Goal: Complete application form: Complete application form

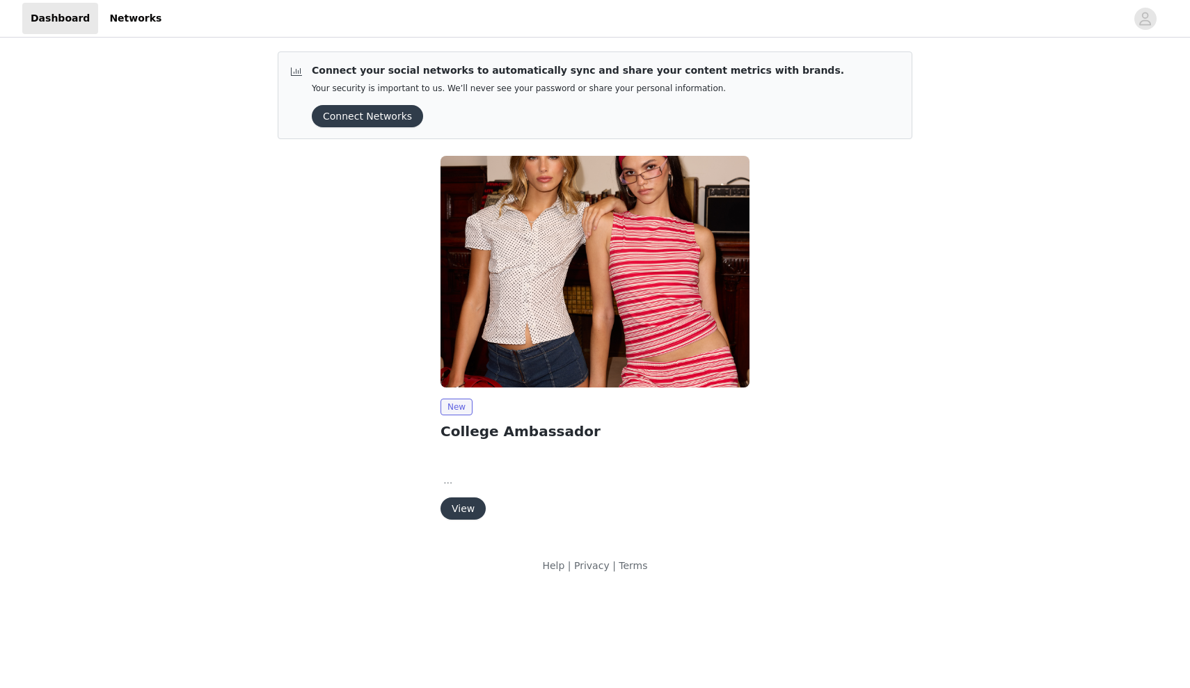
click at [472, 499] on button "View" at bounding box center [462, 508] width 45 height 22
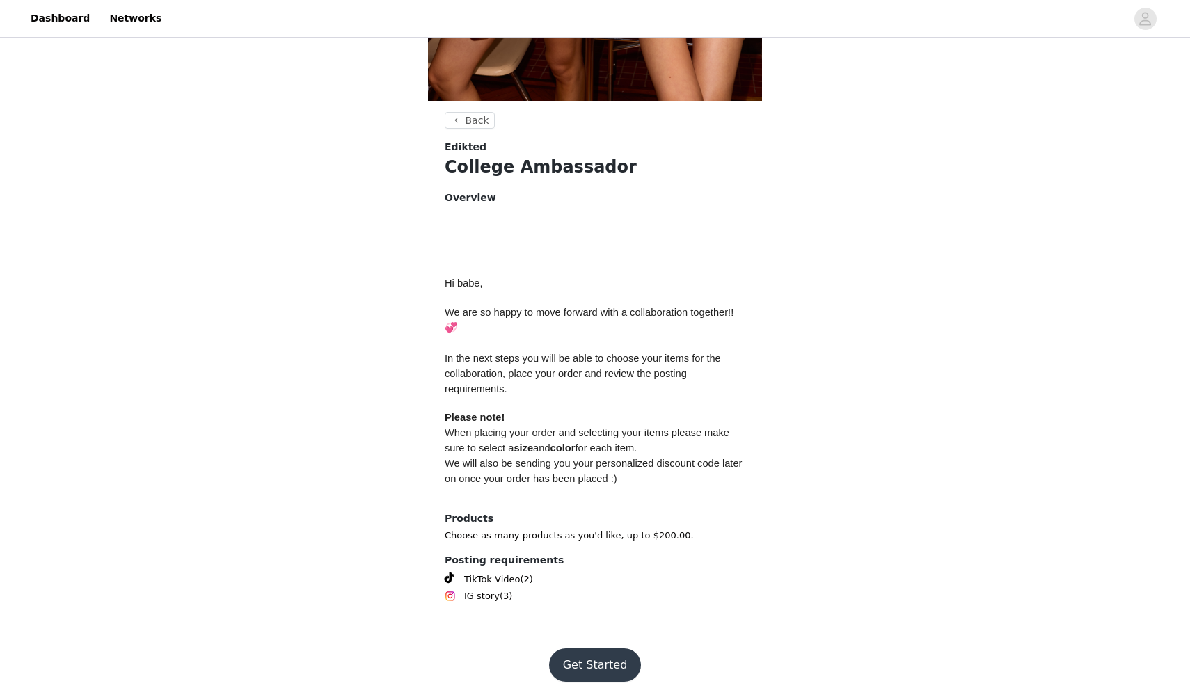
scroll to position [440, 0]
click at [602, 649] on button "Get Started" at bounding box center [595, 665] width 93 height 33
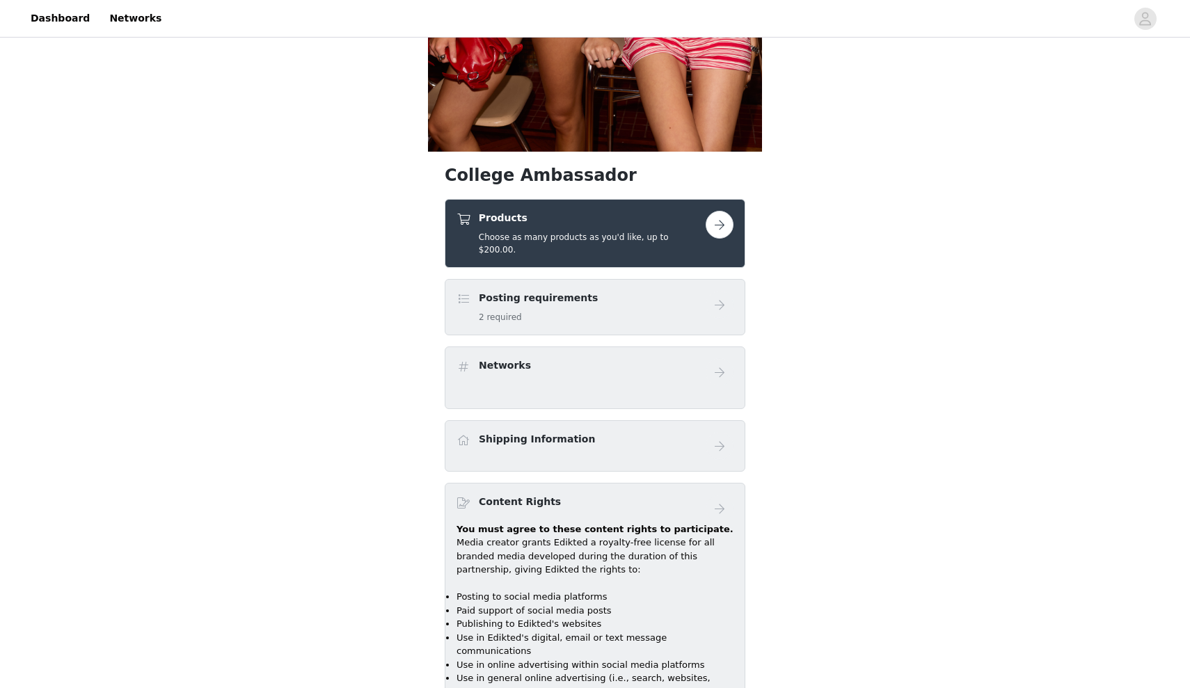
scroll to position [395, 0]
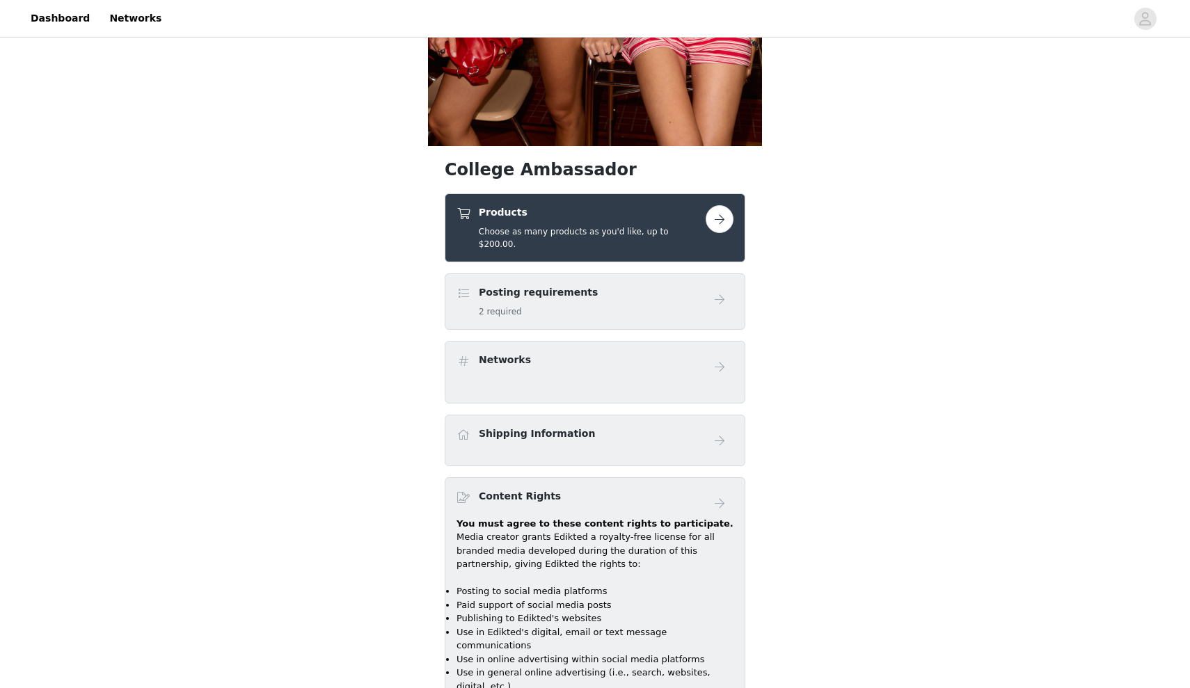
click at [714, 222] on button "button" at bounding box center [719, 219] width 28 height 28
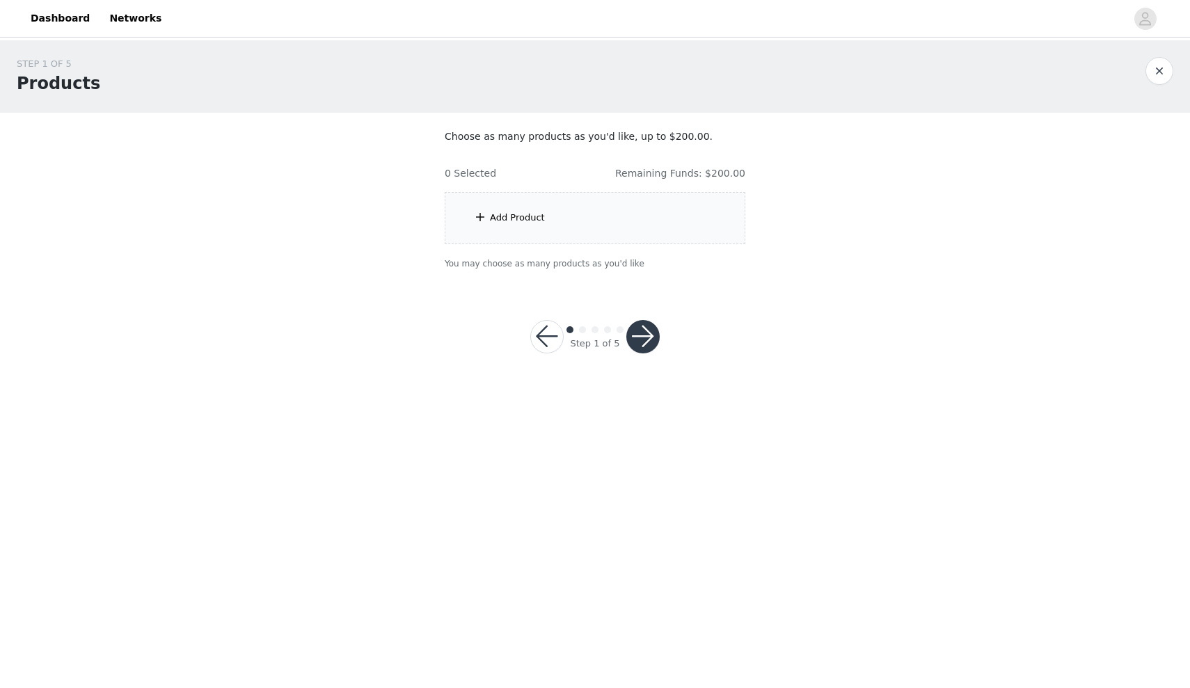
click at [555, 223] on div "Add Product" at bounding box center [595, 218] width 301 height 52
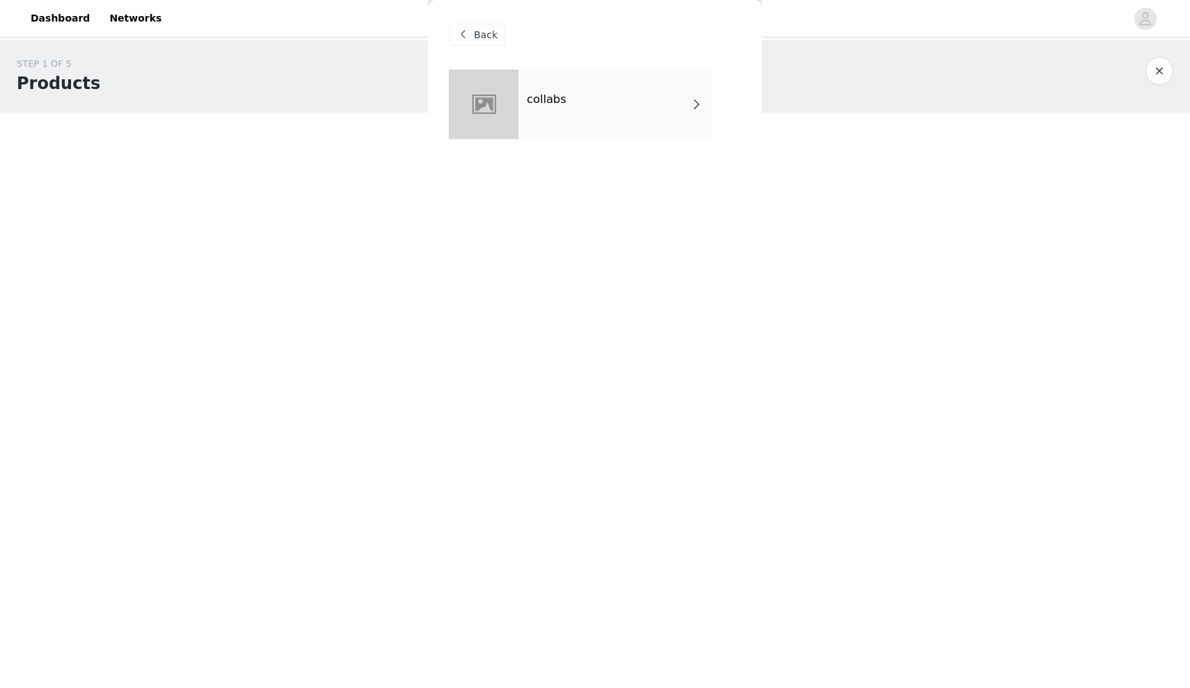
click at [578, 106] on div "collabs" at bounding box center [614, 105] width 193 height 70
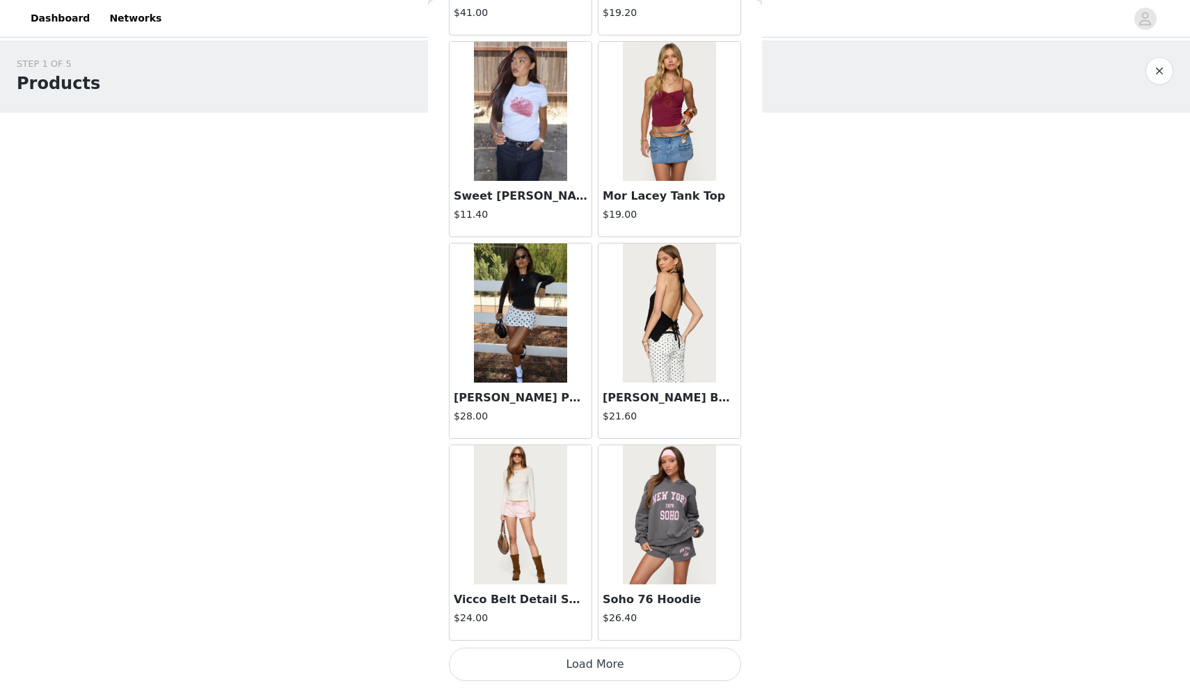
click at [628, 665] on button "Load More" at bounding box center [595, 664] width 292 height 33
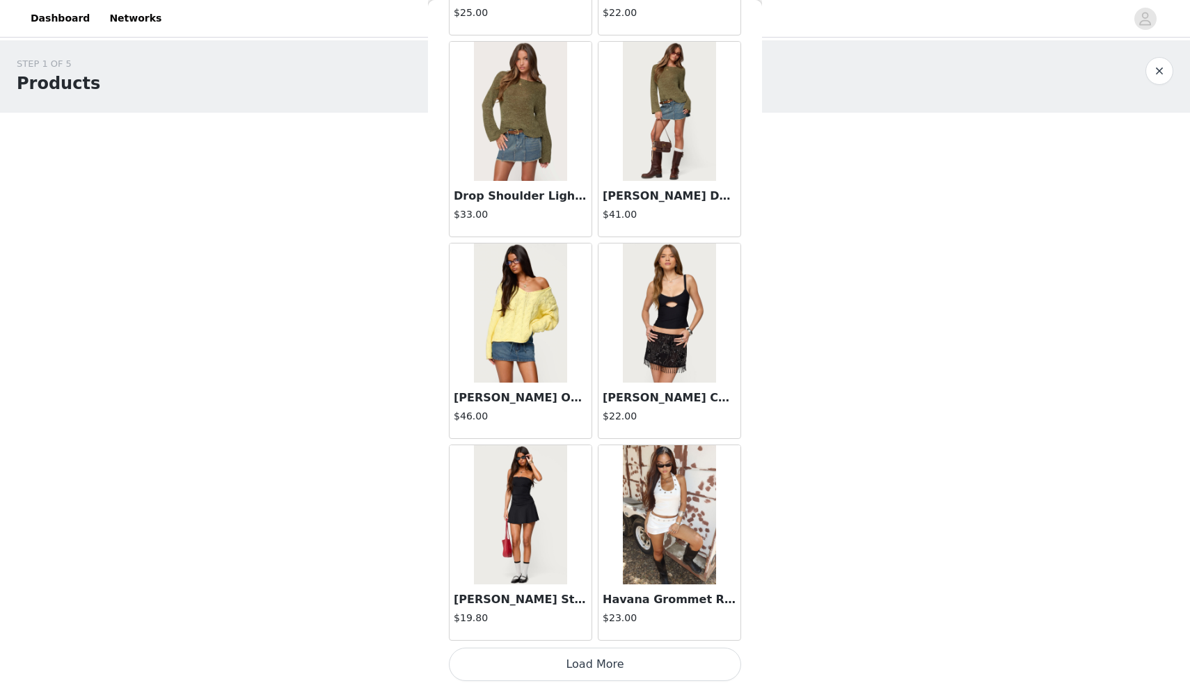
scroll to position [3458, 0]
click at [626, 665] on button "Load More" at bounding box center [595, 664] width 292 height 33
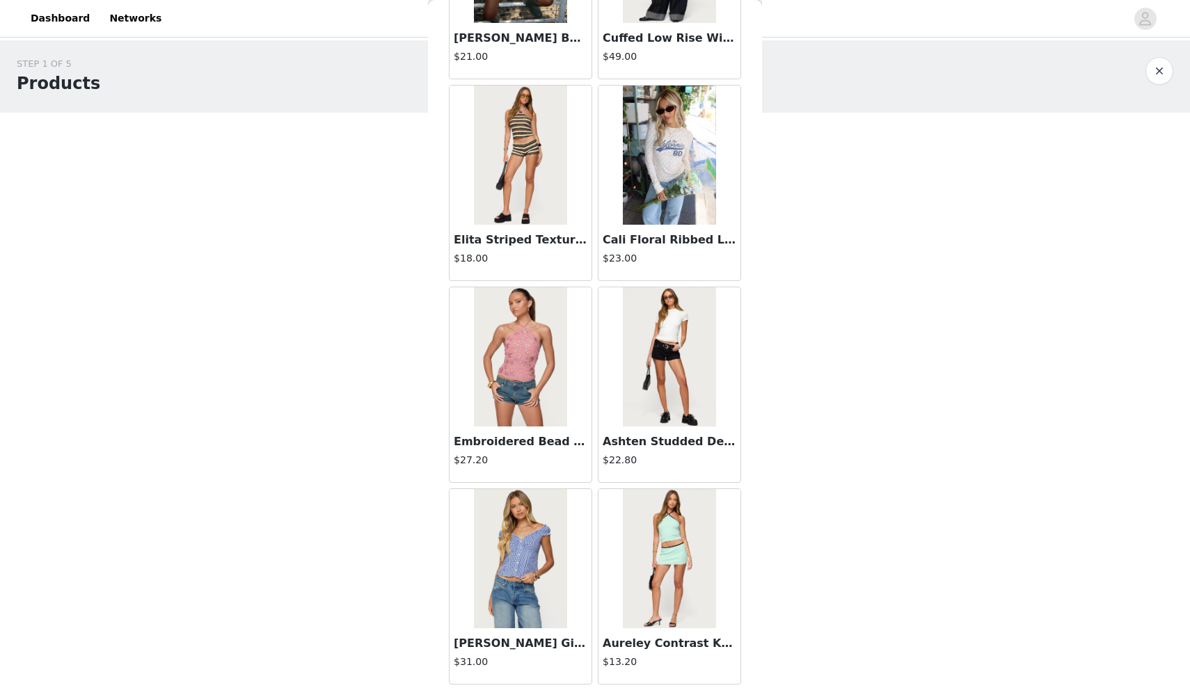
scroll to position [5026, 0]
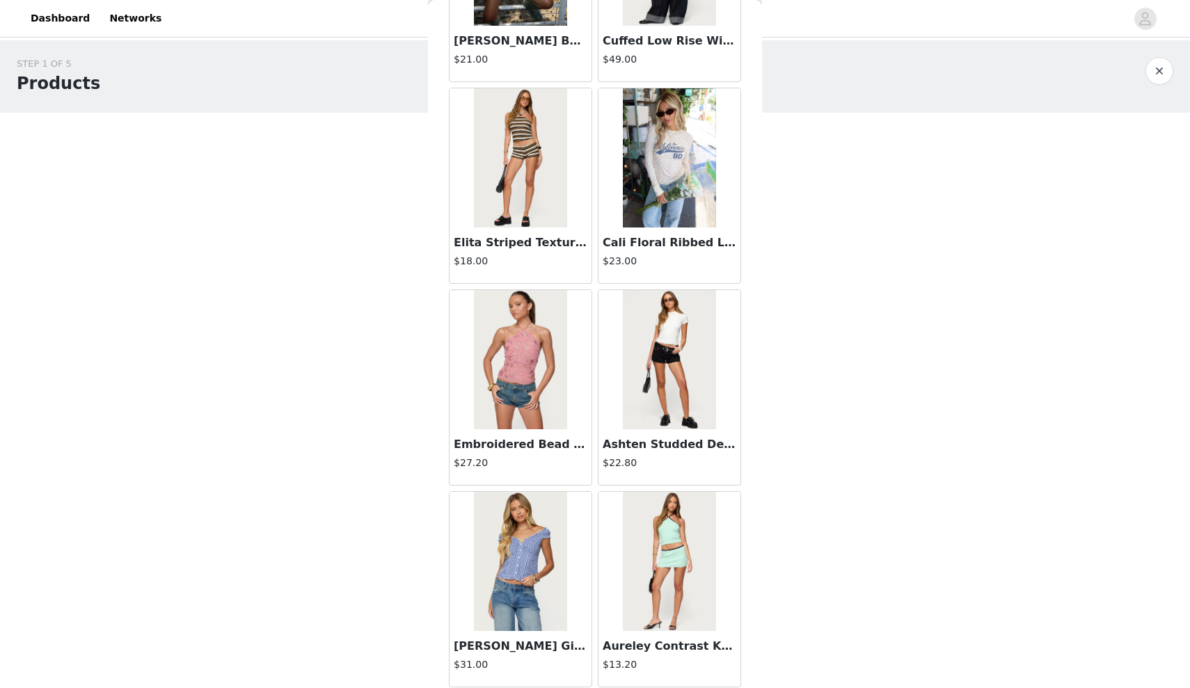
click at [542, 391] on img at bounding box center [520, 359] width 93 height 139
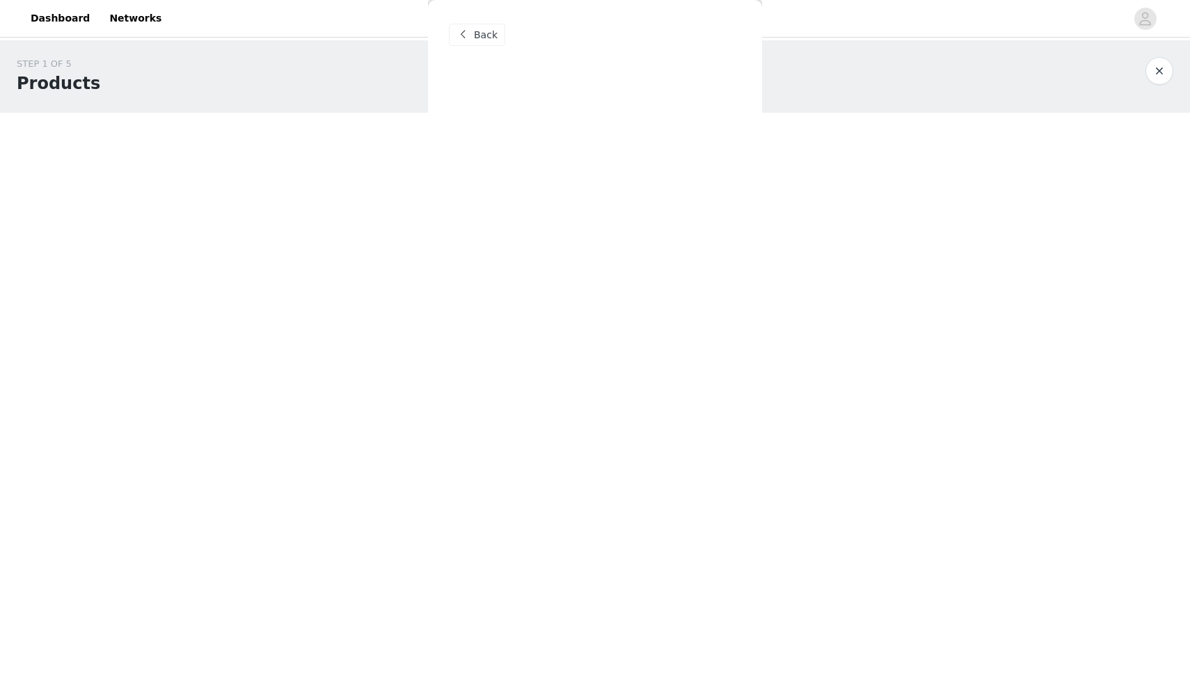
scroll to position [0, 0]
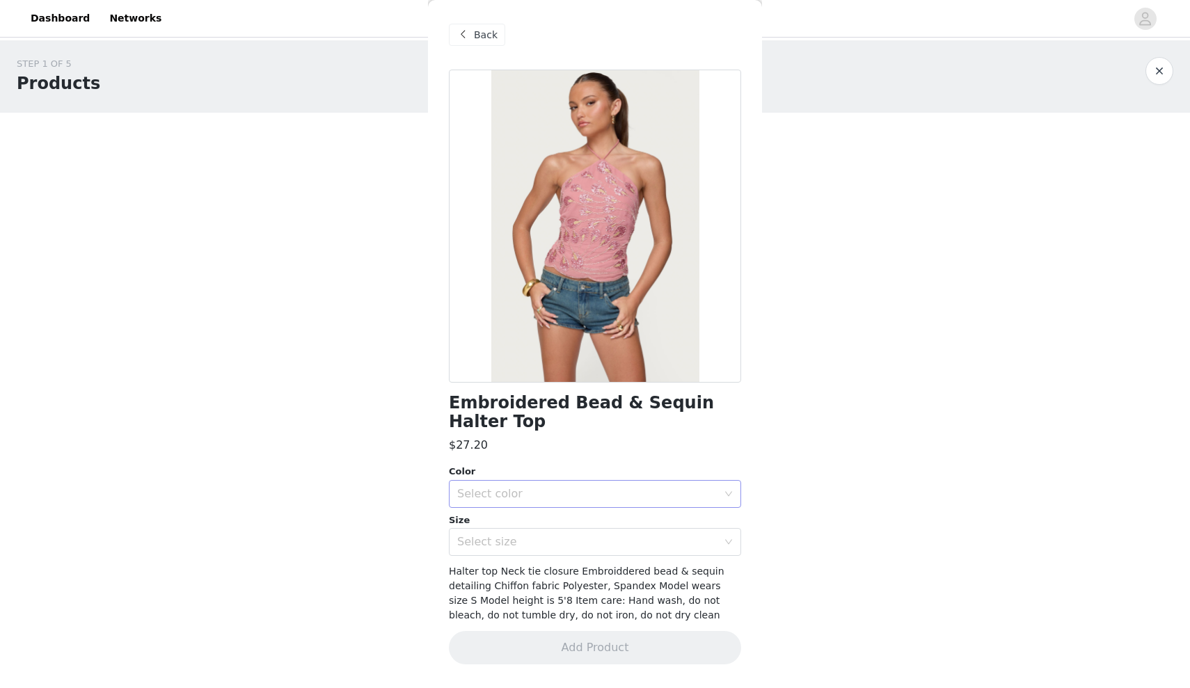
click at [537, 482] on div "Select color" at bounding box center [590, 494] width 266 height 26
click at [534, 525] on li "PINK" at bounding box center [595, 524] width 292 height 22
click at [535, 541] on div "Select size" at bounding box center [587, 542] width 260 height 14
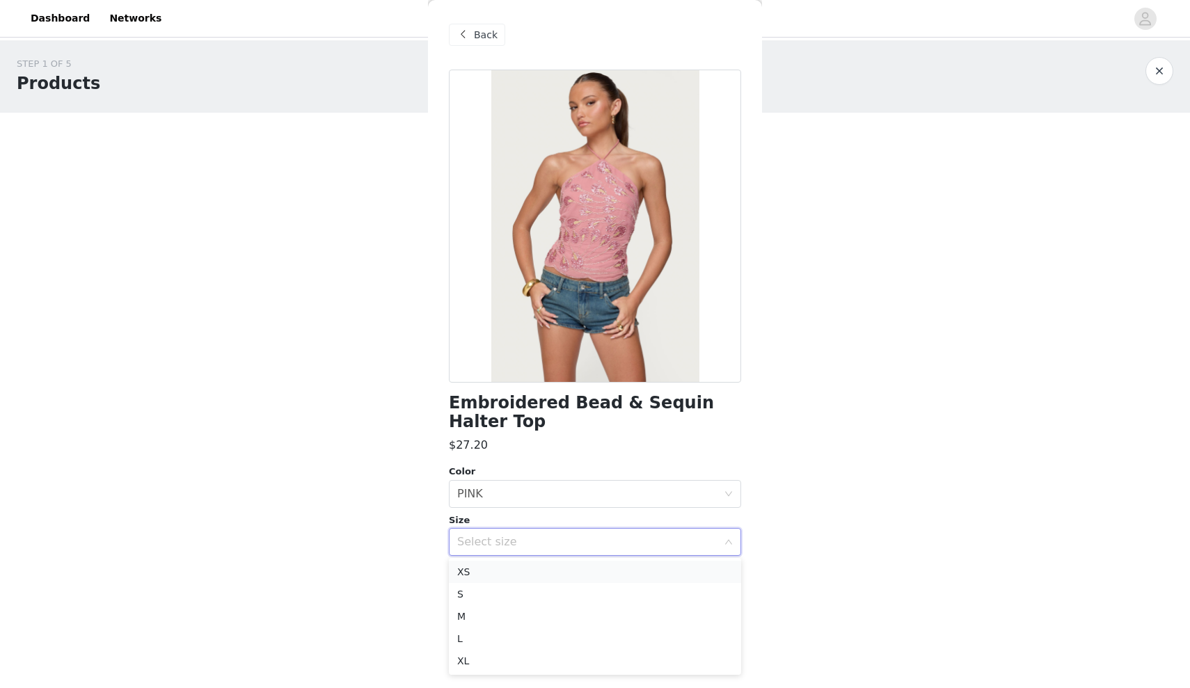
click at [530, 570] on li "XS" at bounding box center [595, 572] width 292 height 22
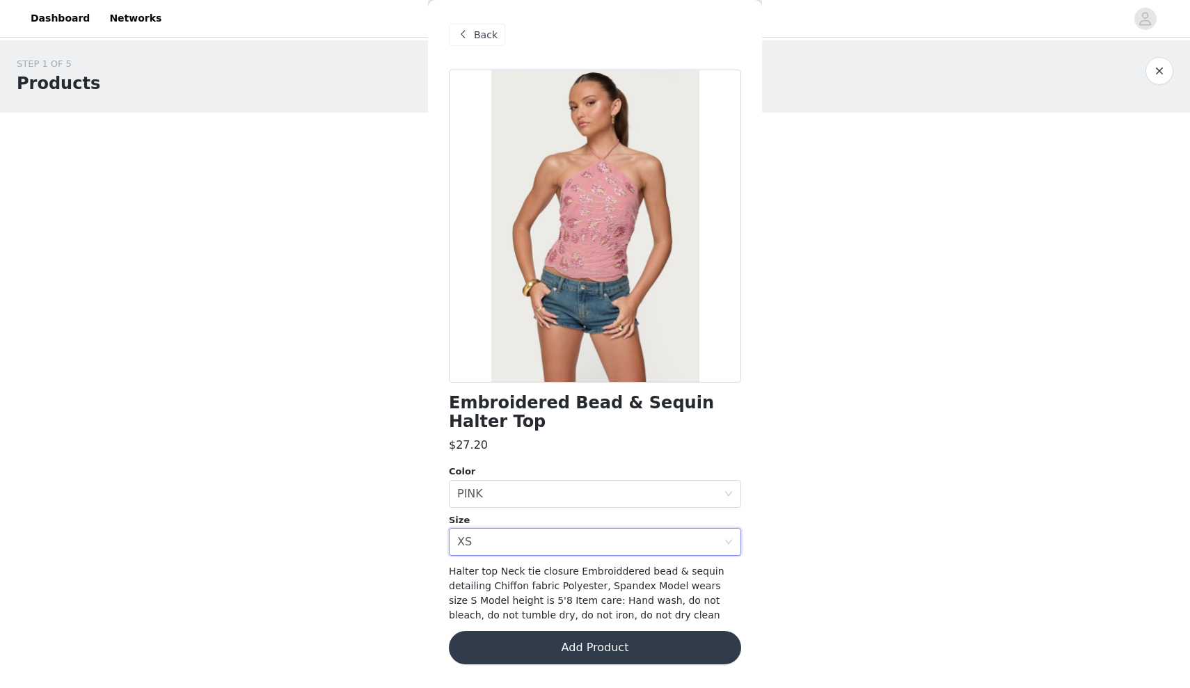
click at [538, 638] on button "Add Product" at bounding box center [595, 647] width 292 height 33
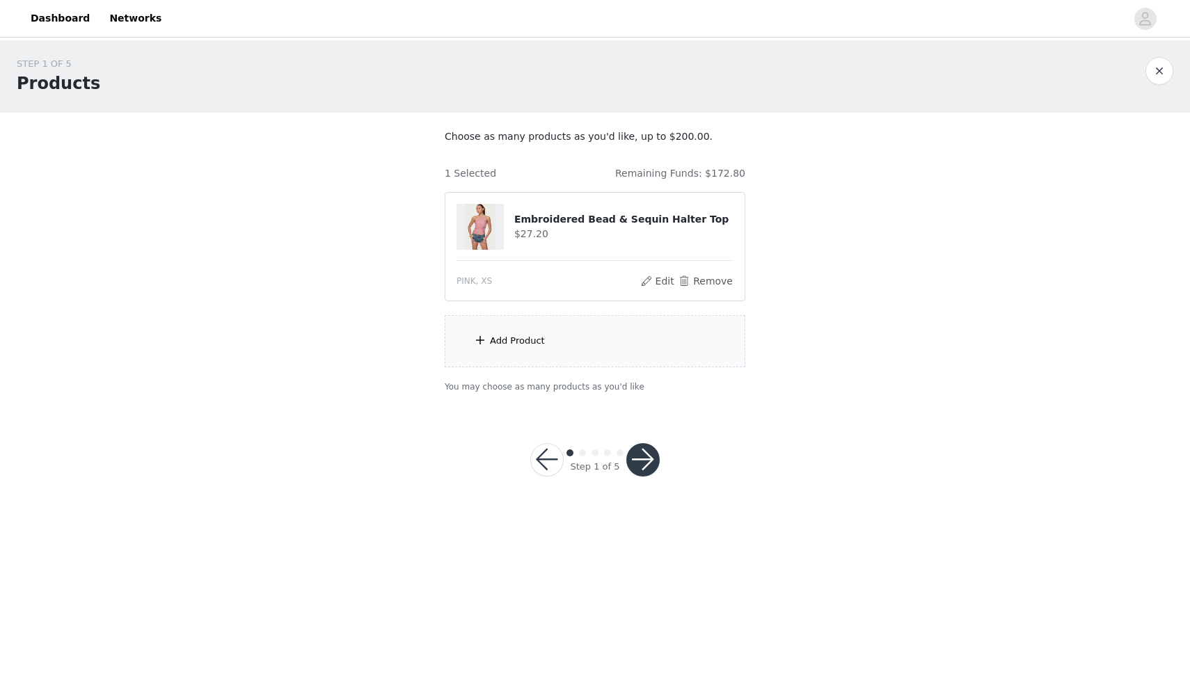
click at [555, 353] on div "Add Product" at bounding box center [595, 341] width 301 height 52
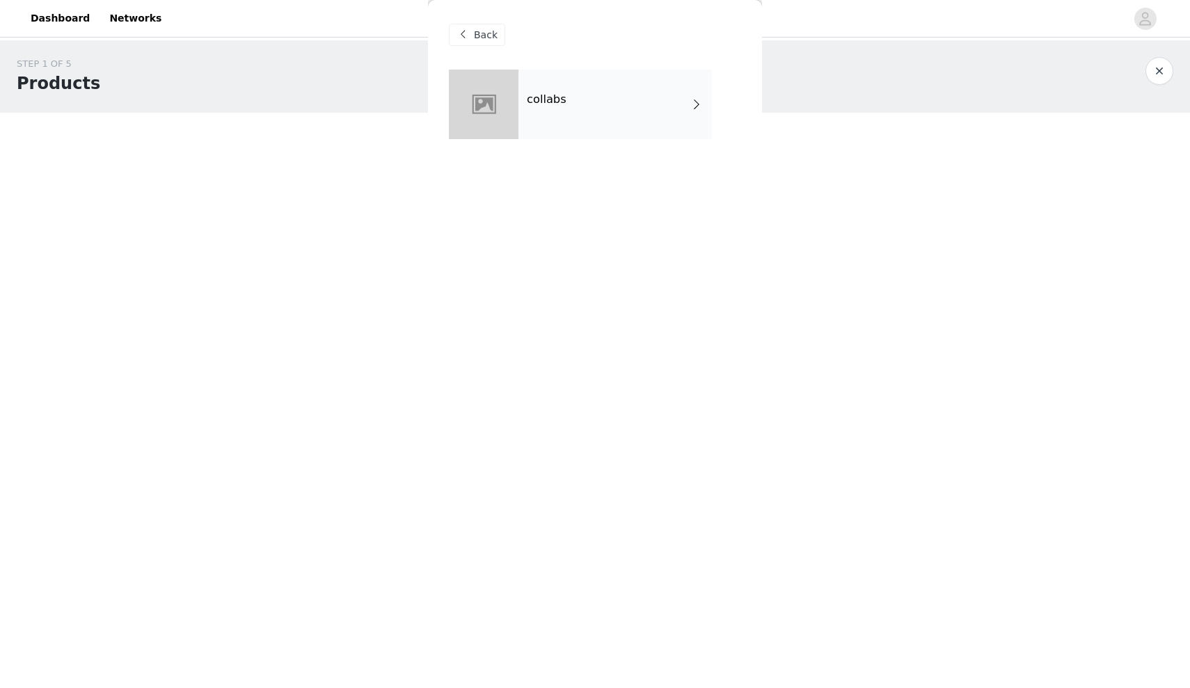
click at [621, 93] on div "collabs" at bounding box center [614, 105] width 193 height 70
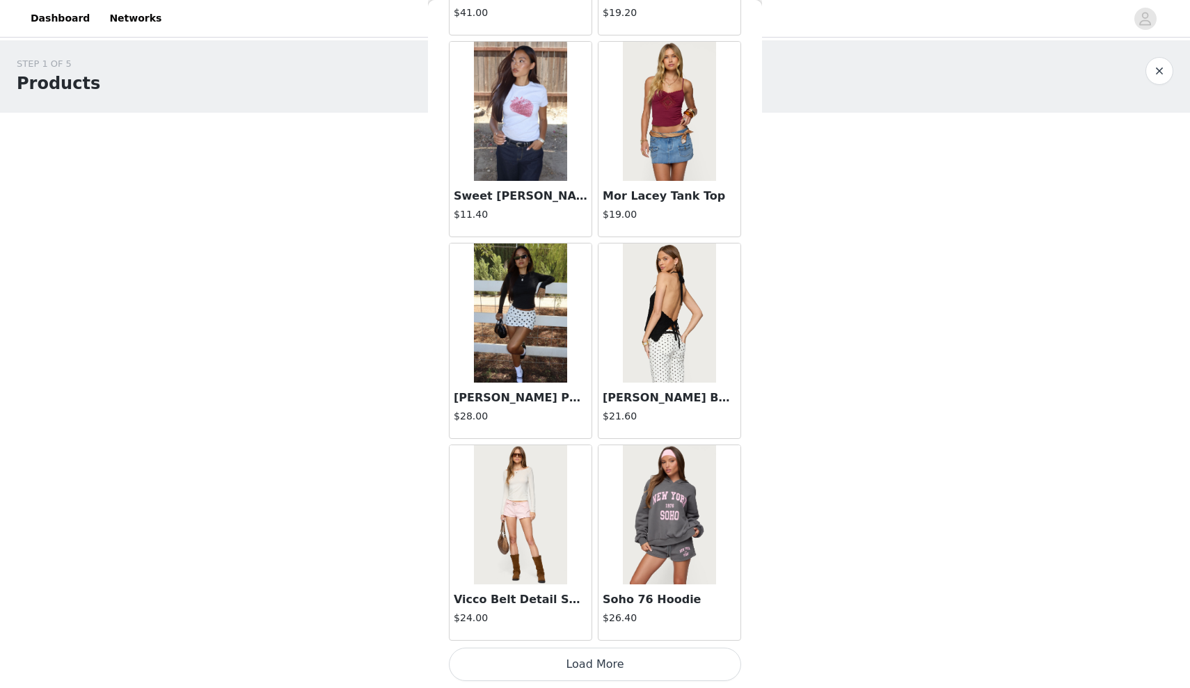
click at [586, 667] on button "Load More" at bounding box center [595, 664] width 292 height 33
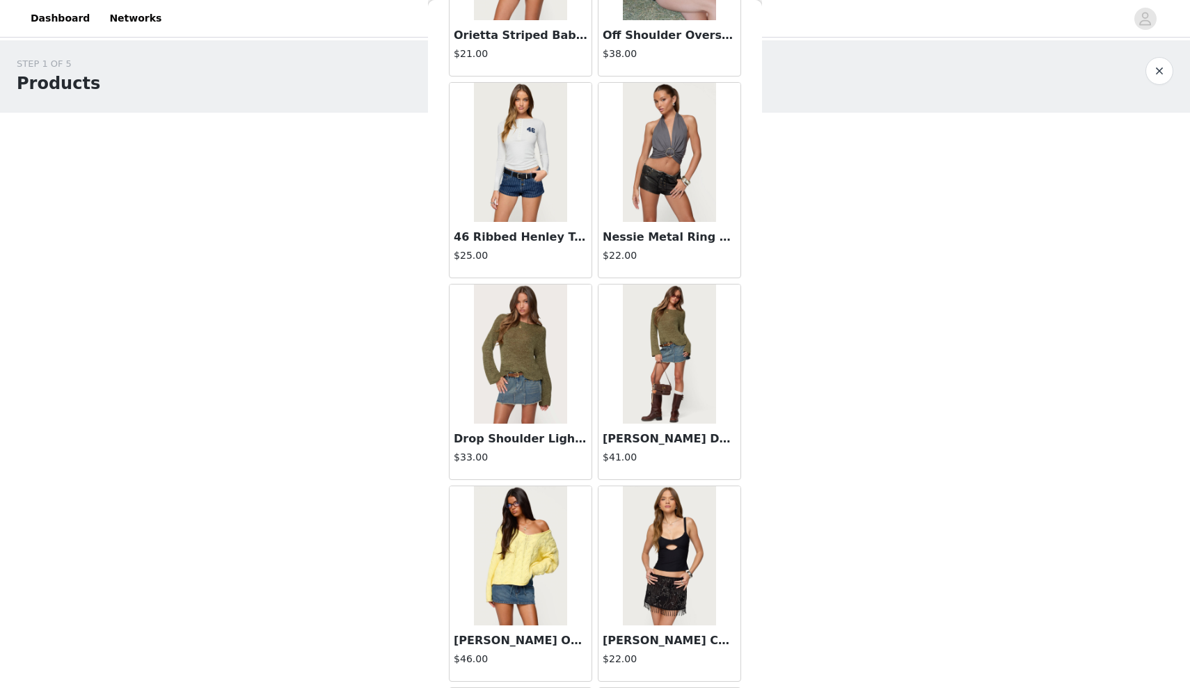
scroll to position [3217, 0]
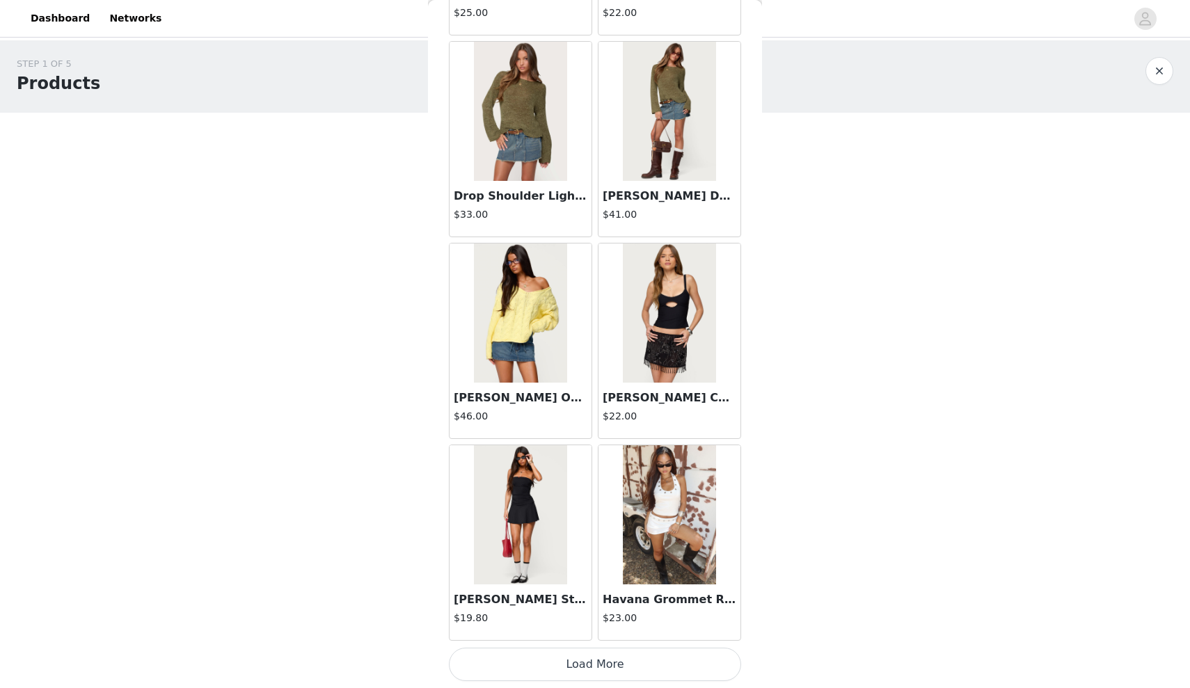
click at [595, 671] on button "Load More" at bounding box center [595, 664] width 292 height 33
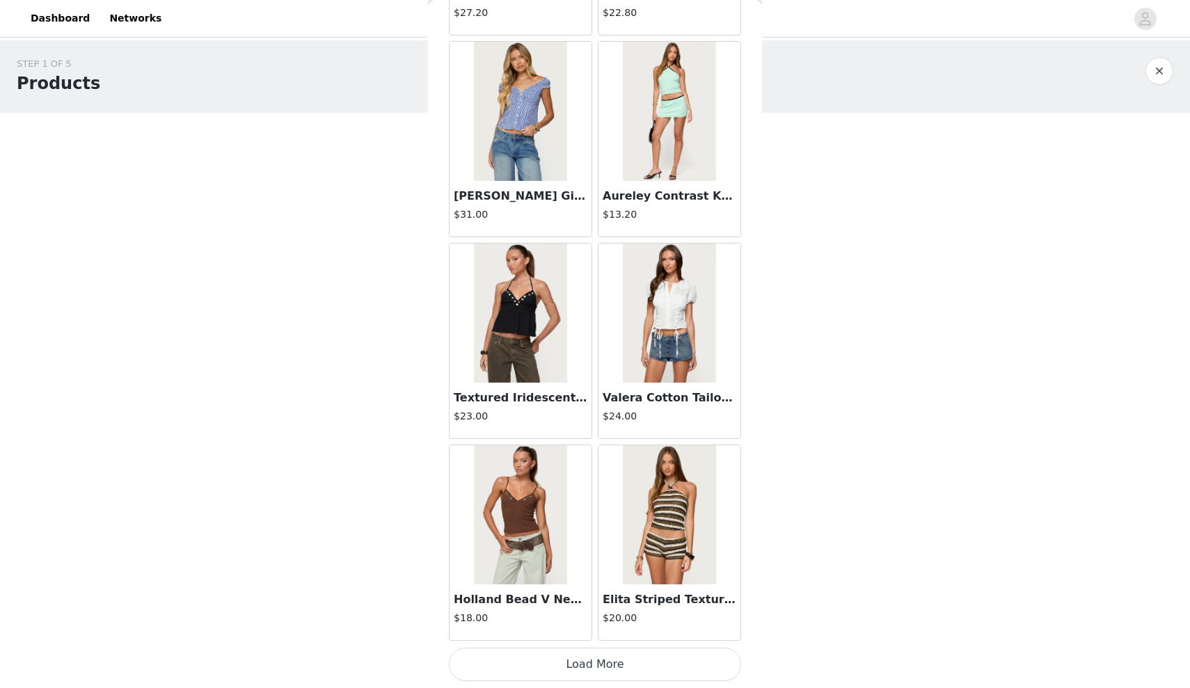
scroll to position [5476, 0]
click at [596, 666] on button "Load More" at bounding box center [595, 664] width 292 height 33
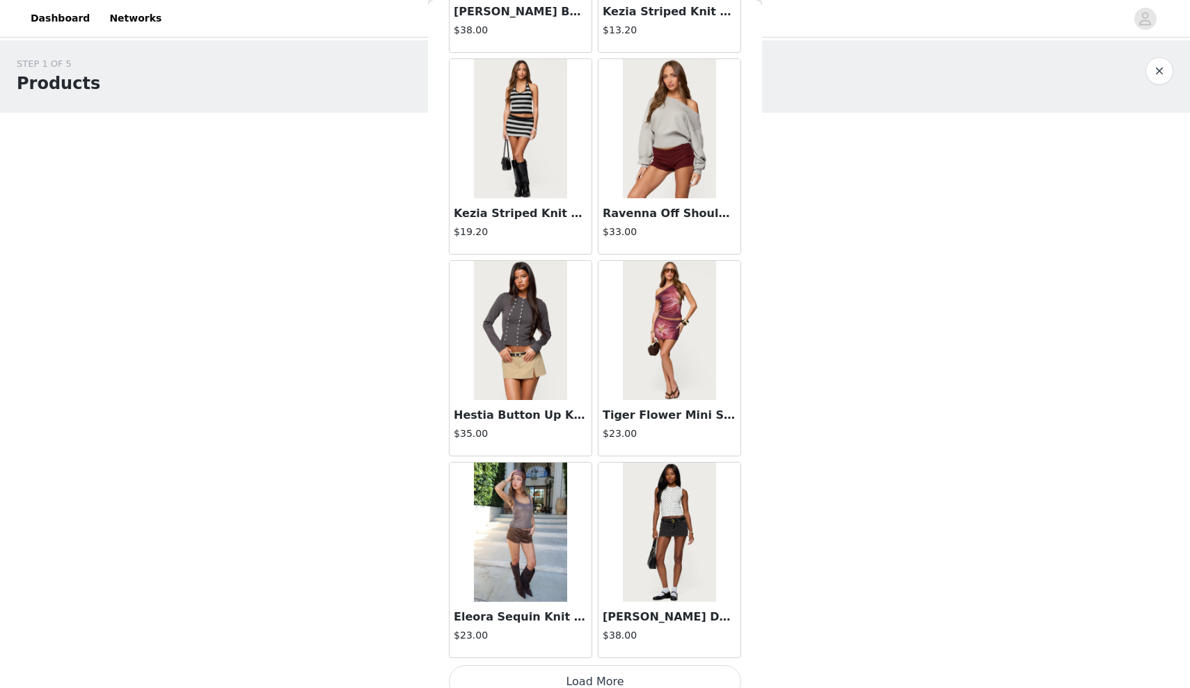
scroll to position [7477, 0]
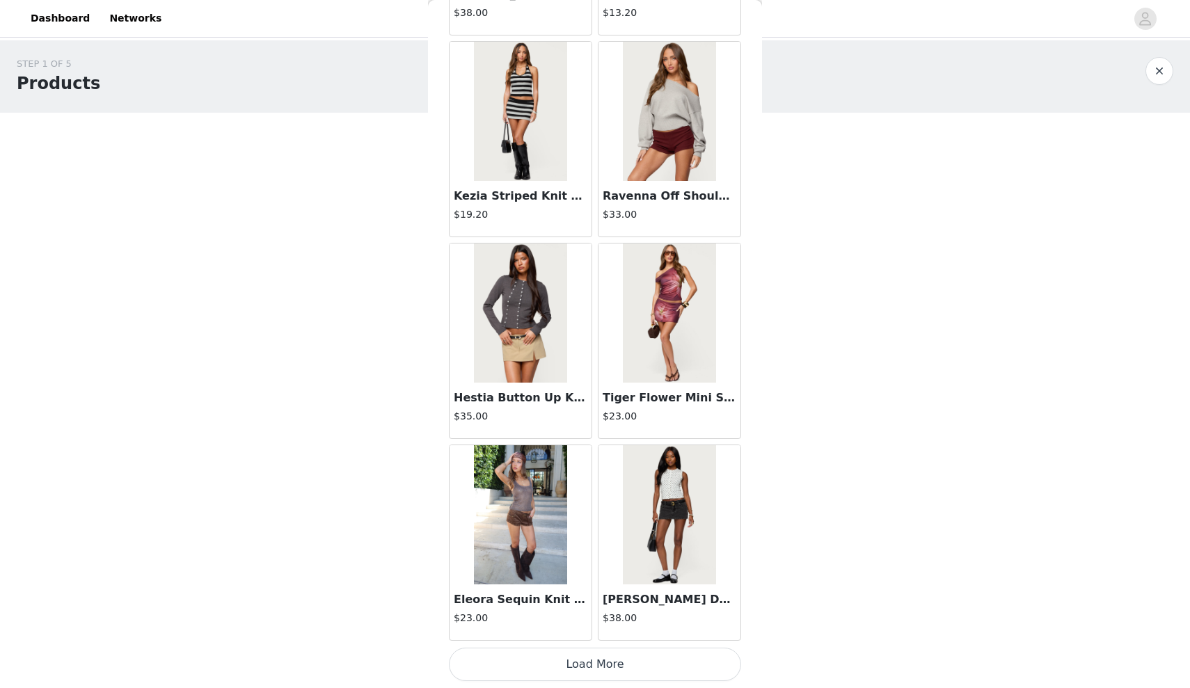
click at [593, 664] on button "Load More" at bounding box center [595, 664] width 292 height 33
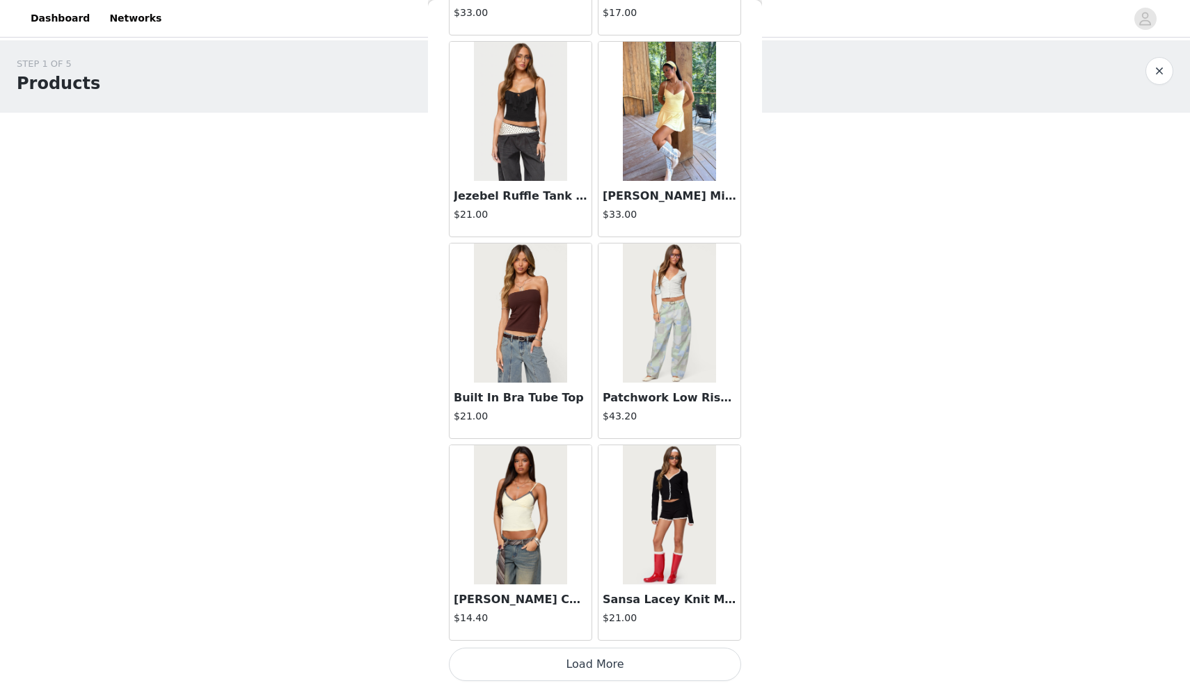
scroll to position [0, 0]
click at [605, 660] on button "Load More" at bounding box center [595, 664] width 292 height 33
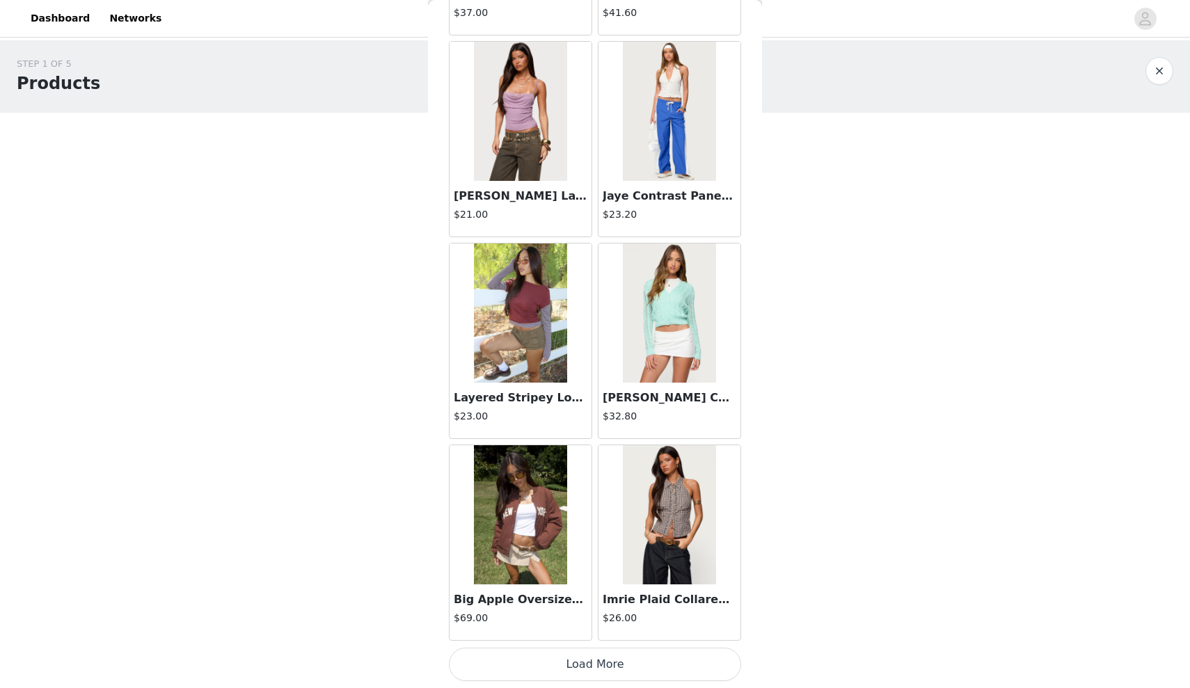
scroll to position [11529, 0]
click at [609, 663] on button "Load More" at bounding box center [595, 664] width 292 height 33
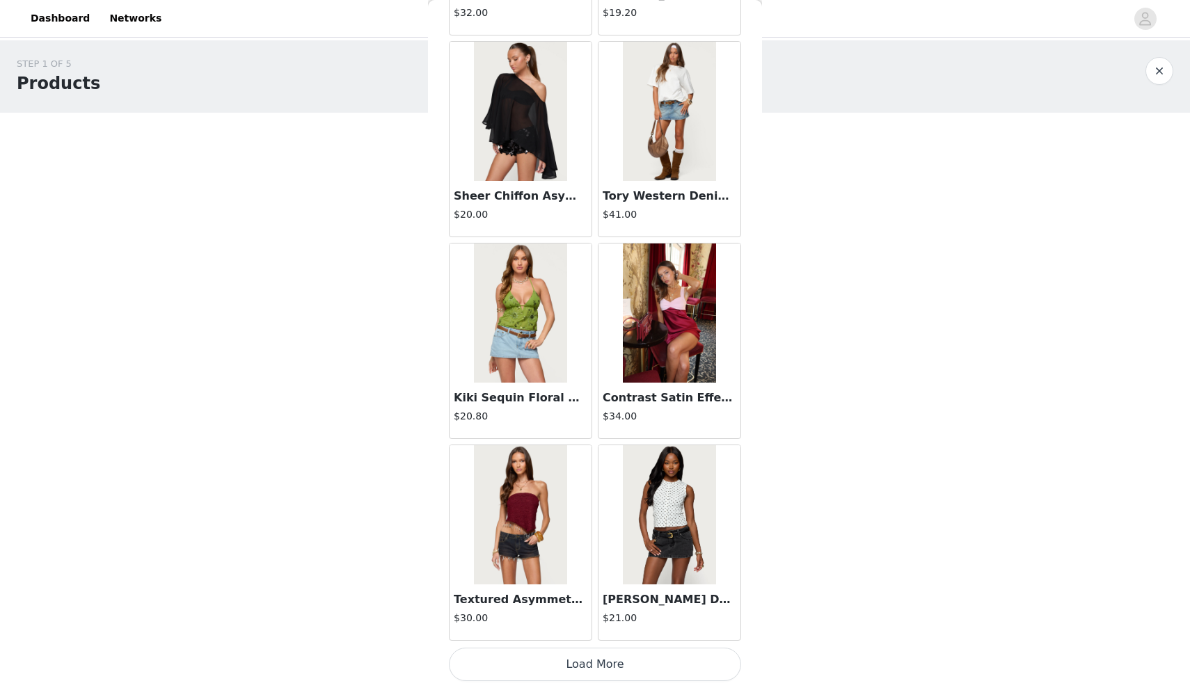
scroll to position [0, 0]
click at [591, 650] on button "Load More" at bounding box center [595, 664] width 292 height 33
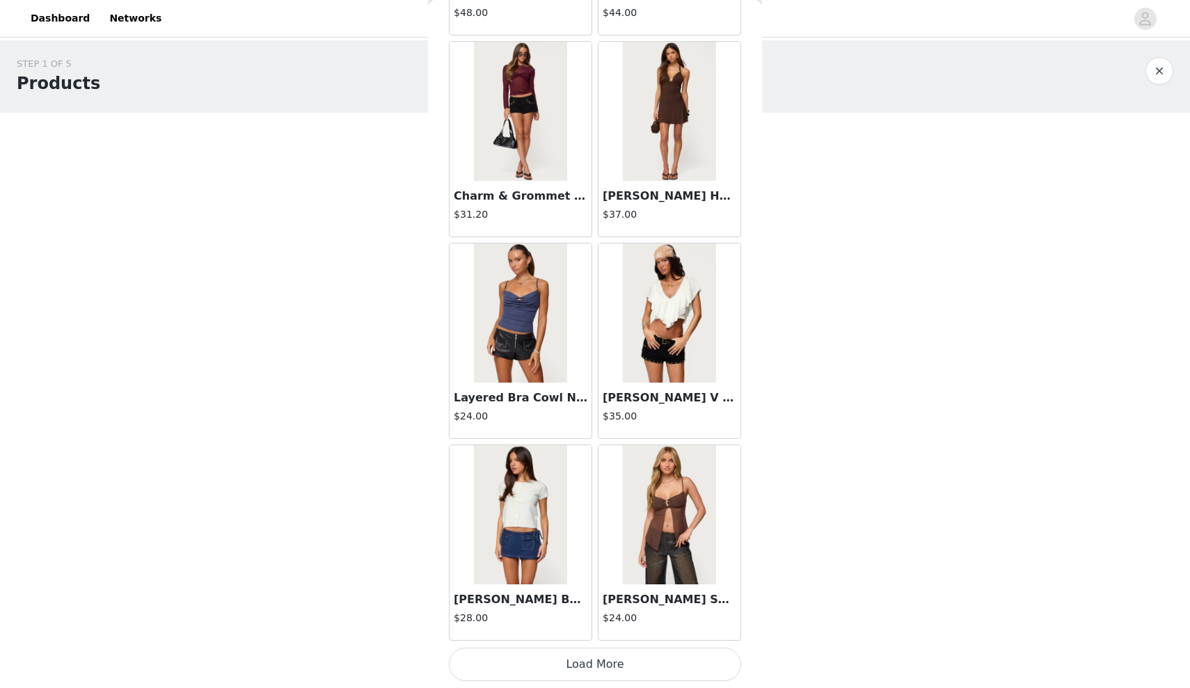
scroll to position [15564, 0]
click at [589, 669] on button "Load More" at bounding box center [595, 664] width 292 height 33
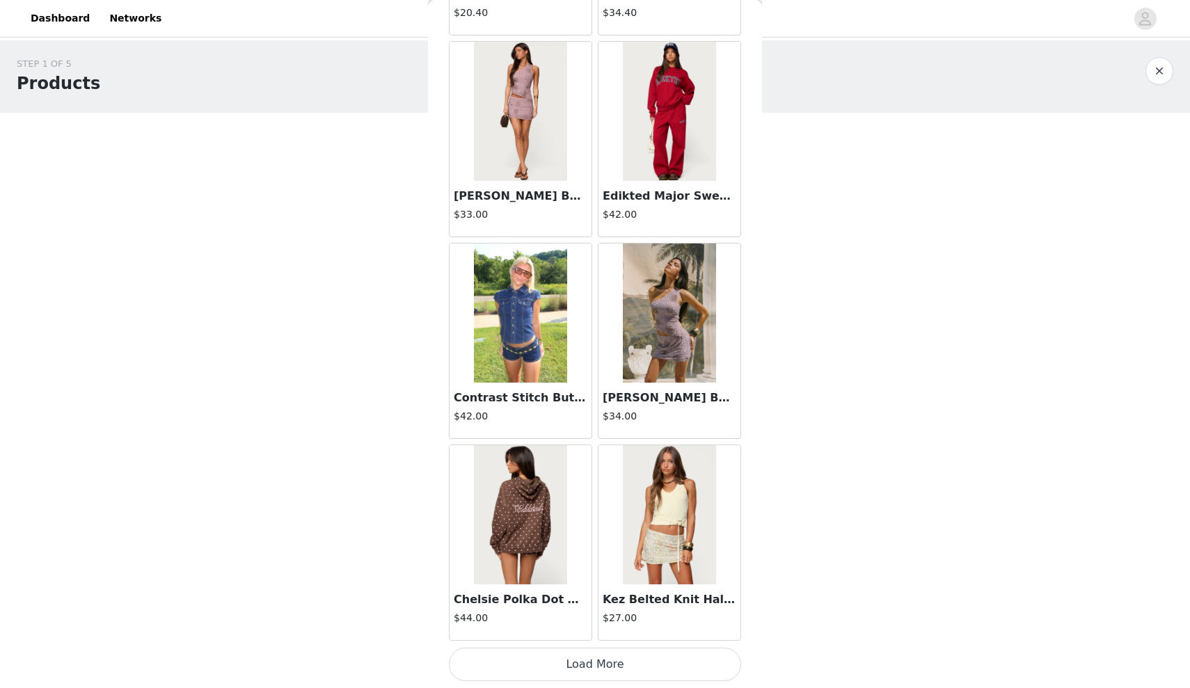
scroll to position [0, 0]
click at [593, 661] on button "Load More" at bounding box center [595, 664] width 292 height 33
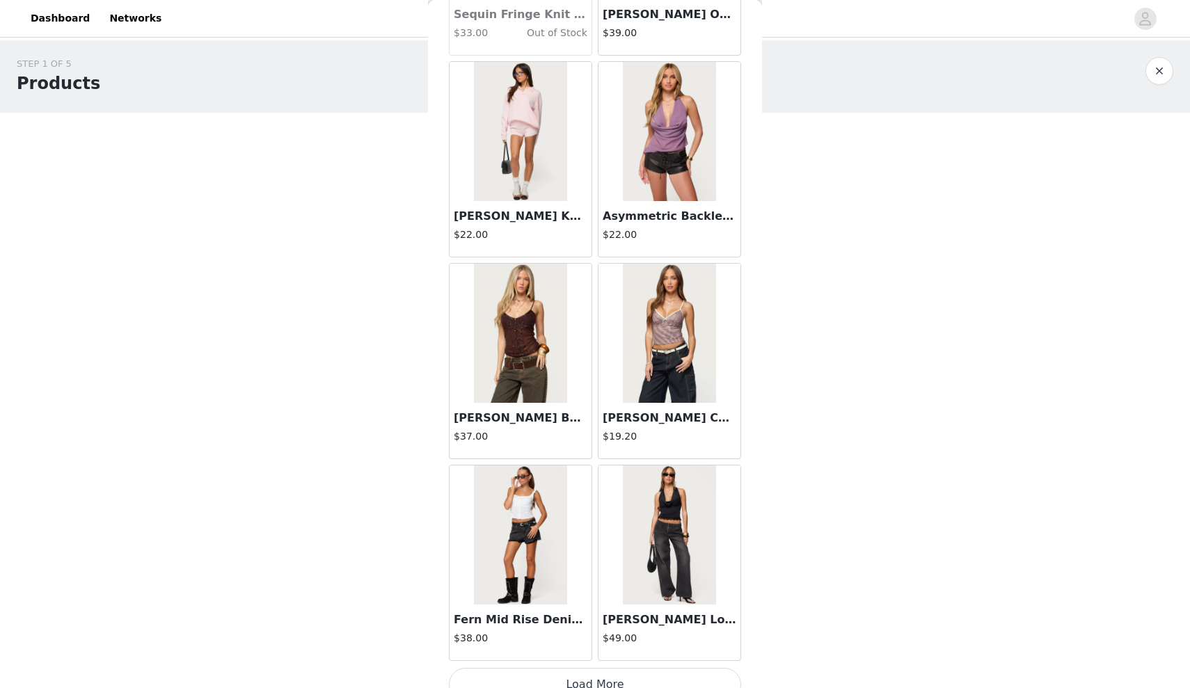
scroll to position [19593, 0]
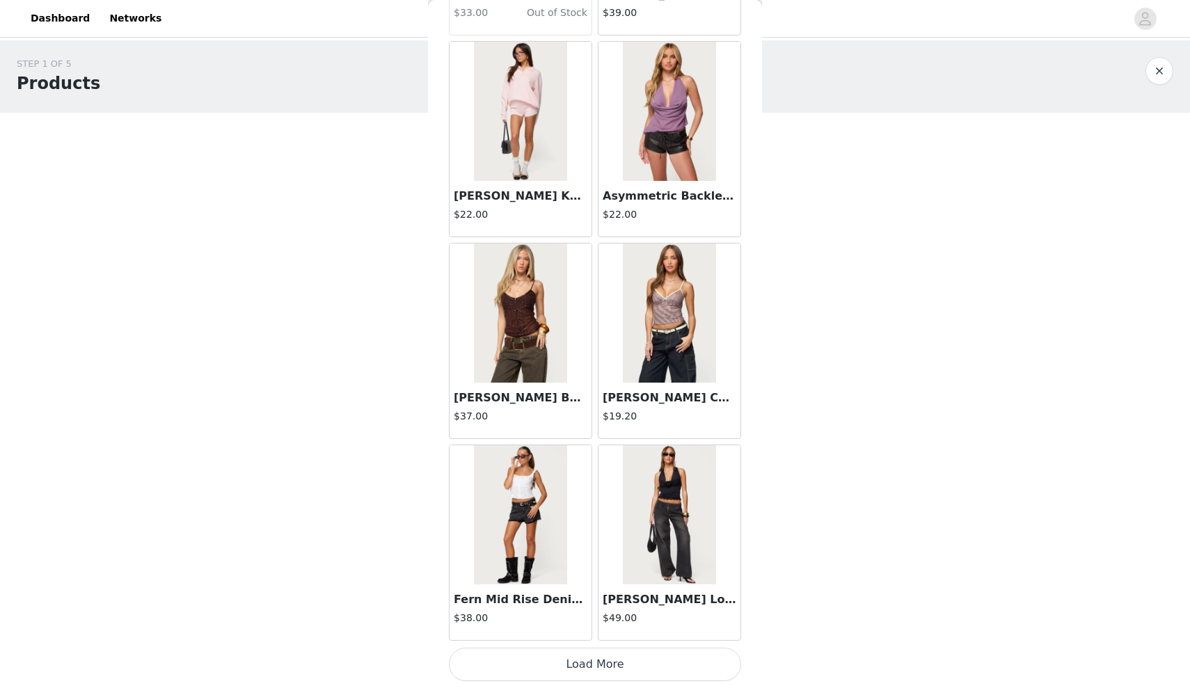
click at [594, 661] on button "Load More" at bounding box center [595, 664] width 292 height 33
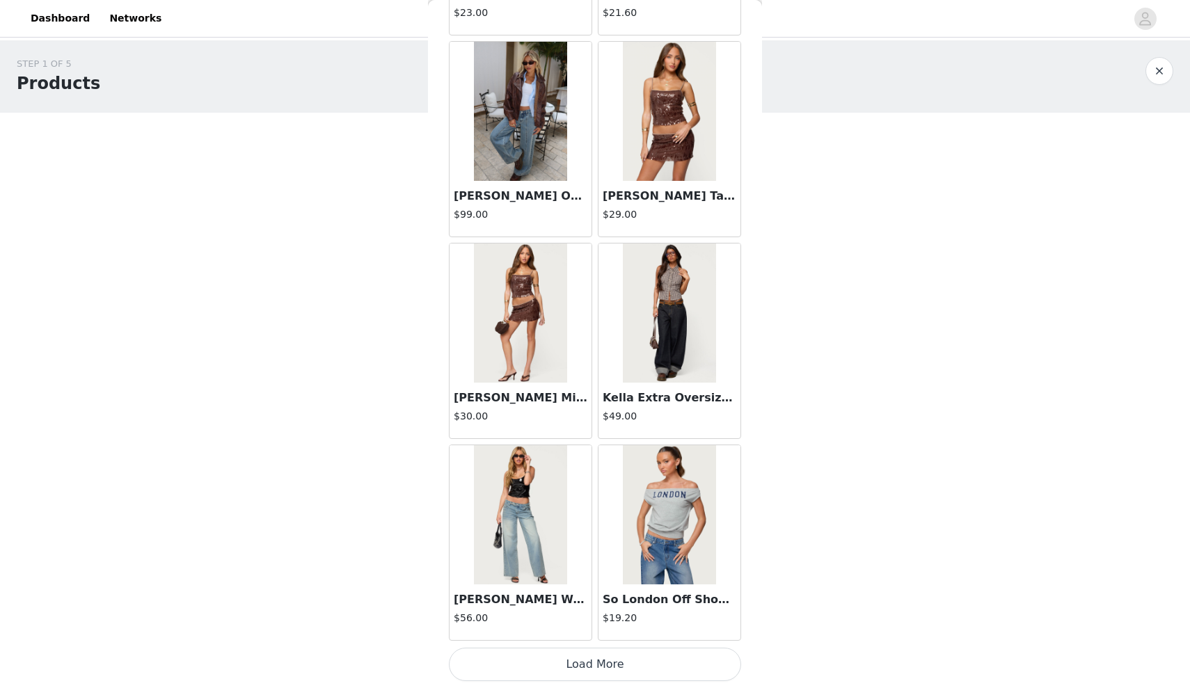
scroll to position [0, 0]
click at [591, 666] on button "Load More" at bounding box center [595, 664] width 292 height 33
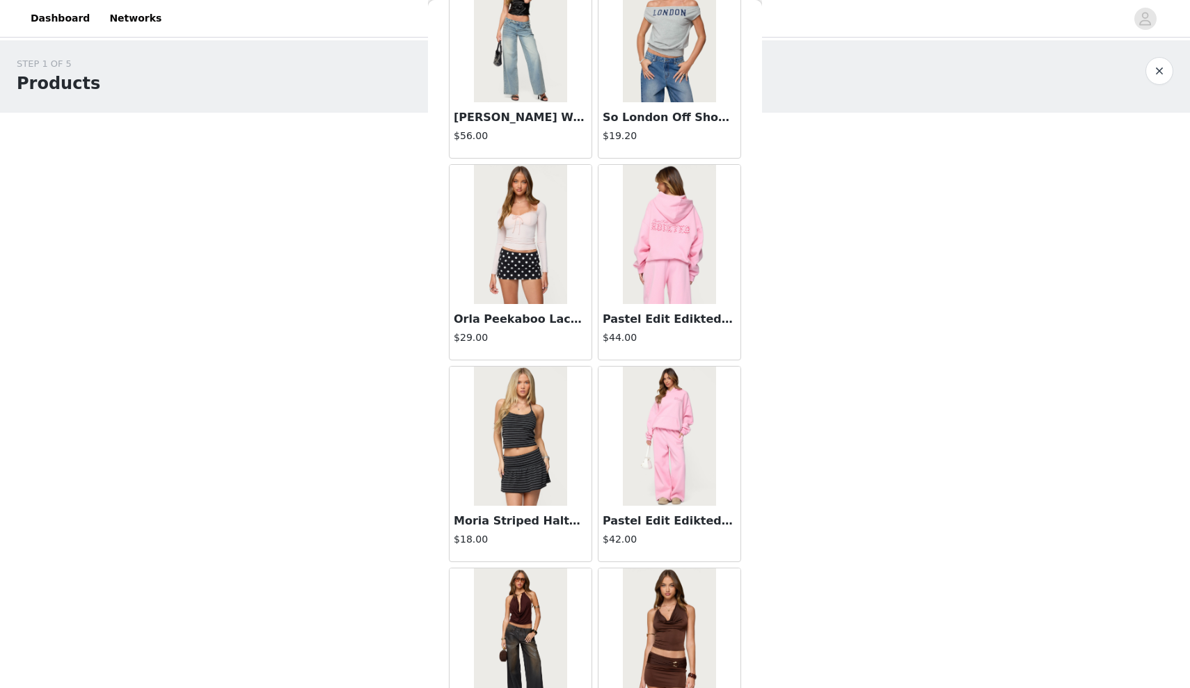
scroll to position [22104, 0]
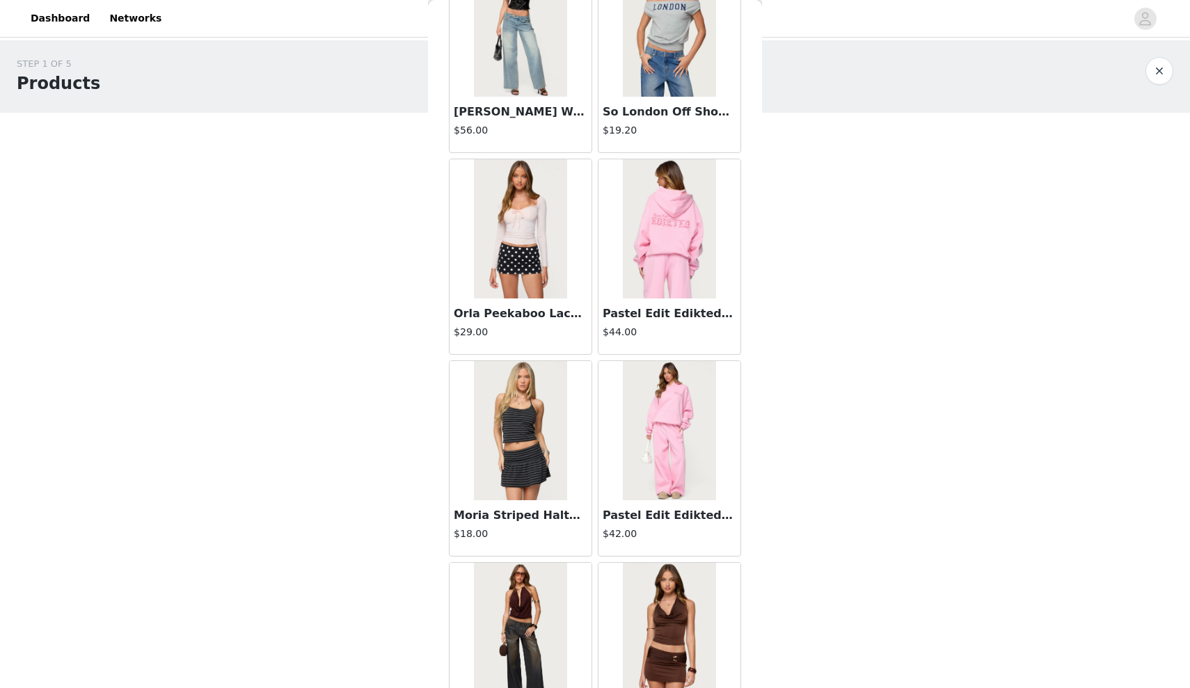
click at [663, 260] on img at bounding box center [669, 228] width 93 height 139
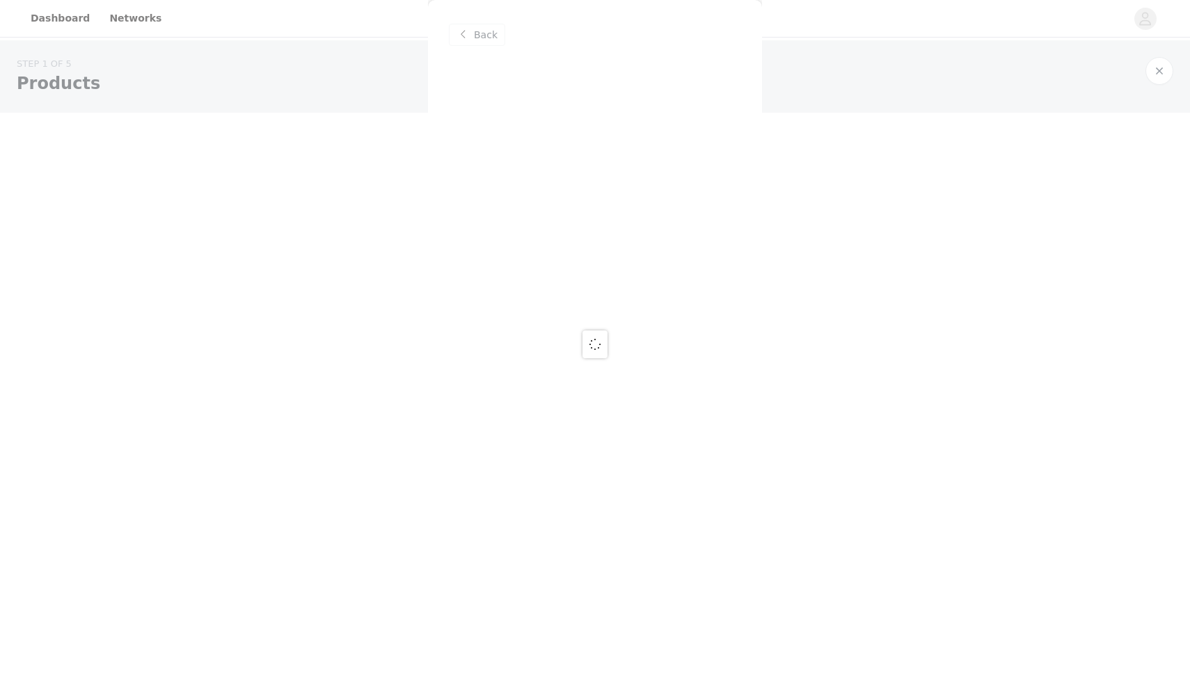
scroll to position [0, 0]
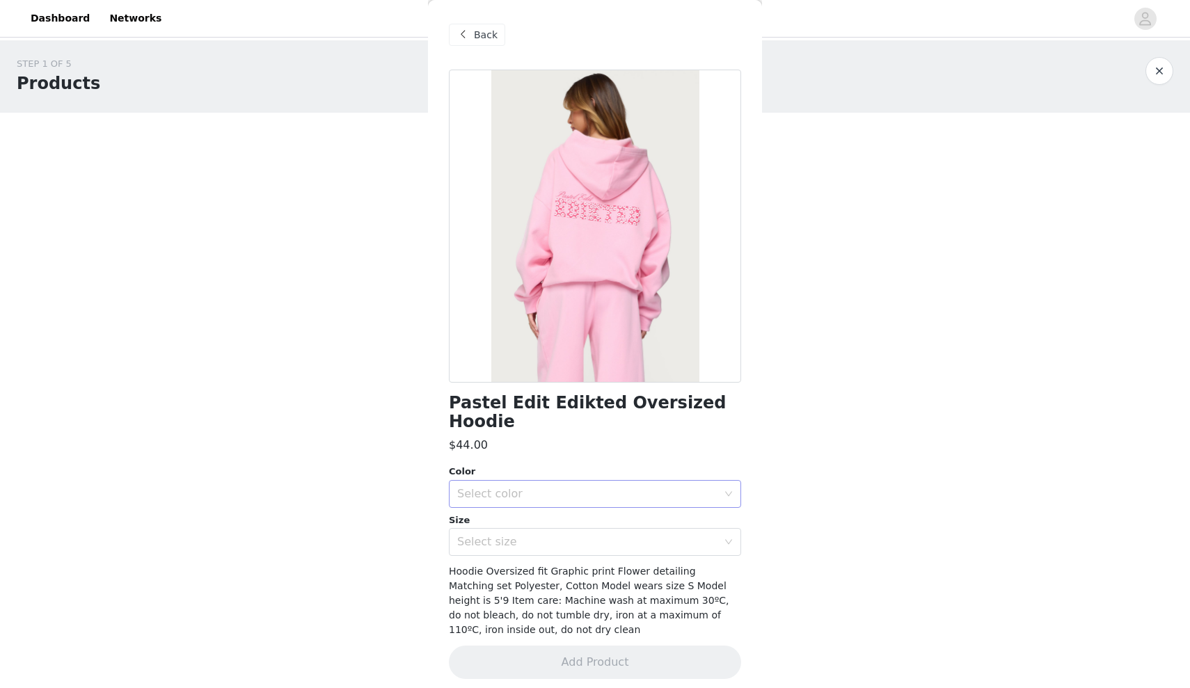
click at [627, 487] on div "Select color" at bounding box center [587, 494] width 260 height 14
click at [625, 502] on li "PINK" at bounding box center [595, 505] width 292 height 22
click at [623, 535] on div "Select size" at bounding box center [587, 542] width 260 height 14
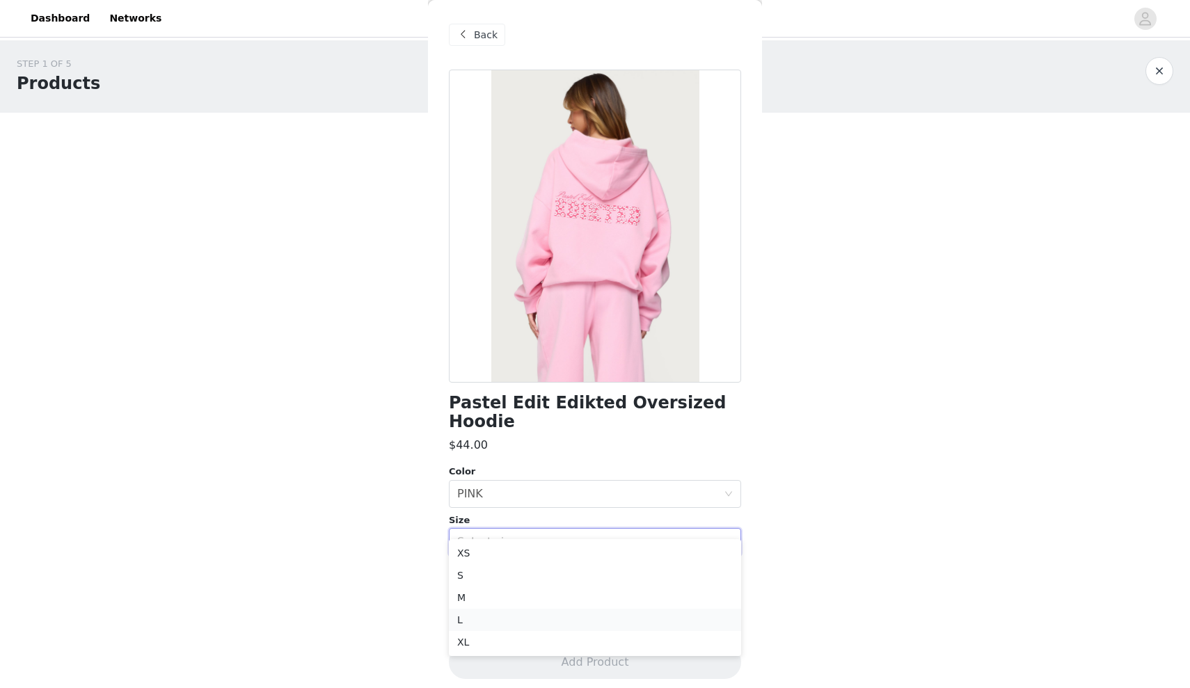
click at [621, 611] on li "L" at bounding box center [595, 620] width 292 height 22
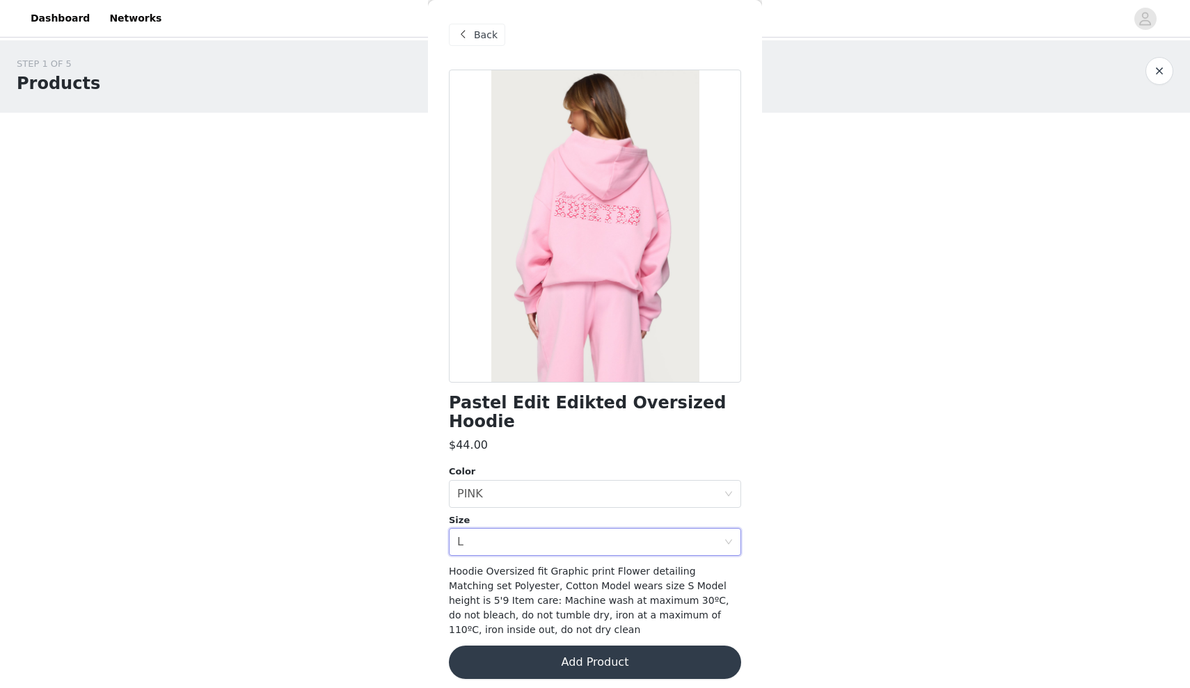
click at [495, 34] on span "Back" at bounding box center [486, 35] width 24 height 15
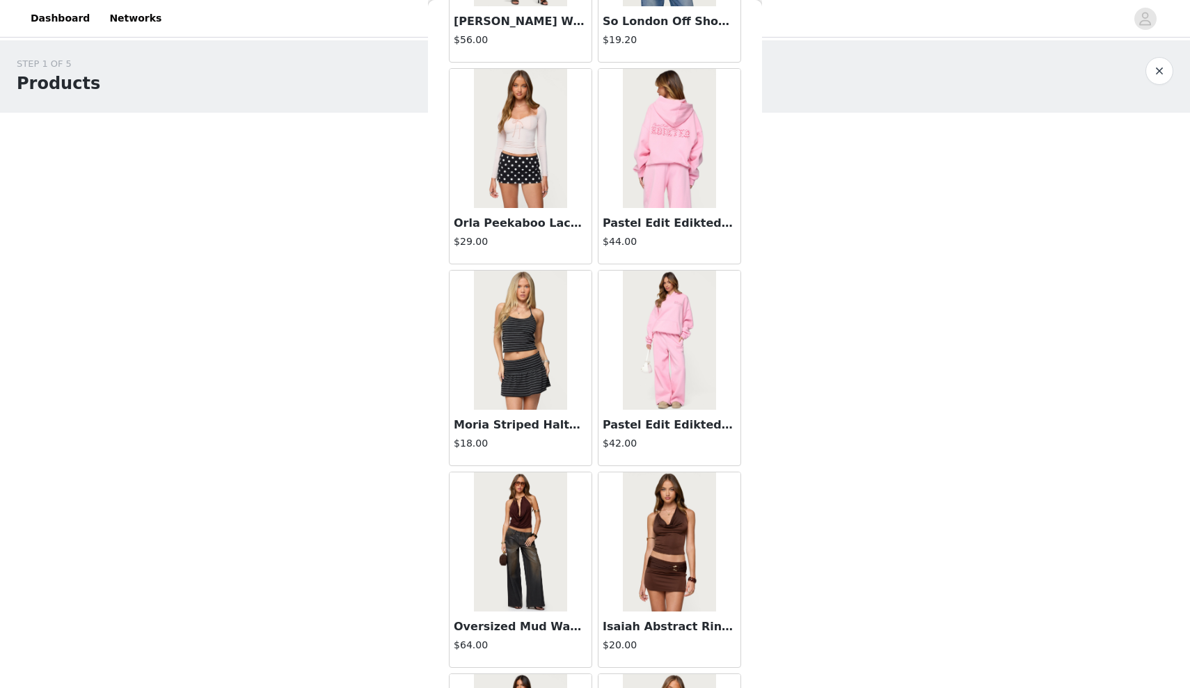
scroll to position [22178, 0]
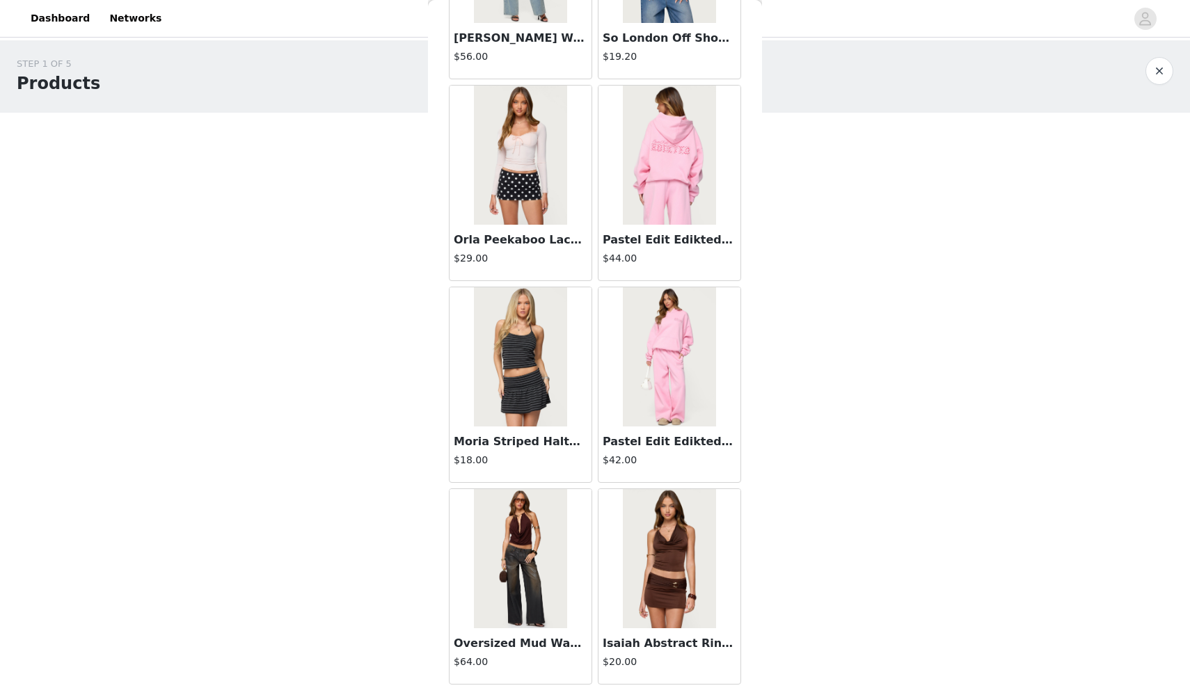
click at [669, 367] on img at bounding box center [669, 356] width 93 height 139
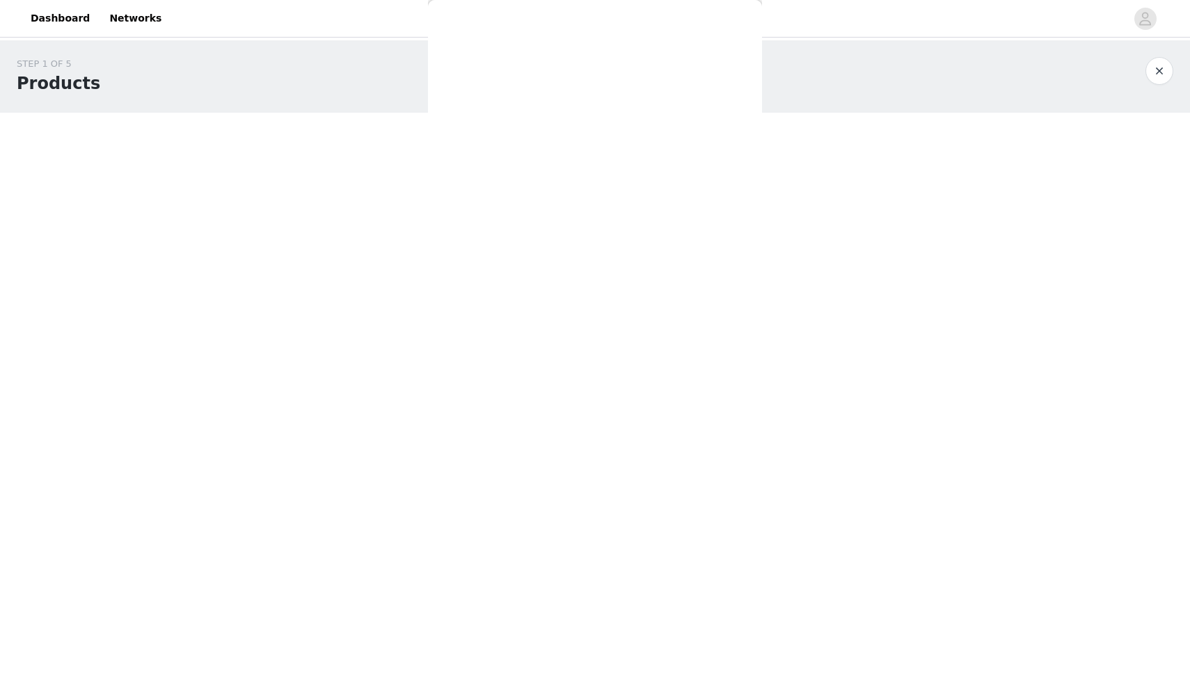
scroll to position [0, 0]
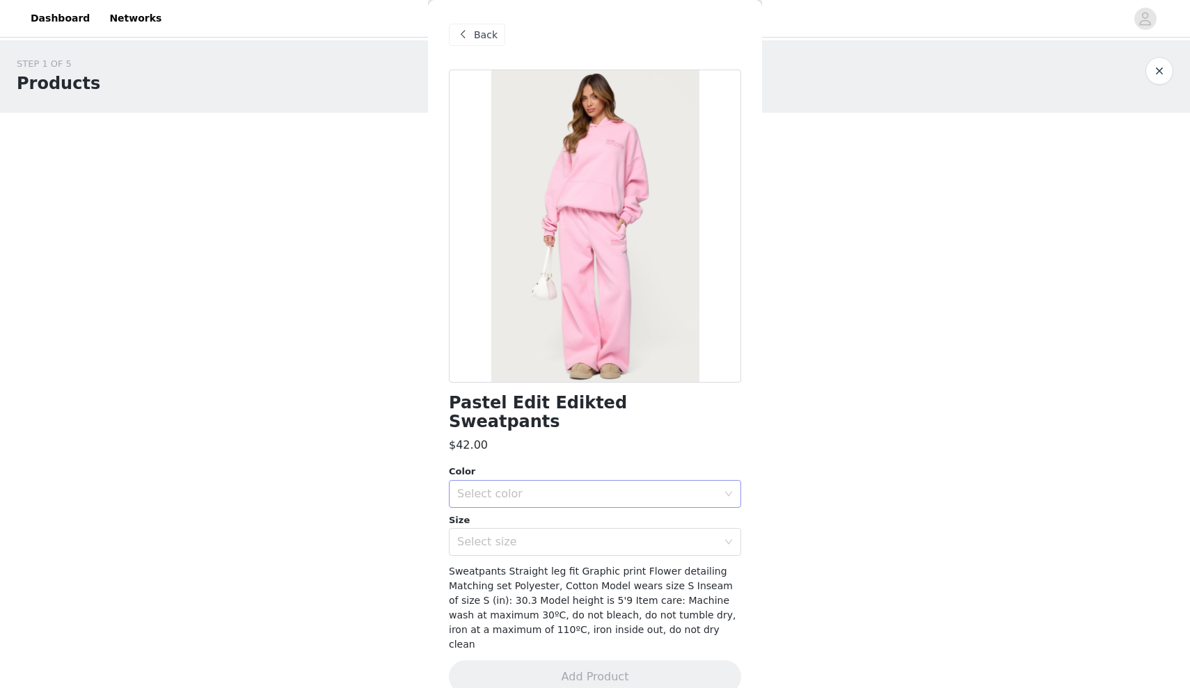
click at [619, 487] on div "Select color" at bounding box center [587, 494] width 260 height 14
click at [609, 507] on li "PINK" at bounding box center [595, 505] width 292 height 22
click at [602, 535] on div "Select size" at bounding box center [587, 542] width 260 height 14
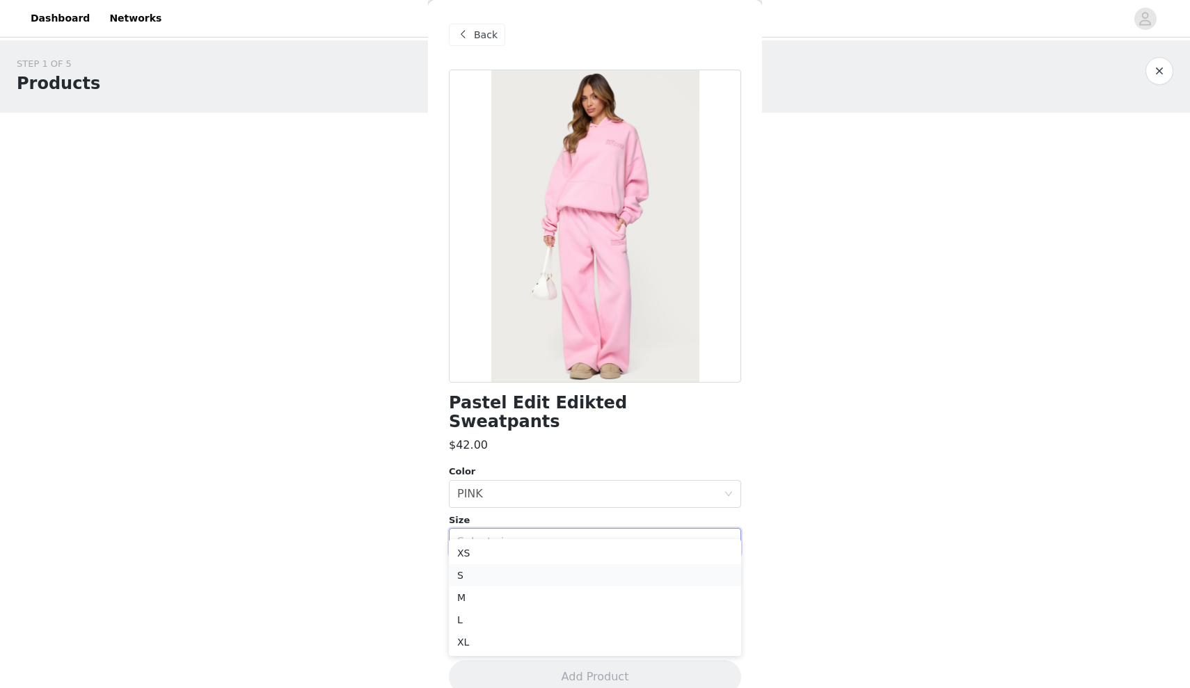
click at [595, 569] on li "S" at bounding box center [595, 575] width 292 height 22
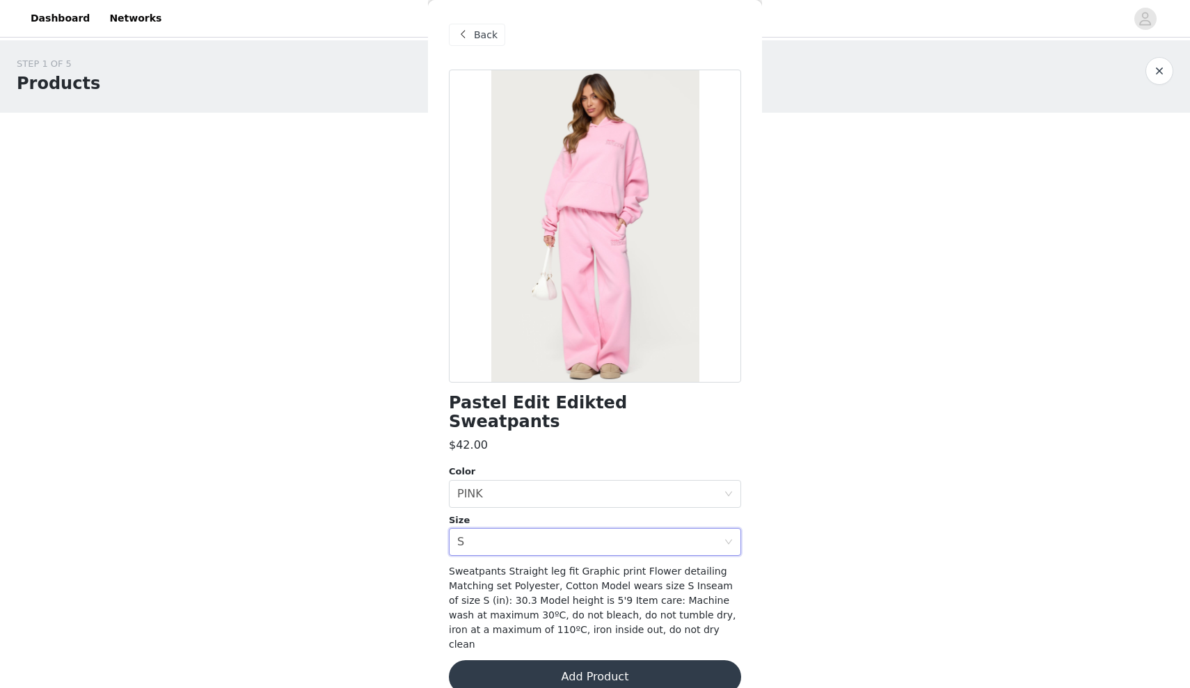
click at [593, 660] on button "Add Product" at bounding box center [595, 676] width 292 height 33
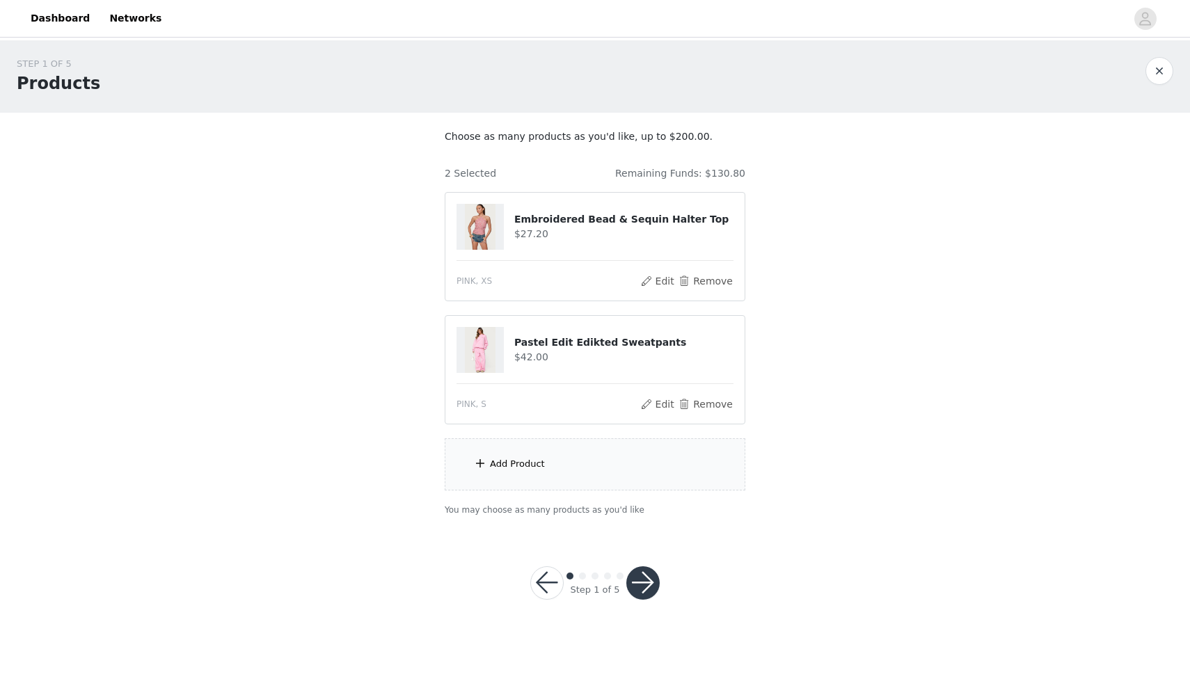
click at [614, 473] on div "Add Product" at bounding box center [595, 464] width 301 height 52
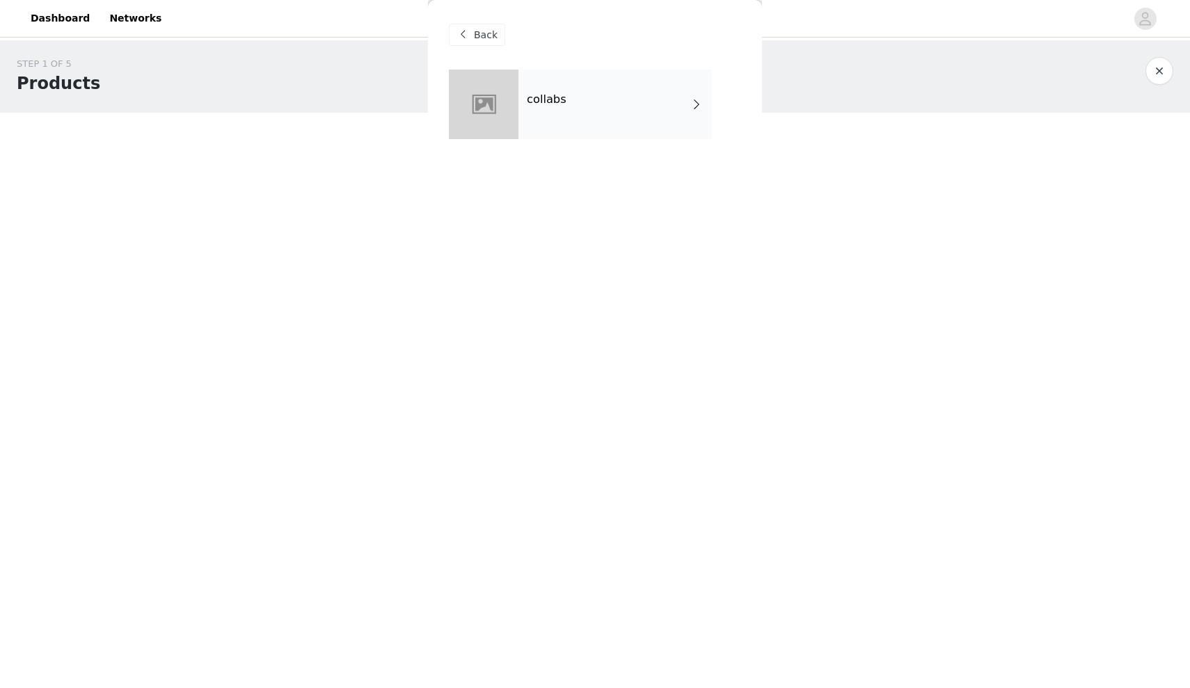
click at [625, 112] on div "collabs" at bounding box center [614, 105] width 193 height 70
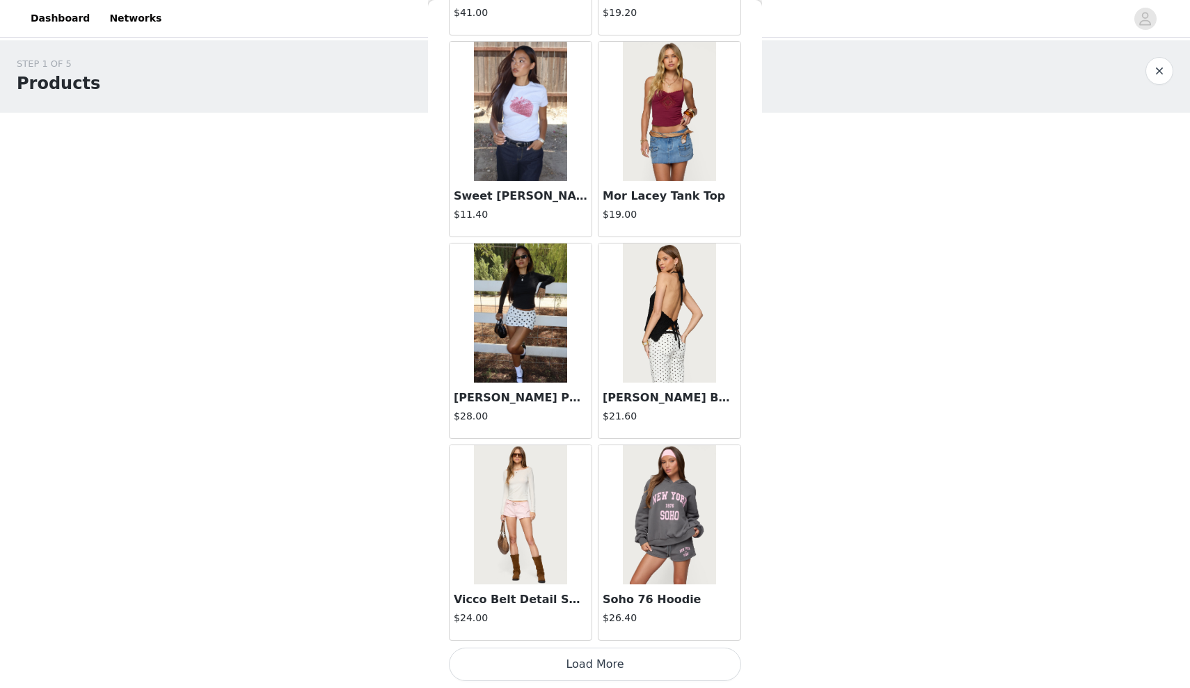
click at [615, 672] on button "Load More" at bounding box center [595, 664] width 292 height 33
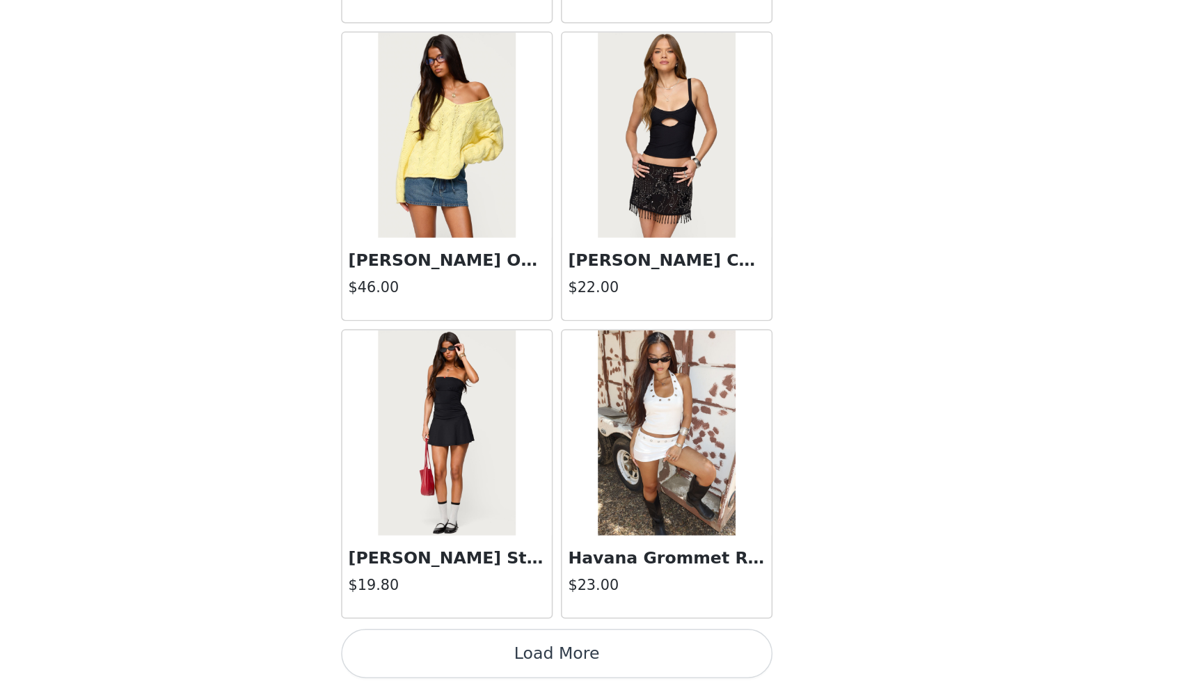
click at [449, 648] on button "Load More" at bounding box center [595, 664] width 292 height 33
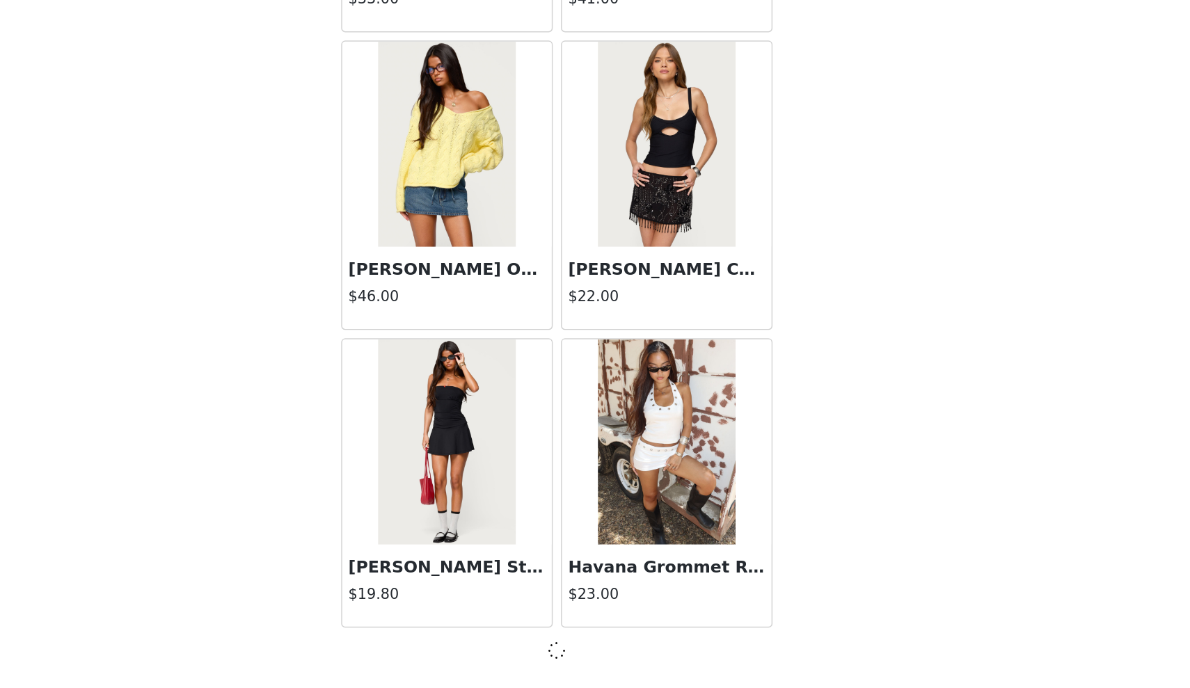
scroll to position [3452, 0]
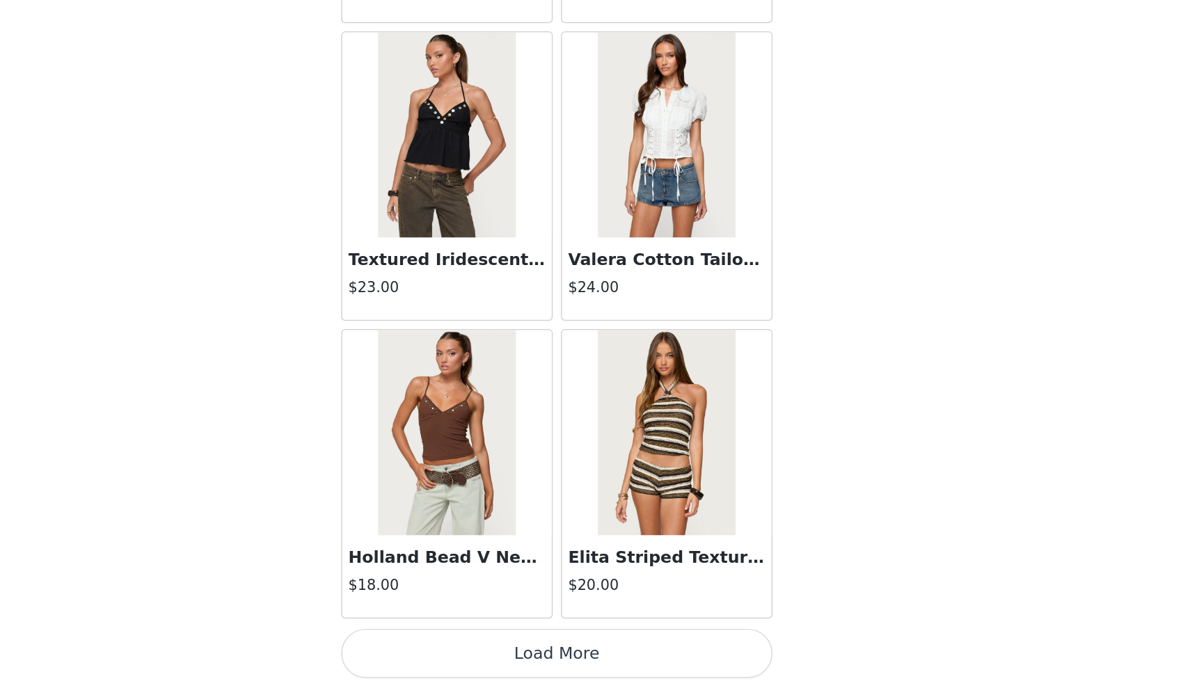
click at [449, 648] on button "Load More" at bounding box center [595, 664] width 292 height 33
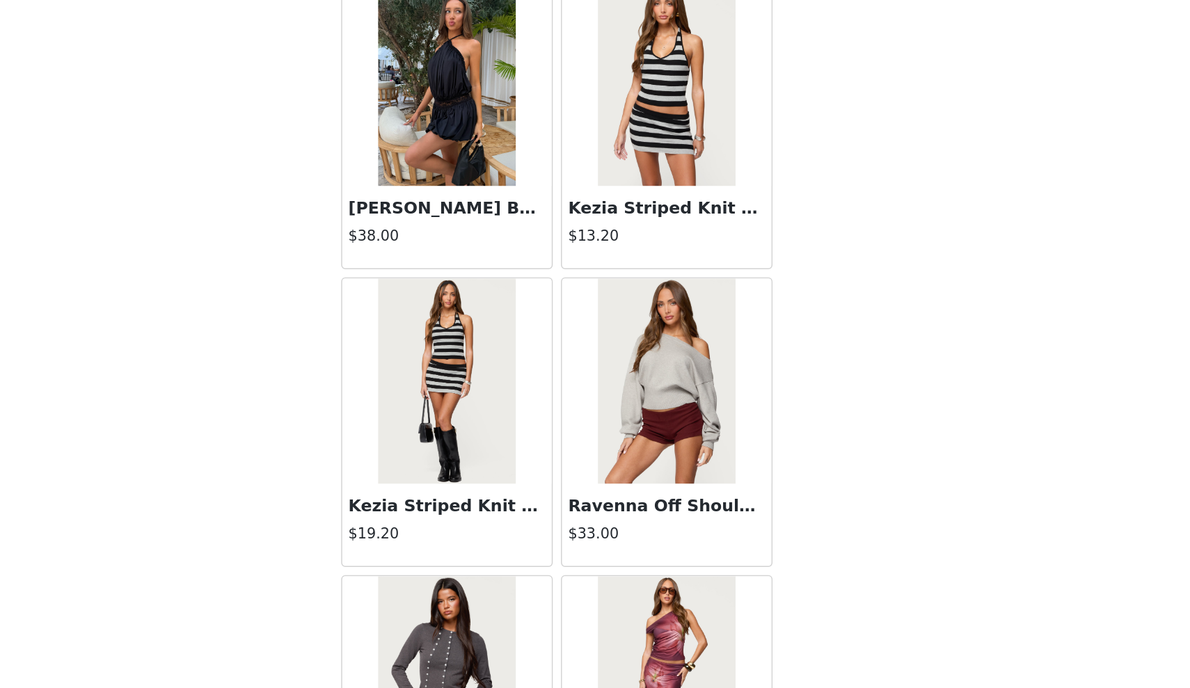
scroll to position [7126, 0]
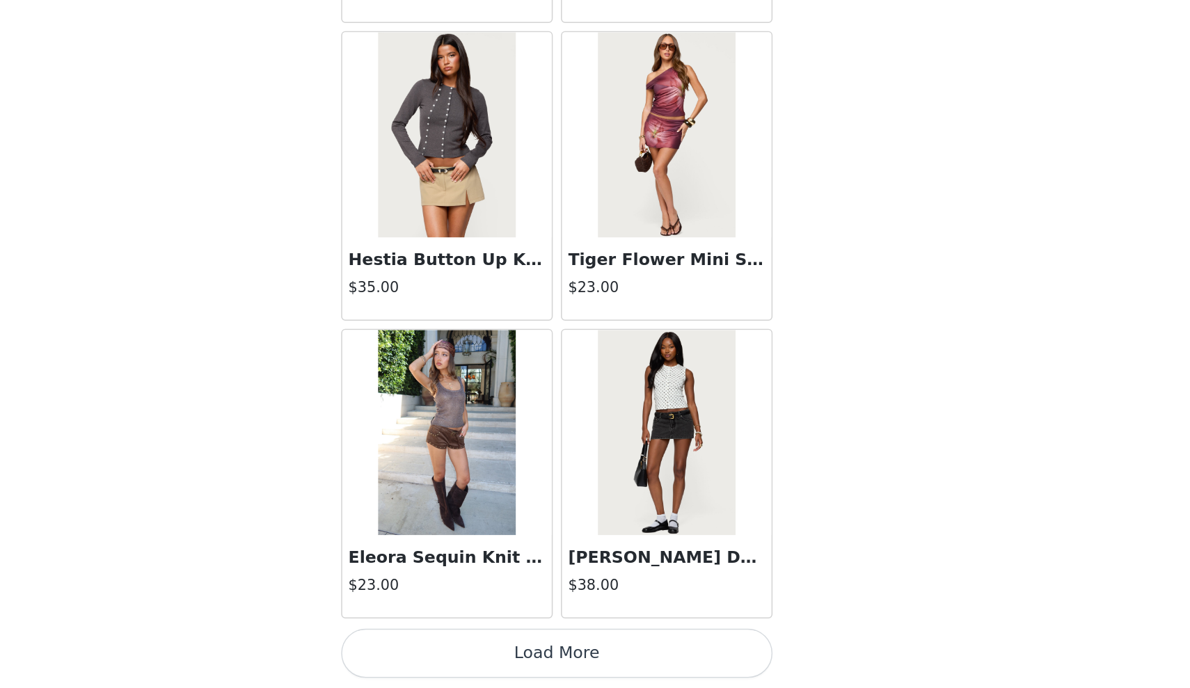
click at [449, 648] on button "Load More" at bounding box center [595, 664] width 292 height 33
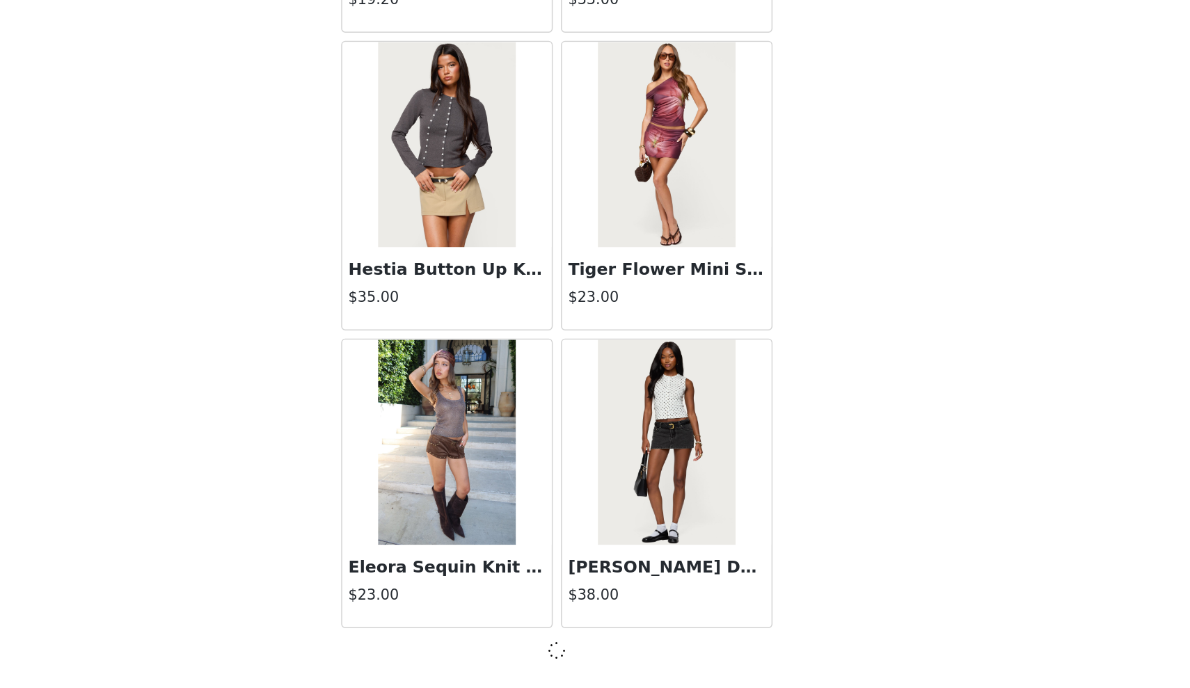
scroll to position [7487, 0]
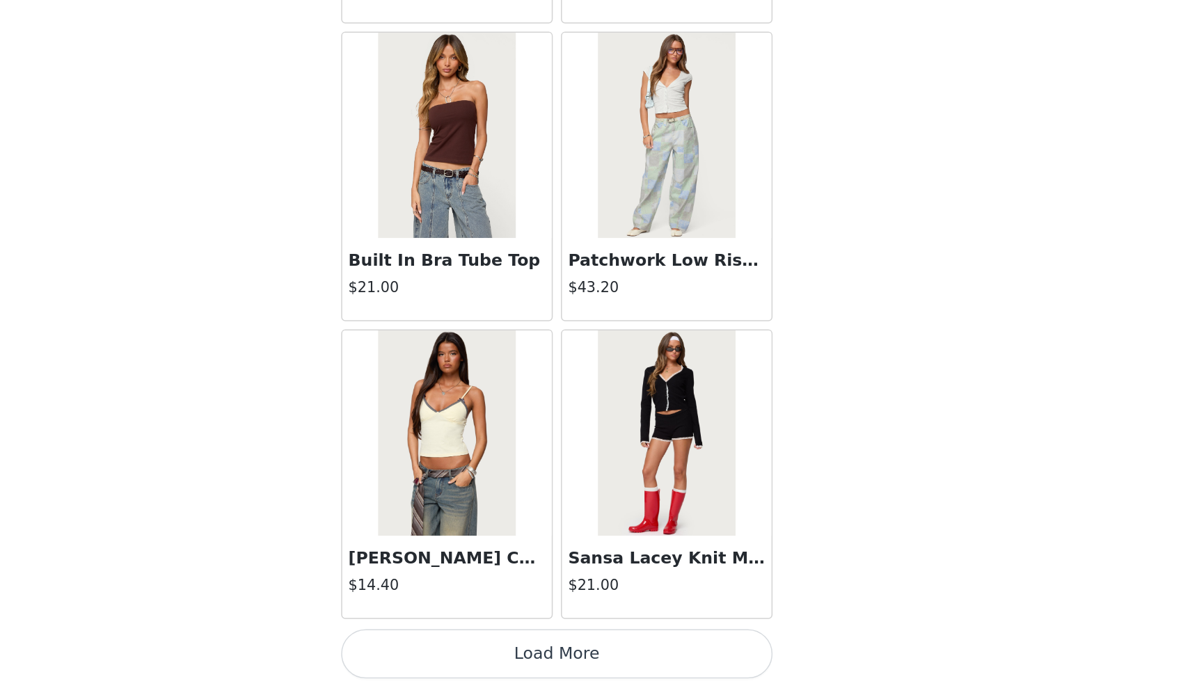
click at [449, 648] on button "Load More" at bounding box center [595, 664] width 292 height 33
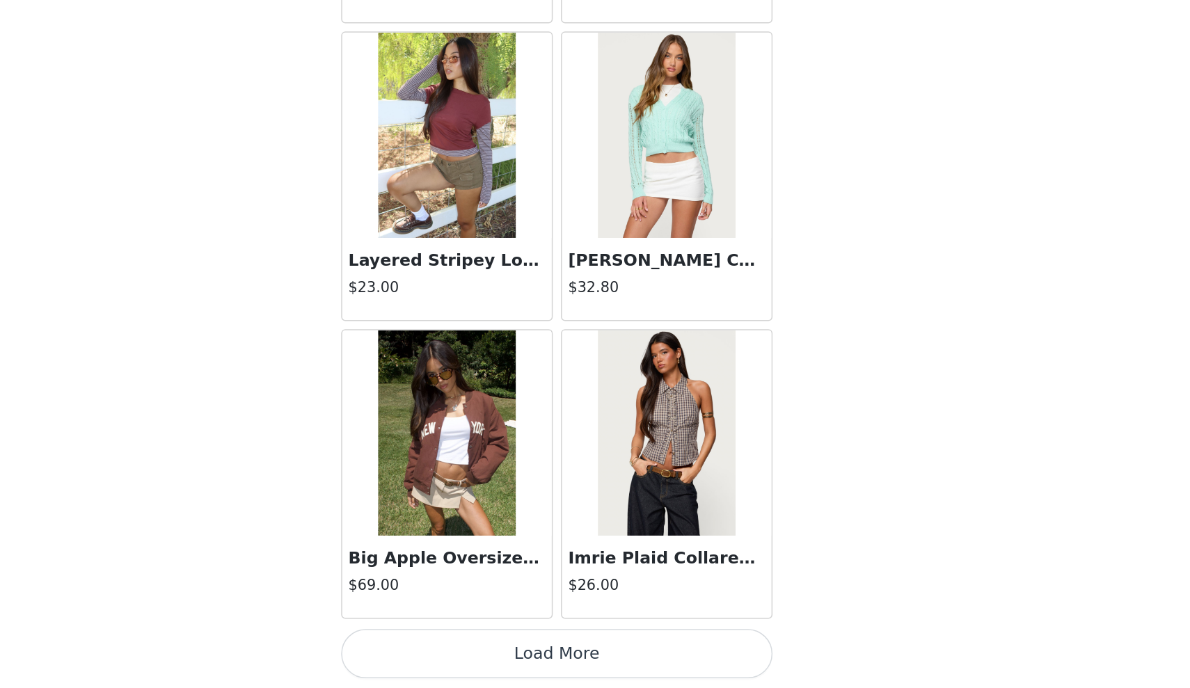
scroll to position [11529, 0]
click at [449, 648] on button "Load More" at bounding box center [595, 664] width 292 height 33
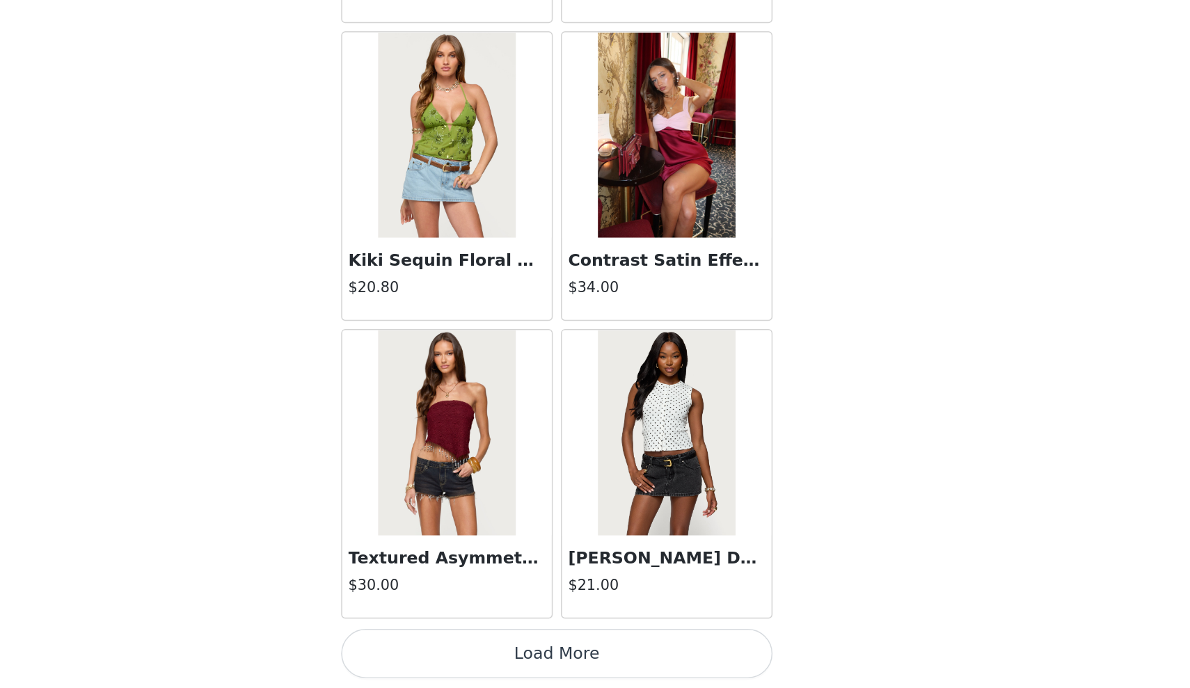
click at [449, 648] on button "Load More" at bounding box center [595, 664] width 292 height 33
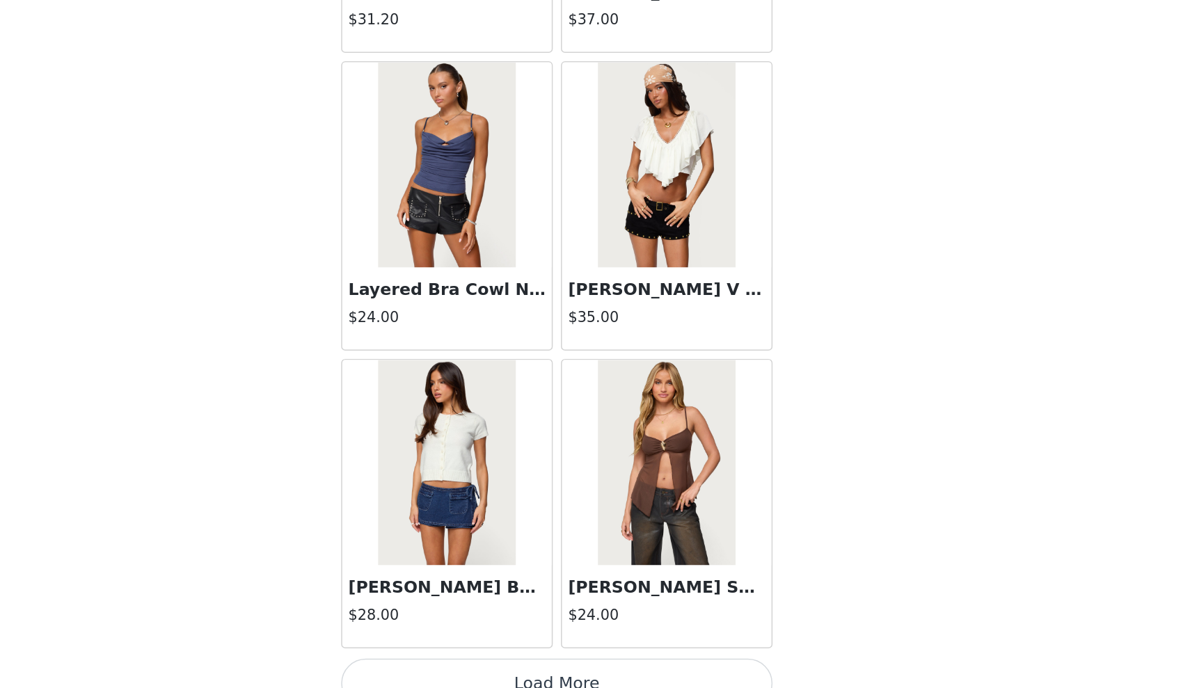
scroll to position [15553, 0]
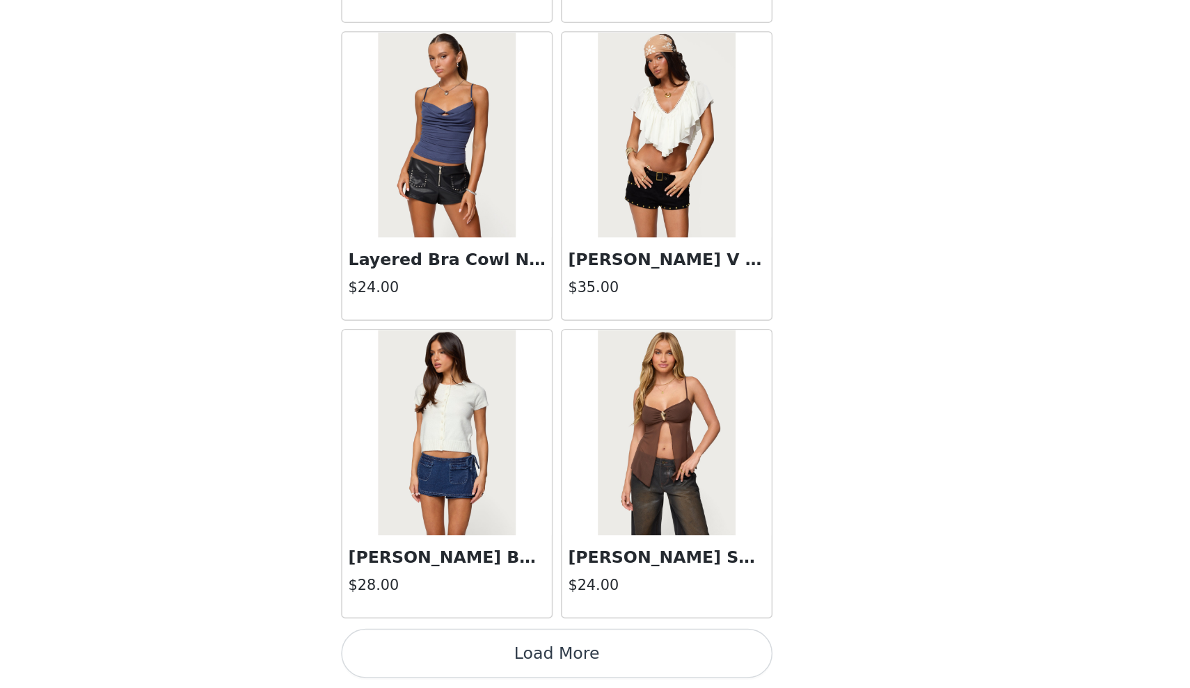
click at [449, 648] on button "Load More" at bounding box center [595, 664] width 292 height 33
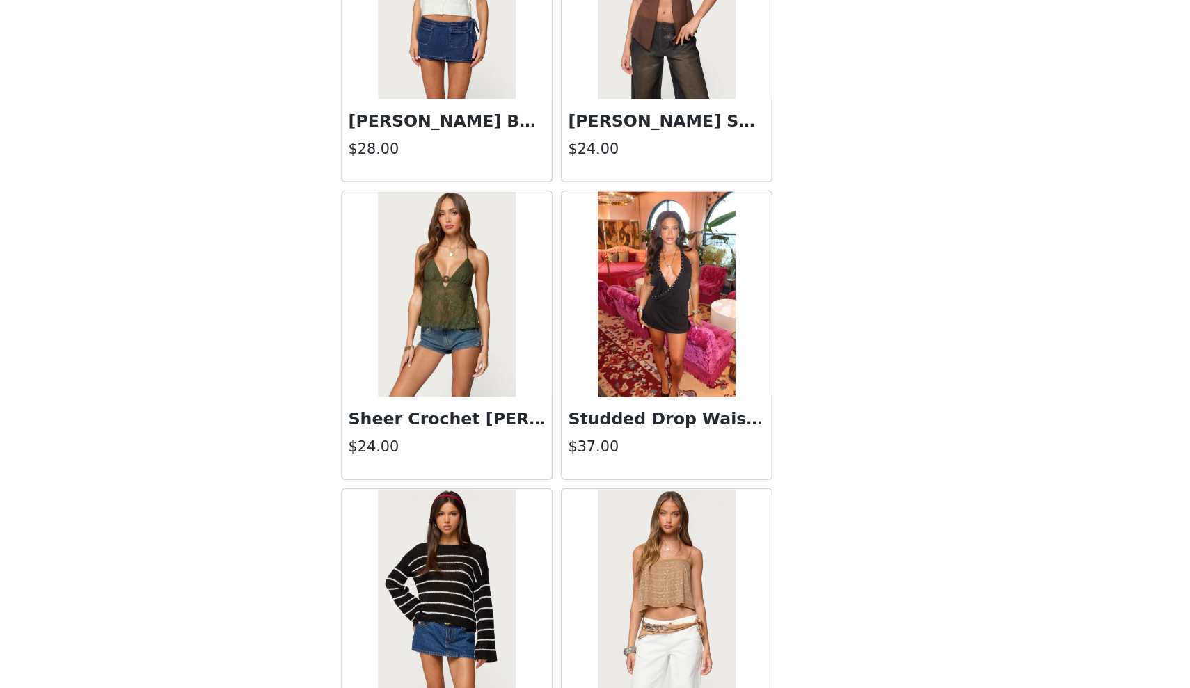
scroll to position [15862, 0]
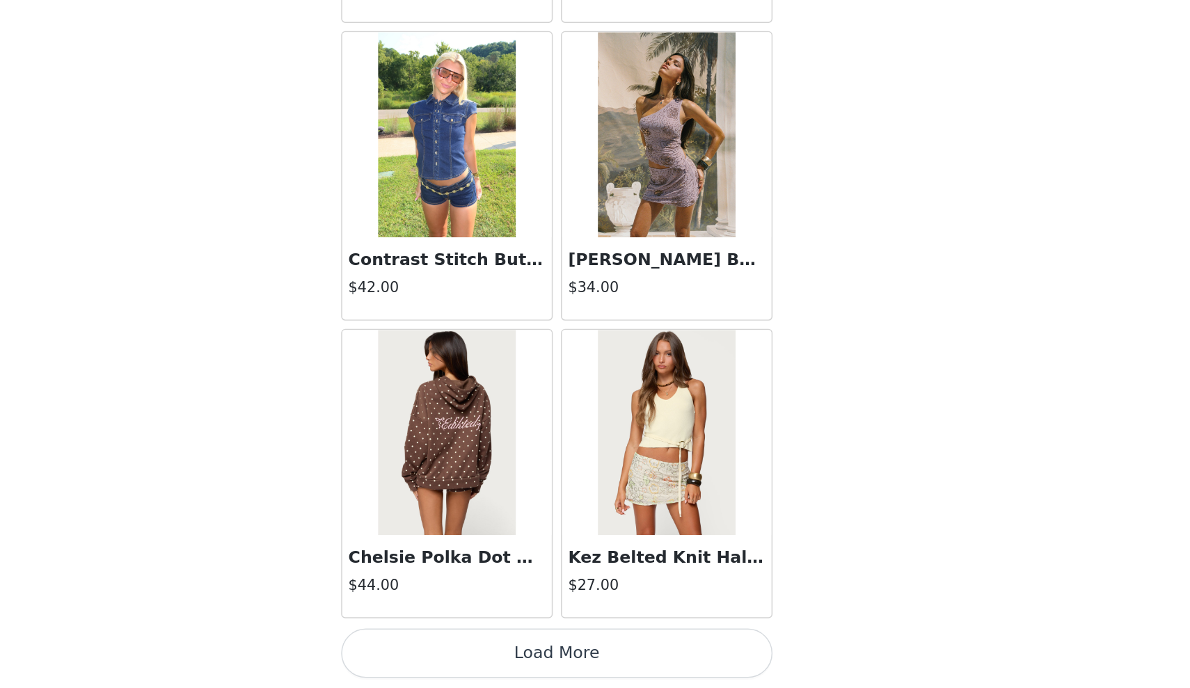
click at [449, 648] on button "Load More" at bounding box center [595, 664] width 292 height 33
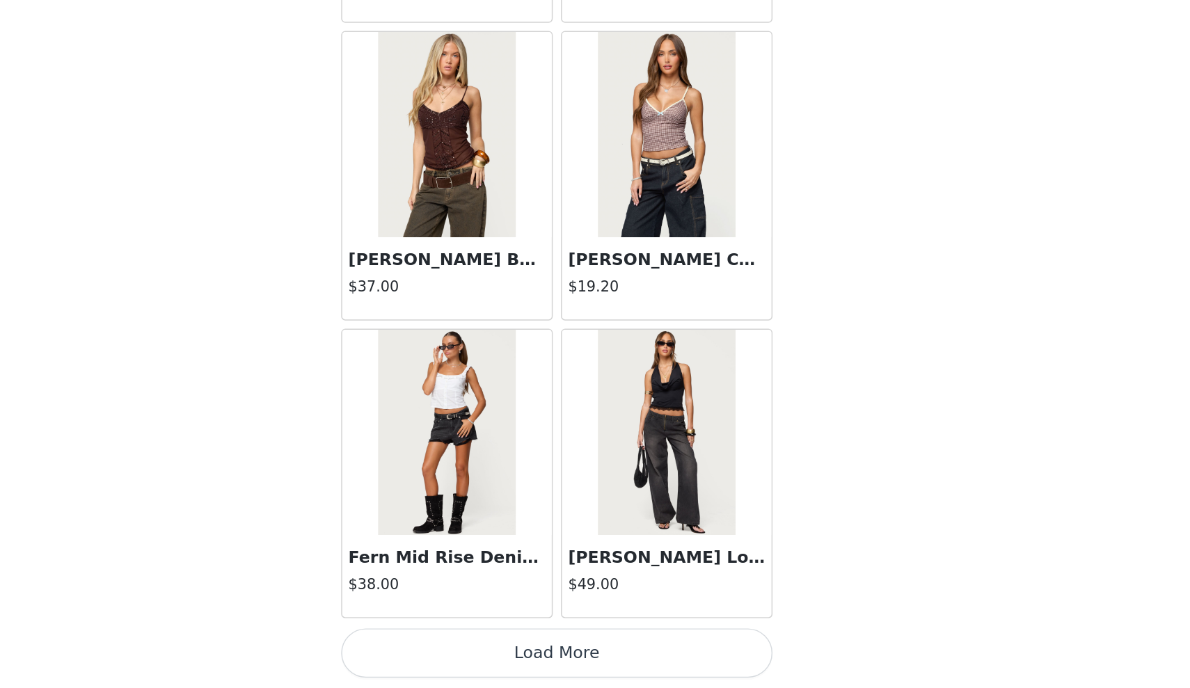
scroll to position [0, 0]
click at [449, 648] on button "Load More" at bounding box center [595, 664] width 292 height 33
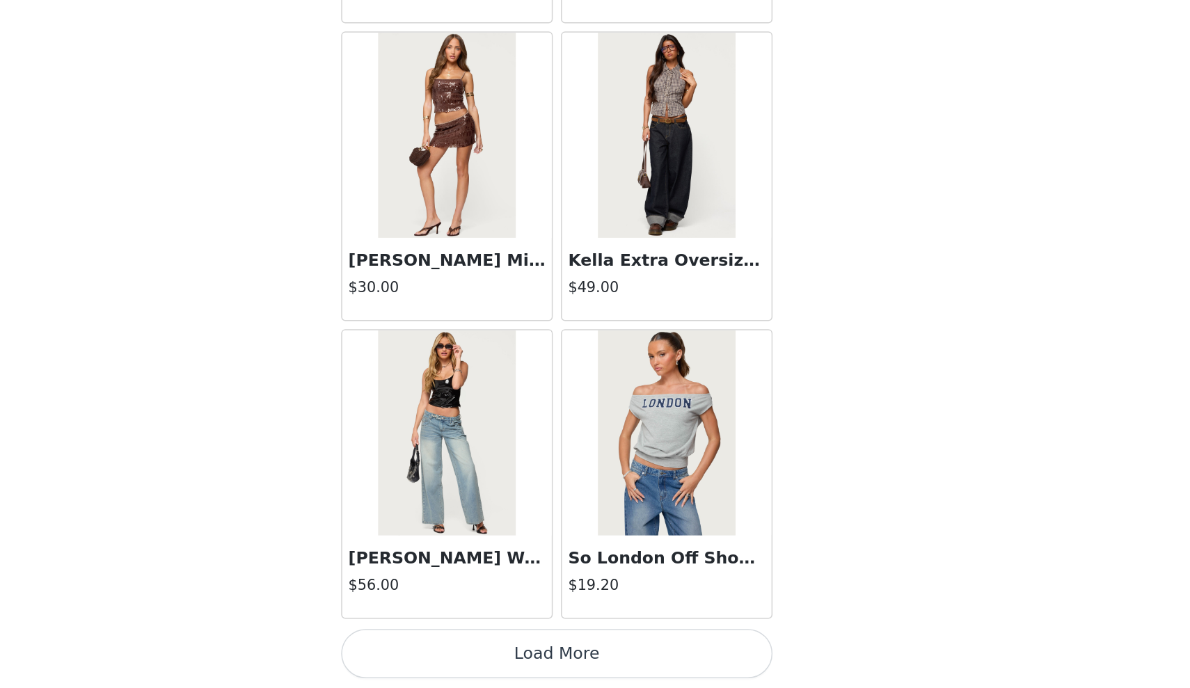
click at [449, 648] on button "Load More" at bounding box center [595, 664] width 292 height 33
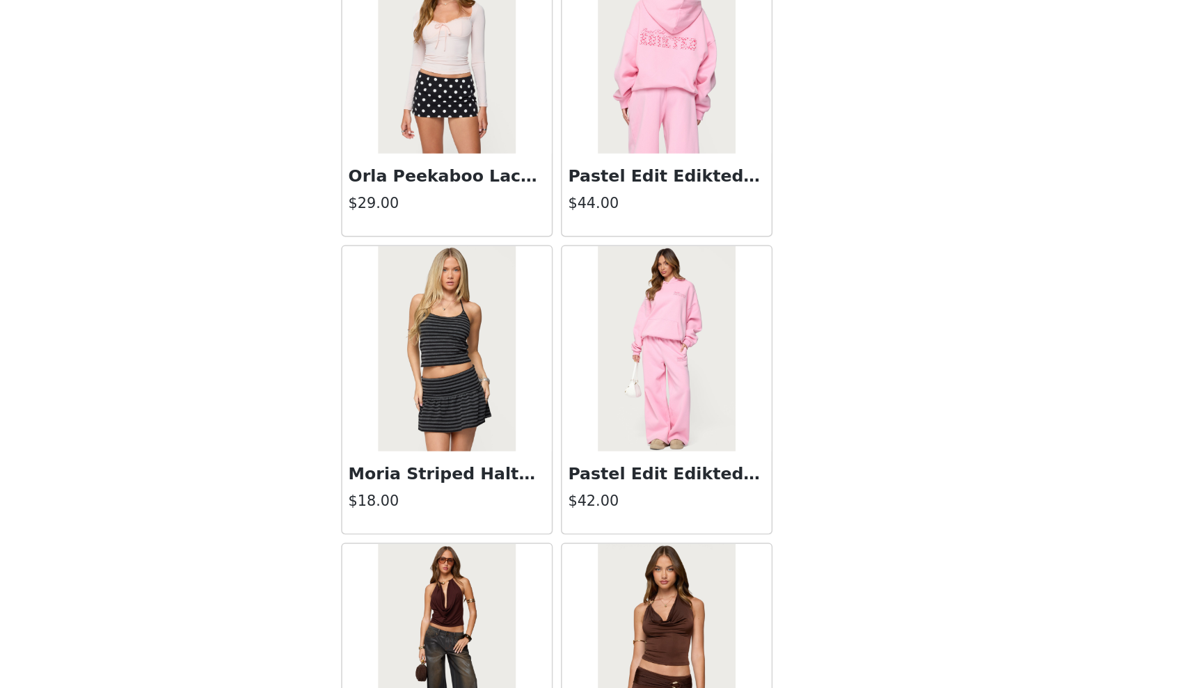
scroll to position [22071, 0]
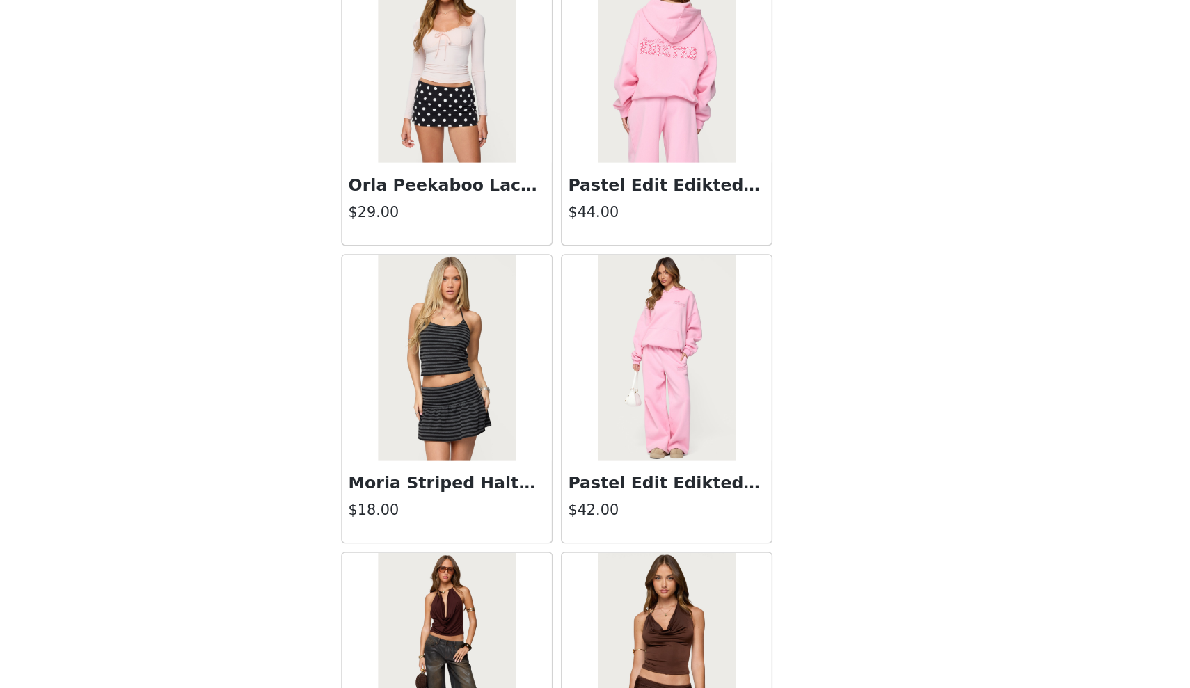
click at [623, 193] on img at bounding box center [669, 262] width 93 height 139
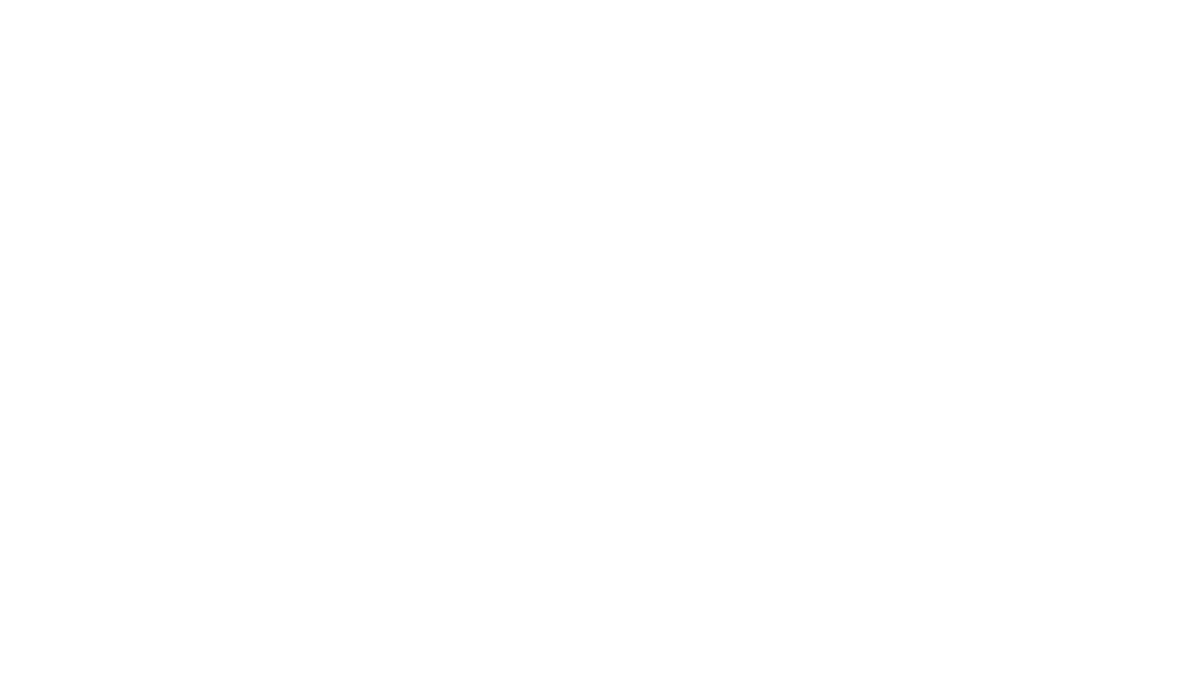
scroll to position [0, 0]
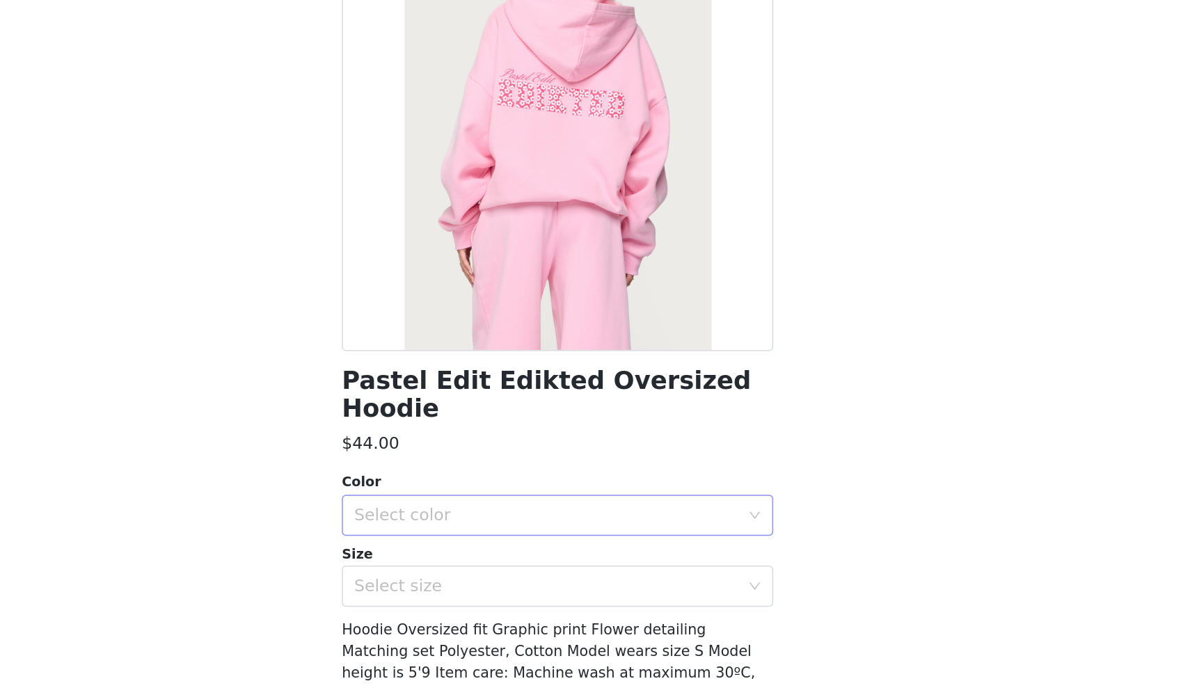
click at [457, 487] on div "Select color" at bounding box center [587, 494] width 260 height 14
click at [449, 494] on li "PINK" at bounding box center [595, 505] width 292 height 22
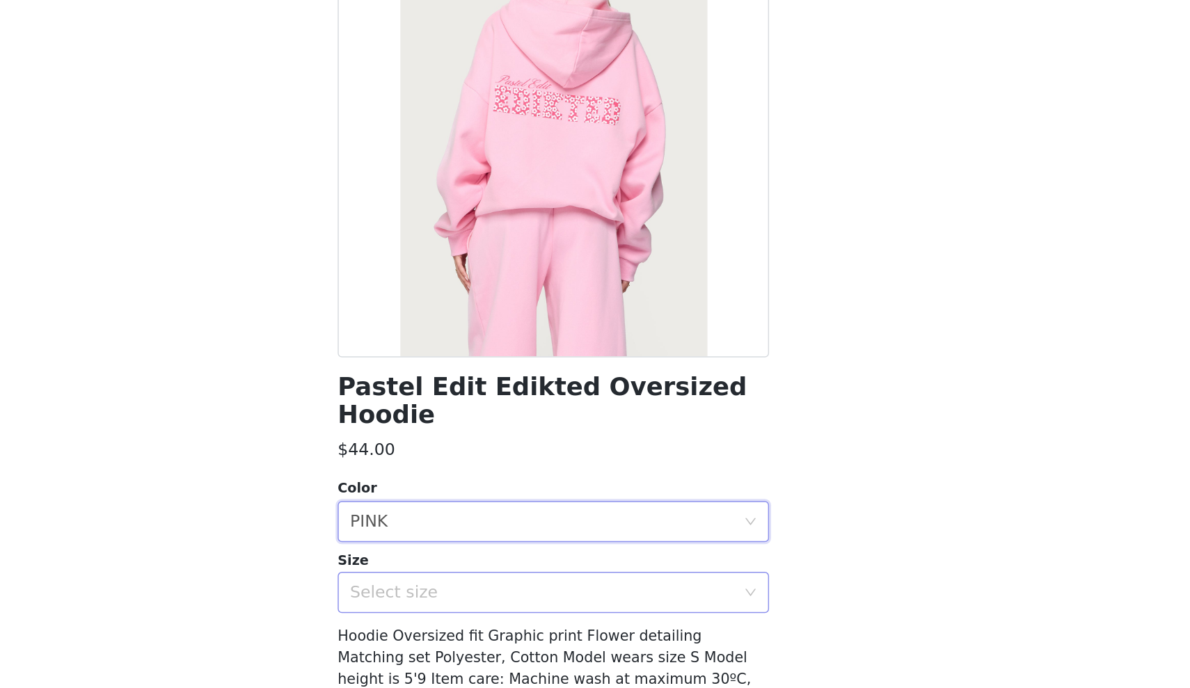
click at [457, 535] on div "Select size" at bounding box center [587, 542] width 260 height 14
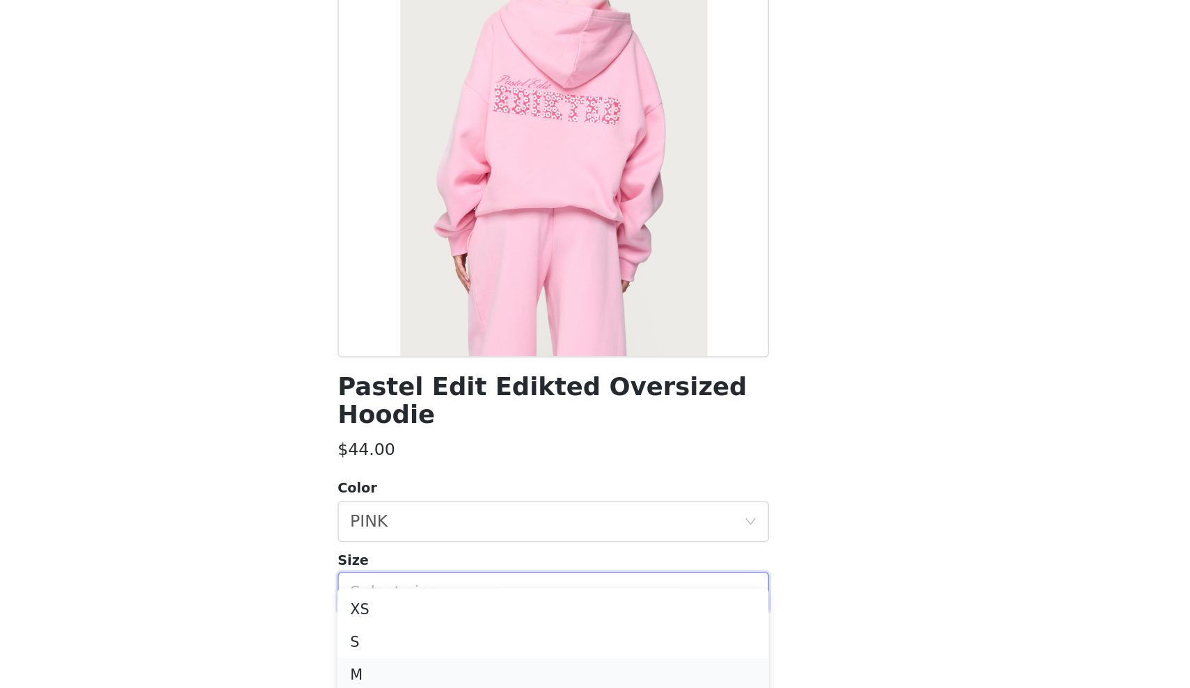
click at [449, 586] on li "M" at bounding box center [595, 597] width 292 height 22
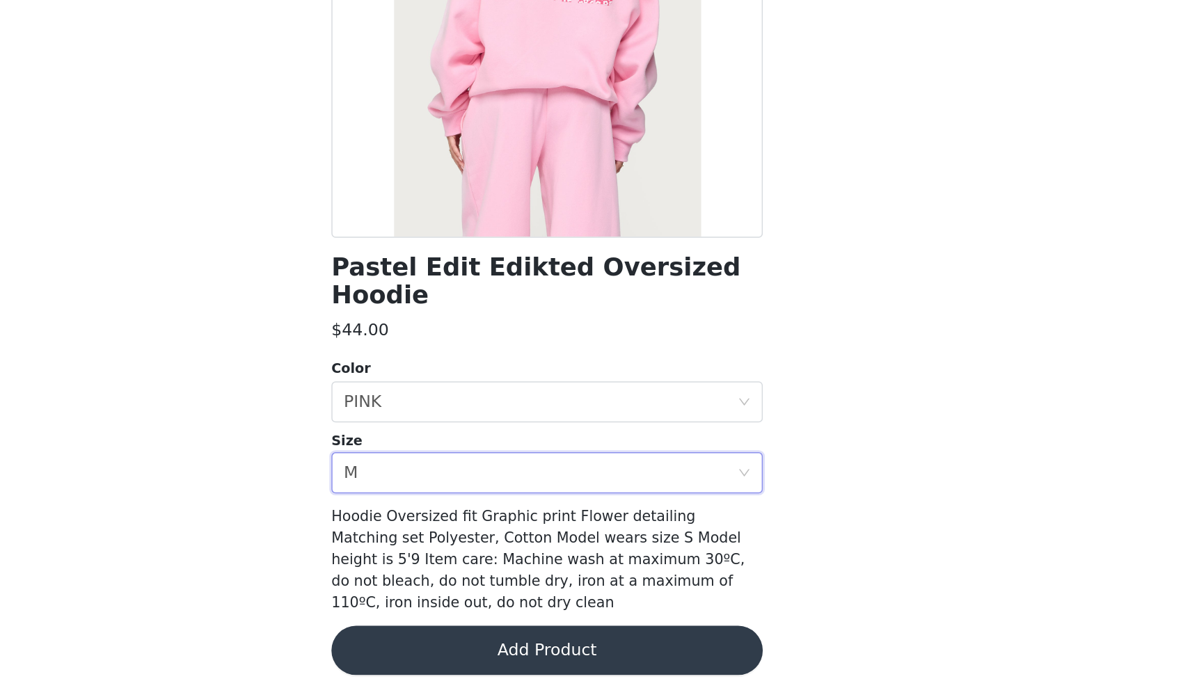
click at [449, 646] on button "Add Product" at bounding box center [595, 662] width 292 height 33
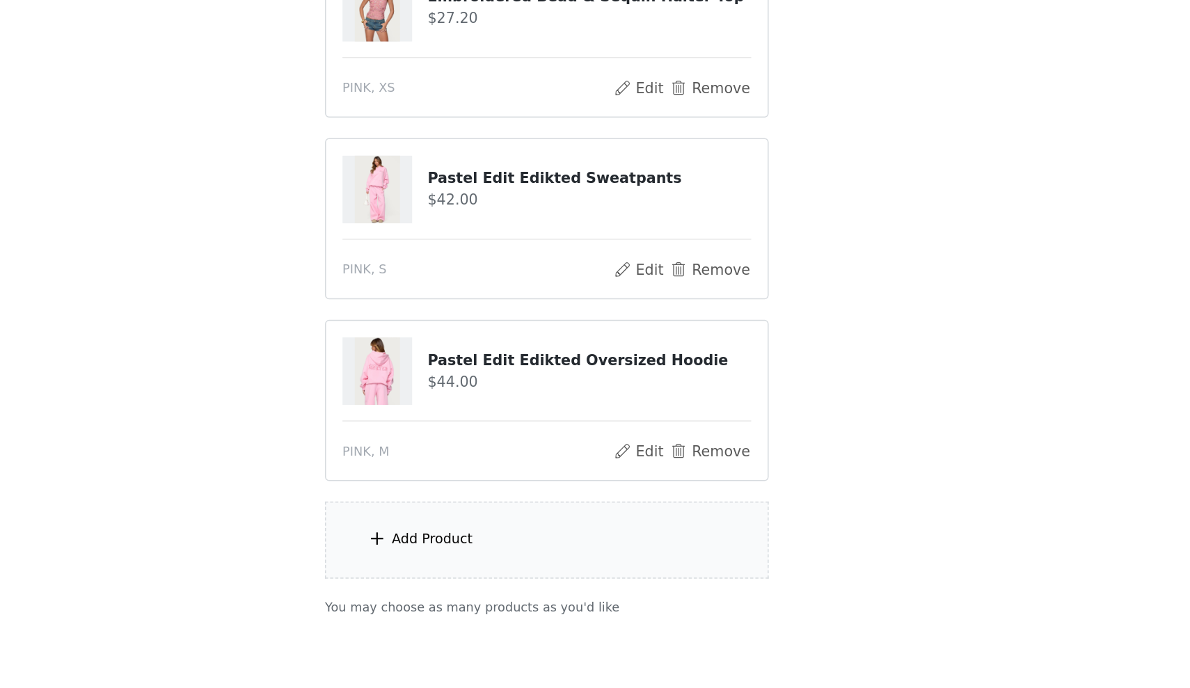
click at [445, 561] on div "Add Product" at bounding box center [595, 587] width 301 height 52
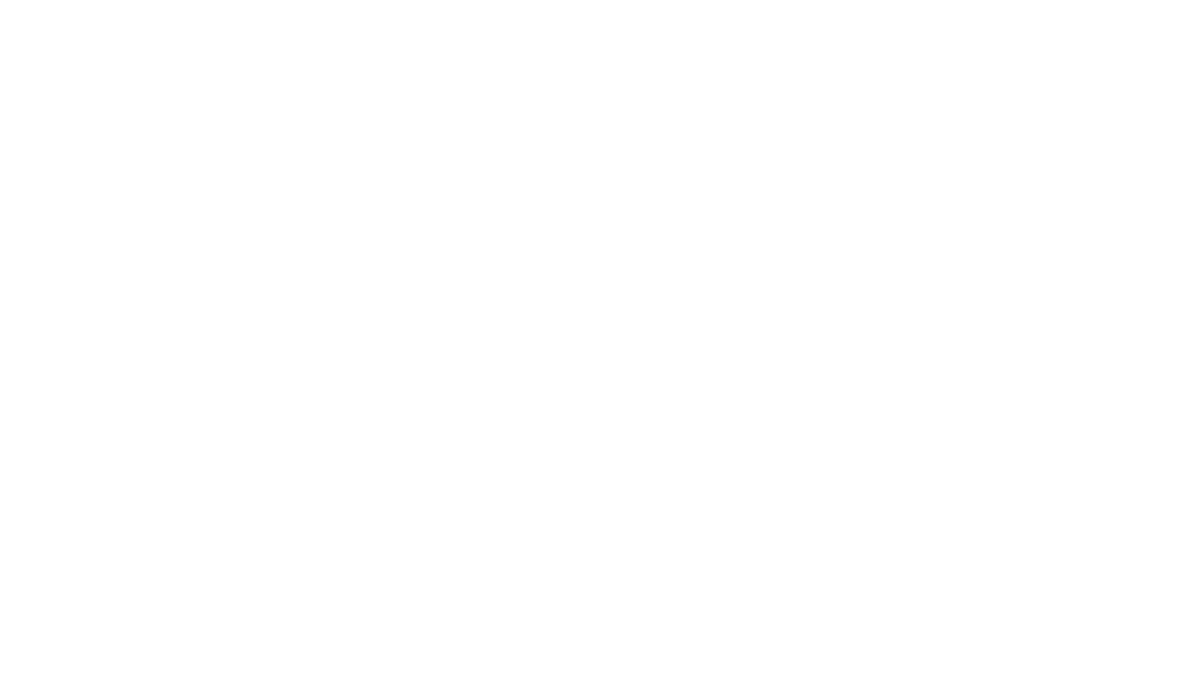
scroll to position [67, 0]
click at [518, 70] on div "collabs" at bounding box center [614, 105] width 193 height 70
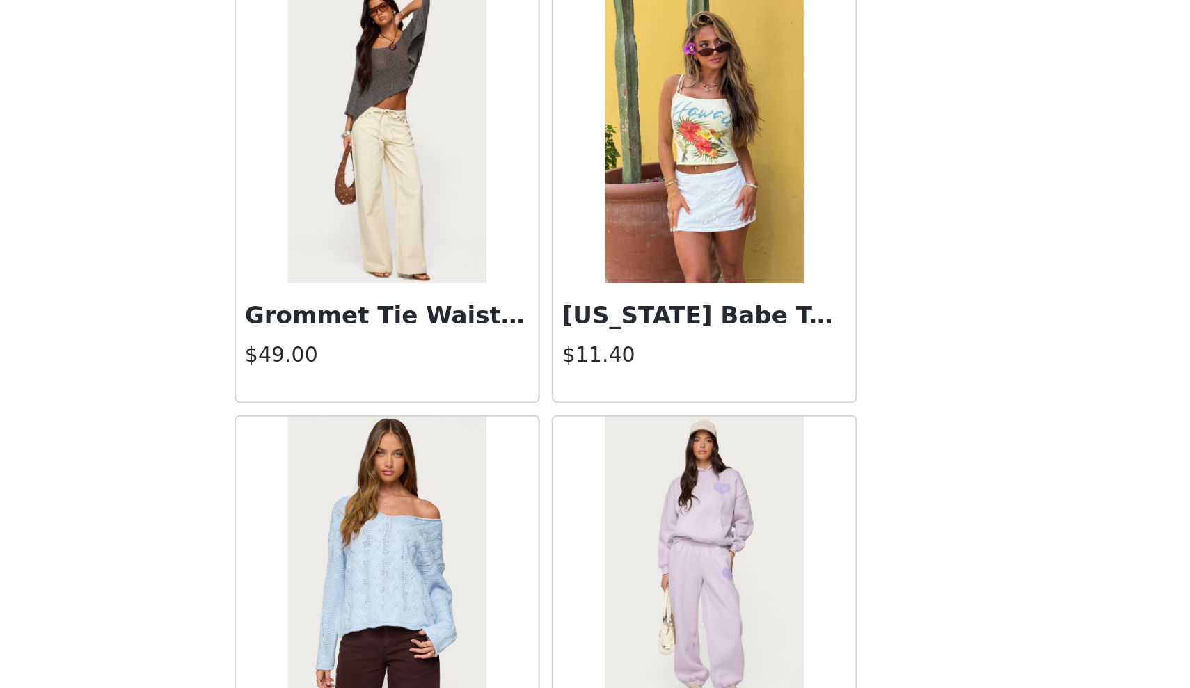
scroll to position [638, 0]
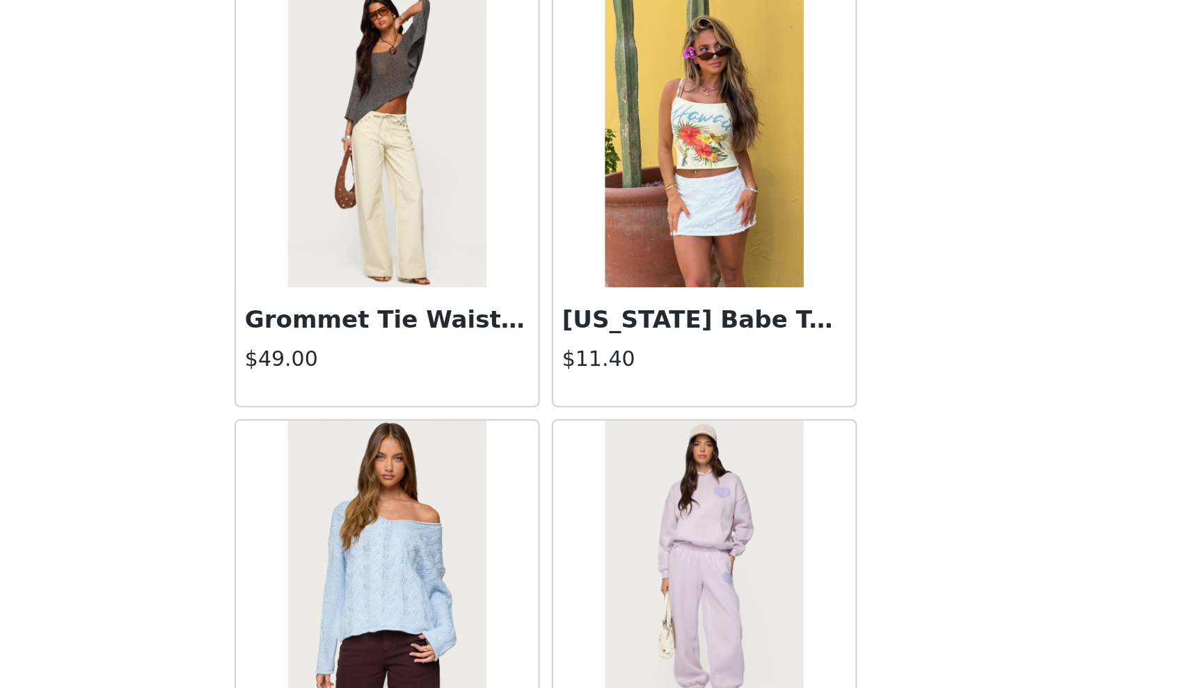
click at [474, 239] on img at bounding box center [520, 308] width 93 height 139
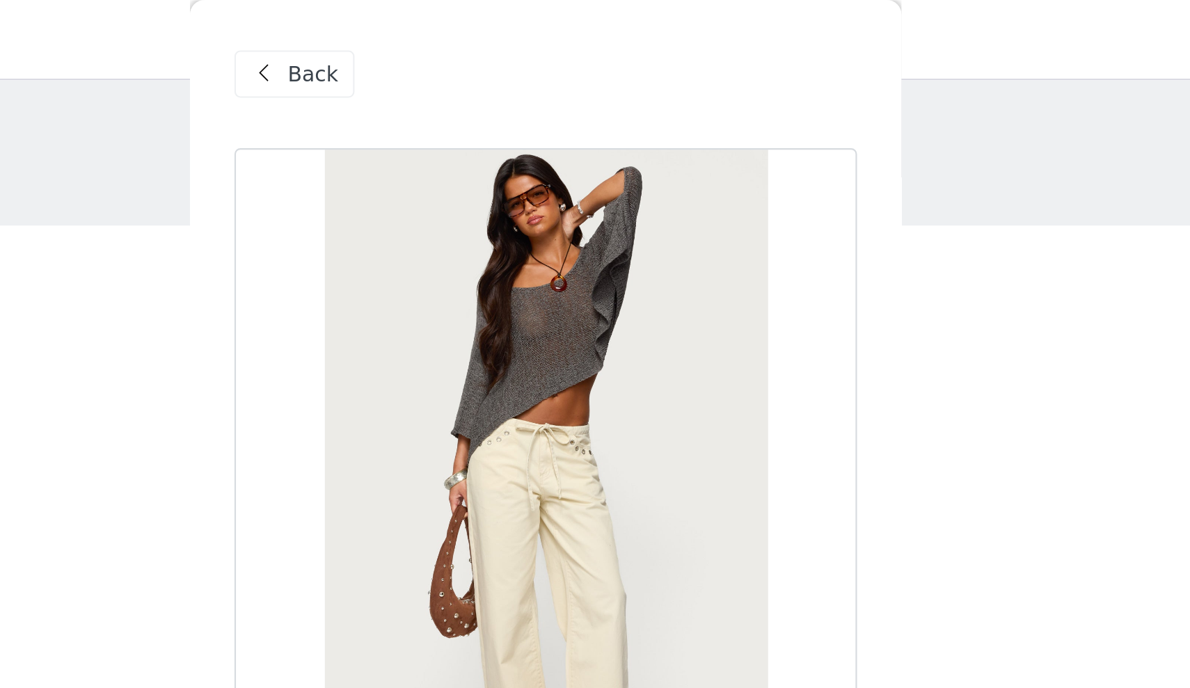
scroll to position [7, 0]
click at [474, 38] on span "Back" at bounding box center [486, 35] width 24 height 15
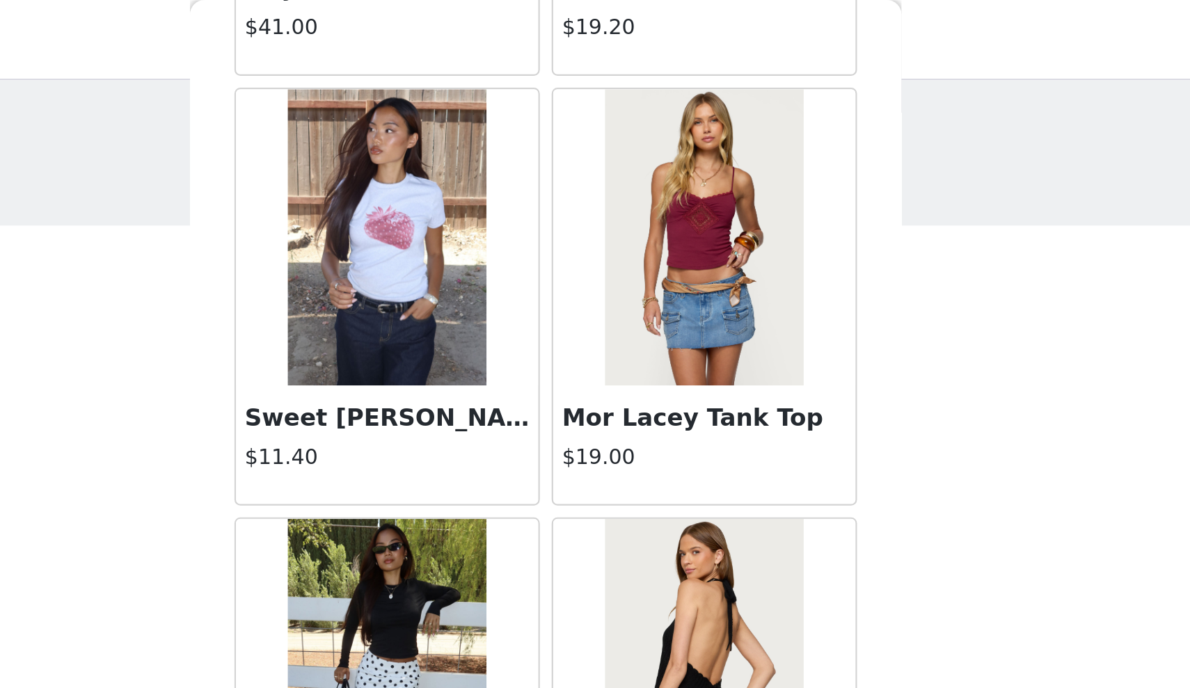
scroll to position [1441, 0]
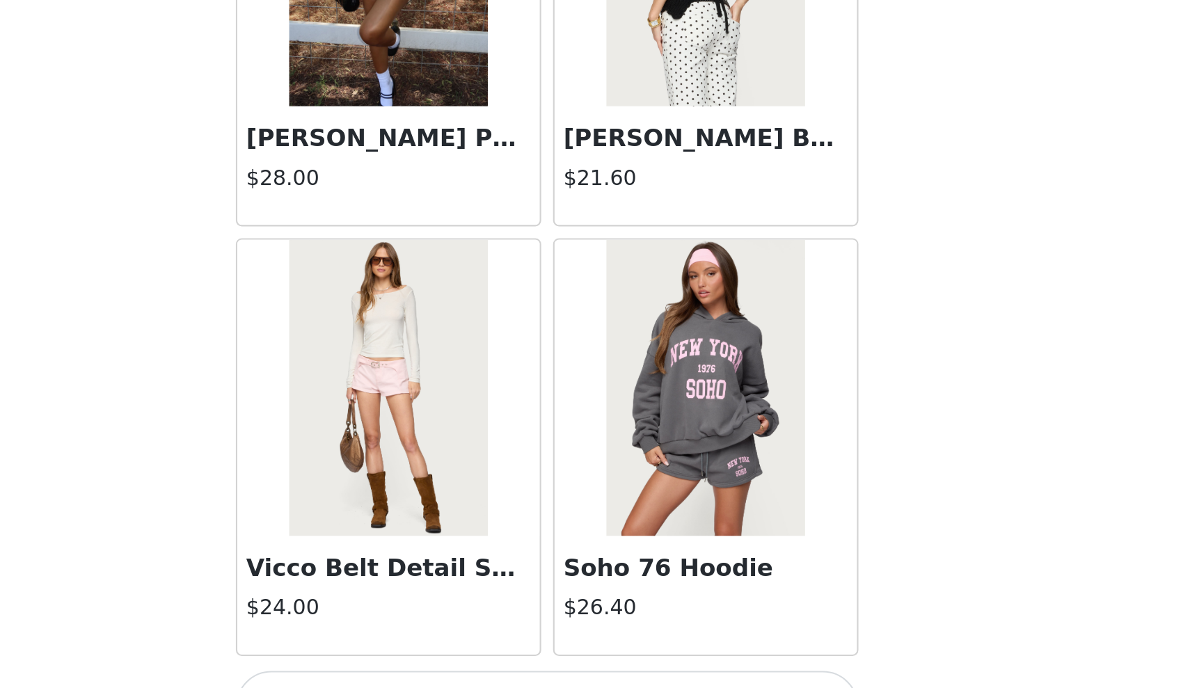
click at [474, 445] on img at bounding box center [520, 514] width 93 height 139
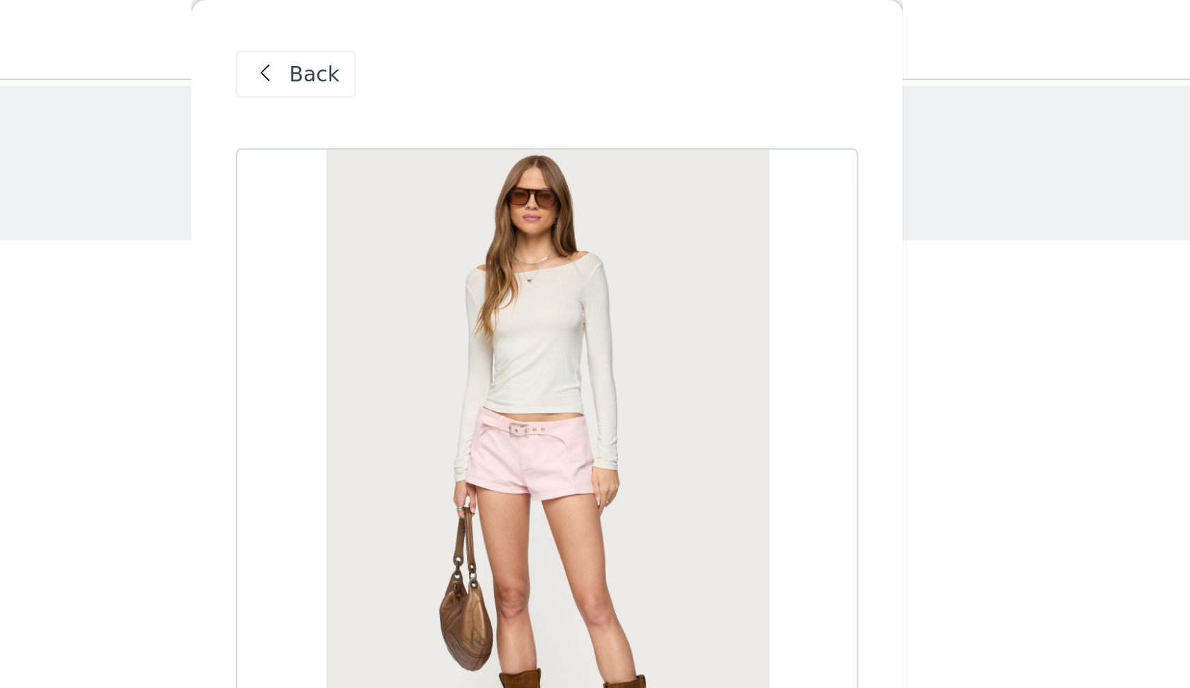
scroll to position [0, 0]
click at [474, 35] on span "Back" at bounding box center [486, 35] width 24 height 15
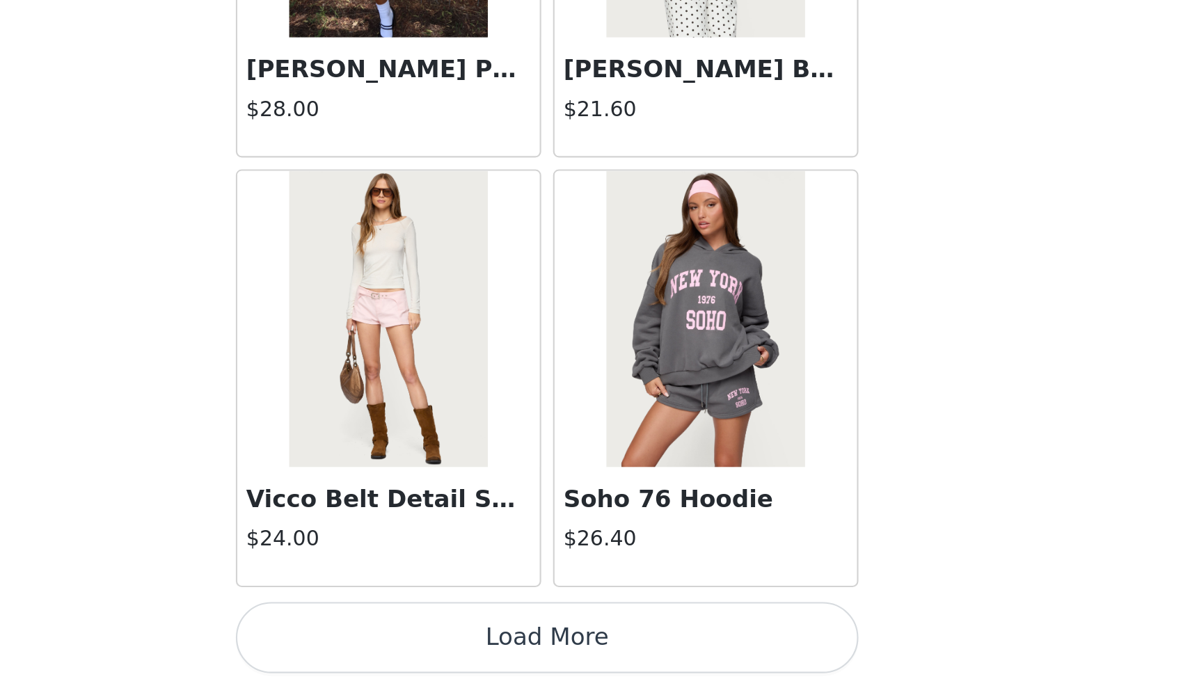
scroll to position [67, 0]
click at [449, 648] on button "Load More" at bounding box center [595, 664] width 292 height 33
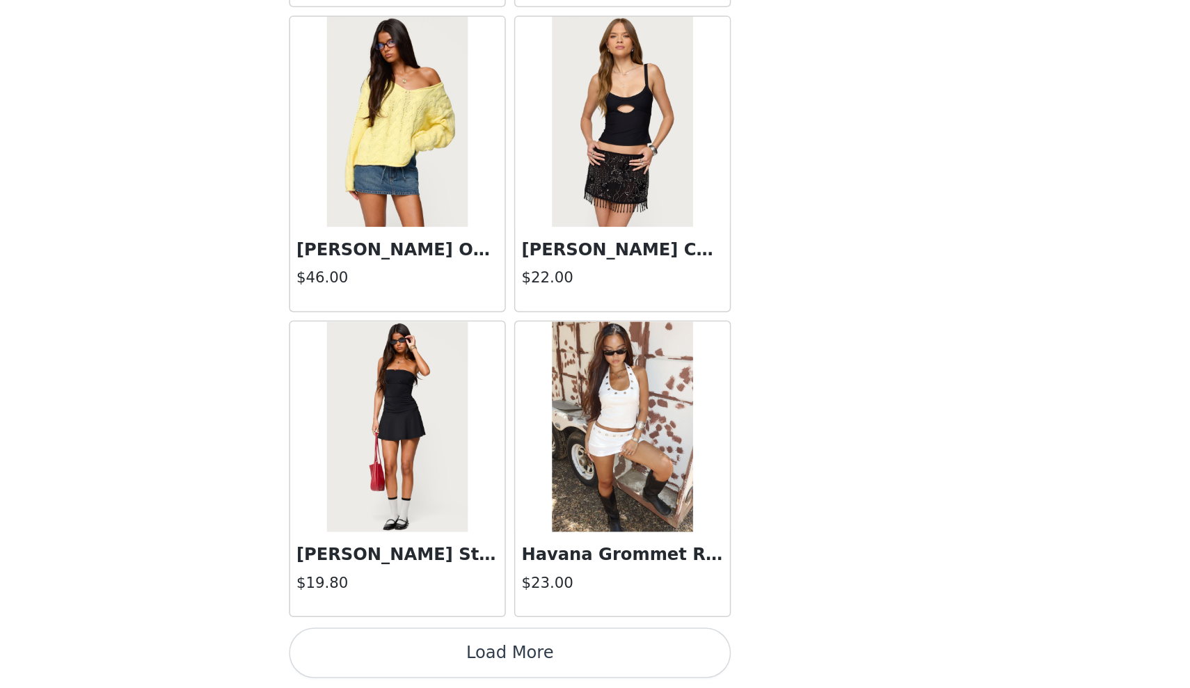
scroll to position [3458, 0]
click at [449, 648] on button "Load More" at bounding box center [595, 664] width 292 height 33
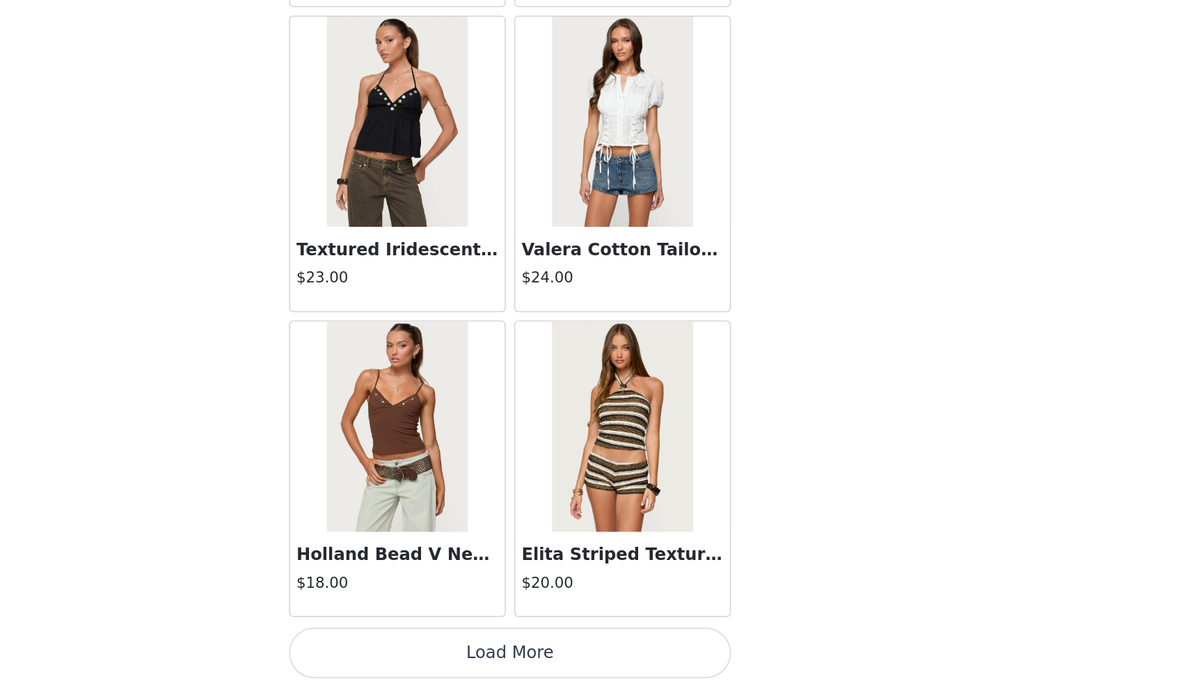
scroll to position [5476, 0]
click at [449, 648] on button "Load More" at bounding box center [595, 664] width 292 height 33
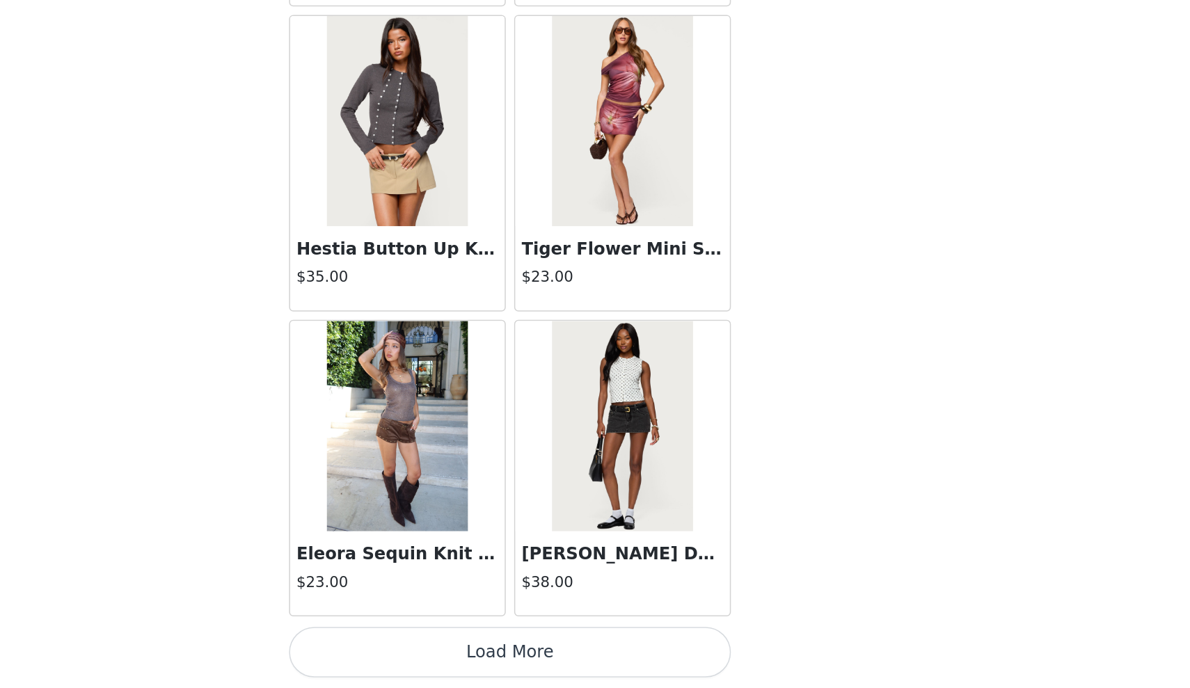
scroll to position [67, 0]
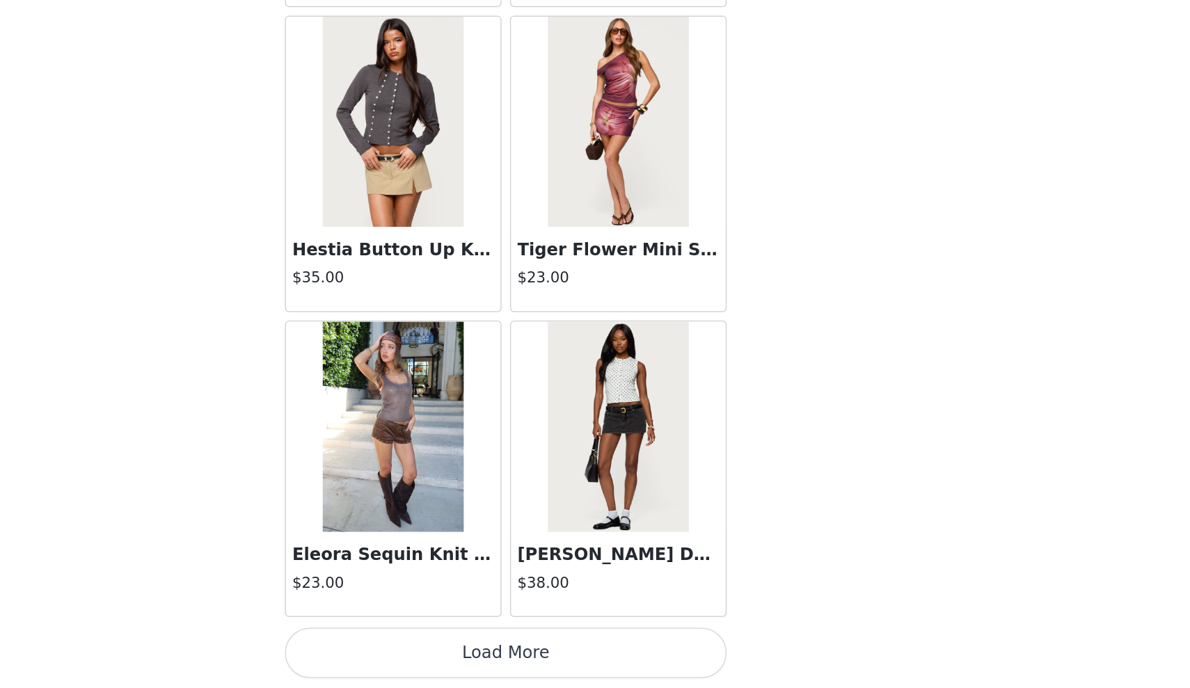
click at [474, 445] on img at bounding box center [520, 514] width 93 height 139
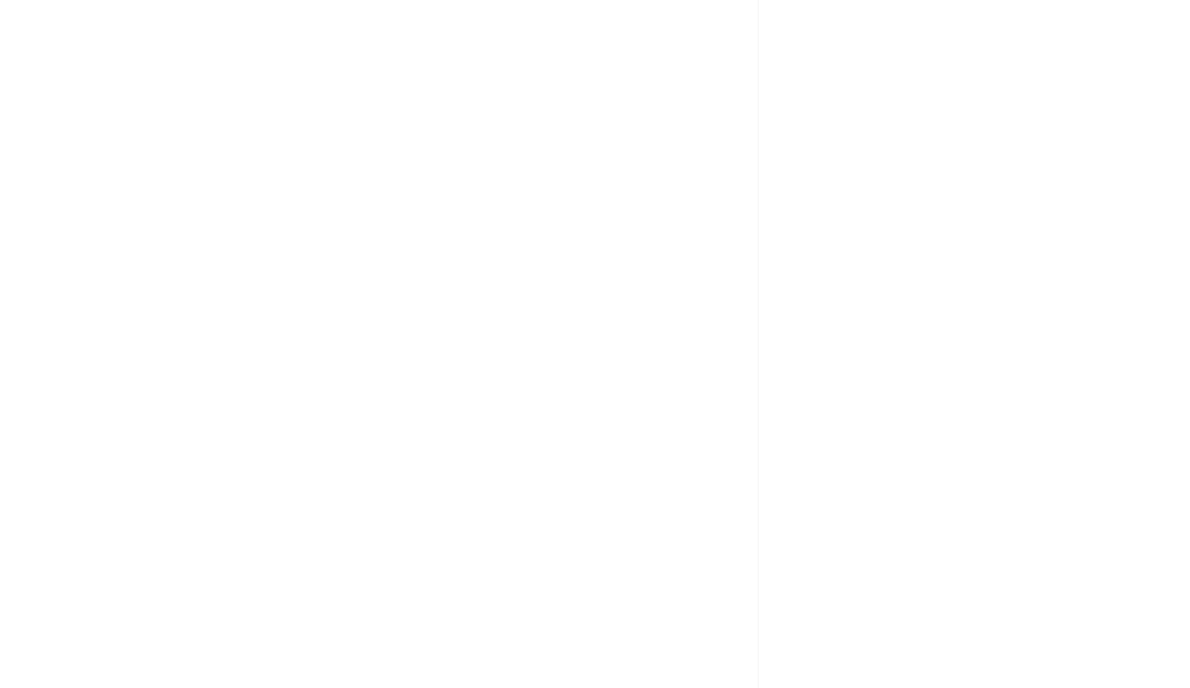
scroll to position [0, 0]
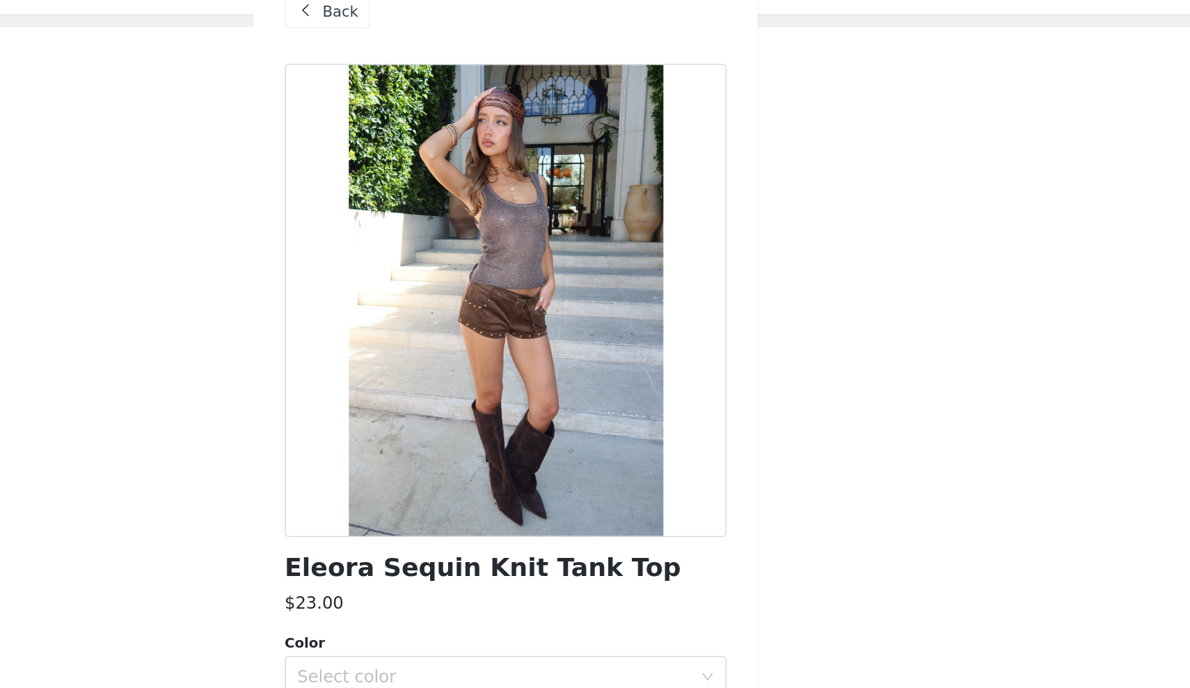
drag, startPoint x: 351, startPoint y: 209, endPoint x: 354, endPoint y: 167, distance: 41.8
click at [449, 167] on div at bounding box center [595, 226] width 292 height 313
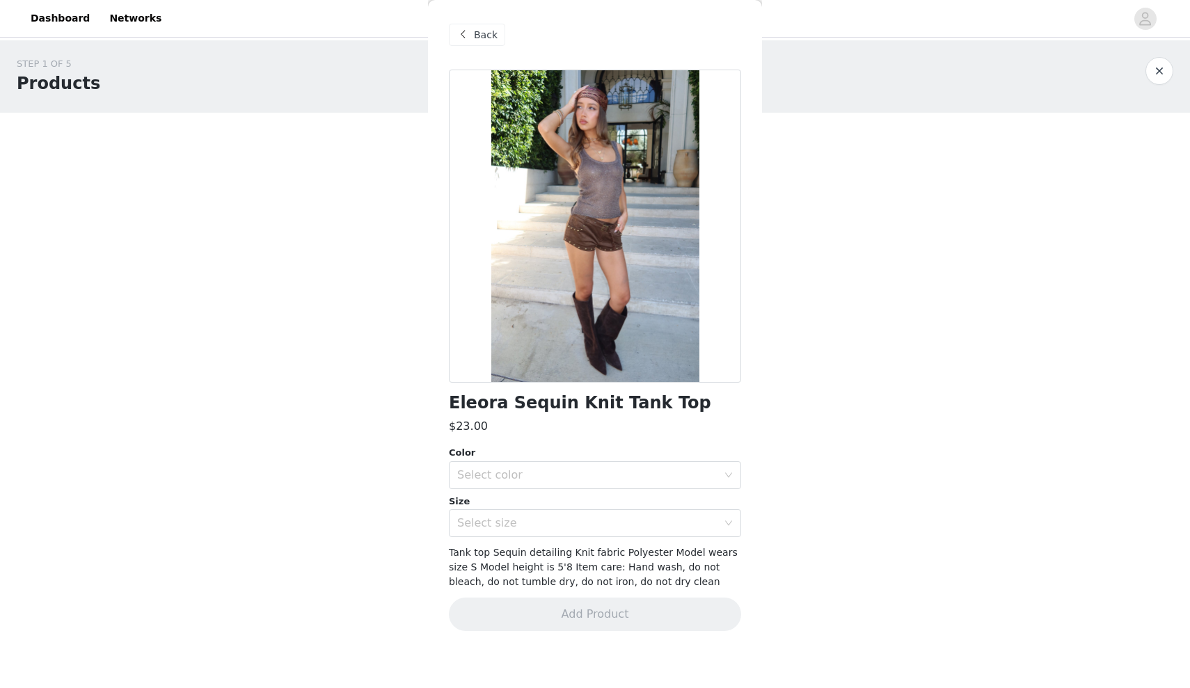
click at [487, 35] on span "Back" at bounding box center [486, 35] width 24 height 15
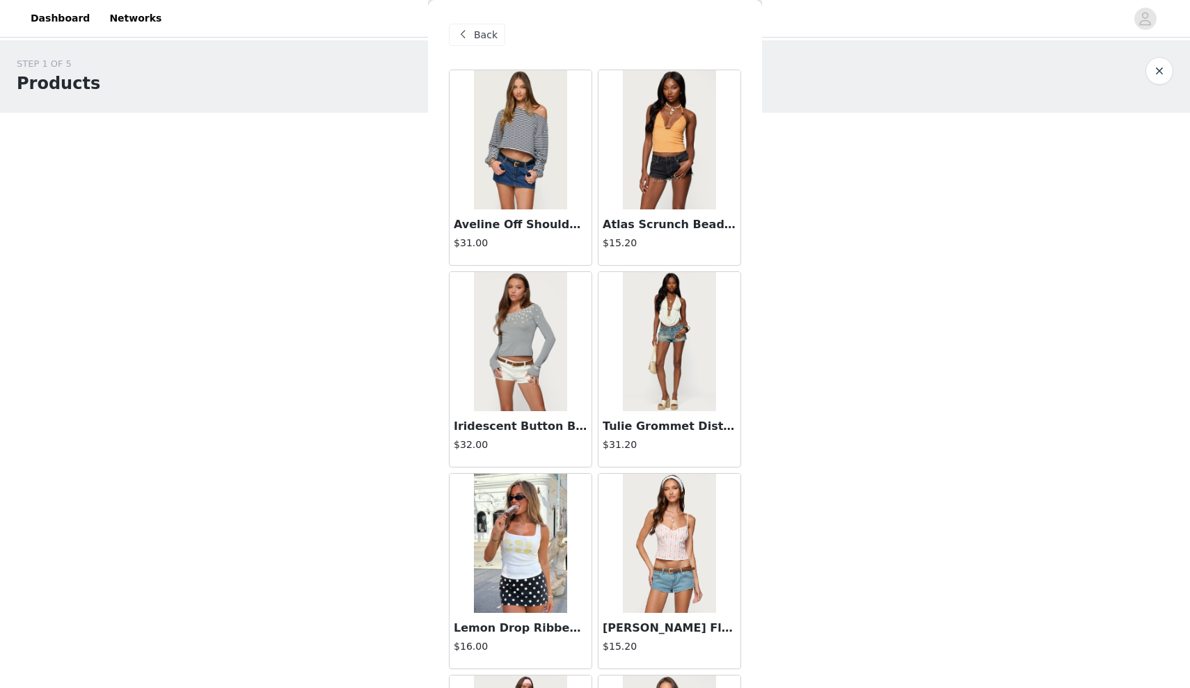
click at [653, 545] on img at bounding box center [669, 543] width 93 height 139
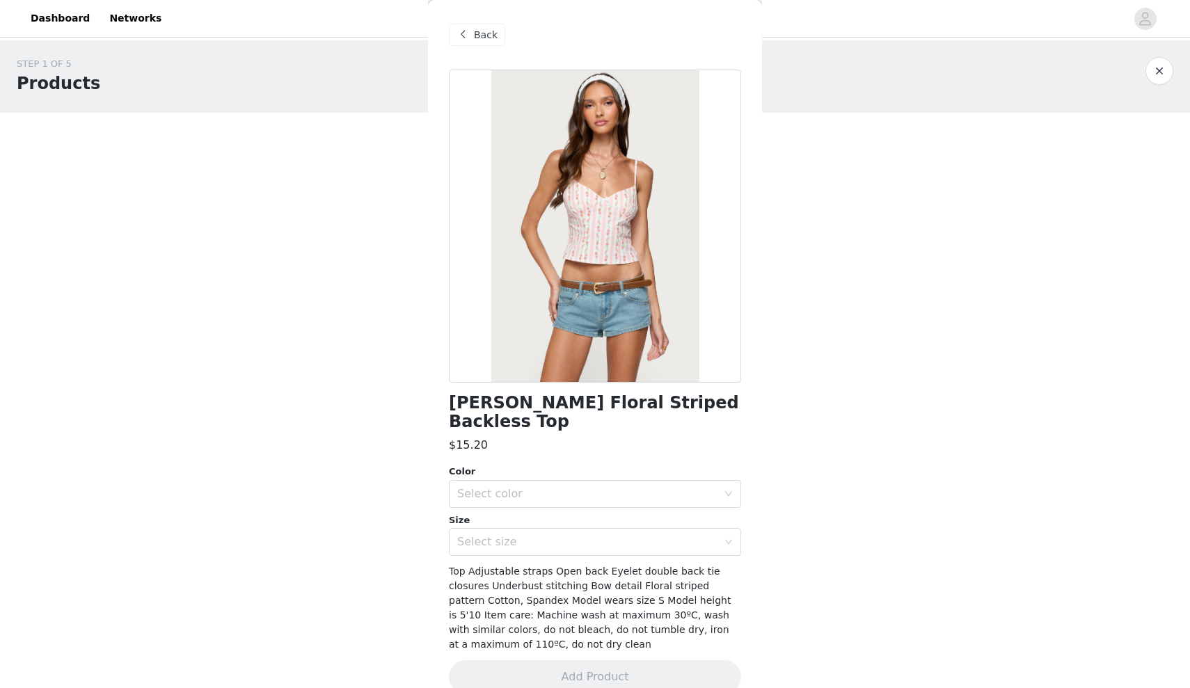
click at [479, 32] on span "Back" at bounding box center [486, 35] width 24 height 15
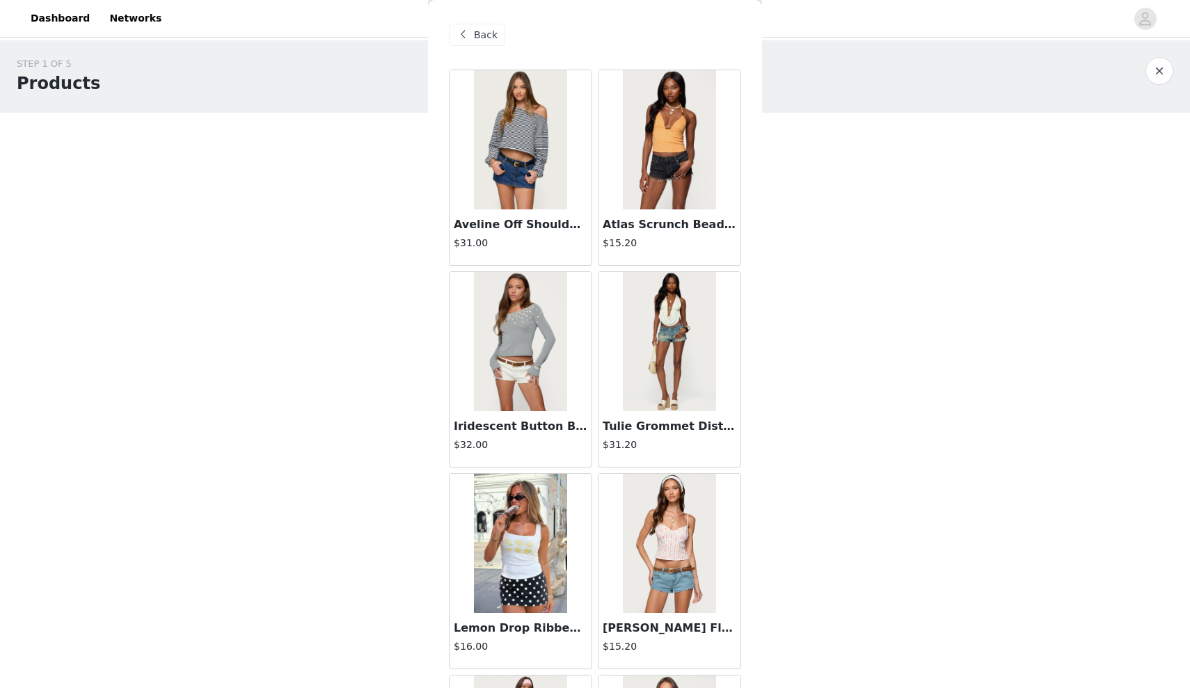
click at [648, 394] on img at bounding box center [669, 341] width 93 height 139
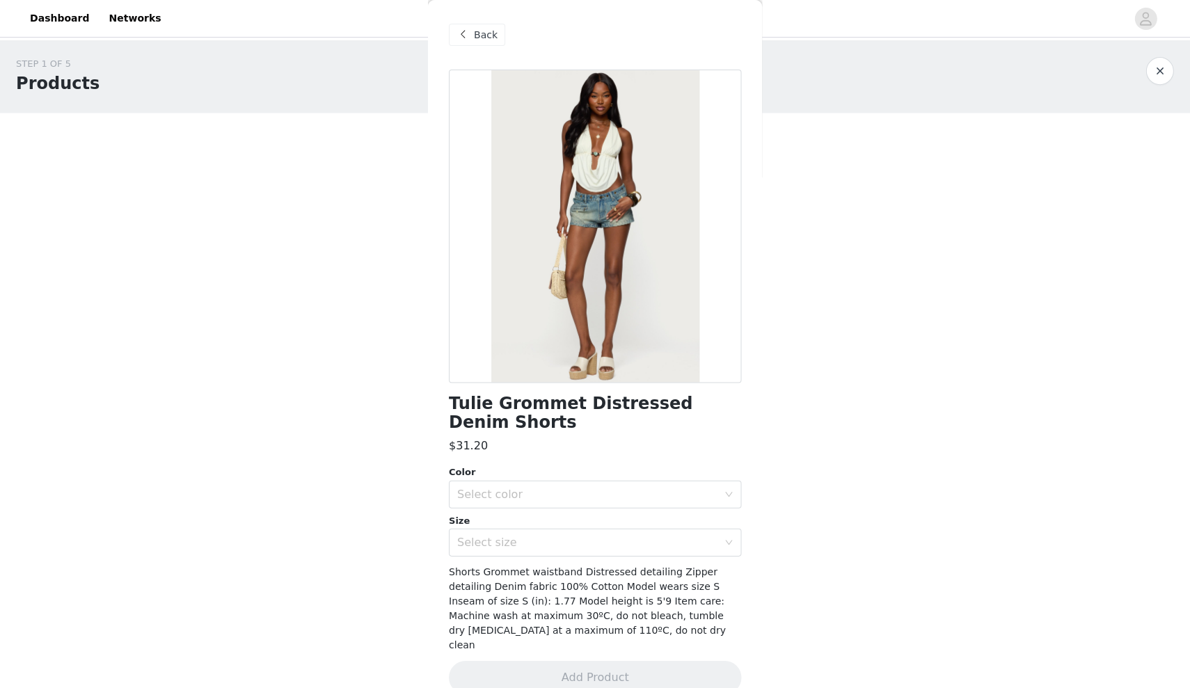
click at [490, 35] on span "Back" at bounding box center [486, 35] width 24 height 15
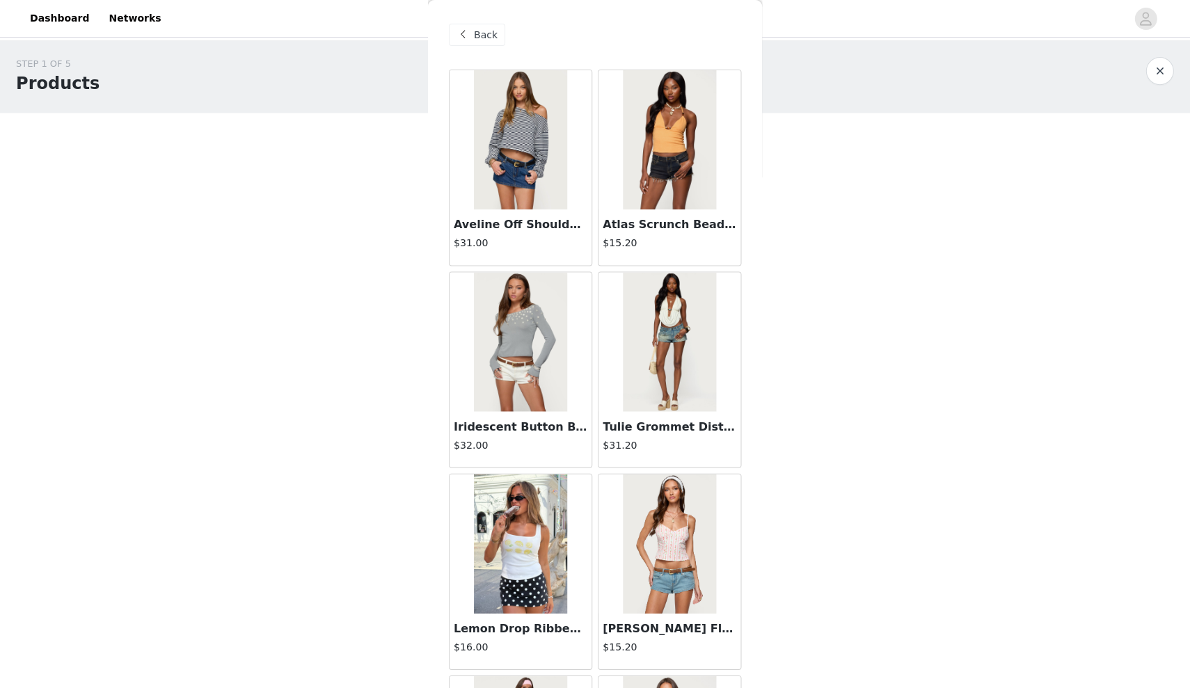
click at [645, 339] on img at bounding box center [669, 341] width 93 height 139
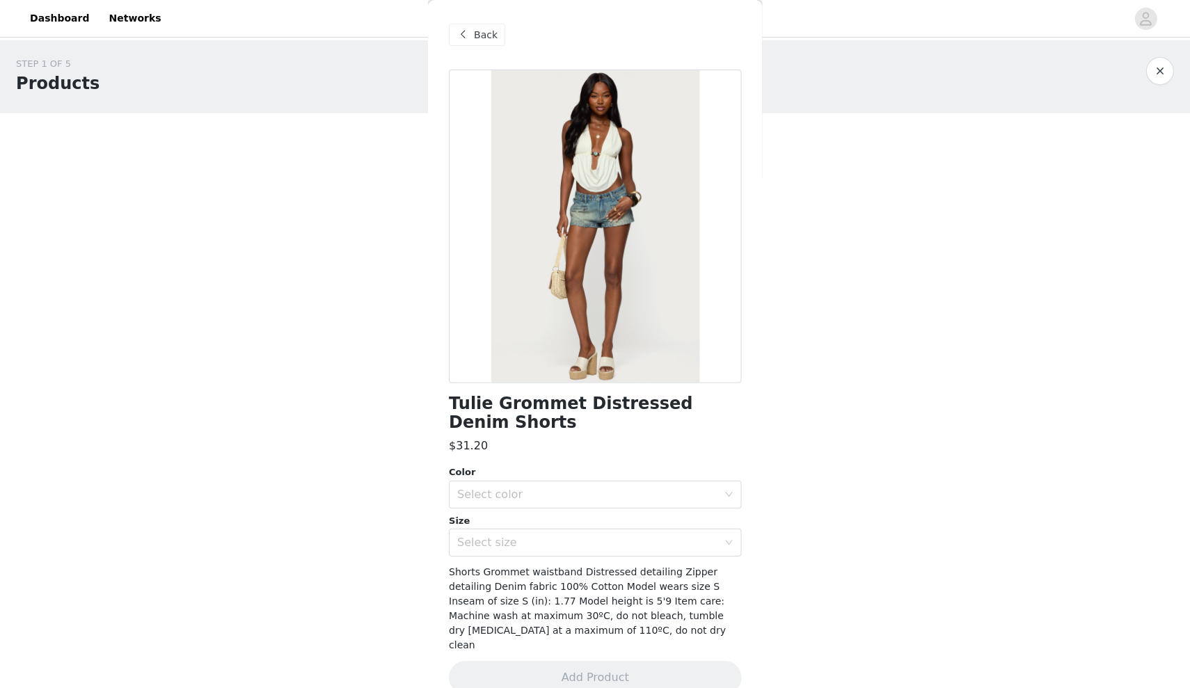
click at [484, 35] on span "Back" at bounding box center [486, 35] width 24 height 15
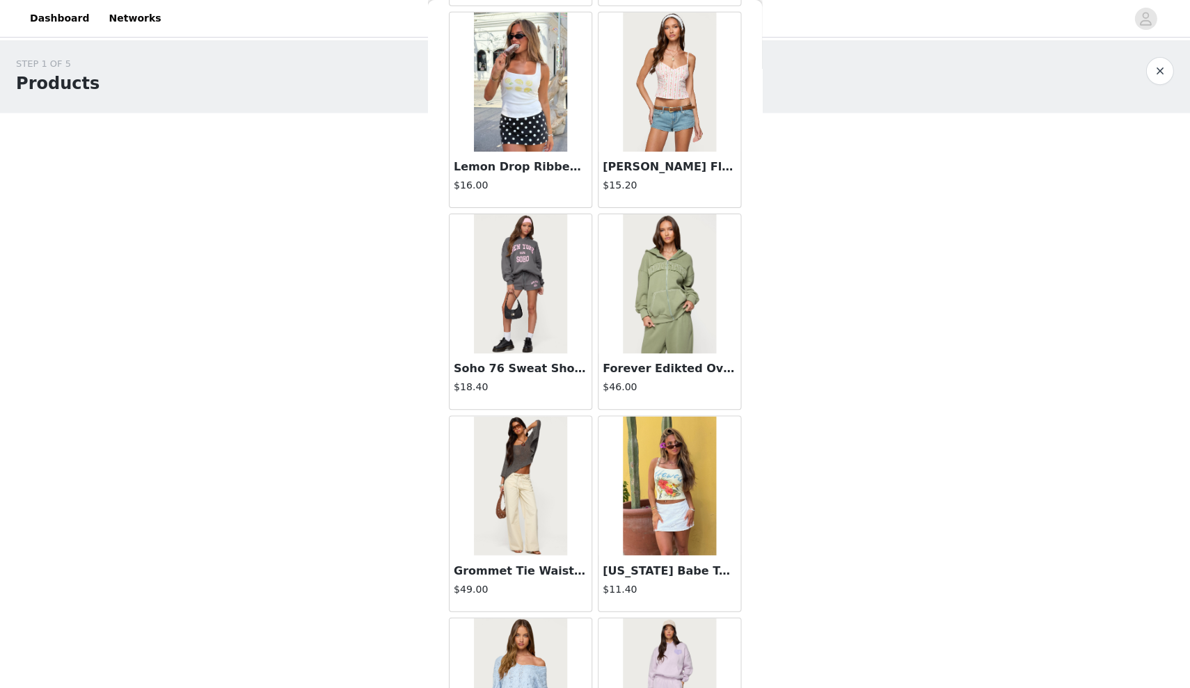
scroll to position [462, 0]
click at [527, 122] on img at bounding box center [520, 81] width 93 height 139
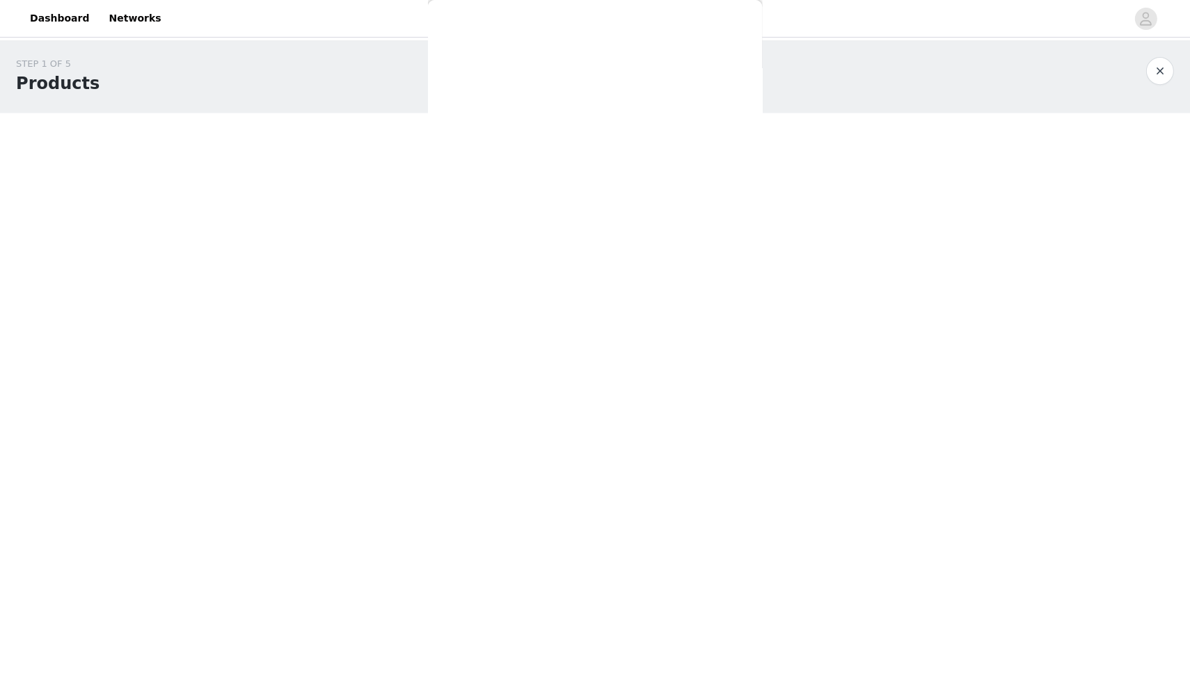
scroll to position [0, 0]
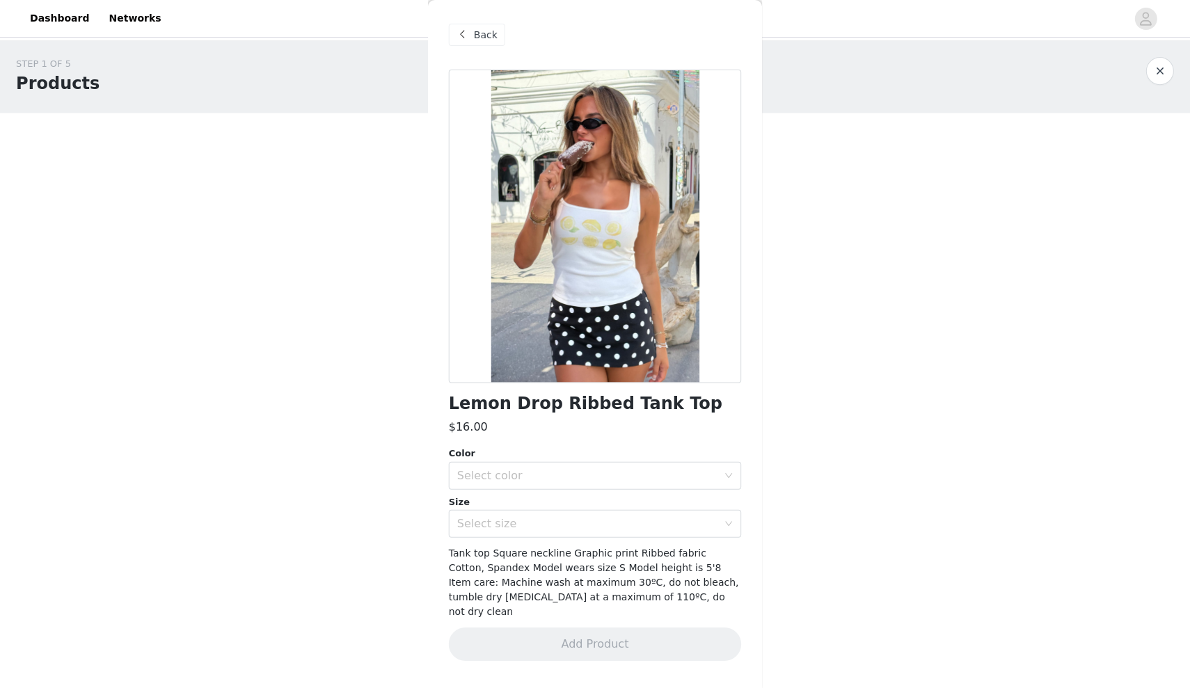
click at [483, 32] on span "Back" at bounding box center [486, 35] width 24 height 15
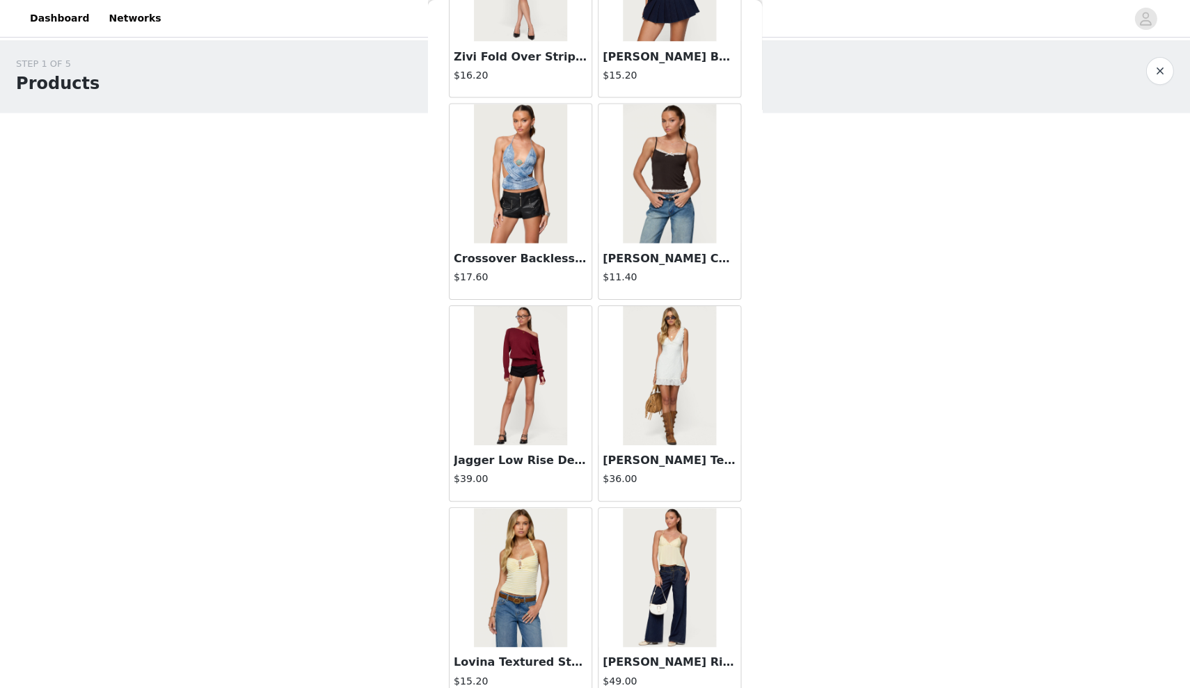
scroll to position [2182, 0]
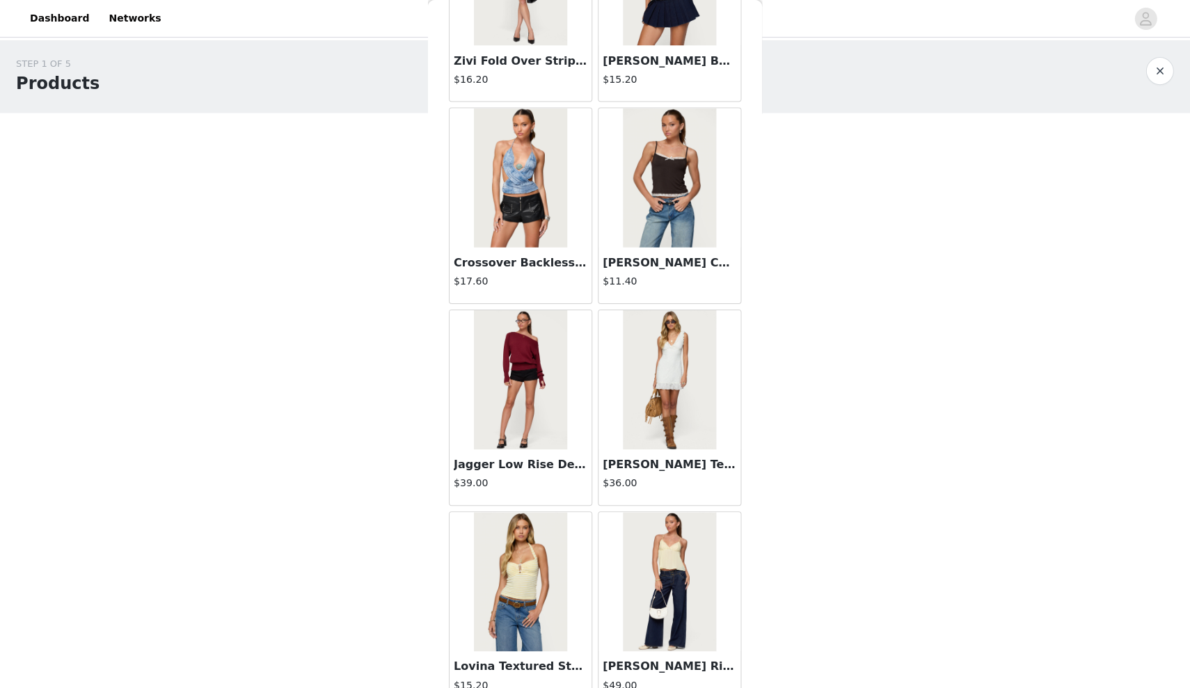
click at [532, 394] on img at bounding box center [520, 379] width 93 height 139
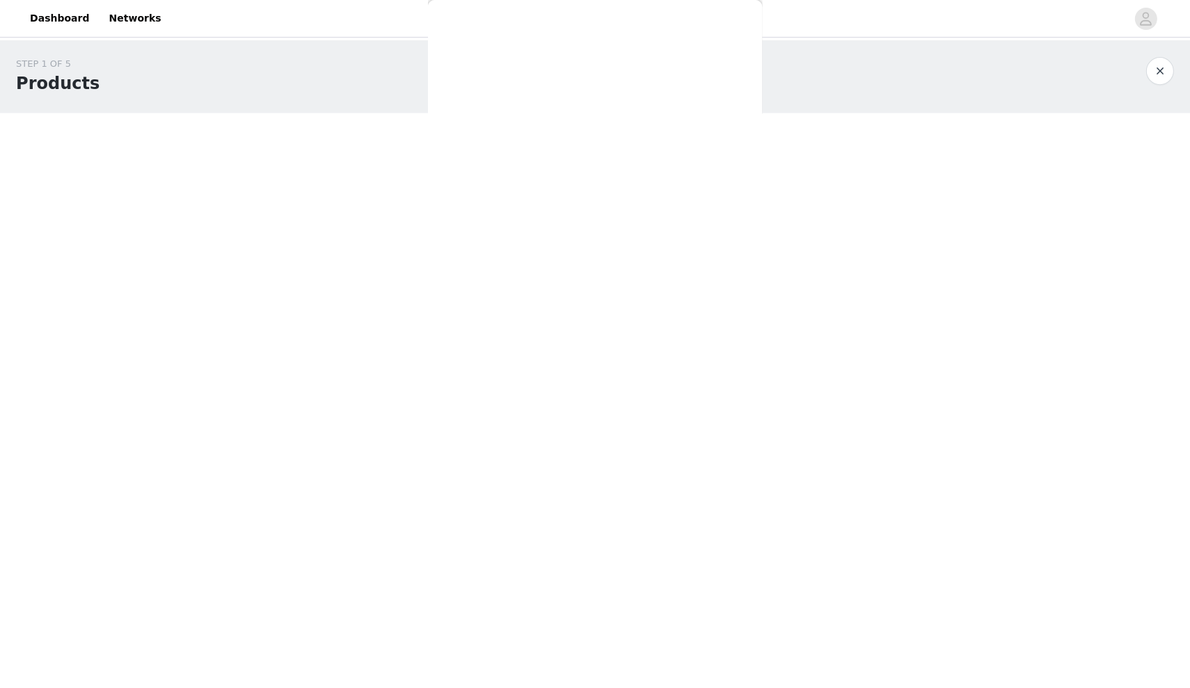
scroll to position [0, 0]
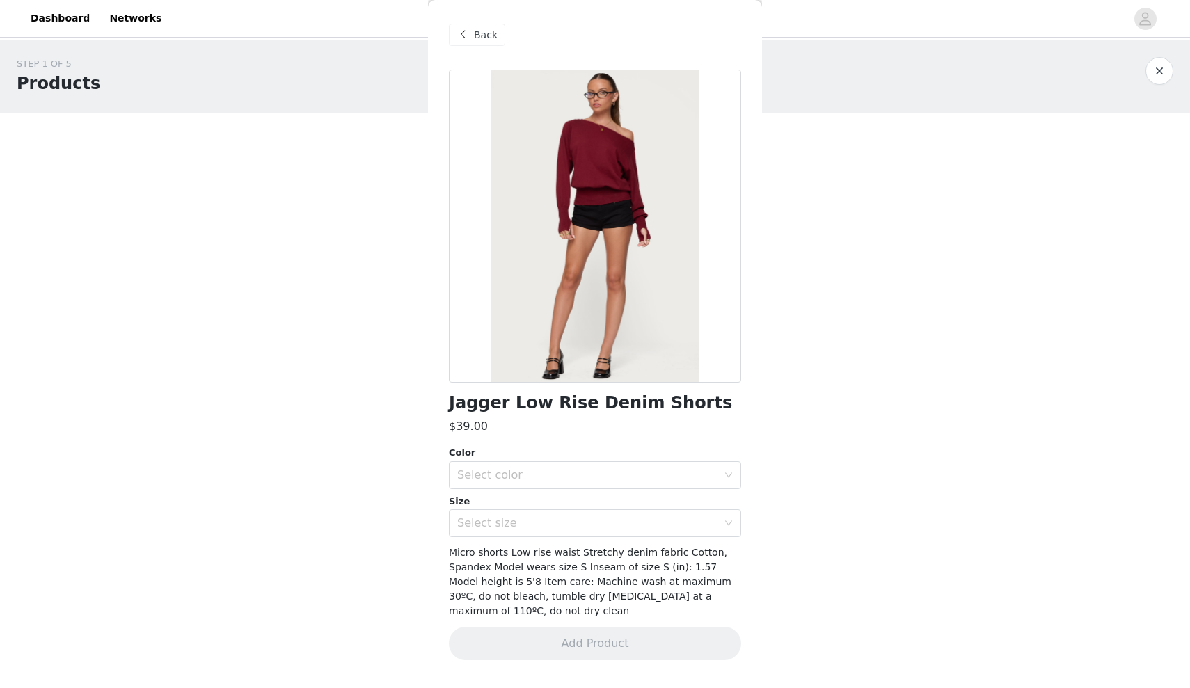
click at [489, 29] on span "Back" at bounding box center [486, 35] width 24 height 15
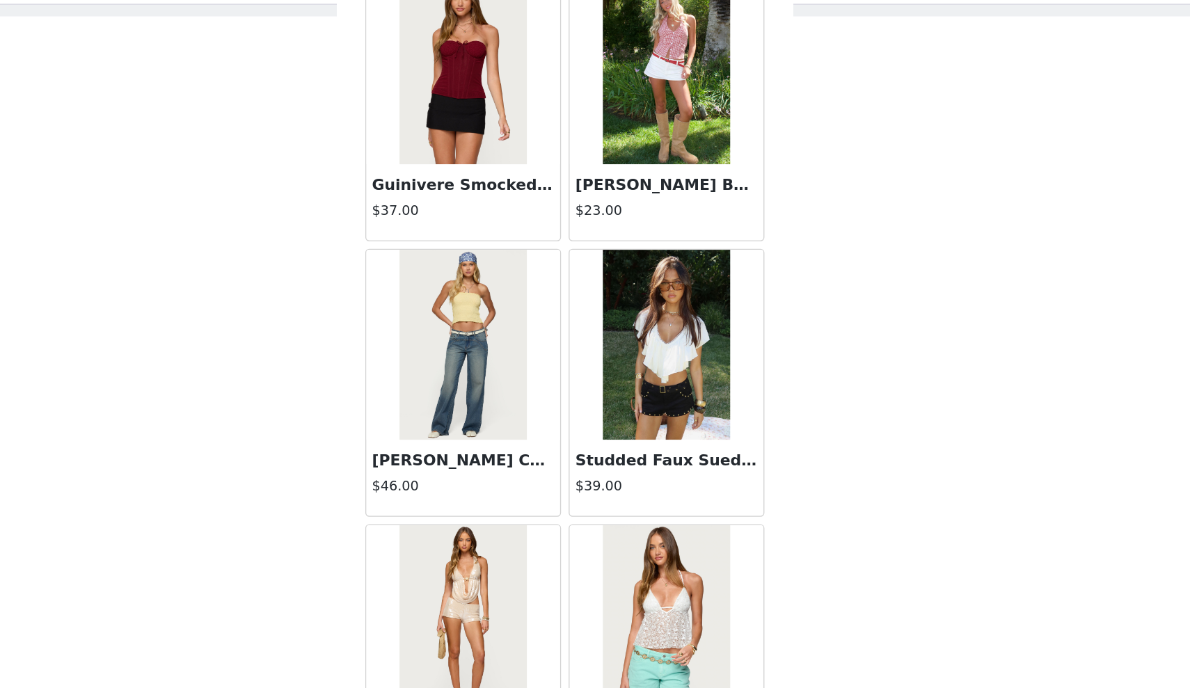
scroll to position [47, 0]
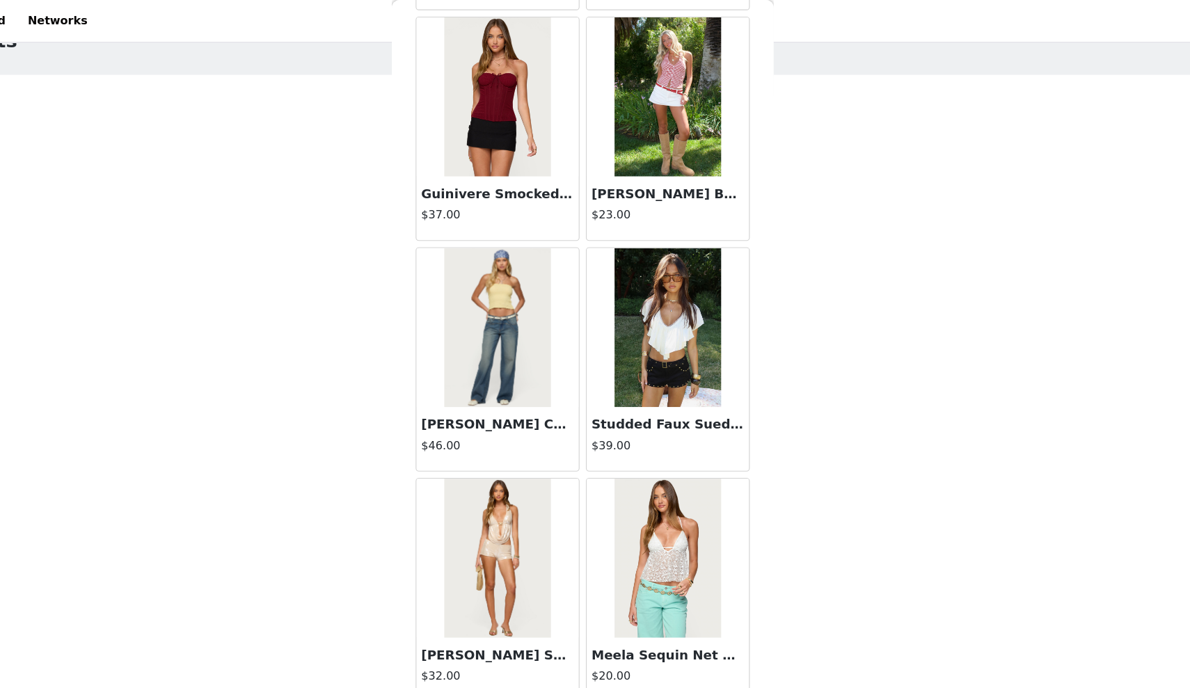
click at [623, 331] on img at bounding box center [669, 286] width 93 height 139
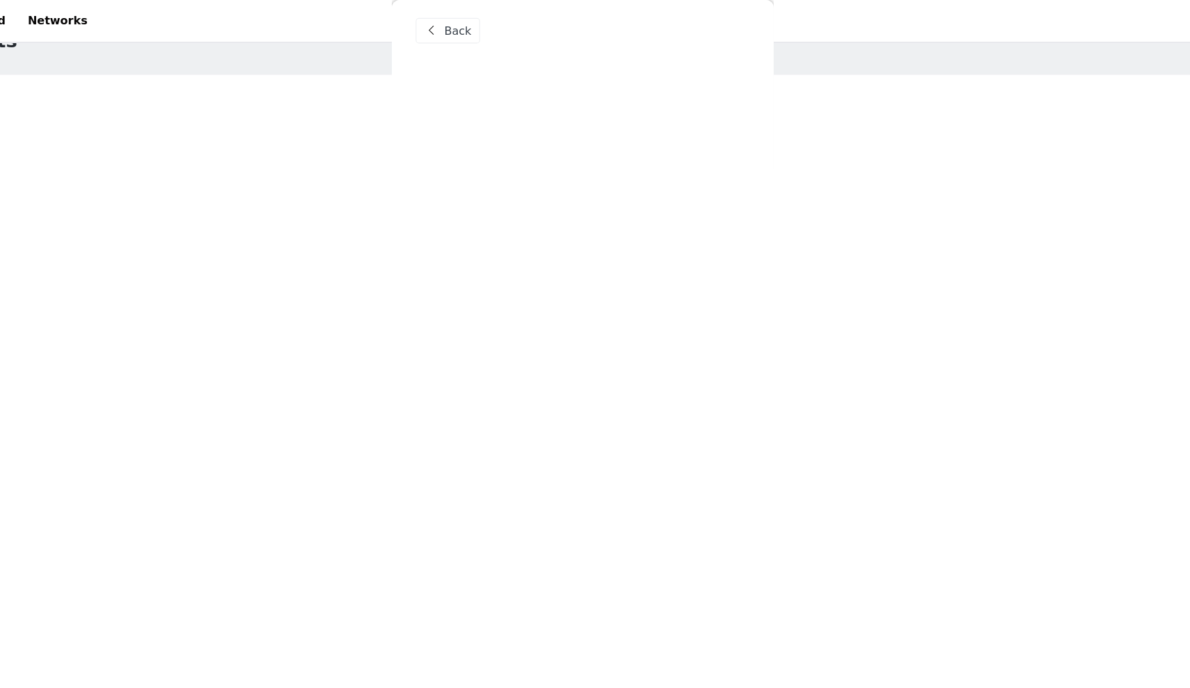
scroll to position [0, 0]
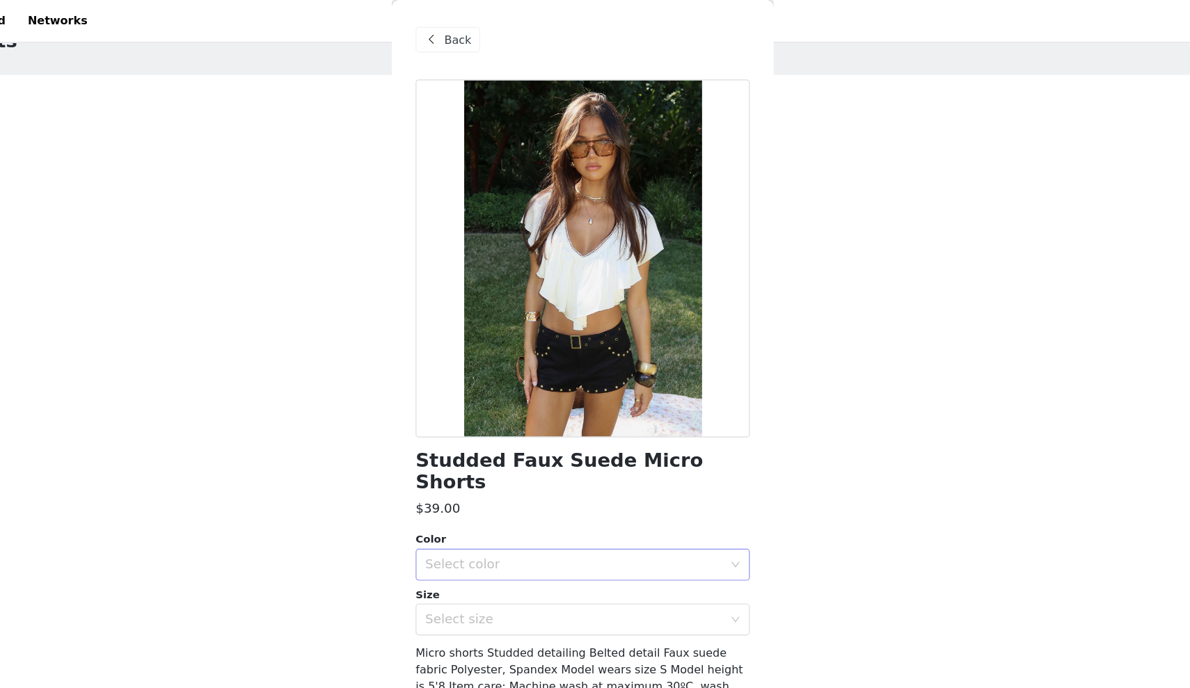
click at [557, 487] on div "Select color" at bounding box center [587, 494] width 260 height 14
click at [541, 505] on li "BLACK" at bounding box center [595, 505] width 292 height 22
click at [535, 535] on div "Select size" at bounding box center [587, 542] width 260 height 14
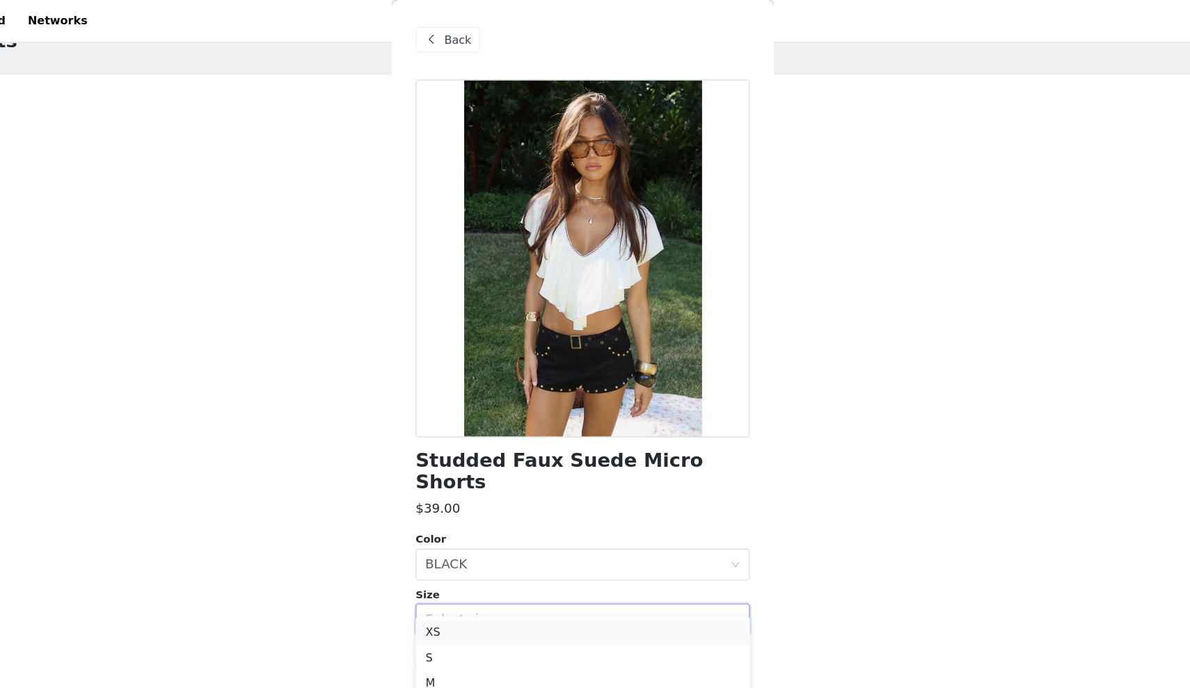
click at [522, 554] on li "XS" at bounding box center [595, 553] width 292 height 22
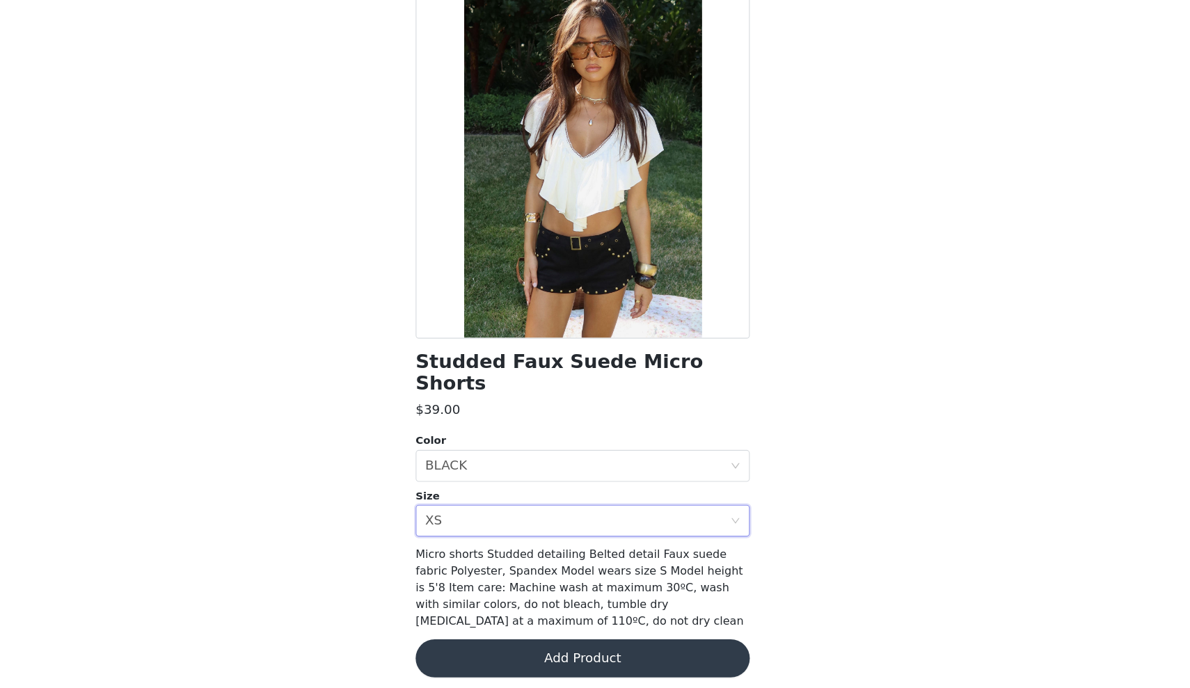
scroll to position [67, 0]
click at [516, 646] on button "Add Product" at bounding box center [595, 662] width 292 height 33
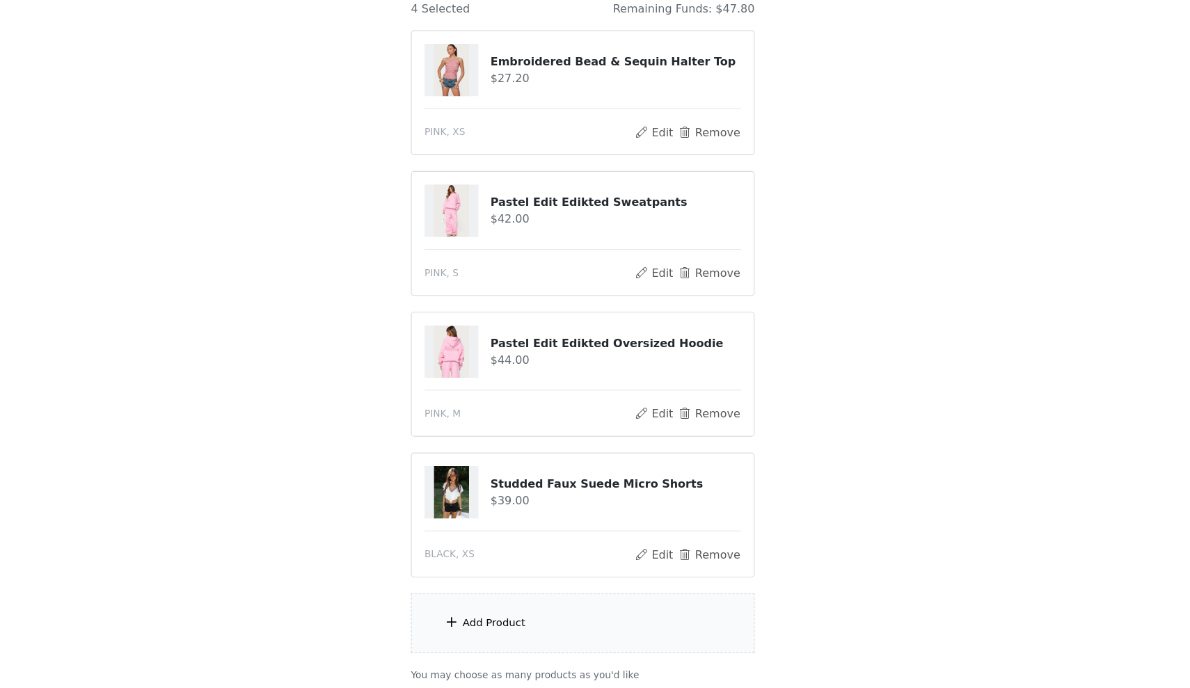
scroll to position [153, 0]
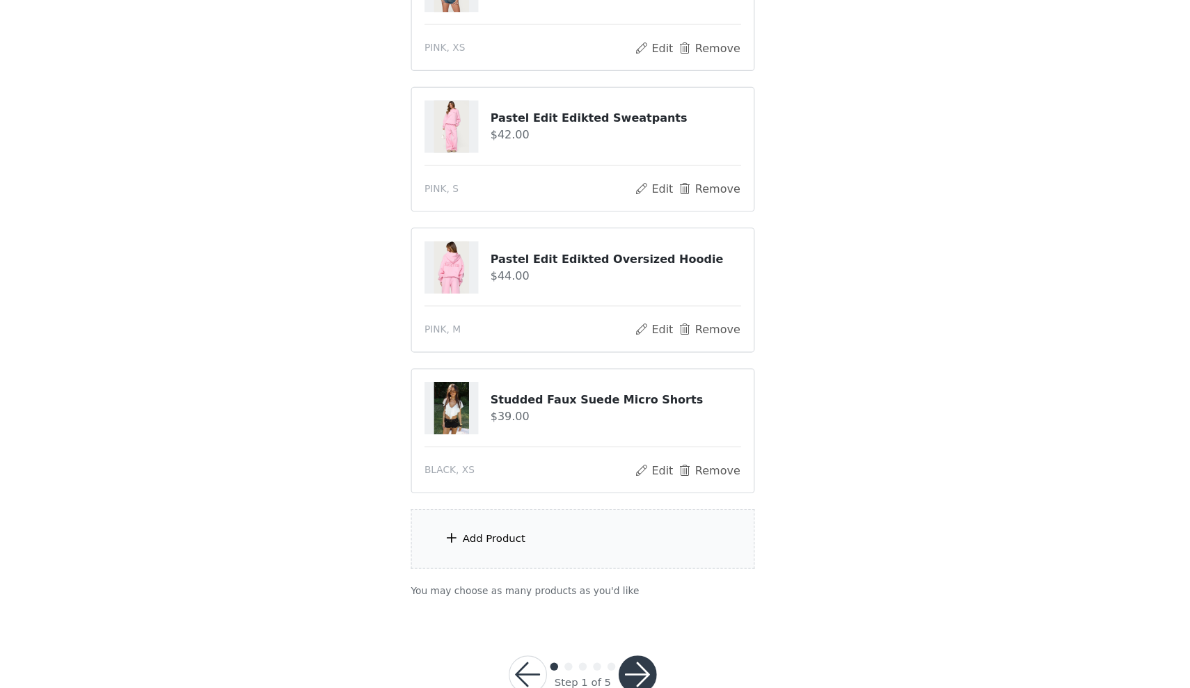
click at [490, 532] on div "Add Product" at bounding box center [595, 558] width 301 height 52
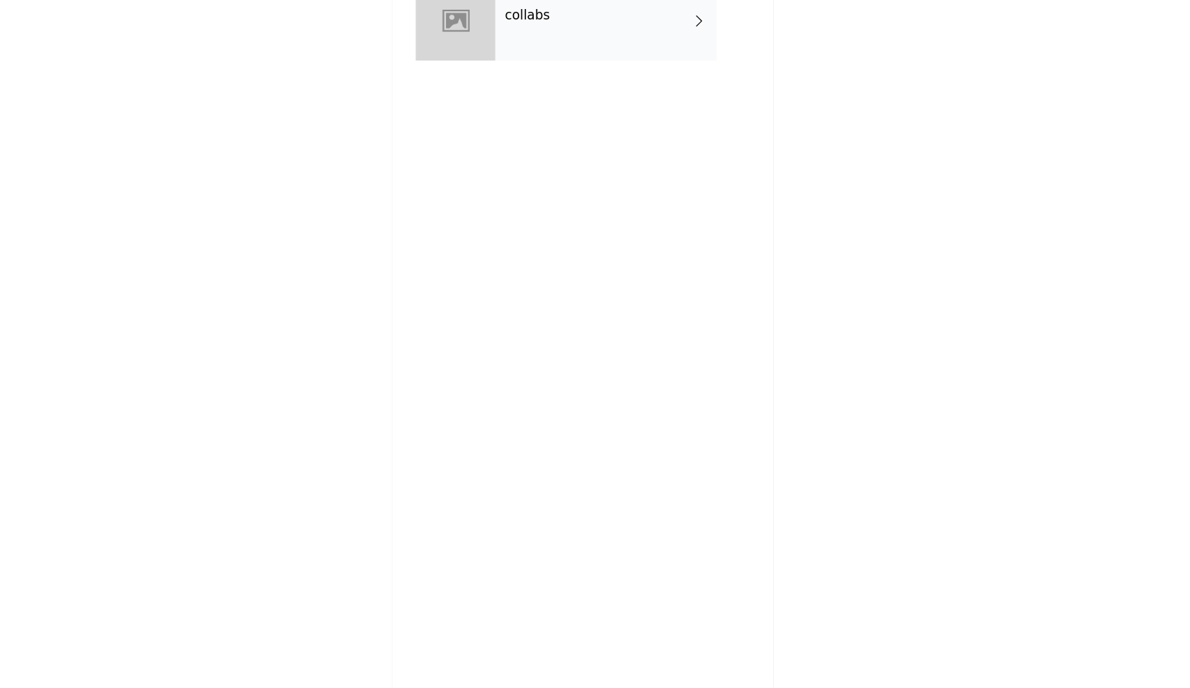
click at [529, 70] on div "collabs" at bounding box center [614, 105] width 193 height 70
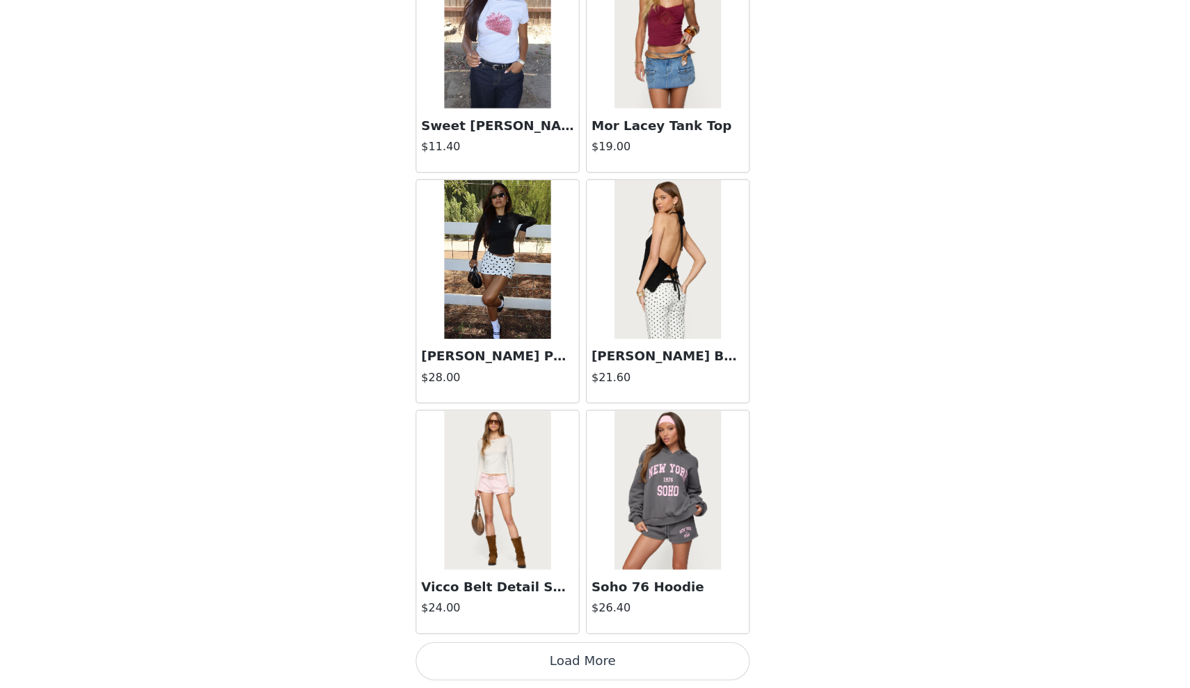
scroll to position [191, 0]
click at [508, 648] on button "Load More" at bounding box center [595, 664] width 292 height 33
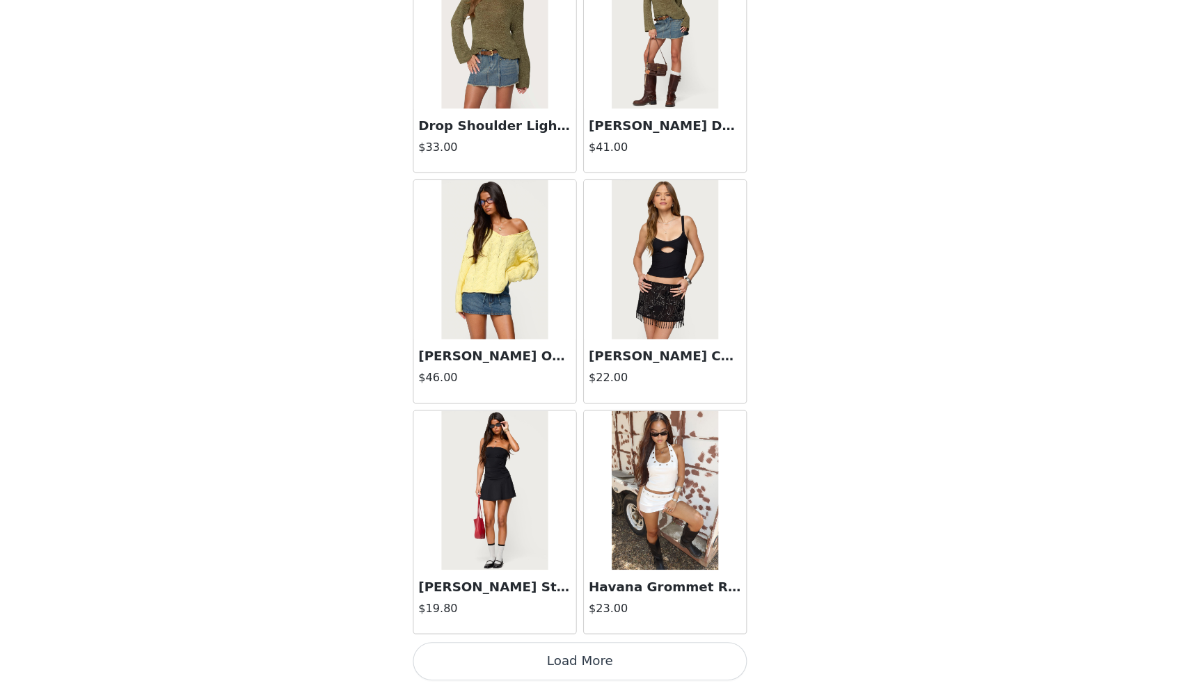
click at [513, 648] on button "Load More" at bounding box center [595, 664] width 292 height 33
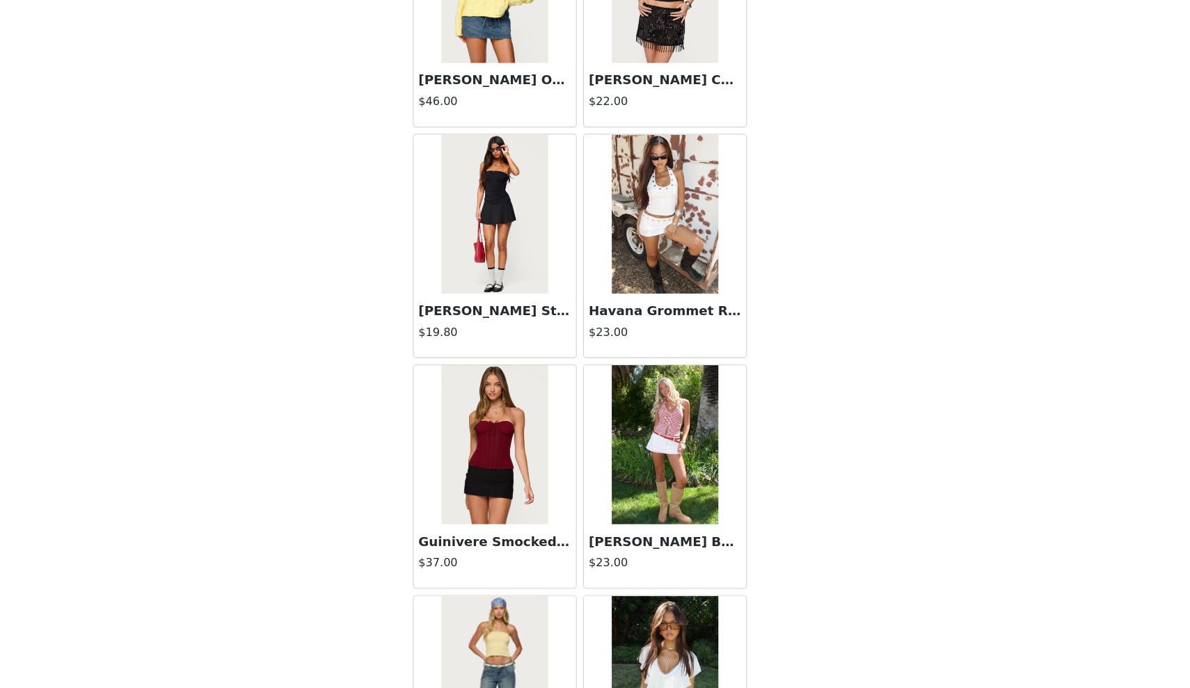
scroll to position [3697, 0]
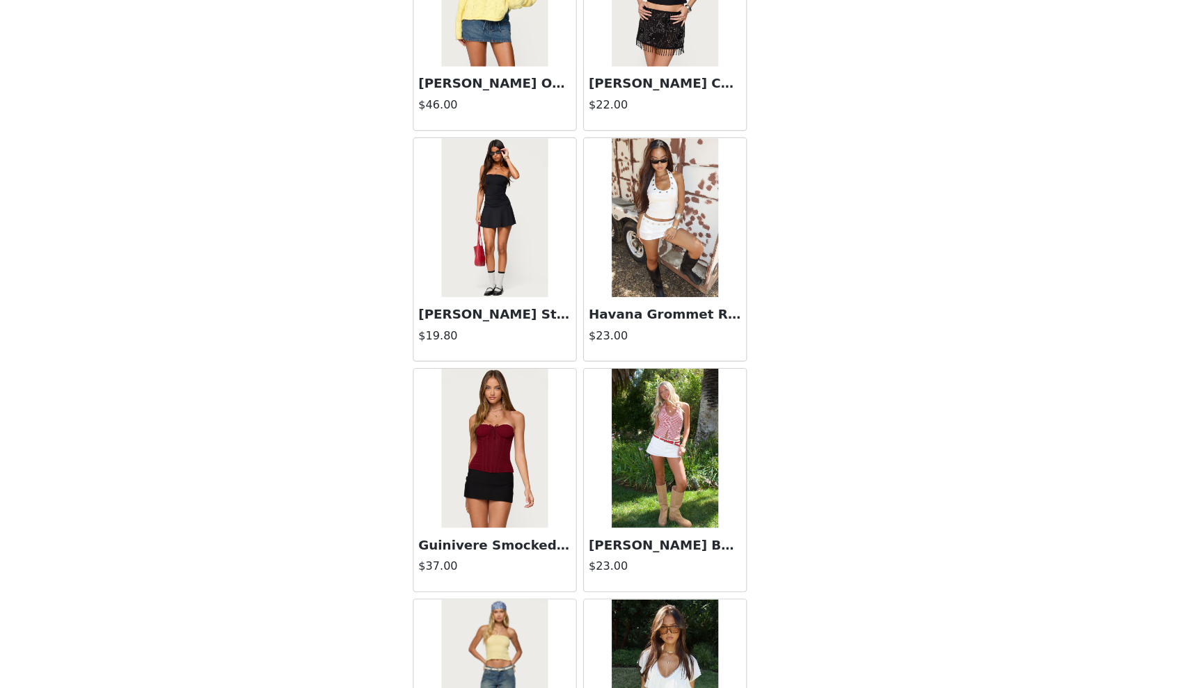
click at [623, 207] on img at bounding box center [669, 276] width 93 height 139
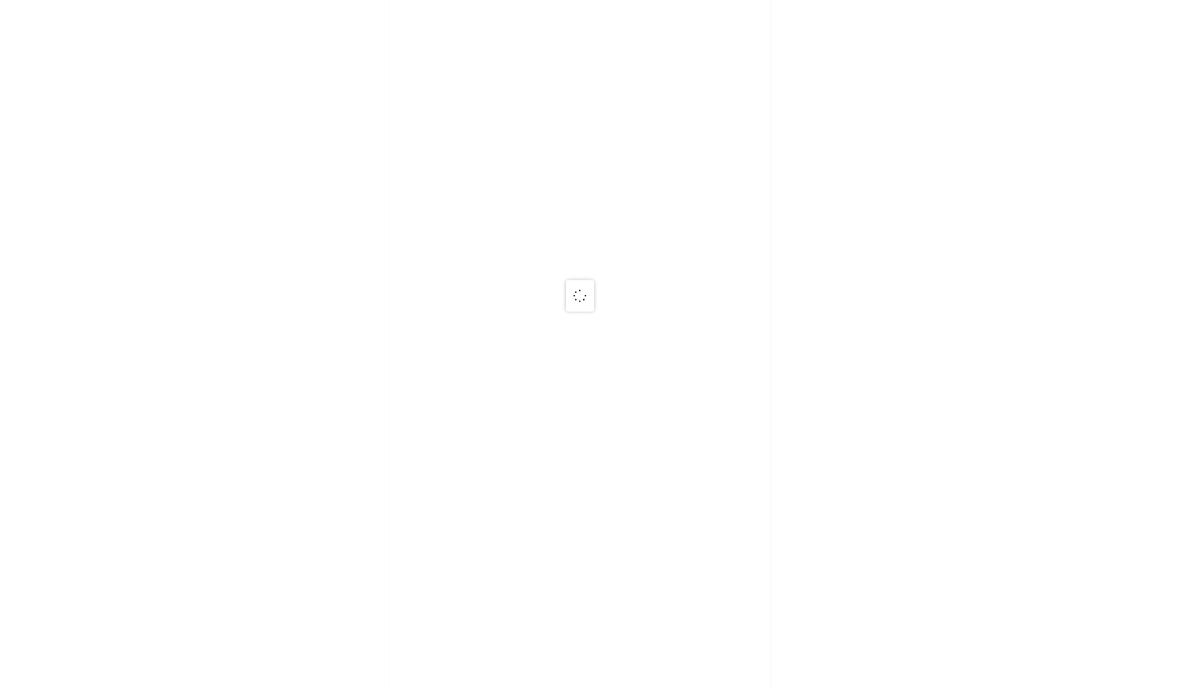
scroll to position [0, 0]
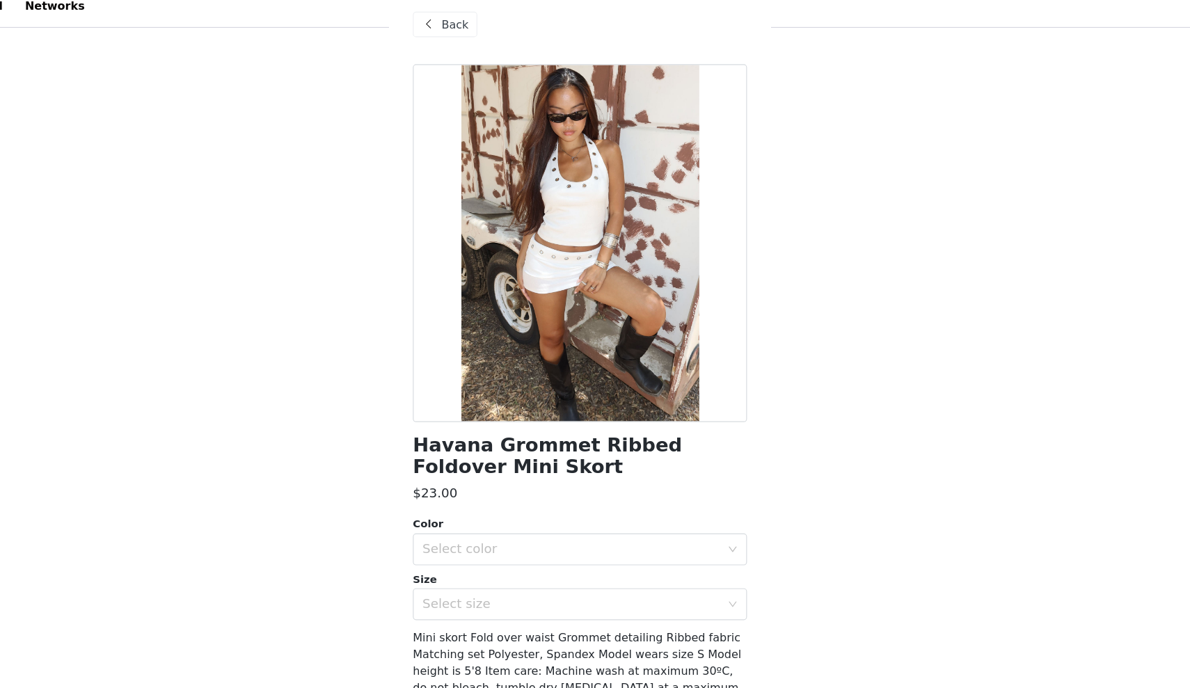
click at [545, 209] on div at bounding box center [595, 226] width 292 height 313
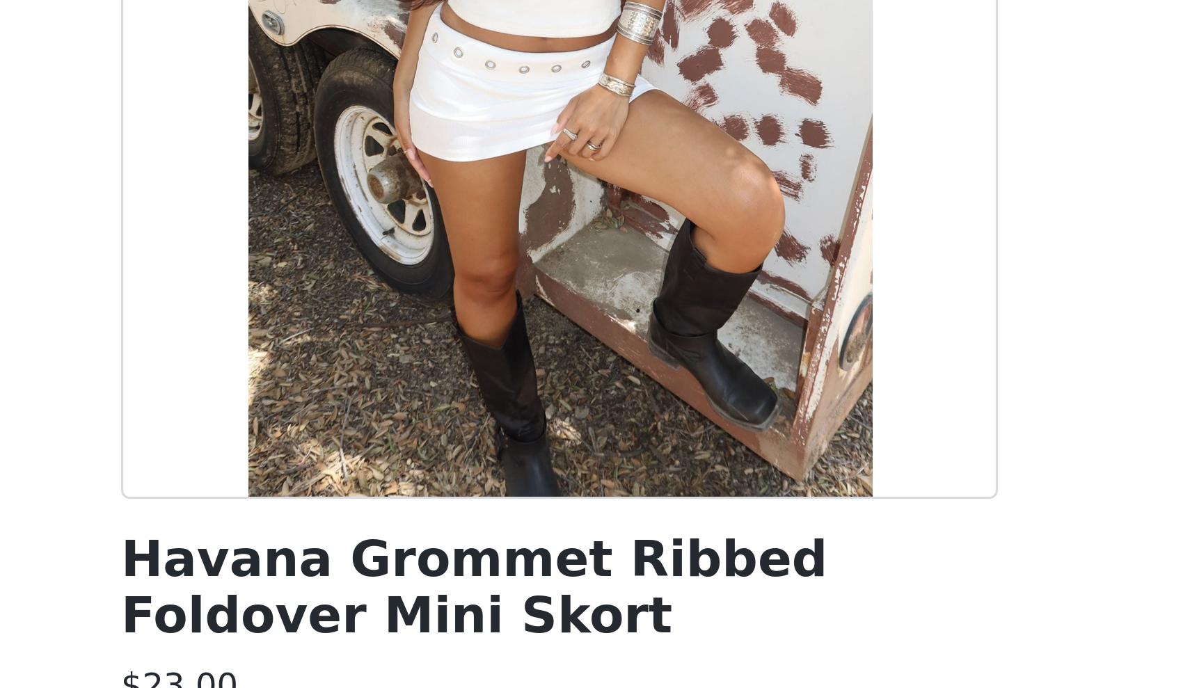
scroll to position [157, 0]
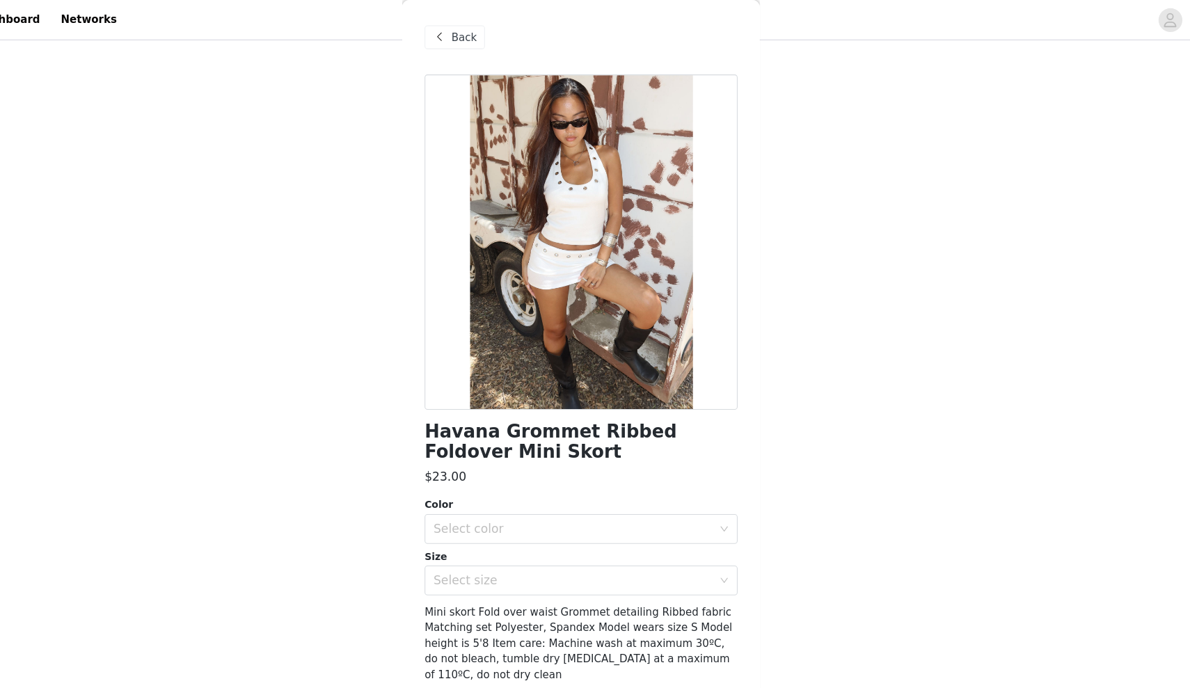
click at [449, 39] on div "Back" at bounding box center [477, 35] width 56 height 22
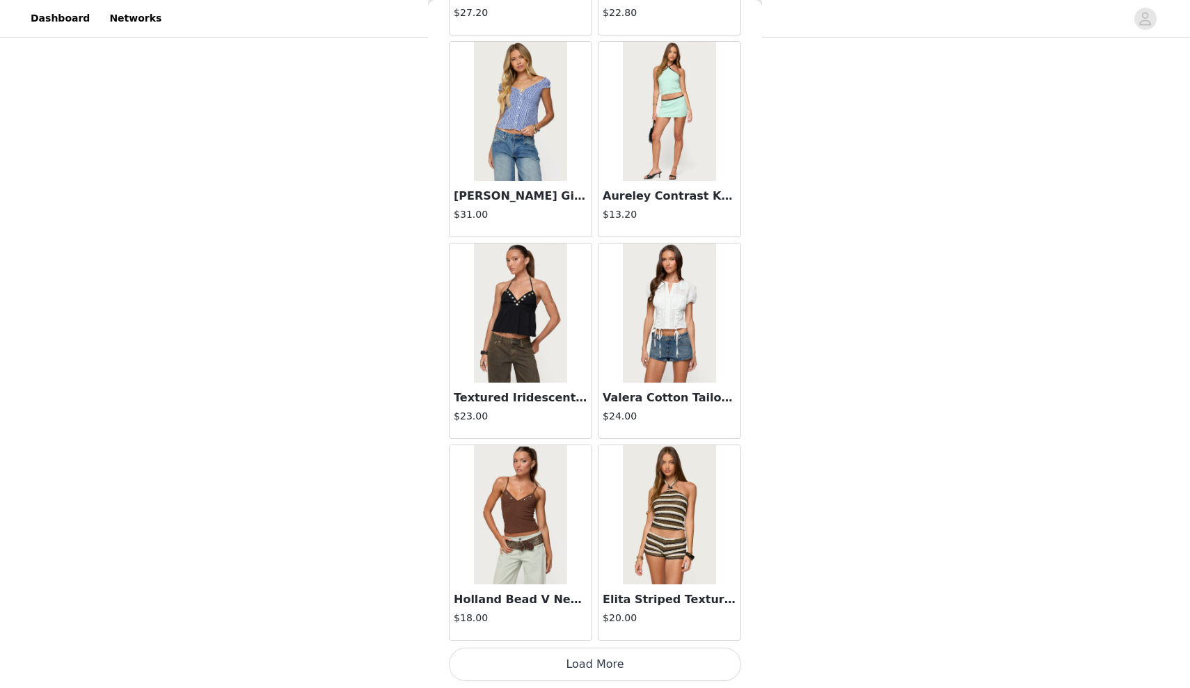
scroll to position [191, 0]
click at [549, 666] on button "Load More" at bounding box center [595, 664] width 292 height 33
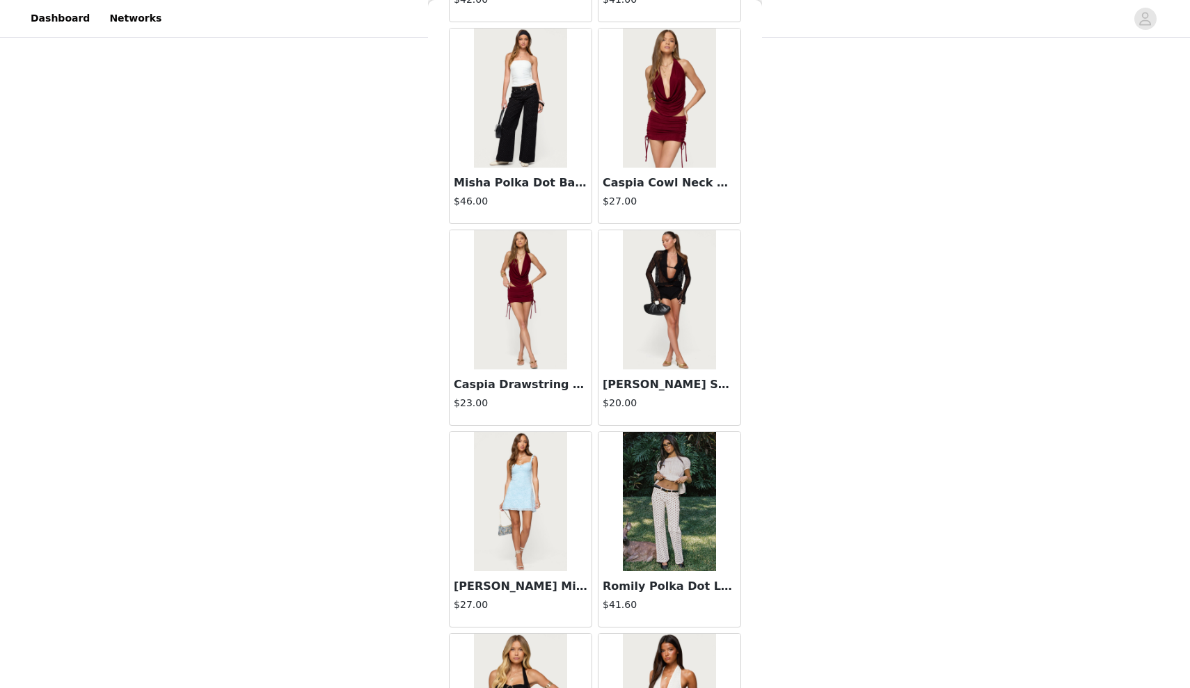
scroll to position [6466, 0]
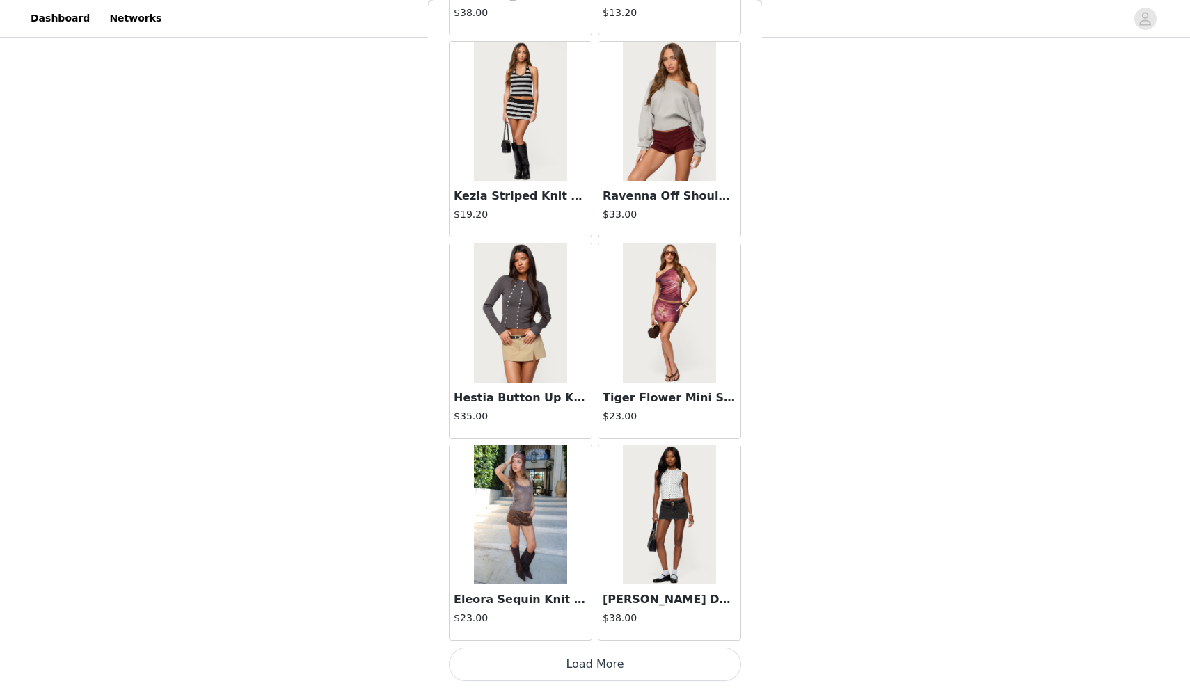
click at [564, 665] on button "Load More" at bounding box center [595, 664] width 292 height 33
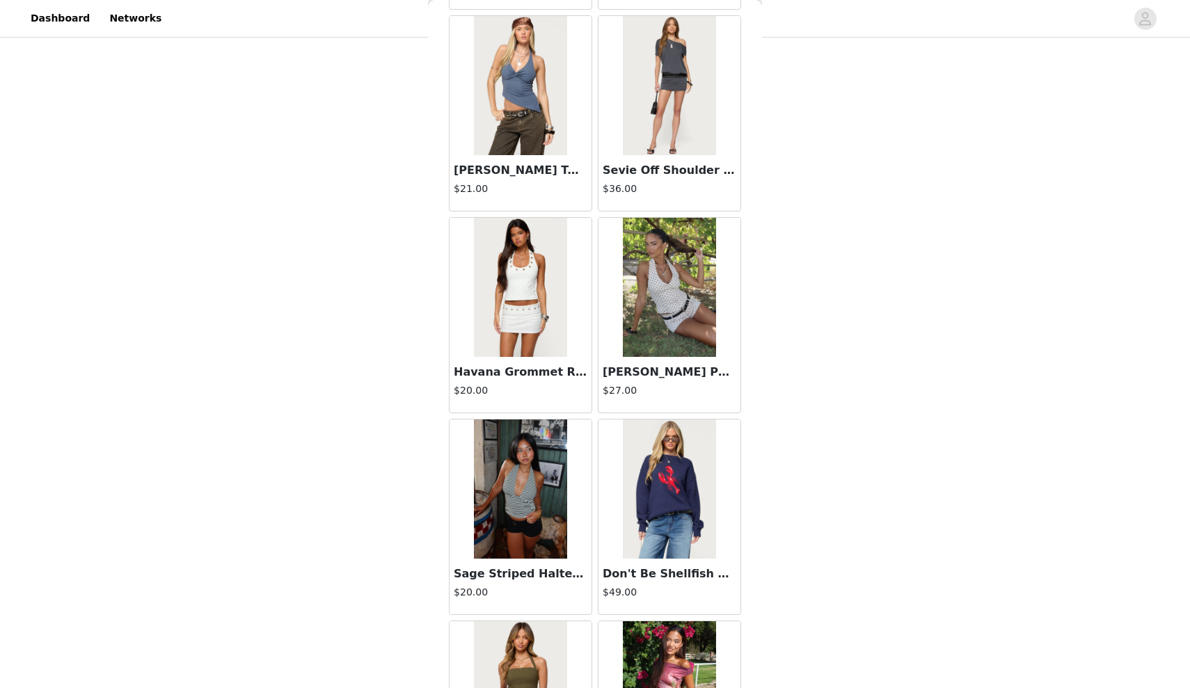
scroll to position [8124, 0]
click at [669, 319] on img at bounding box center [669, 287] width 93 height 139
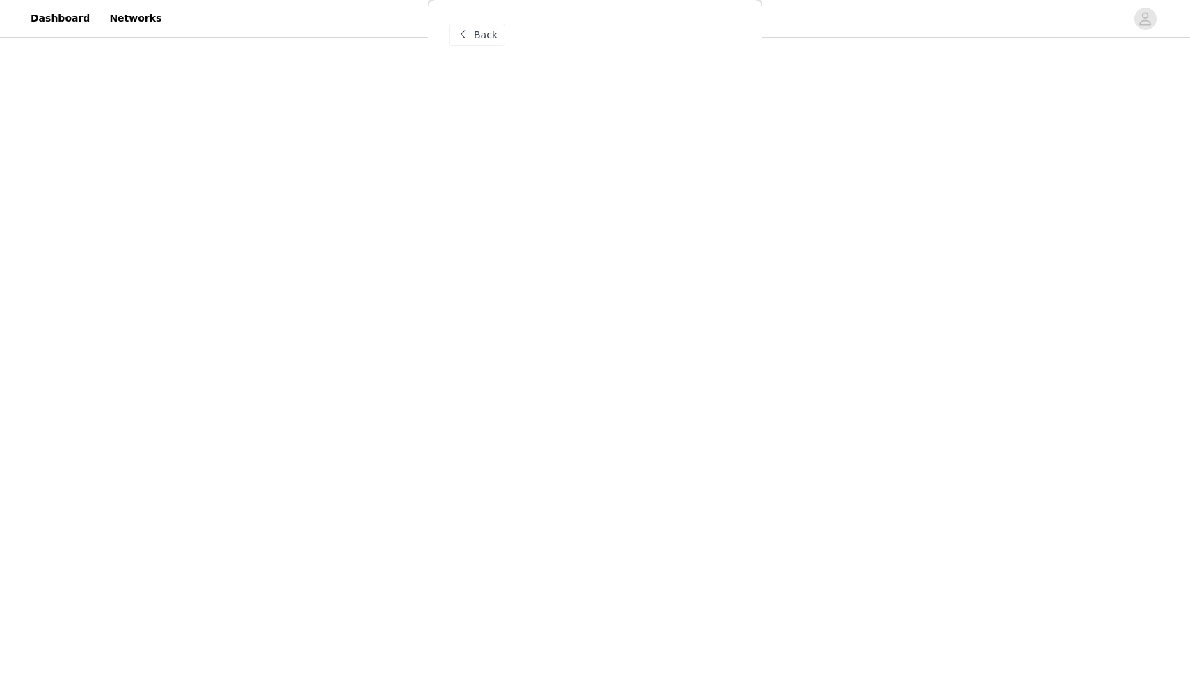
scroll to position [0, 0]
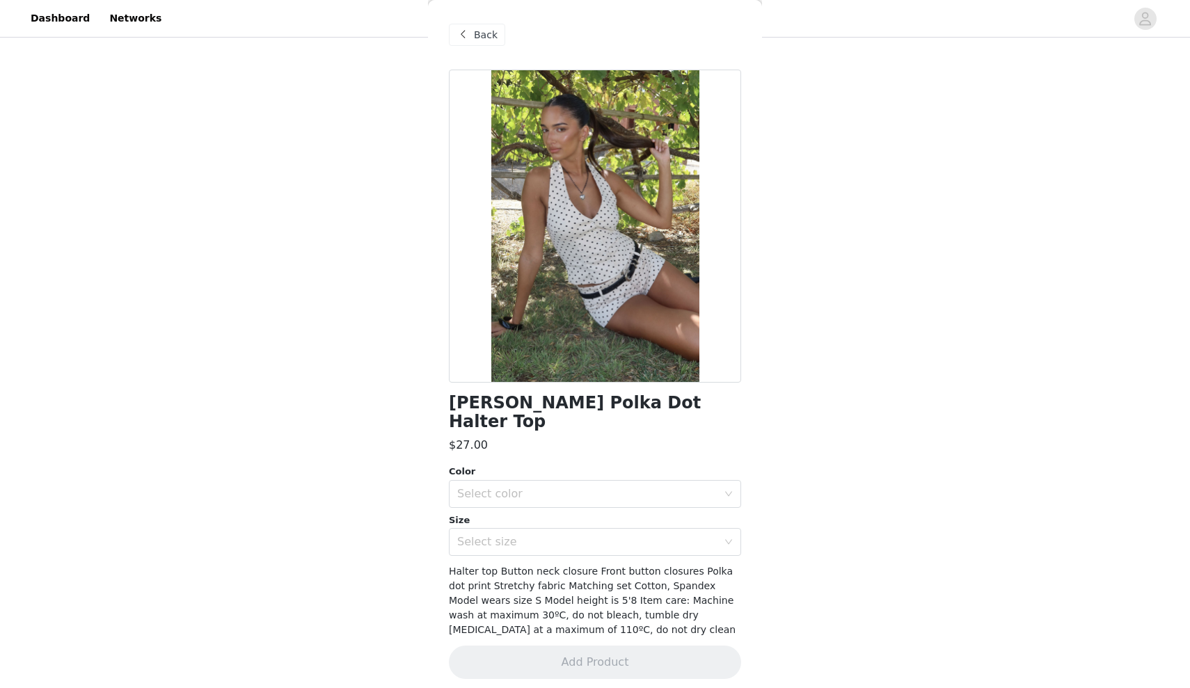
click at [488, 33] on span "Back" at bounding box center [486, 35] width 24 height 15
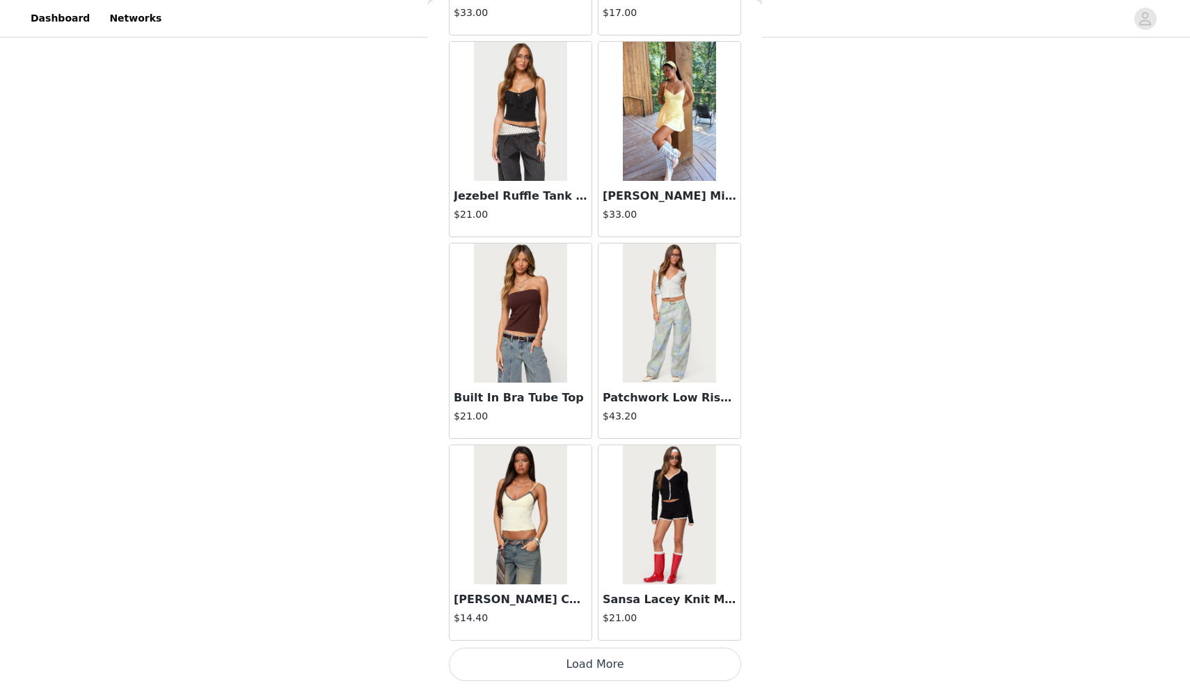
scroll to position [9511, 0]
click at [605, 661] on button "Load More" at bounding box center [595, 664] width 292 height 33
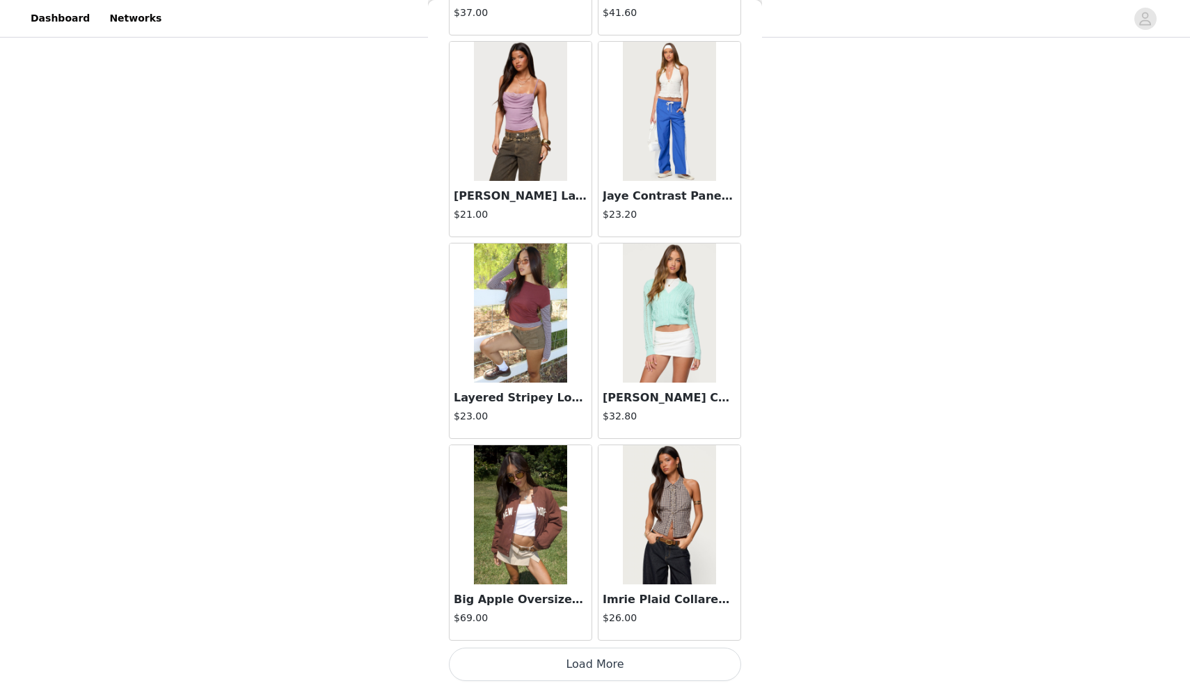
scroll to position [191, 0]
click at [601, 666] on button "Load More" at bounding box center [595, 664] width 292 height 33
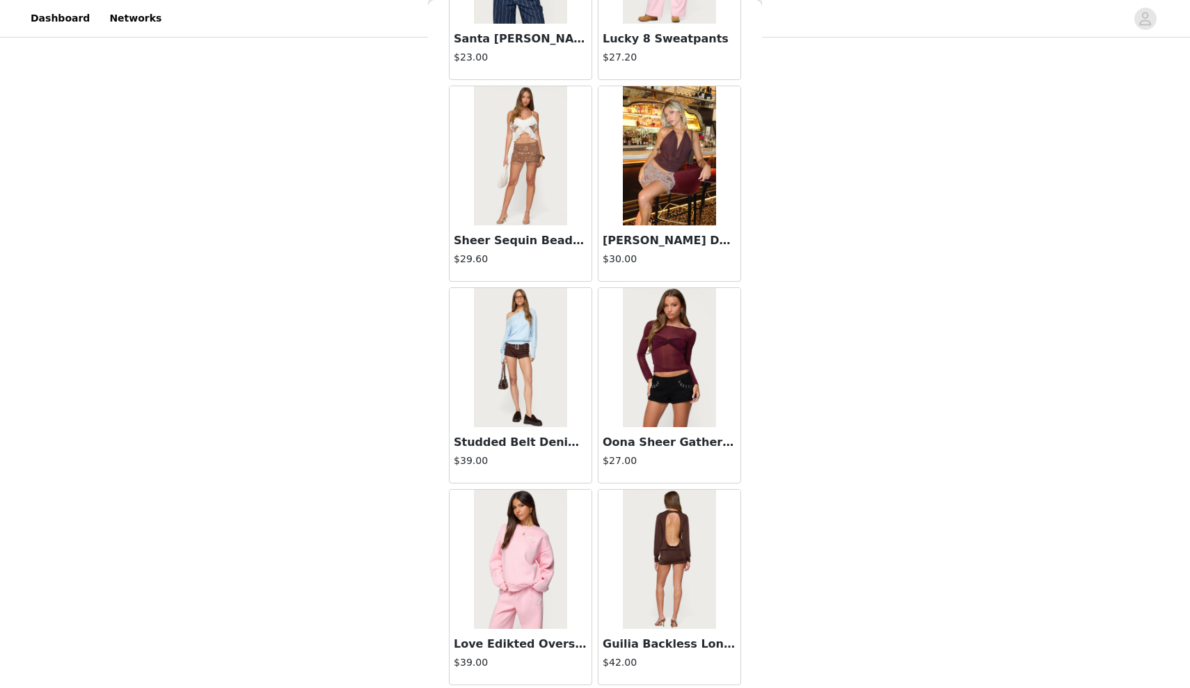
scroll to position [12494, 0]
click at [548, 372] on img at bounding box center [520, 356] width 93 height 139
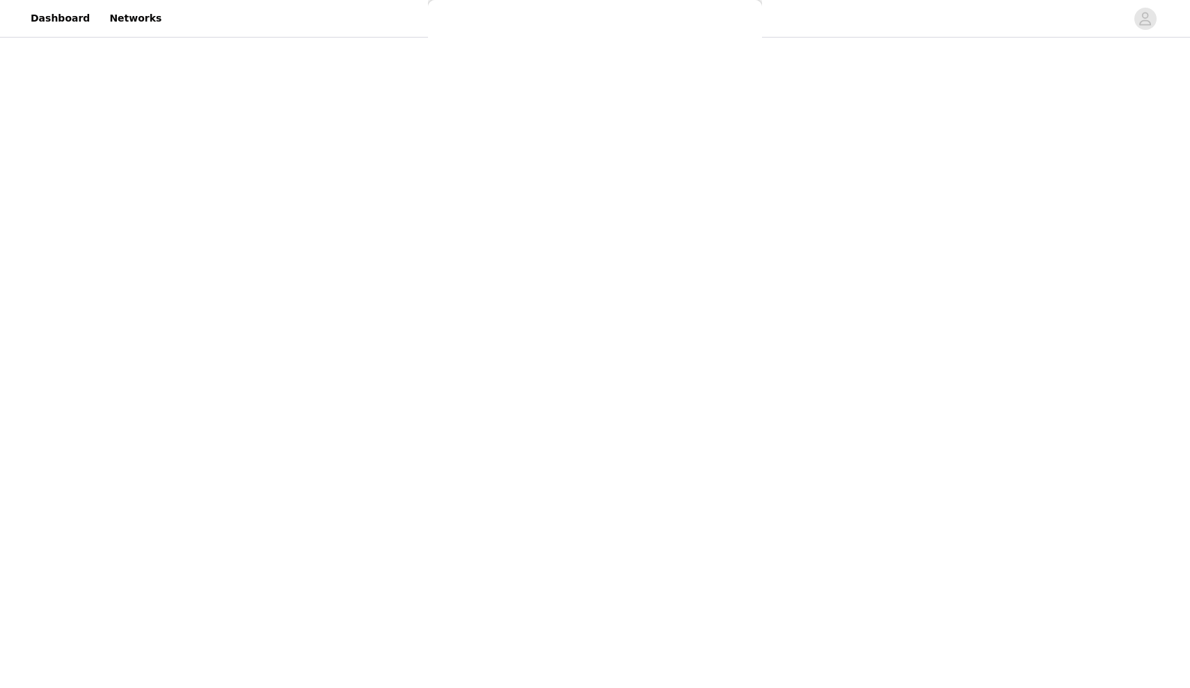
scroll to position [0, 0]
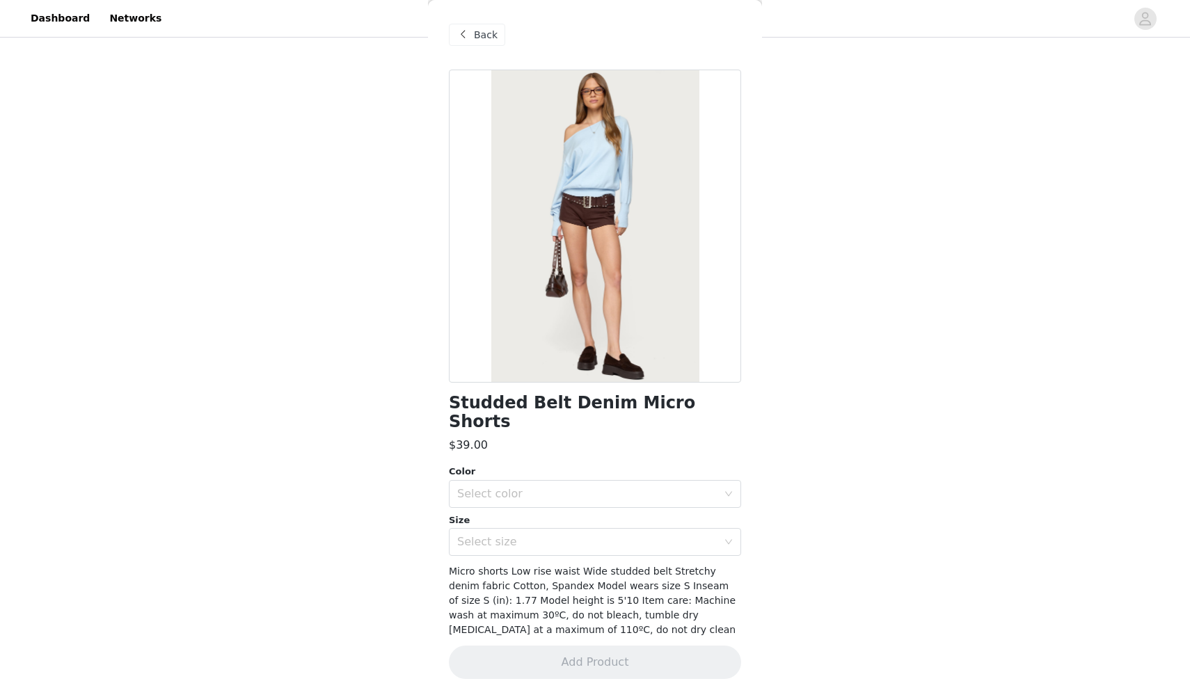
click at [496, 37] on div "Back" at bounding box center [477, 35] width 56 height 22
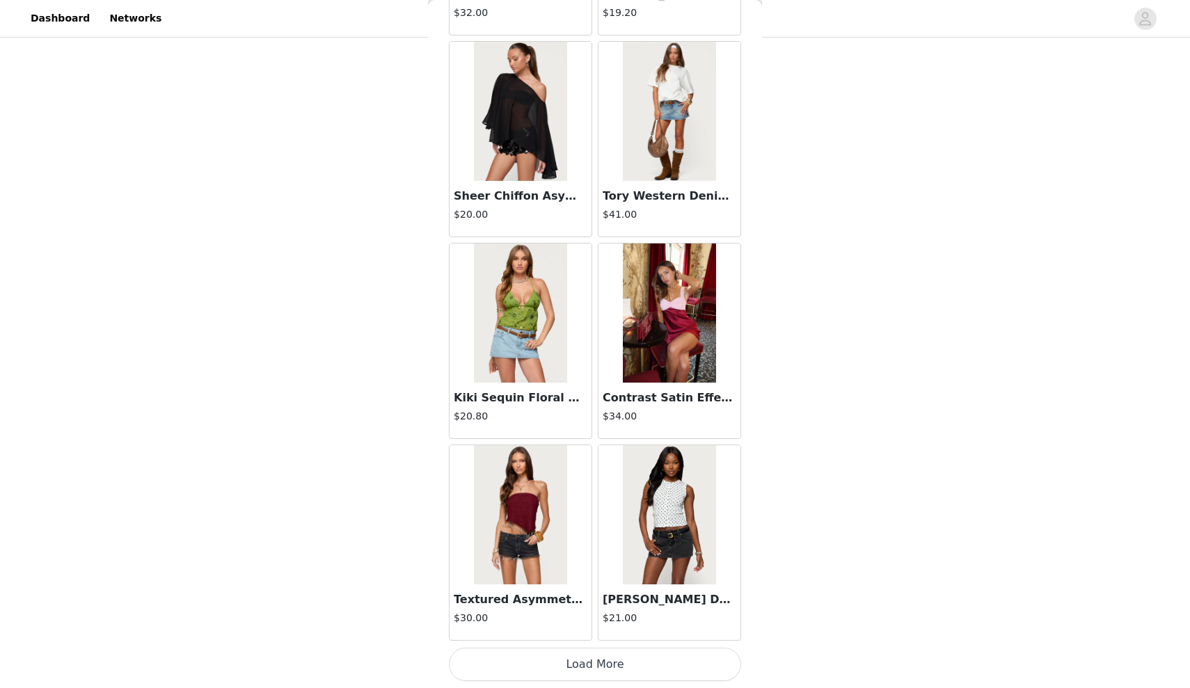
scroll to position [13546, 0]
click at [598, 667] on button "Load More" at bounding box center [595, 664] width 292 height 33
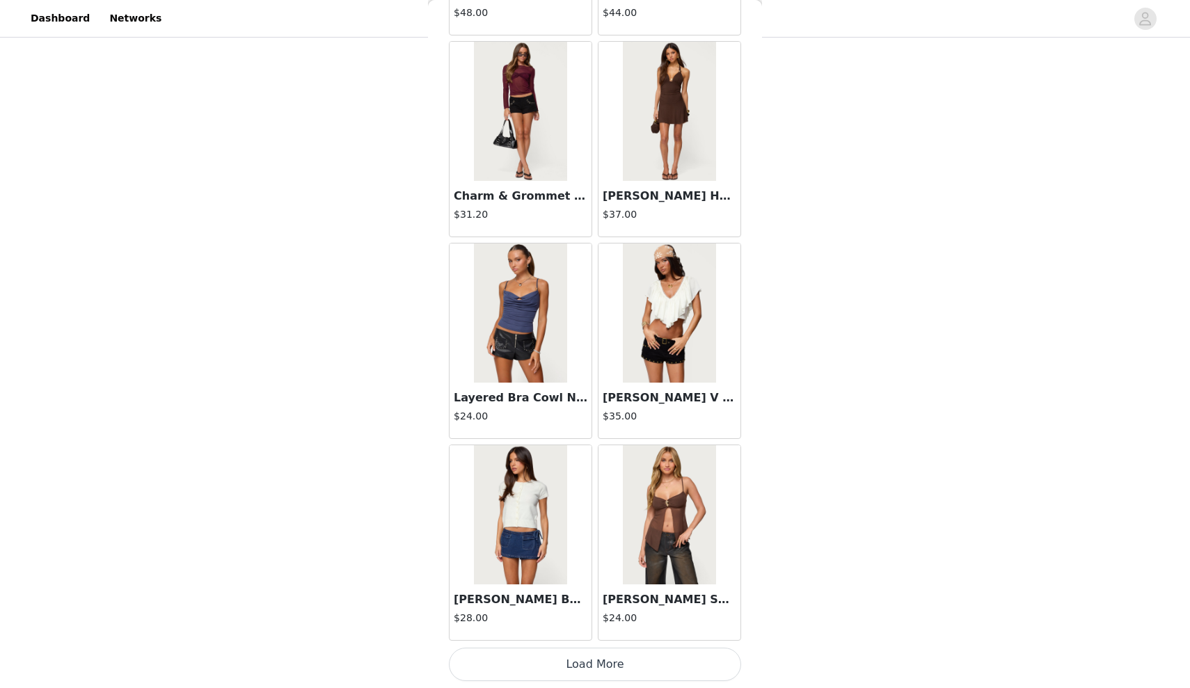
scroll to position [191, 0]
click at [610, 670] on button "Load More" at bounding box center [595, 664] width 292 height 33
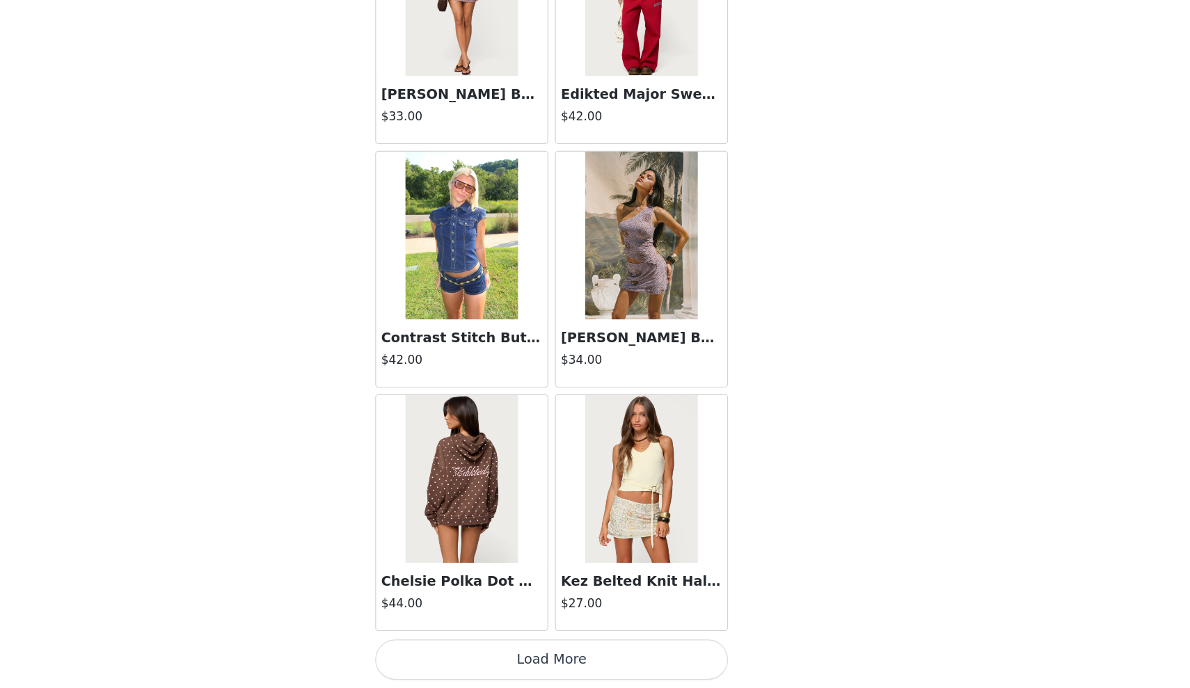
click at [452, 648] on button "Load More" at bounding box center [595, 664] width 292 height 33
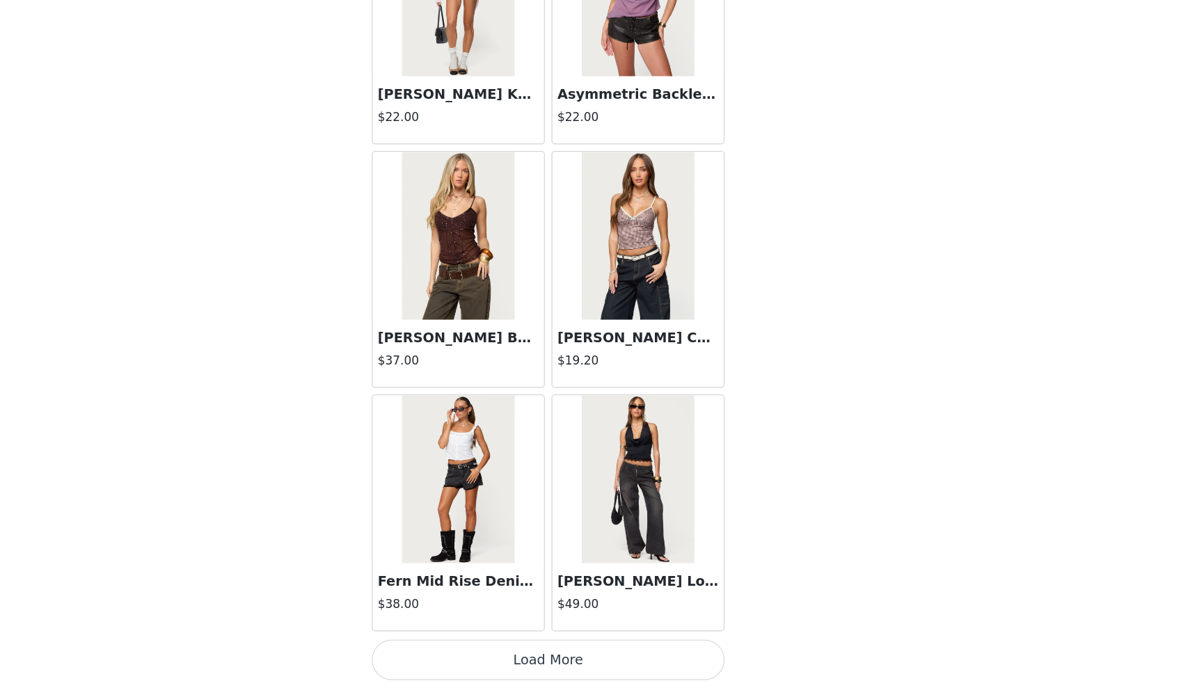
click at [462, 648] on button "Load More" at bounding box center [595, 664] width 292 height 33
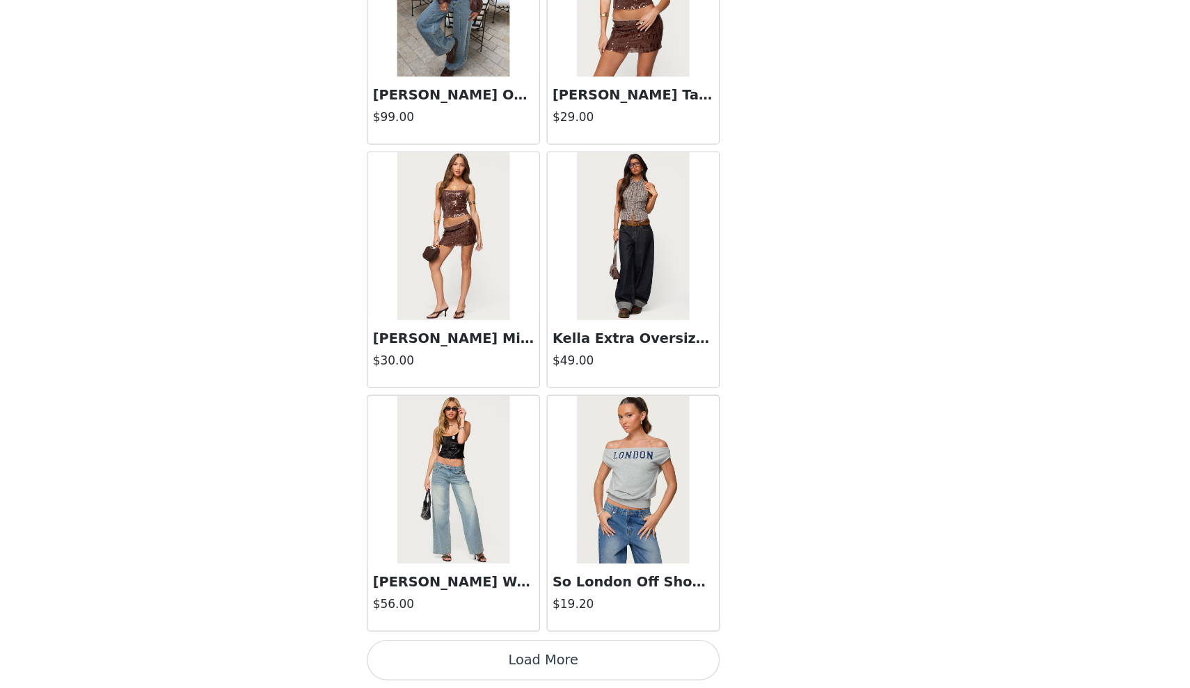
click at [470, 648] on button "Load More" at bounding box center [595, 664] width 292 height 33
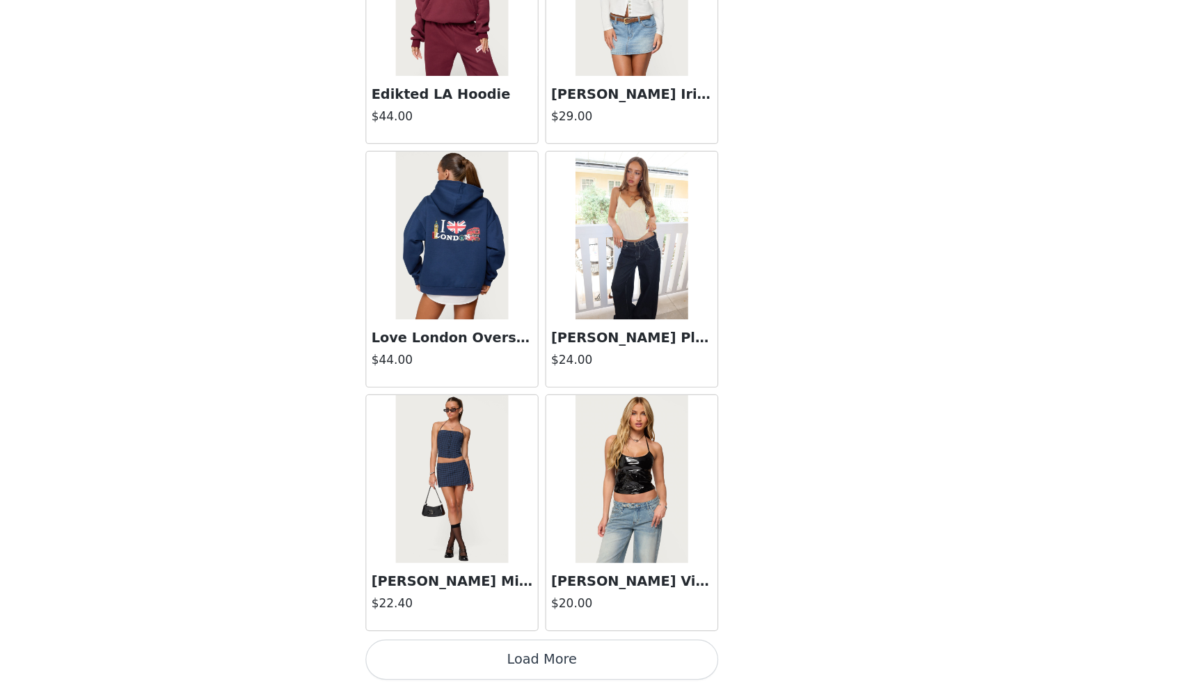
scroll to position [23634, 0]
click at [468, 648] on button "Load More" at bounding box center [595, 664] width 292 height 33
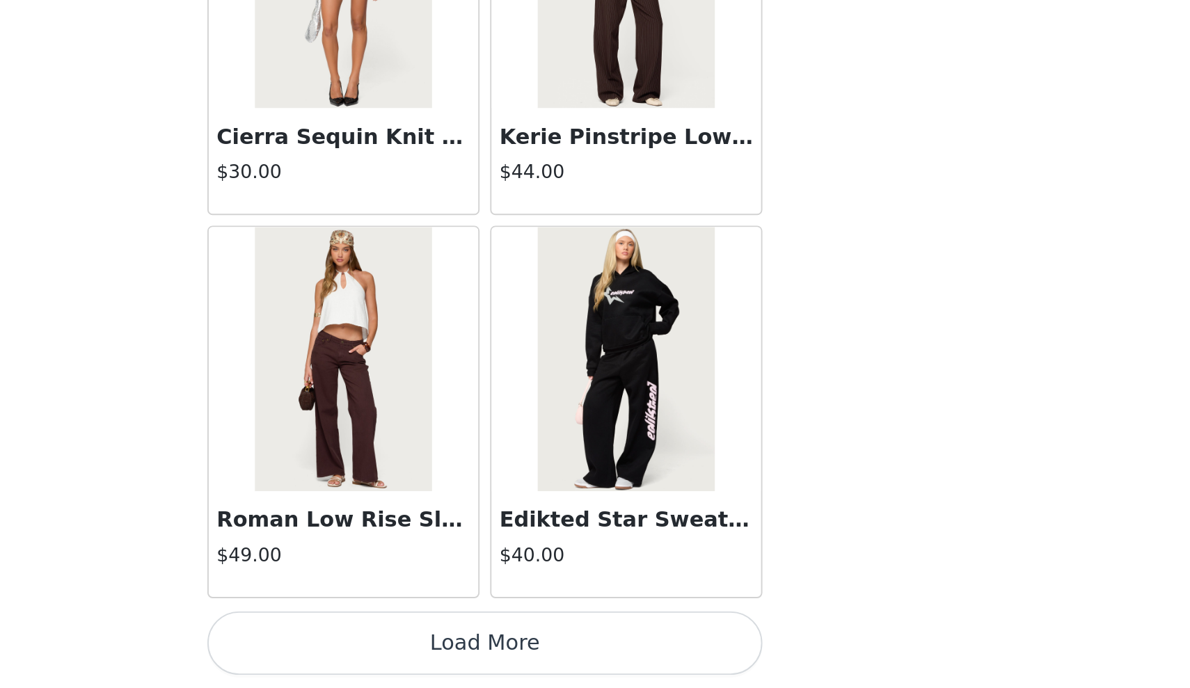
scroll to position [191, 0]
click at [449, 648] on button "Load More" at bounding box center [595, 664] width 292 height 33
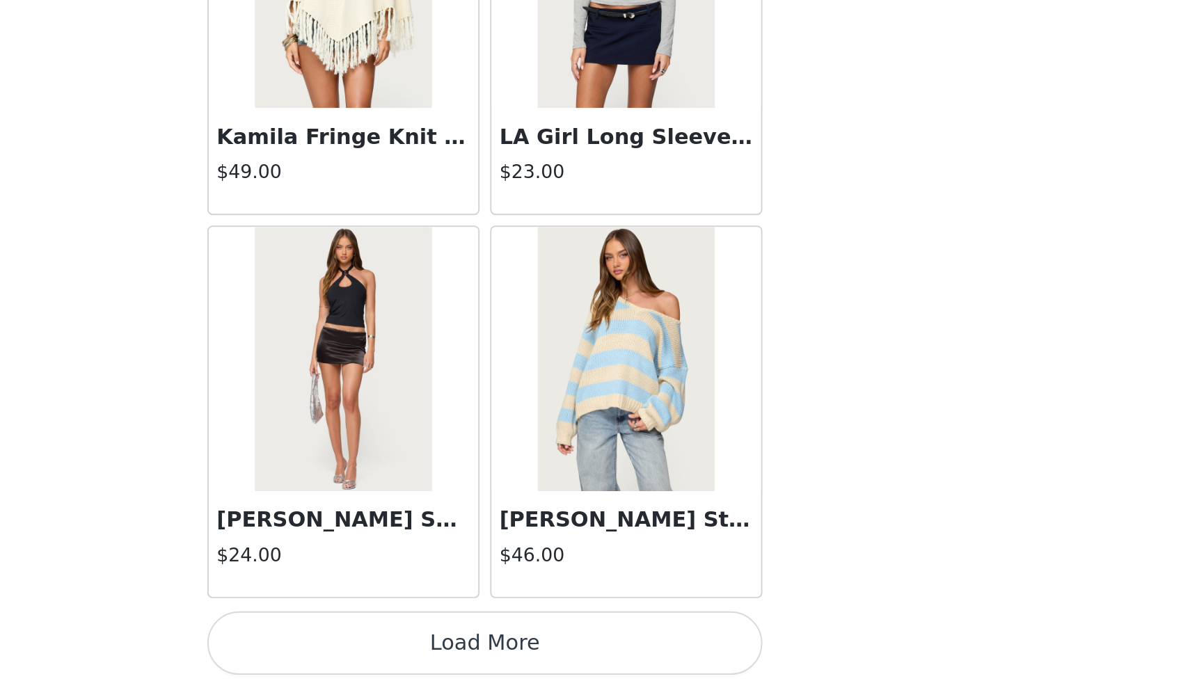
click at [449, 648] on button "Load More" at bounding box center [595, 664] width 292 height 33
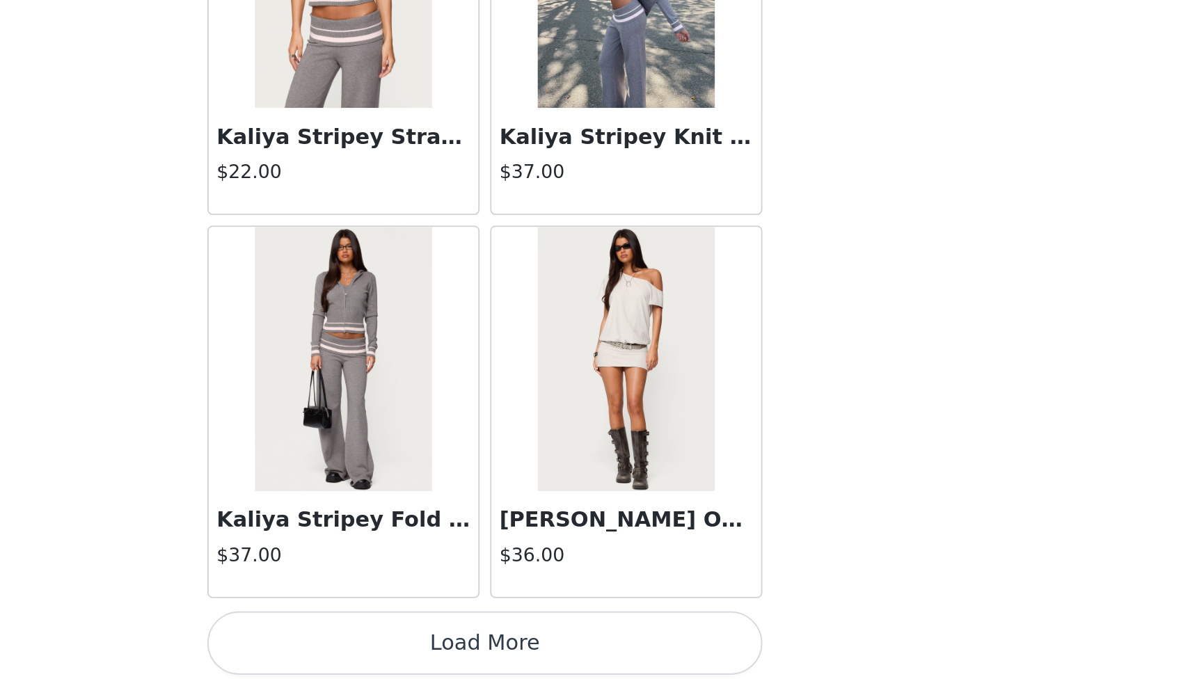
click at [449, 648] on button "Load More" at bounding box center [595, 664] width 292 height 33
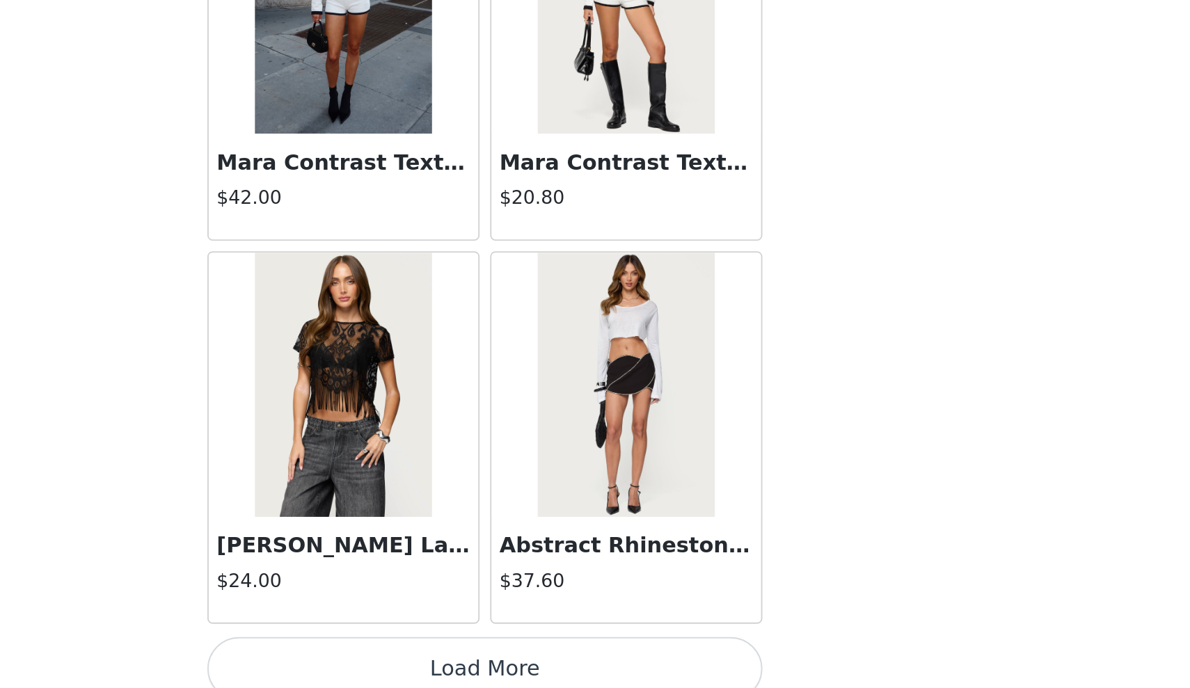
scroll to position [31691, 0]
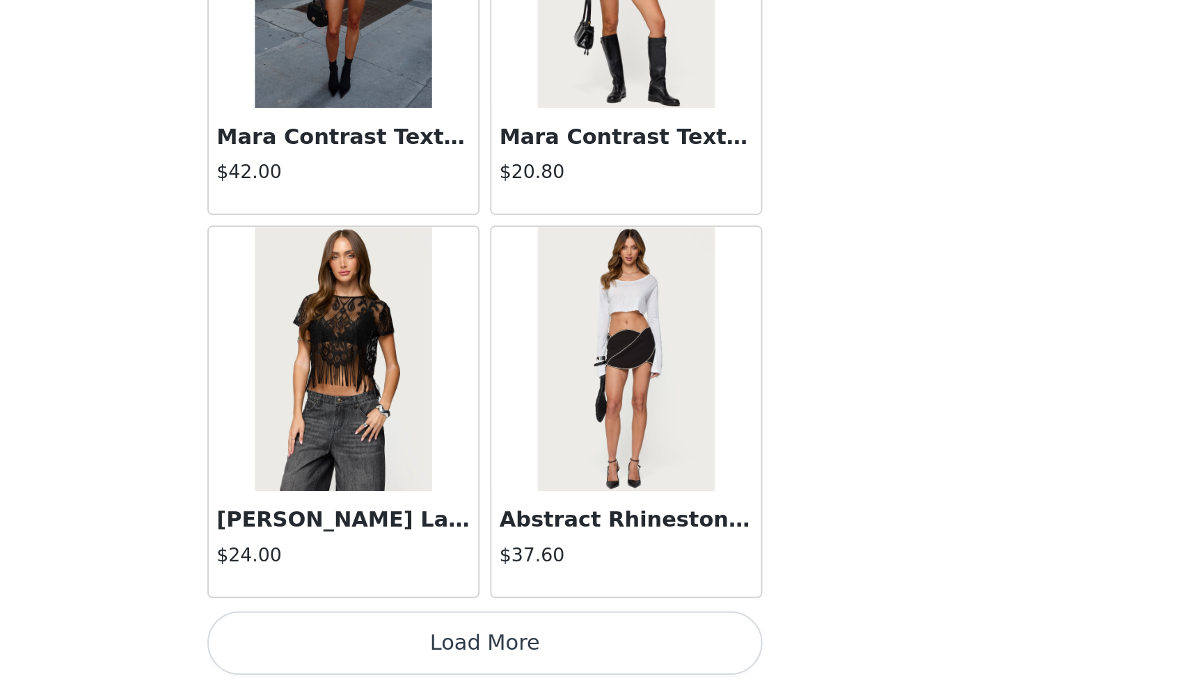
click at [449, 648] on button "Load More" at bounding box center [595, 664] width 292 height 33
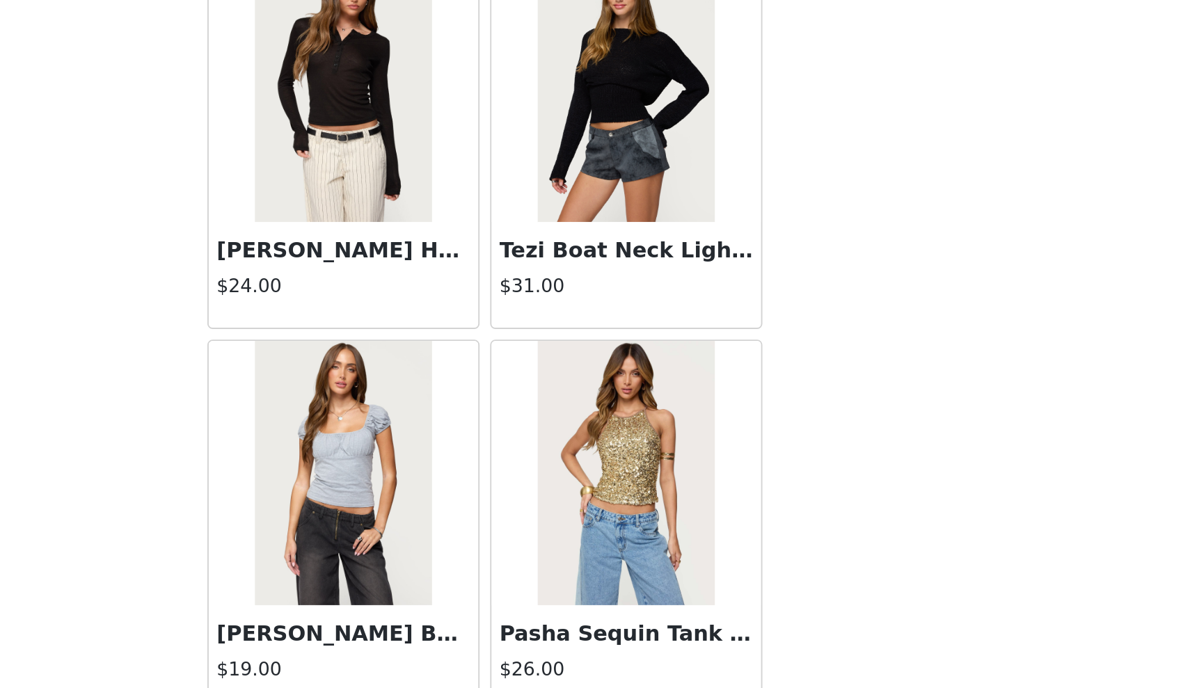
scroll to position [33712, 0]
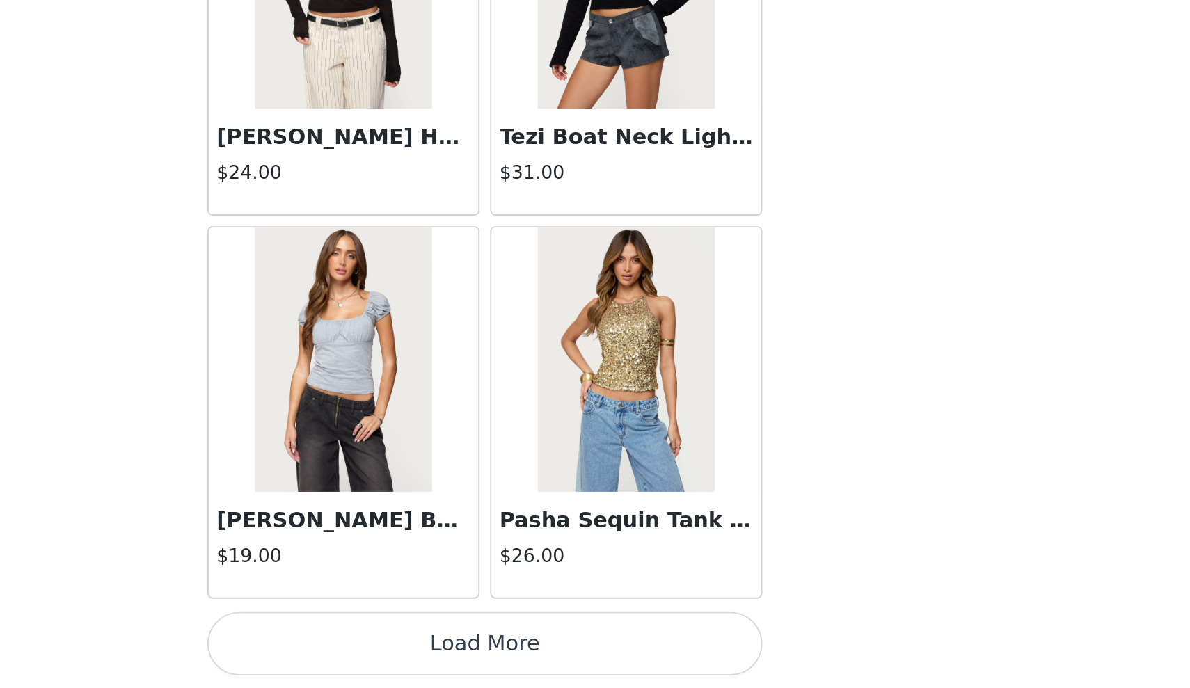
click at [449, 648] on button "Load More" at bounding box center [595, 664] width 292 height 33
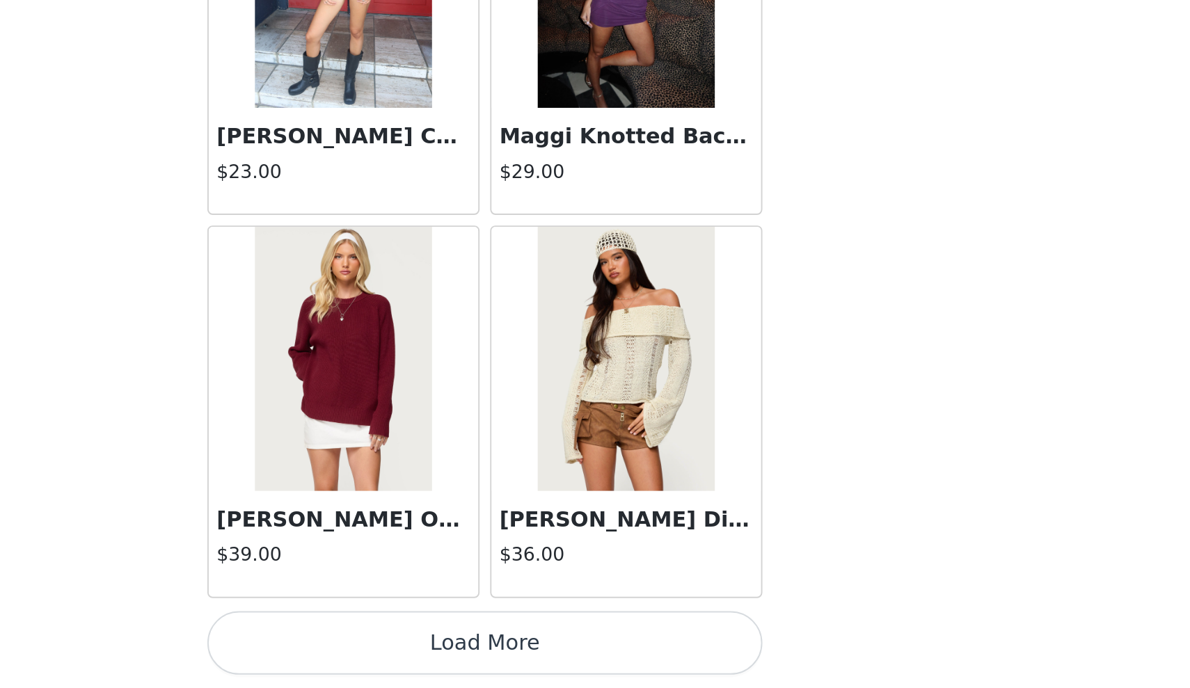
scroll to position [191, 0]
click at [449, 648] on button "Load More" at bounding box center [595, 664] width 292 height 33
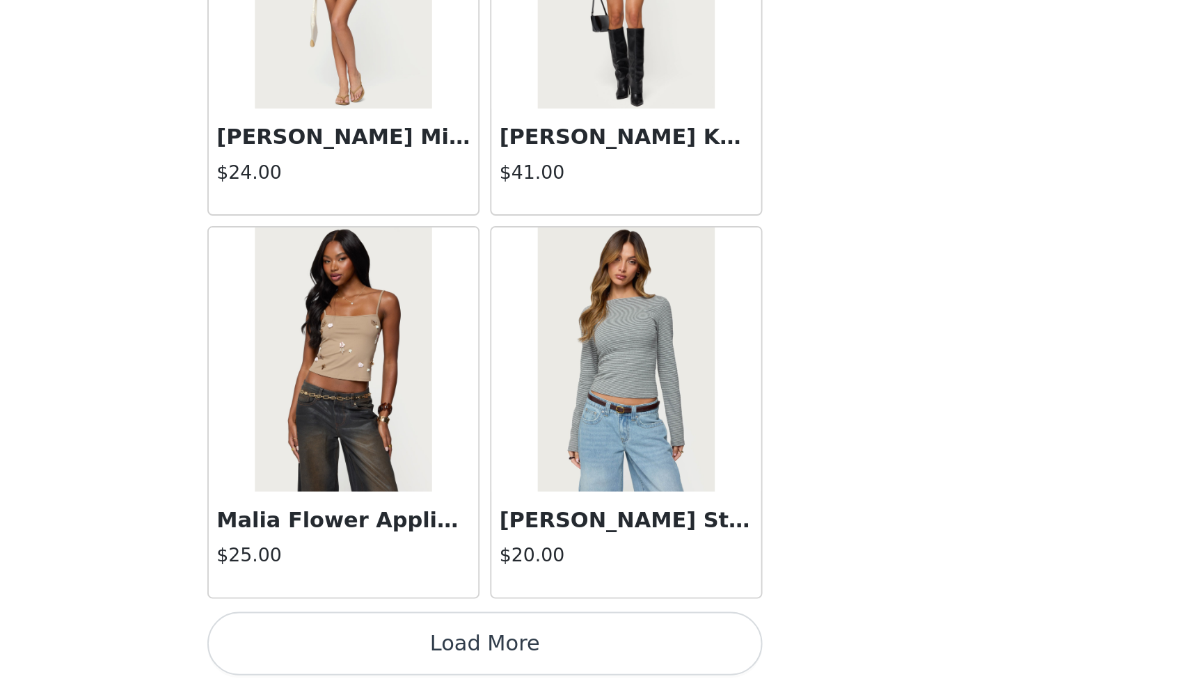
click at [449, 648] on button "Load More" at bounding box center [595, 664] width 292 height 33
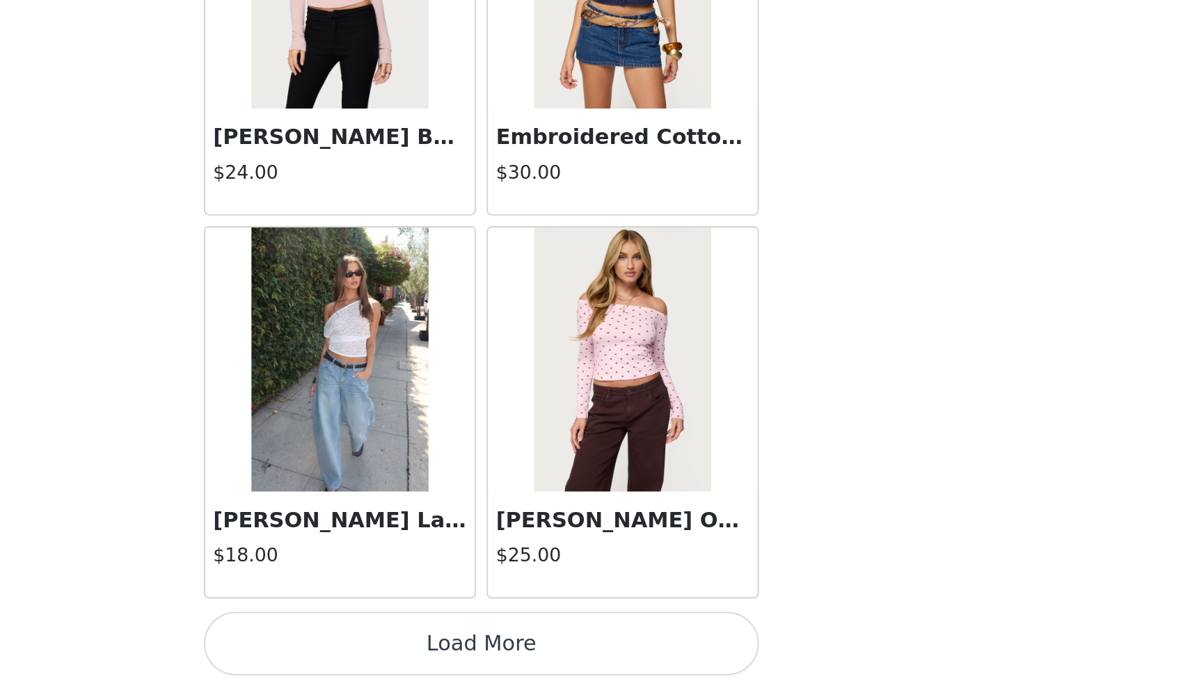
click at [449, 648] on button "Load More" at bounding box center [595, 664] width 292 height 33
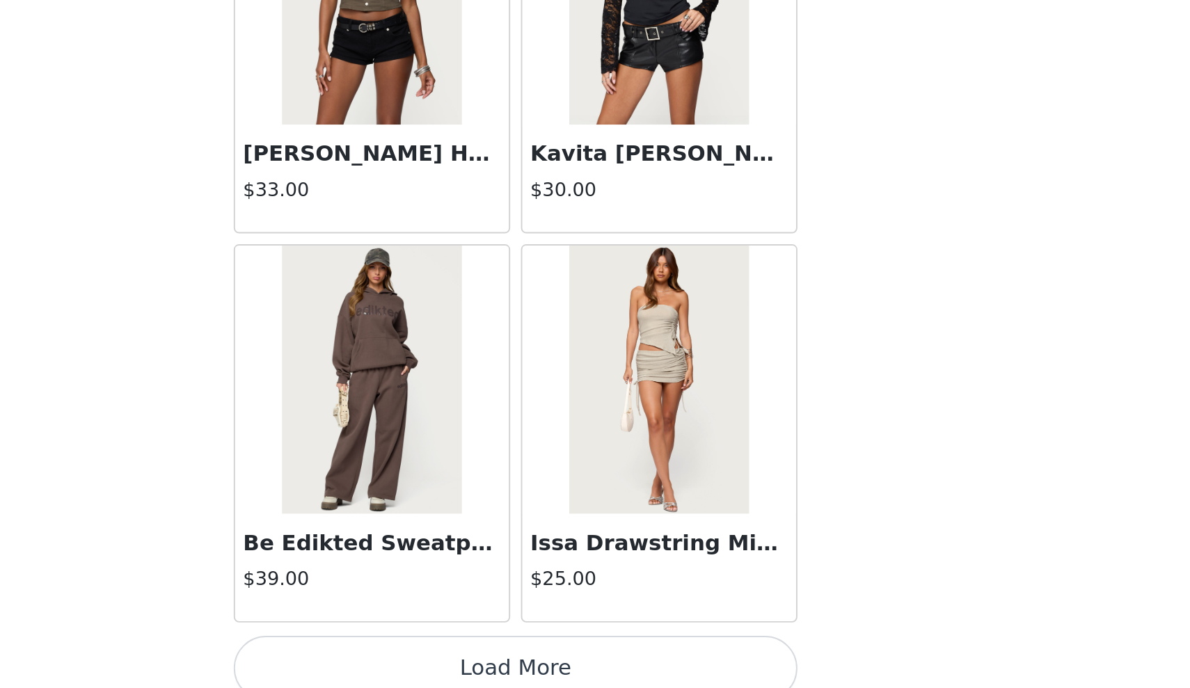
scroll to position [41792, 0]
click at [449, 648] on button "Load More" at bounding box center [595, 664] width 292 height 33
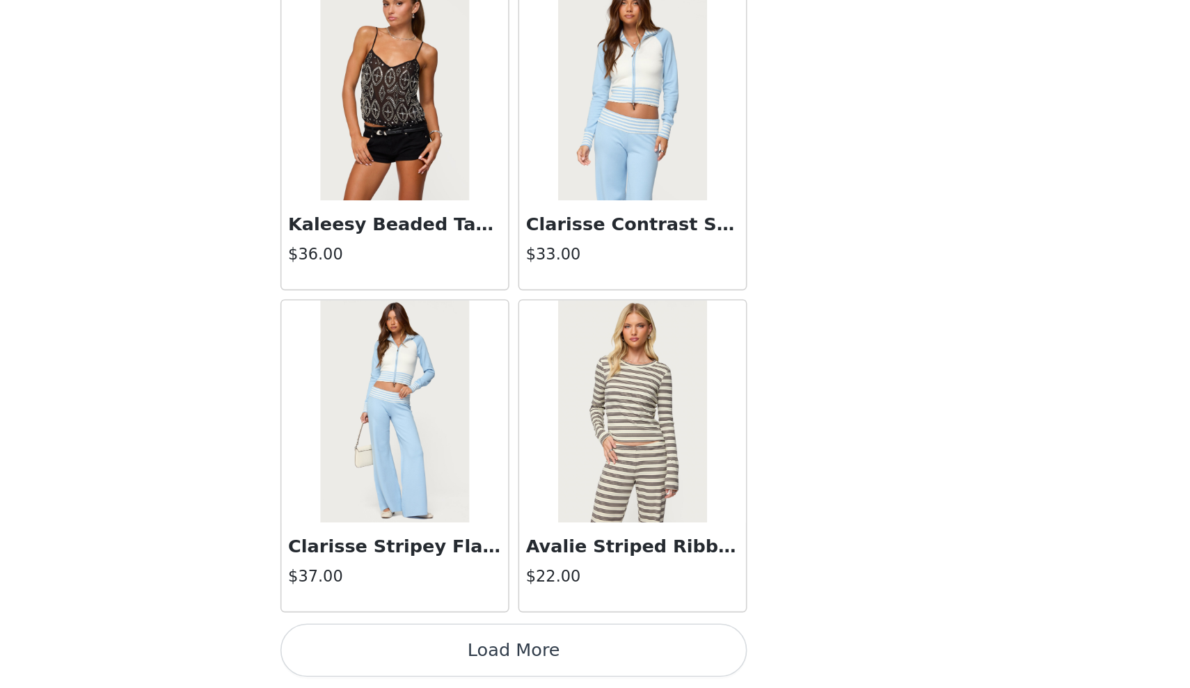
scroll to position [191, 0]
click at [449, 648] on button "Load More" at bounding box center [595, 664] width 292 height 33
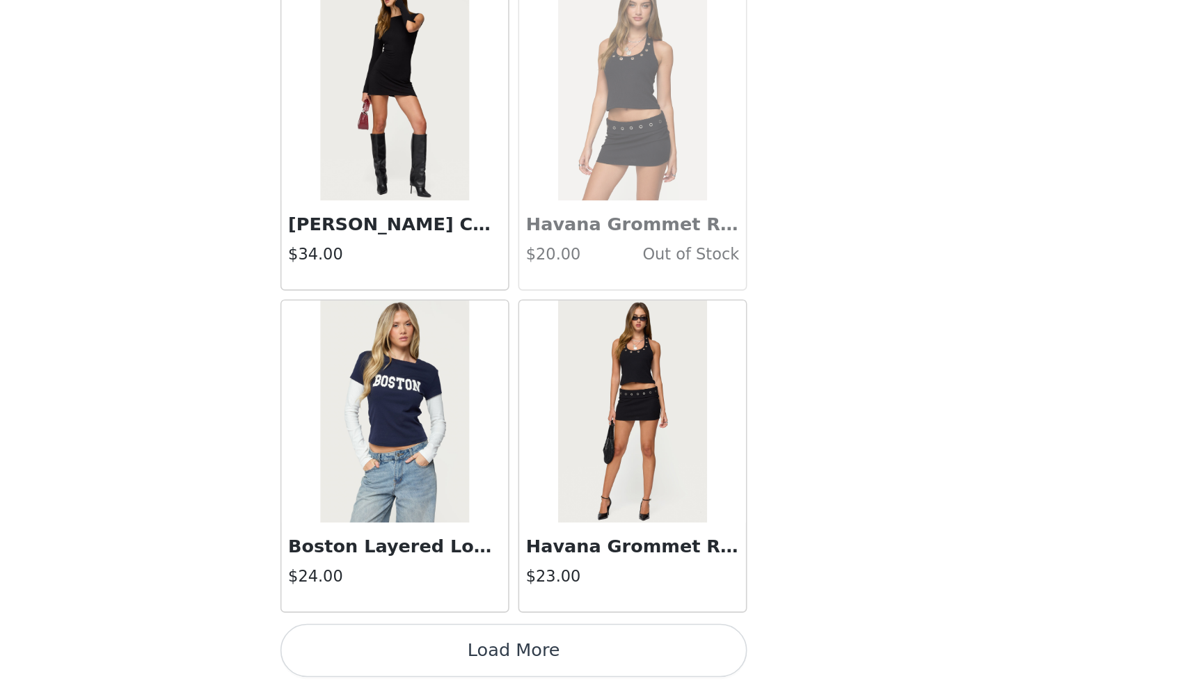
scroll to position [45827, 0]
click at [449, 648] on button "Load More" at bounding box center [595, 664] width 292 height 33
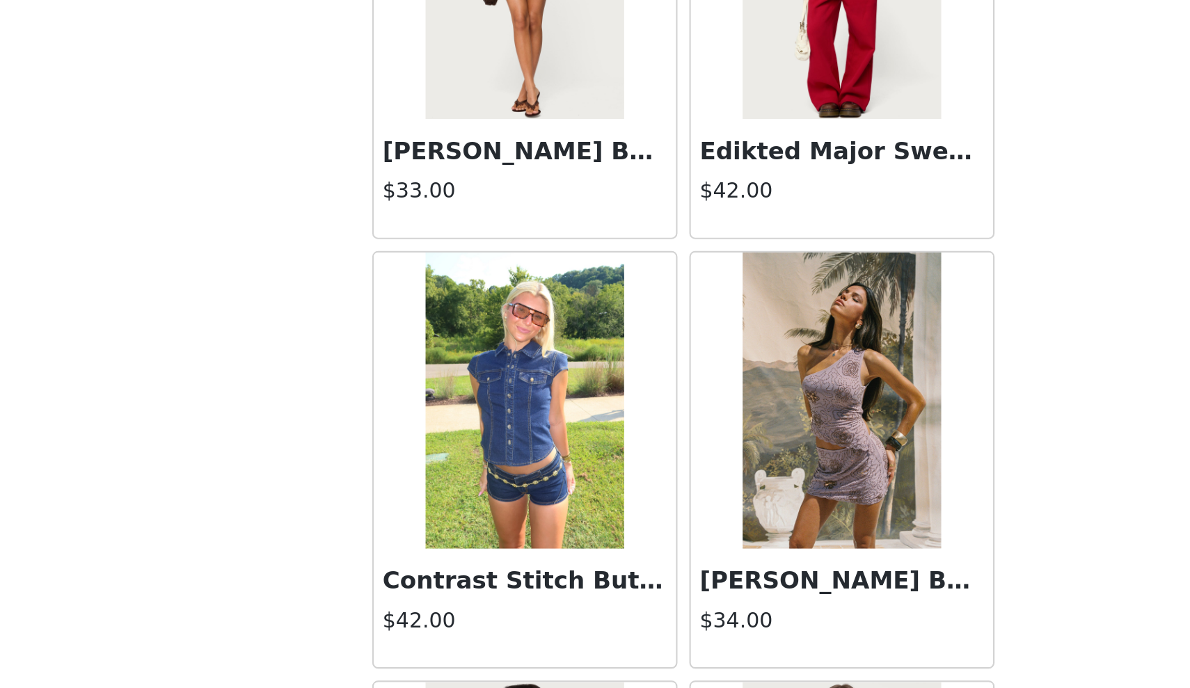
scroll to position [17435, 0]
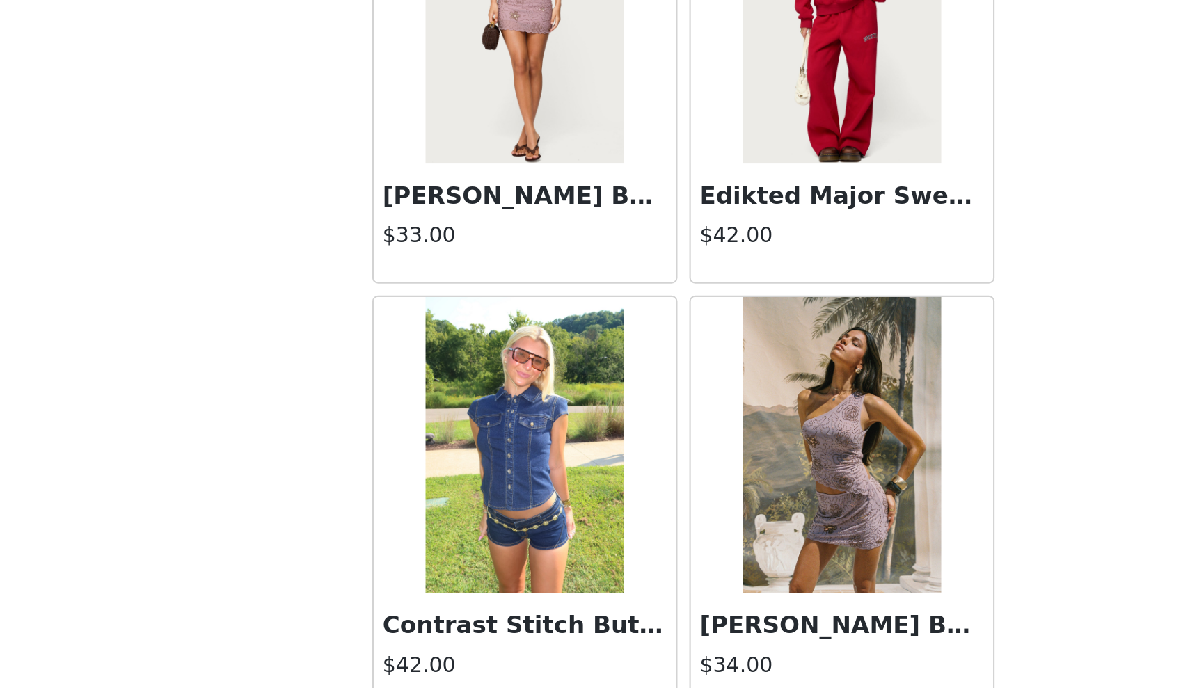
click at [474, 390] on img at bounding box center [520, 459] width 93 height 139
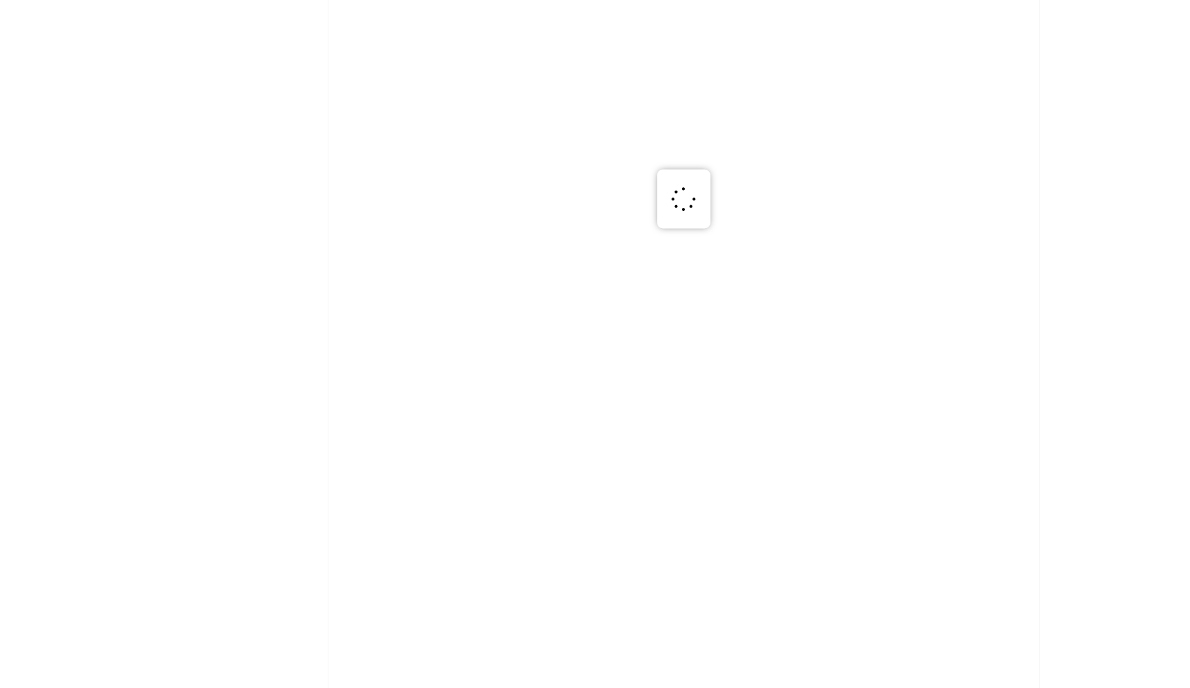
scroll to position [0, 0]
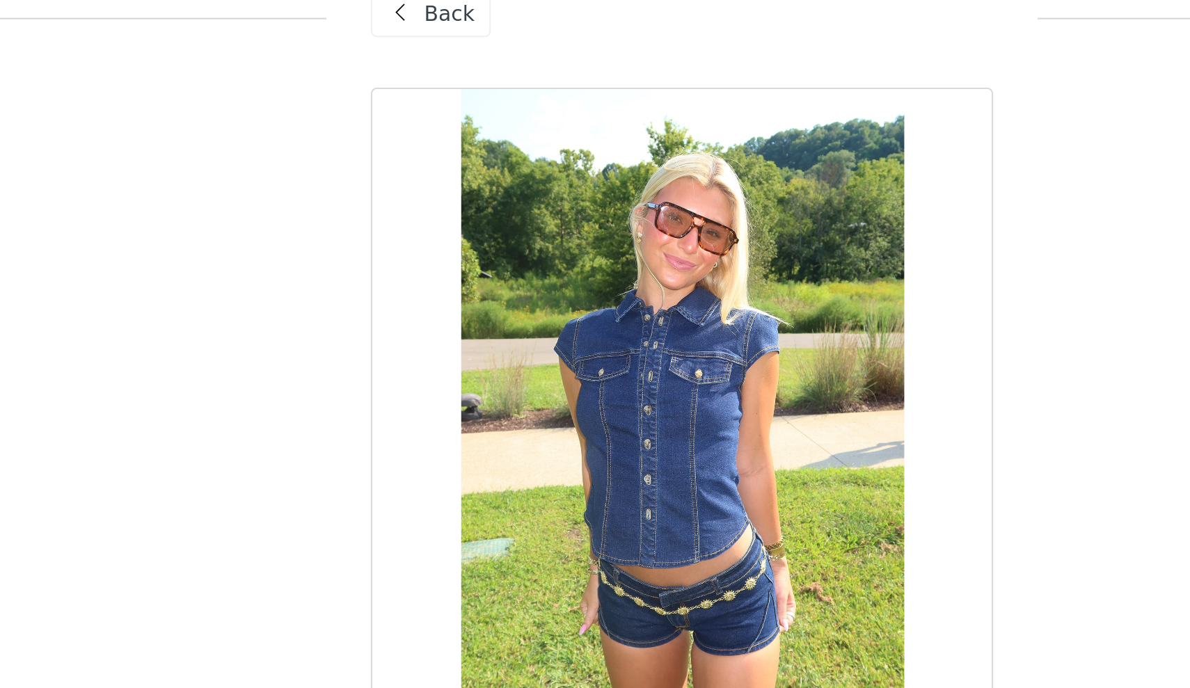
click at [449, 24] on div "Back" at bounding box center [477, 35] width 56 height 22
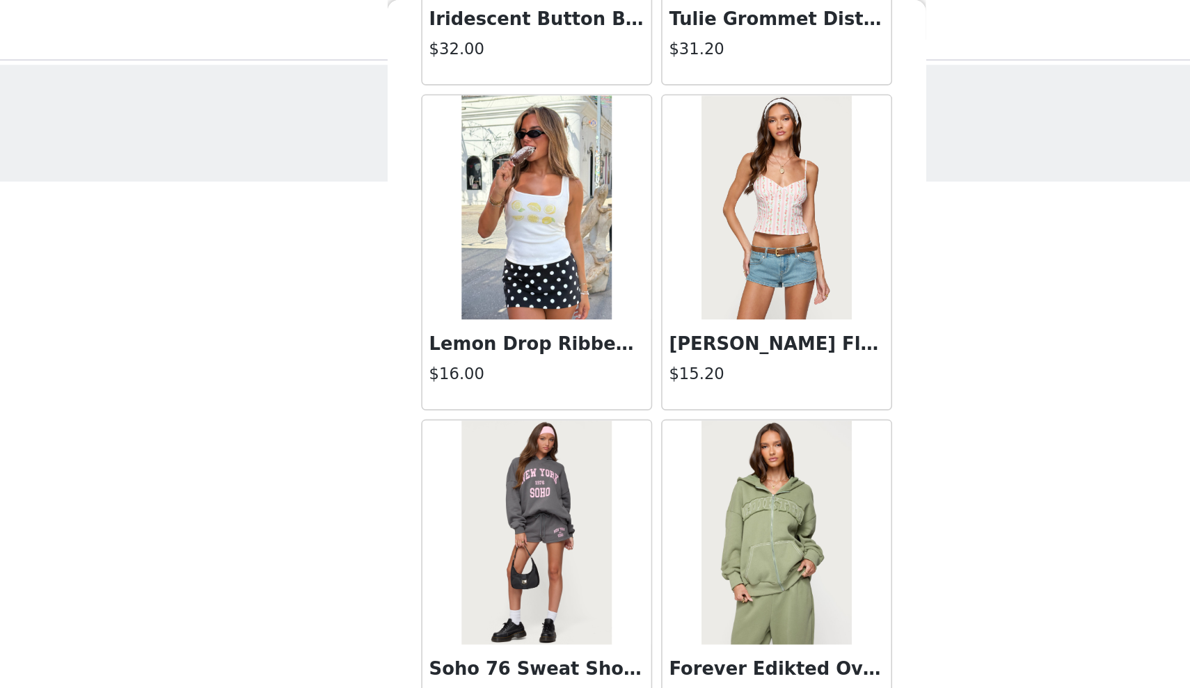
scroll to position [432, 0]
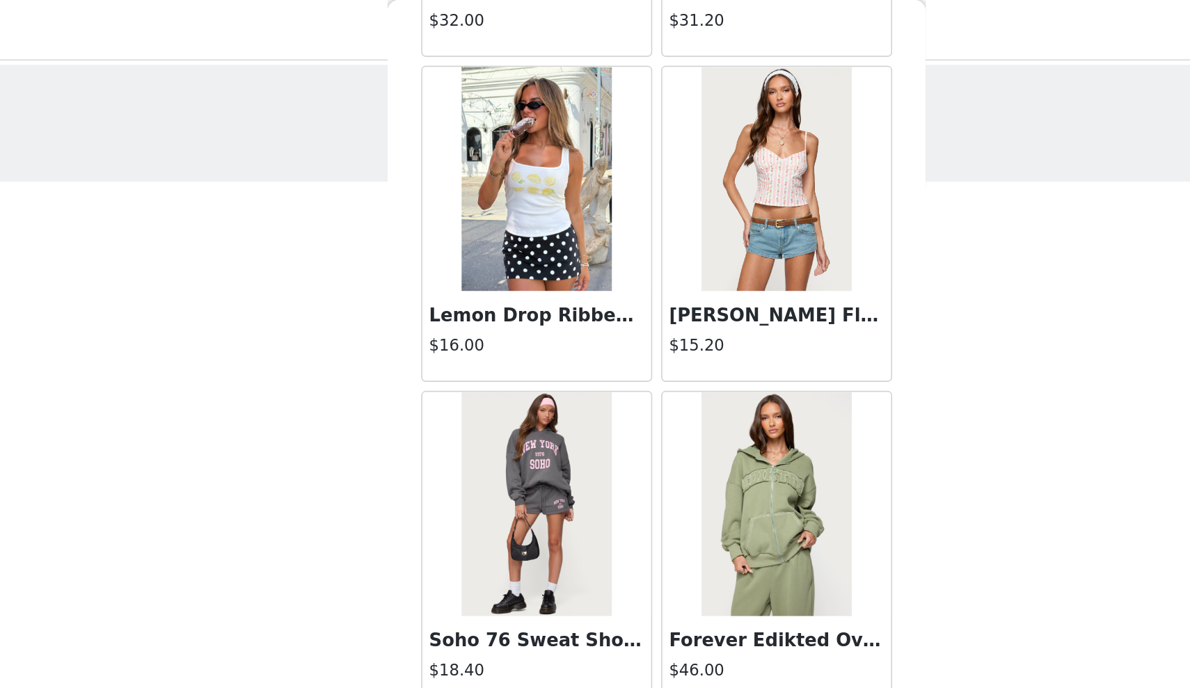
click at [623, 154] on img at bounding box center [669, 111] width 93 height 139
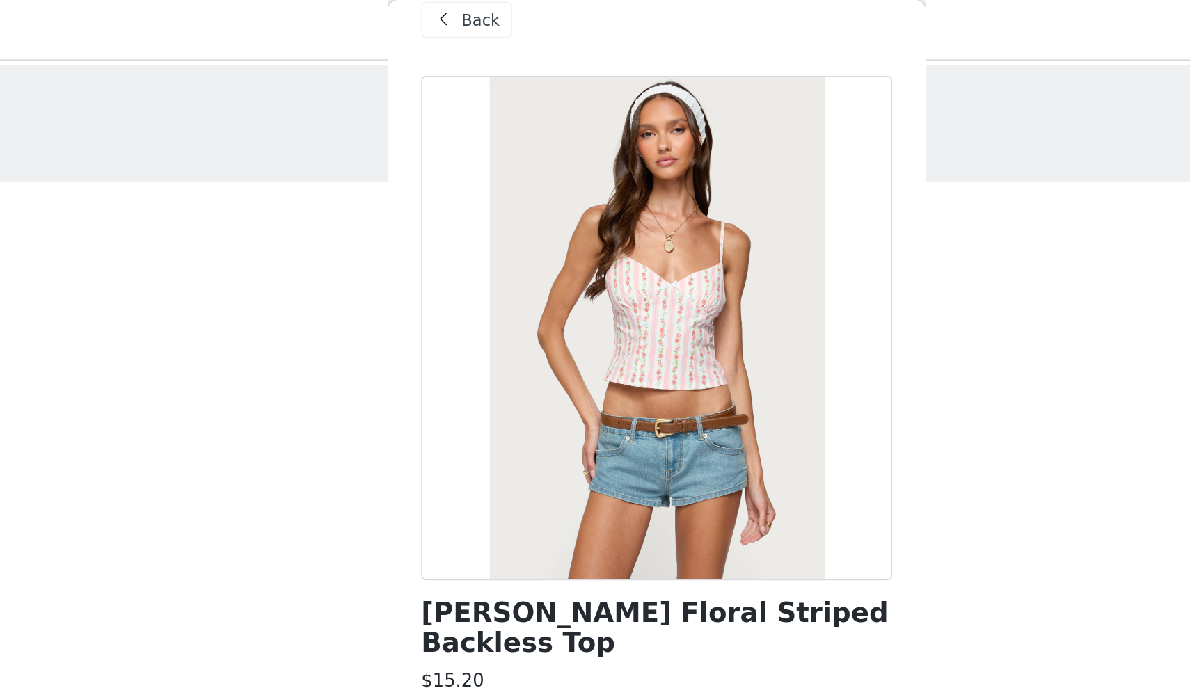
scroll to position [3, 0]
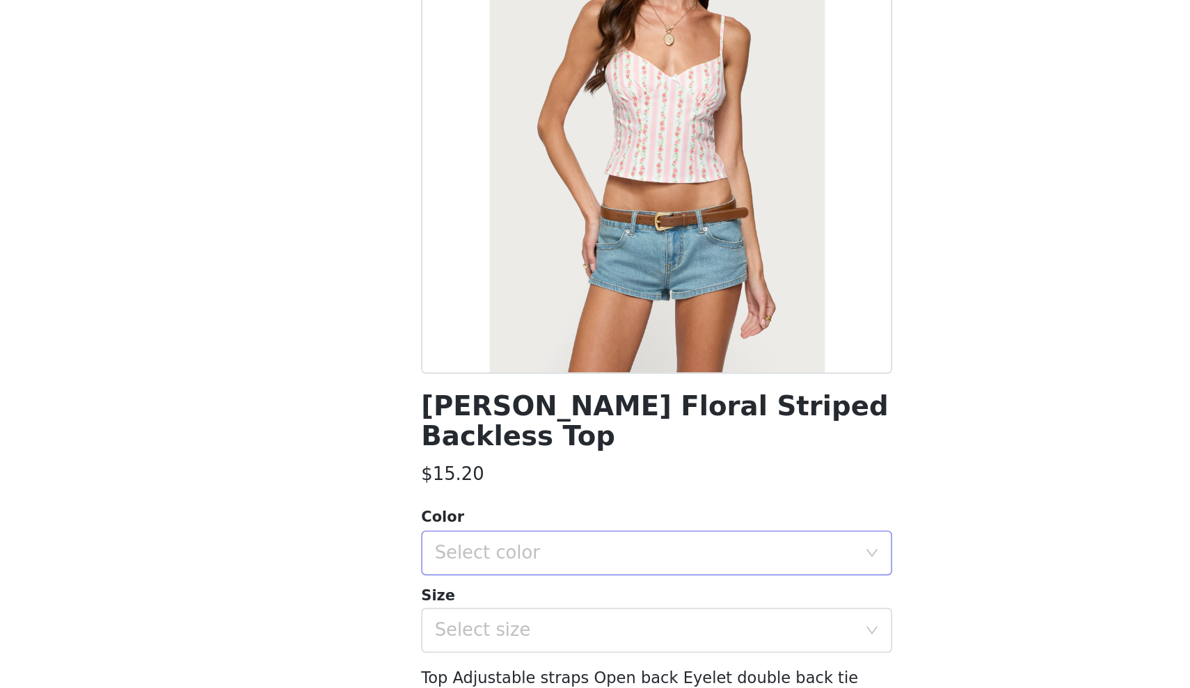
click at [457, 484] on div "Select color" at bounding box center [587, 491] width 260 height 14
click at [449, 491] on li "WHITE AND PINK" at bounding box center [595, 502] width 292 height 22
click at [457, 532] on div "Select size" at bounding box center [587, 539] width 260 height 14
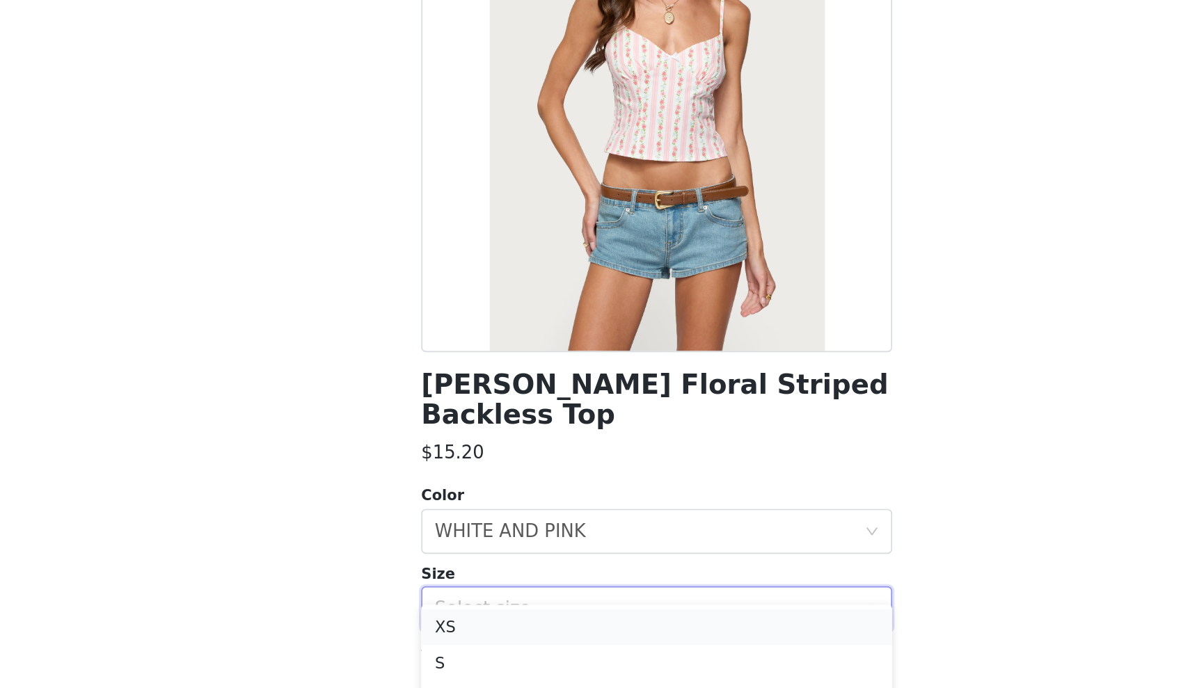
click at [449, 561] on li "S" at bounding box center [595, 572] width 292 height 22
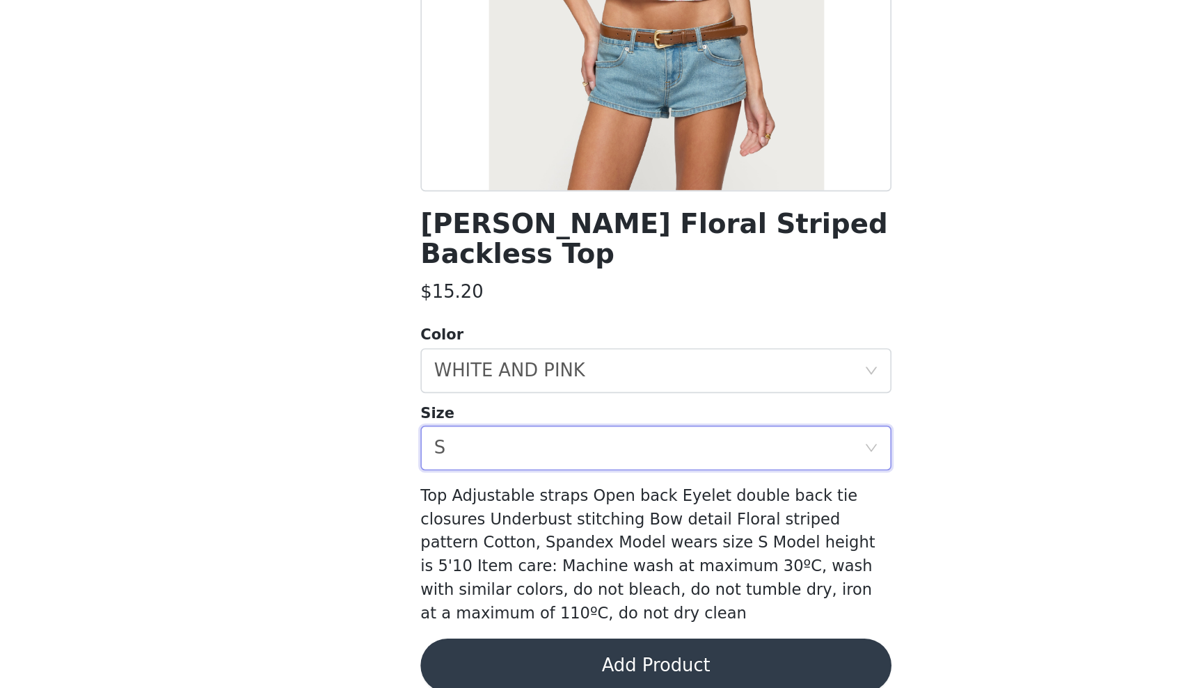
scroll to position [47, 0]
click at [457, 526] on div "Select size S" at bounding box center [590, 539] width 266 height 26
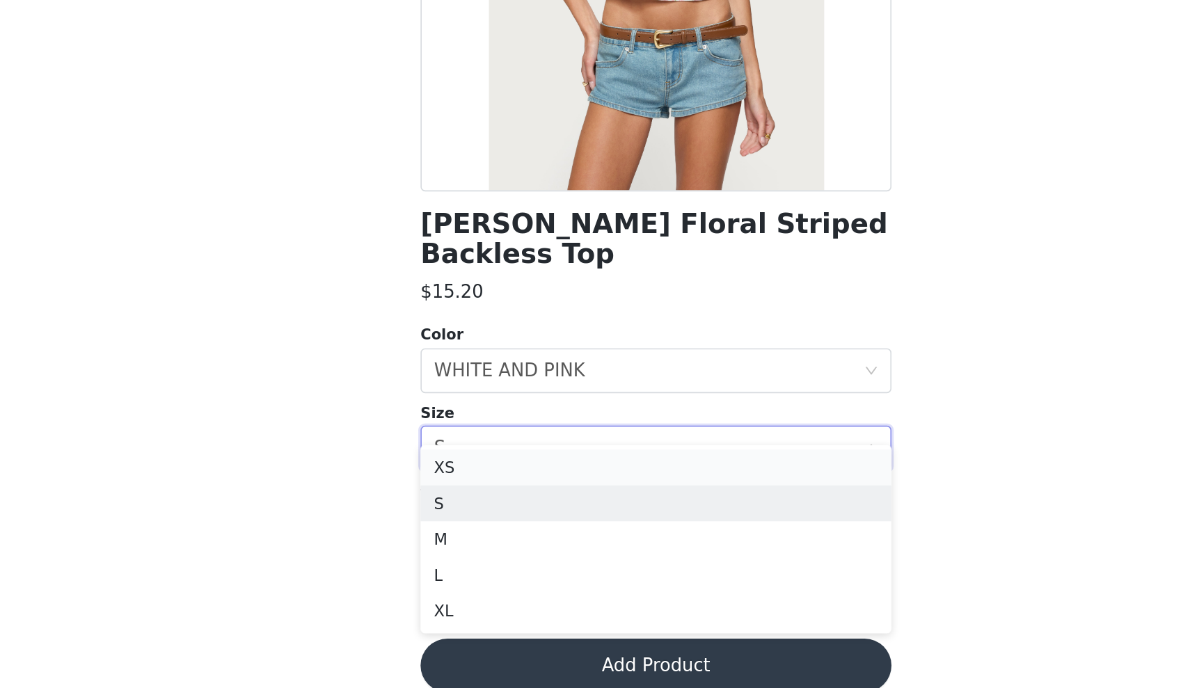
click at [449, 540] on li "XS" at bounding box center [595, 551] width 292 height 22
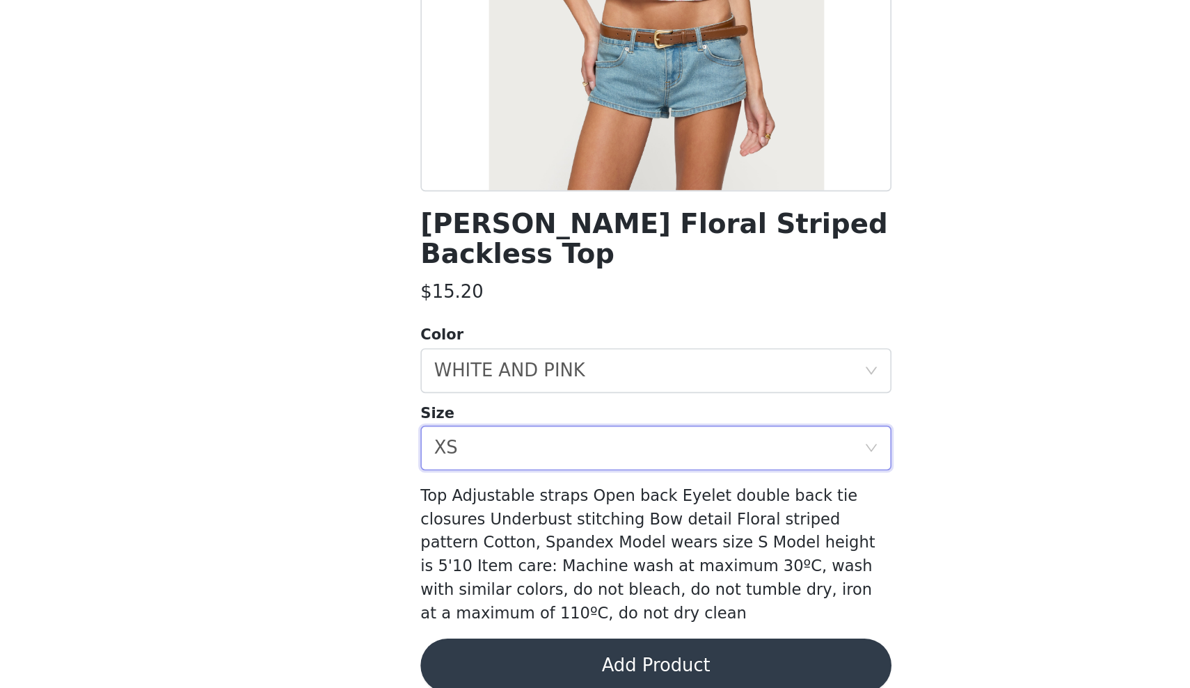
click at [449, 657] on button "Add Product" at bounding box center [595, 673] width 292 height 33
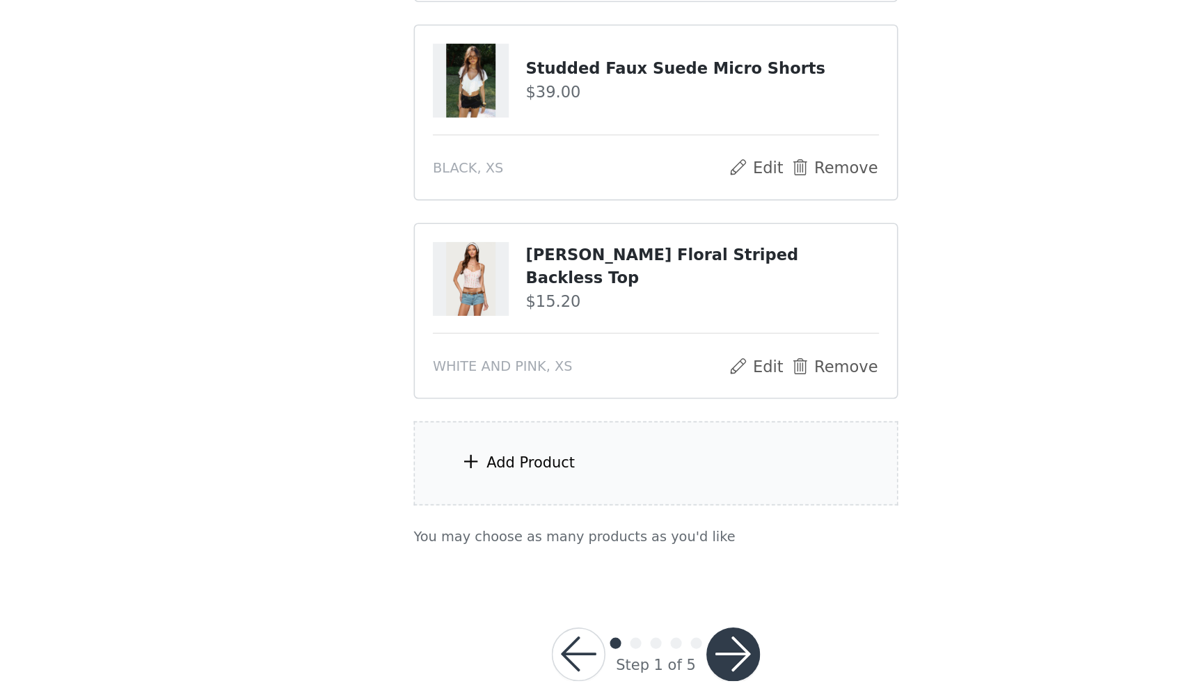
scroll to position [287, 0]
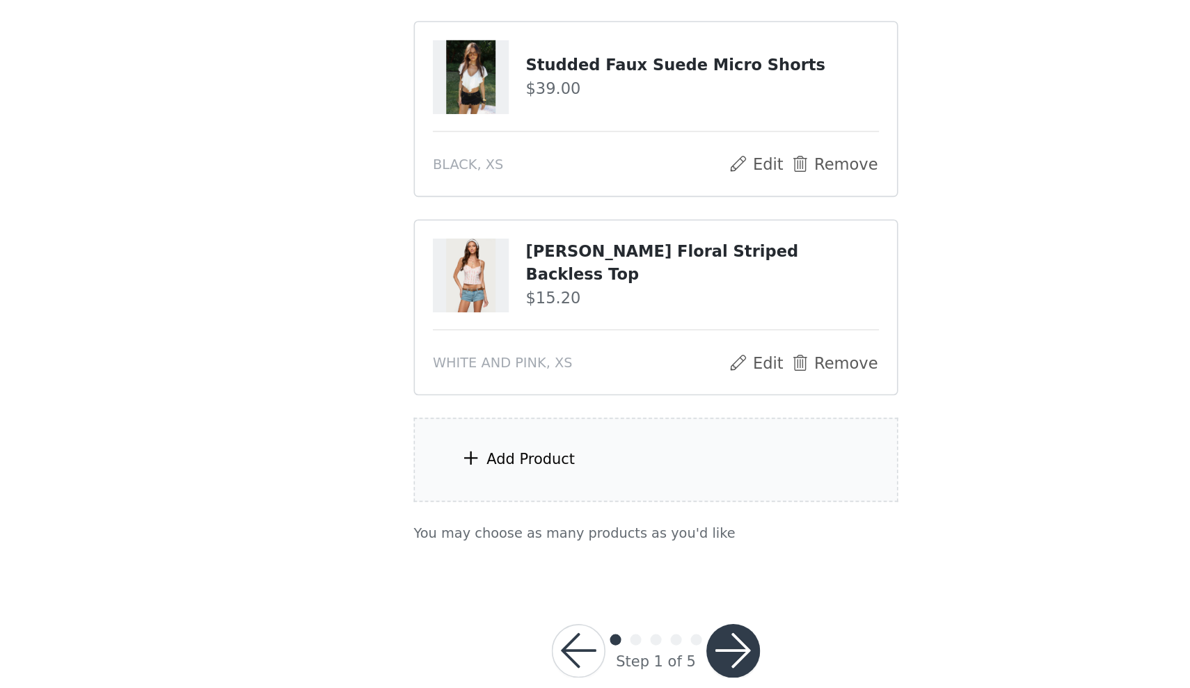
click at [445, 520] on div "Add Product" at bounding box center [595, 546] width 301 height 52
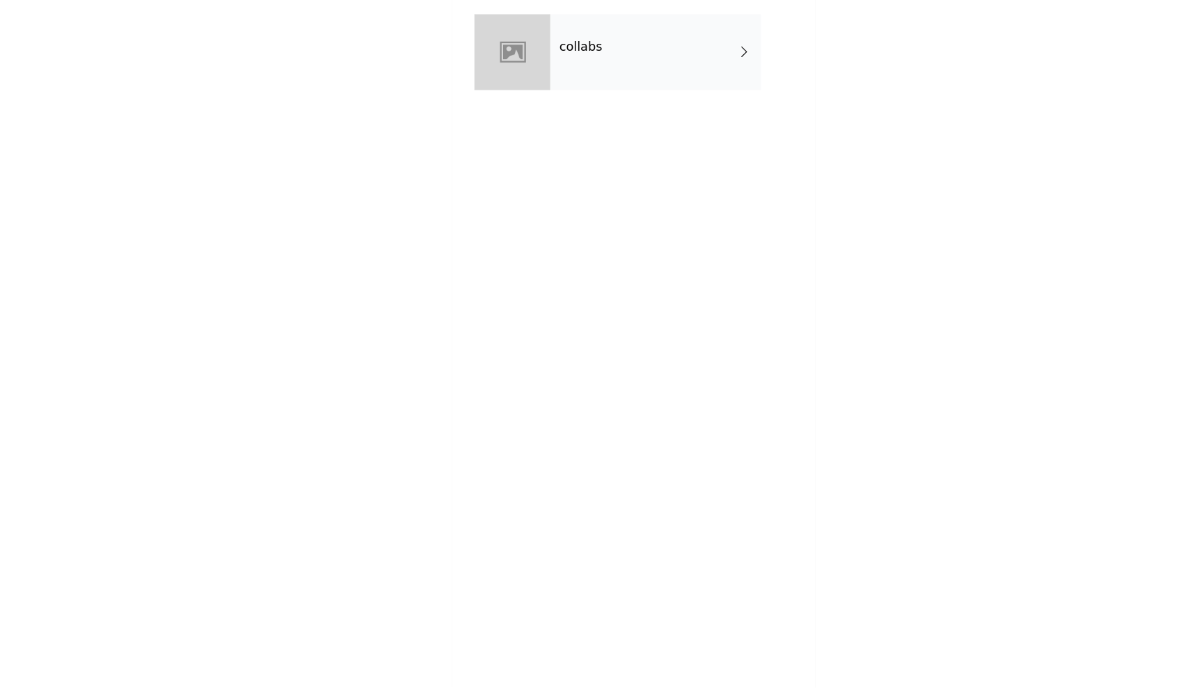
scroll to position [313, 0]
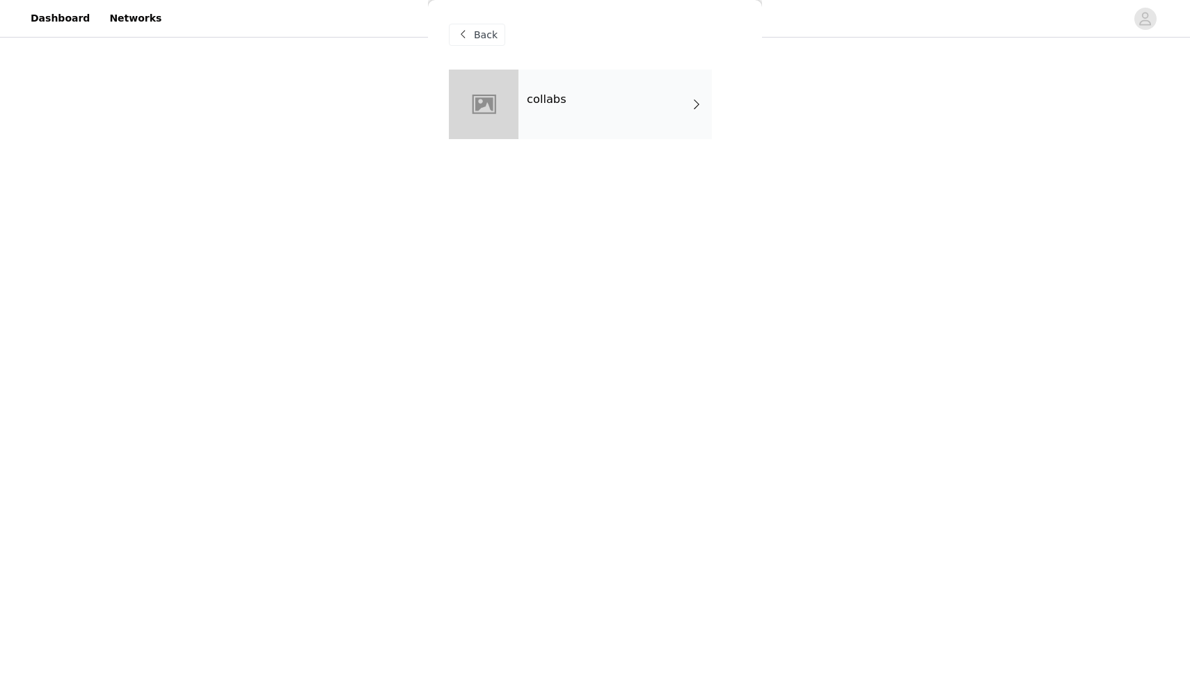
click at [598, 120] on div "collabs" at bounding box center [614, 105] width 193 height 70
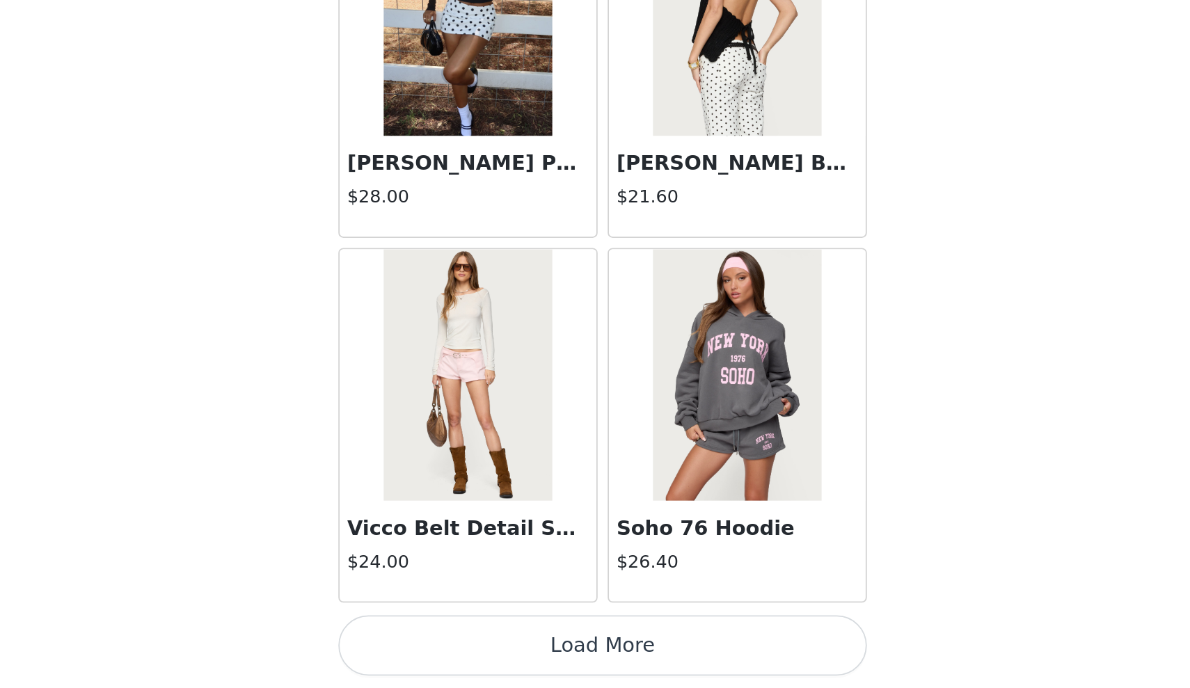
scroll to position [314, 0]
click at [449, 648] on button "Load More" at bounding box center [595, 664] width 292 height 33
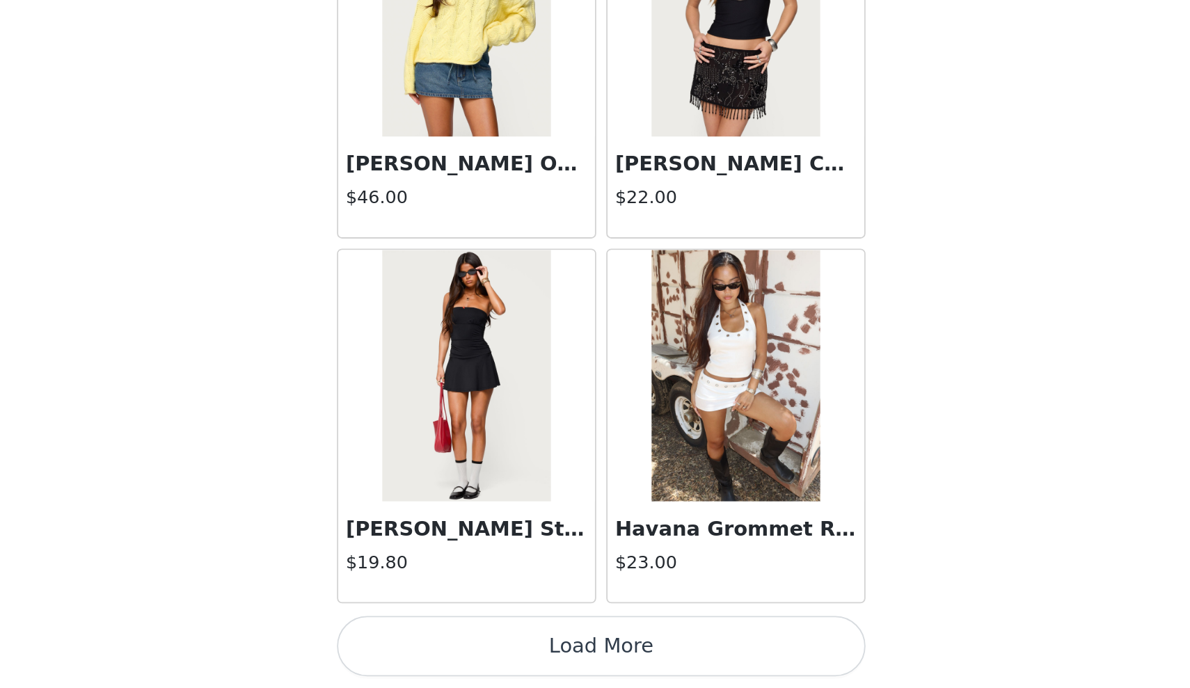
click at [623, 445] on img at bounding box center [669, 514] width 93 height 139
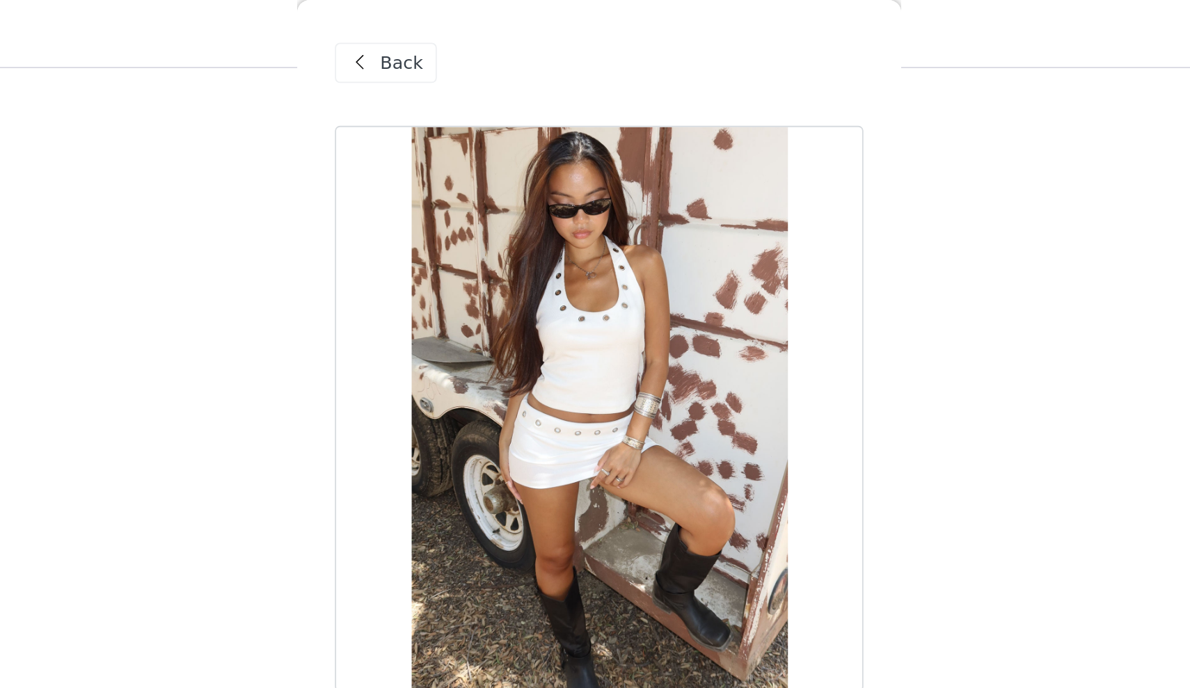
scroll to position [306, 0]
click at [474, 33] on span "Back" at bounding box center [486, 35] width 24 height 15
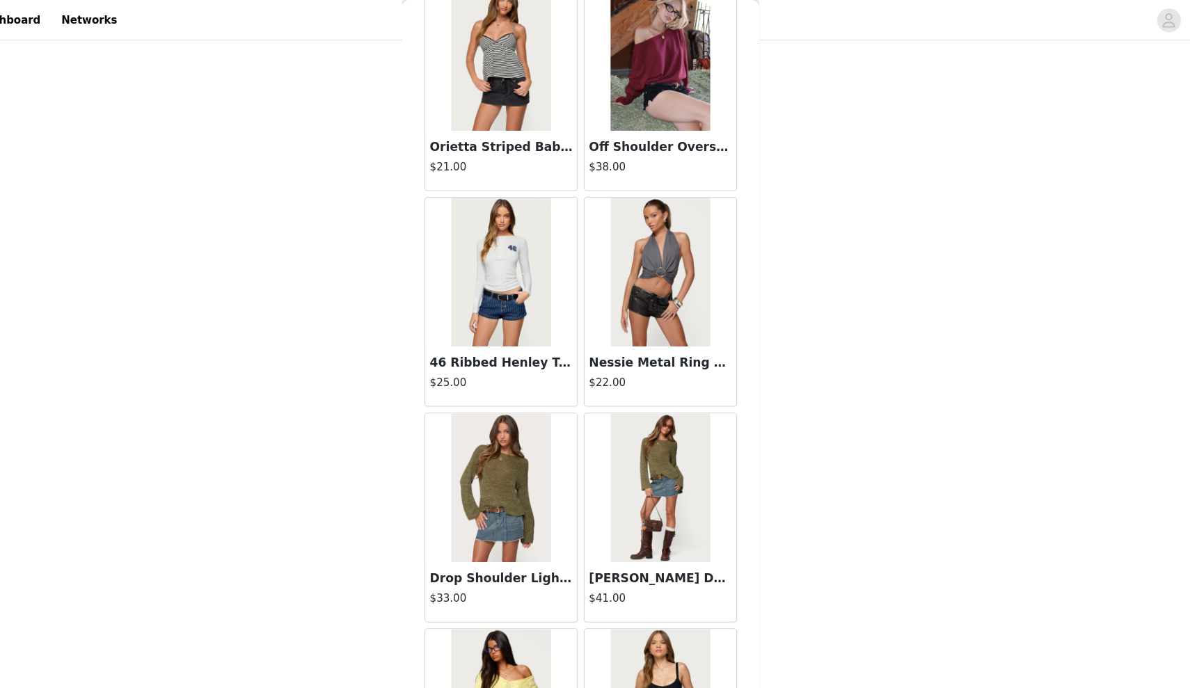
scroll to position [3106, 0]
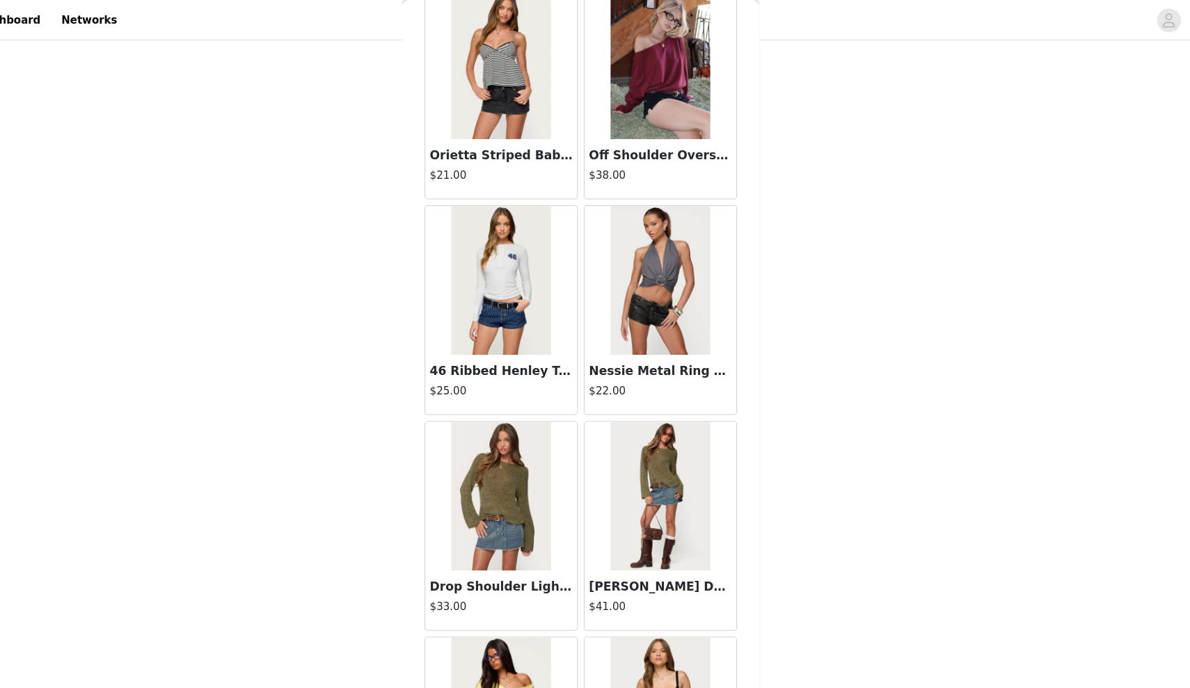
click at [474, 253] on img at bounding box center [520, 262] width 93 height 139
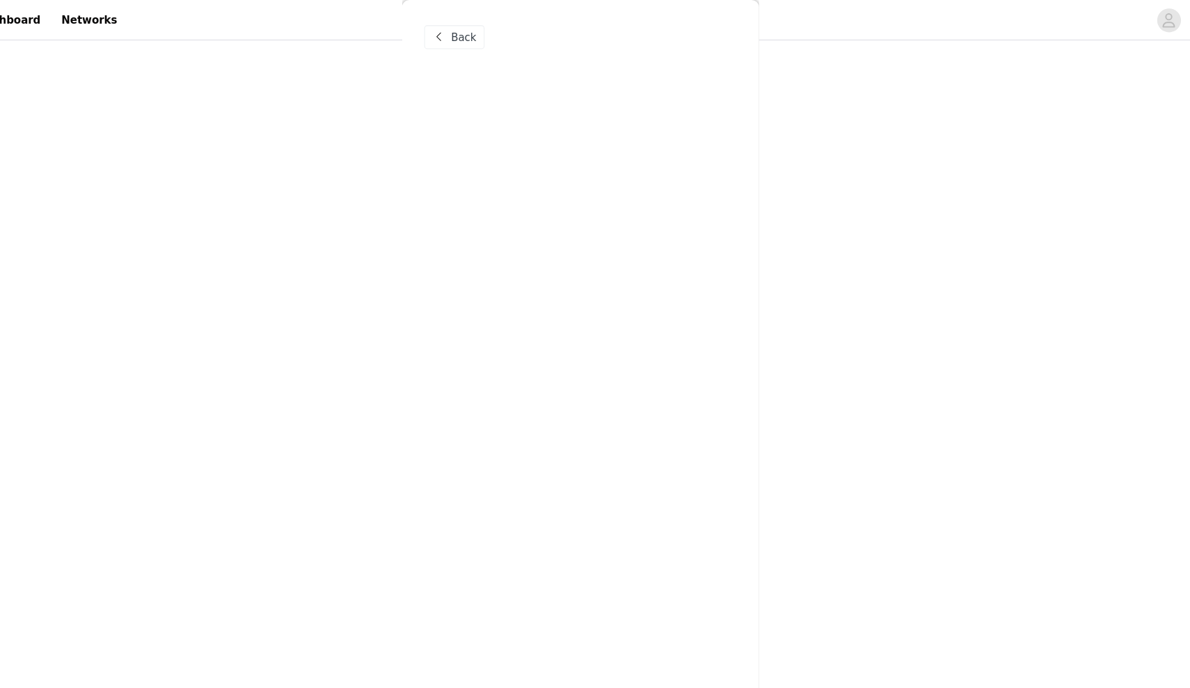
scroll to position [0, 0]
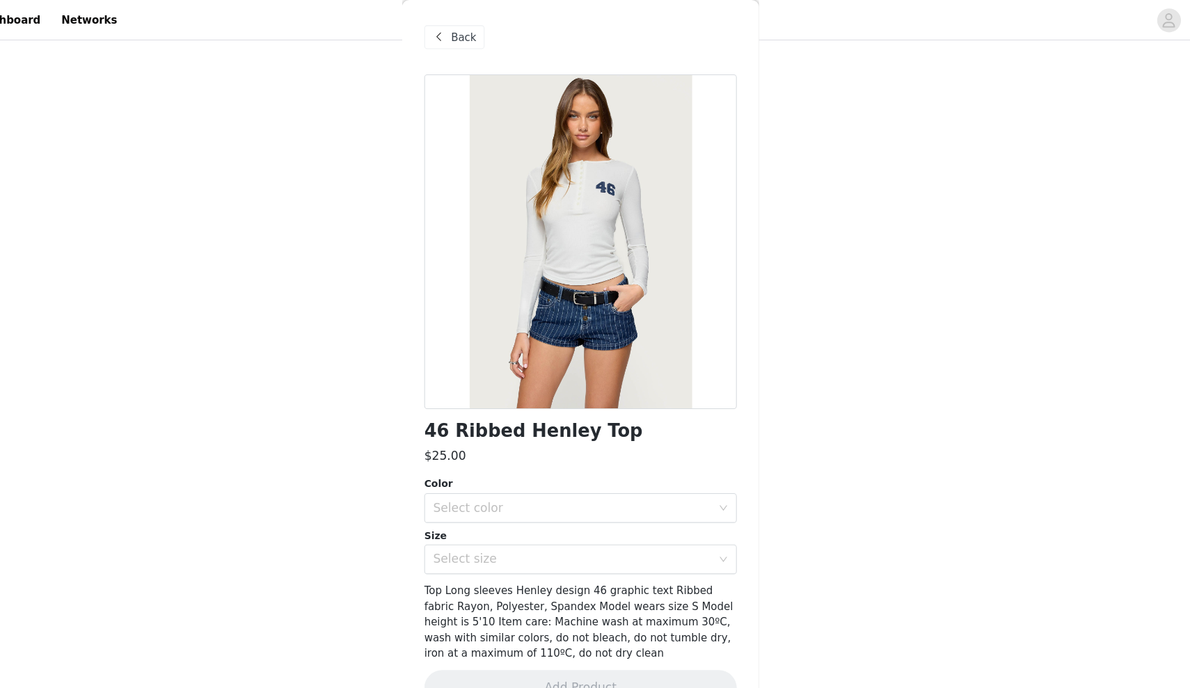
click at [474, 34] on span "Back" at bounding box center [486, 35] width 24 height 15
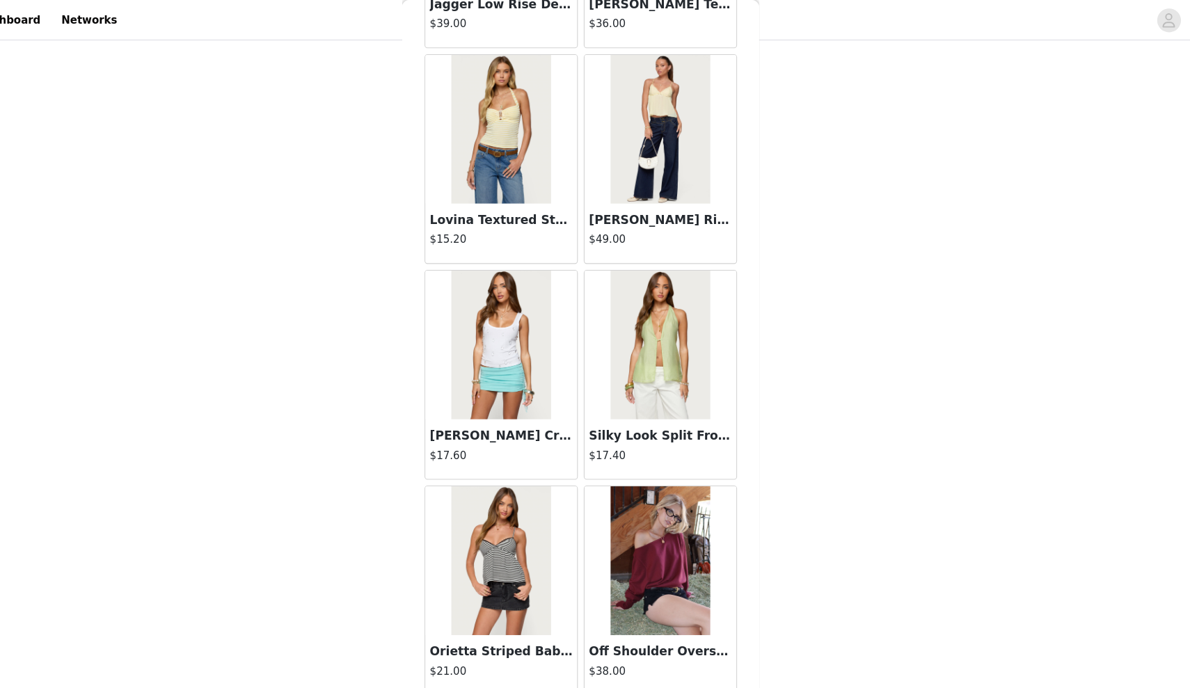
scroll to position [2644, 0]
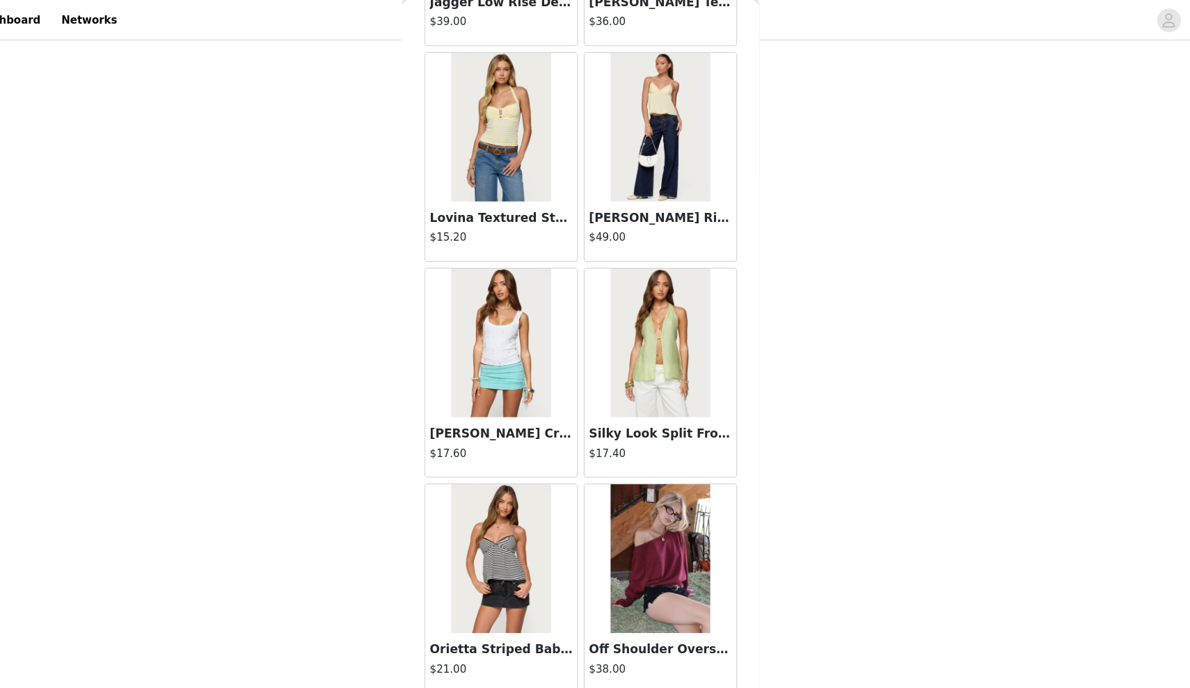
click at [483, 322] on img at bounding box center [520, 320] width 93 height 139
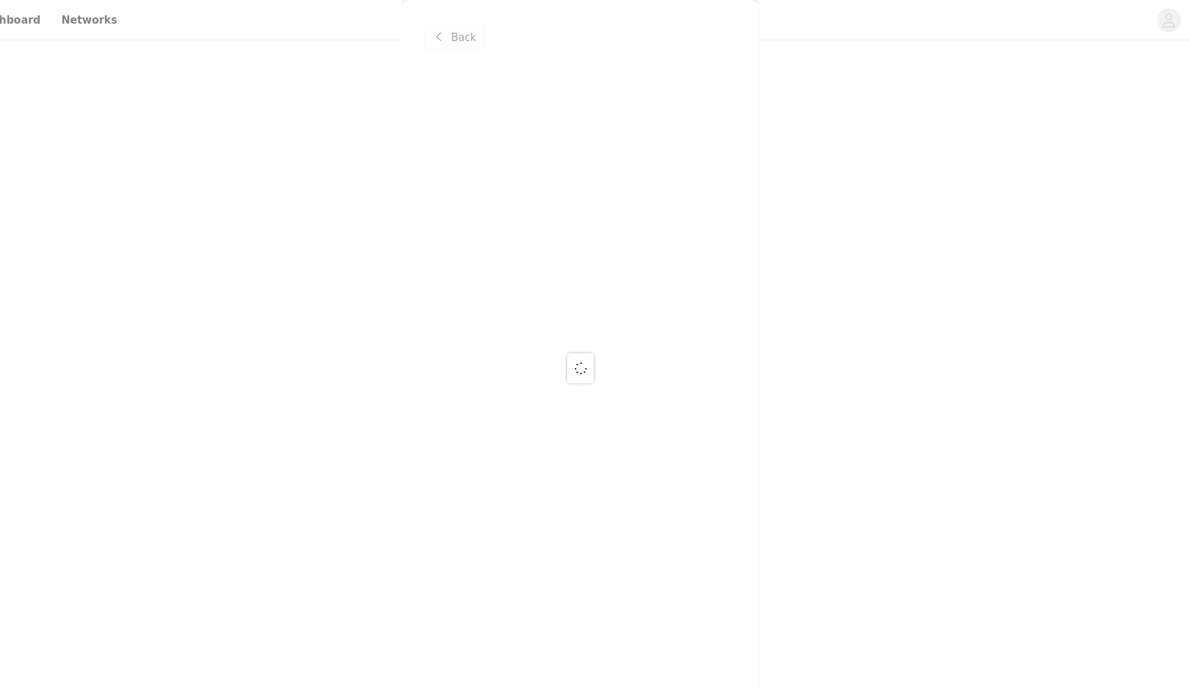
scroll to position [0, 0]
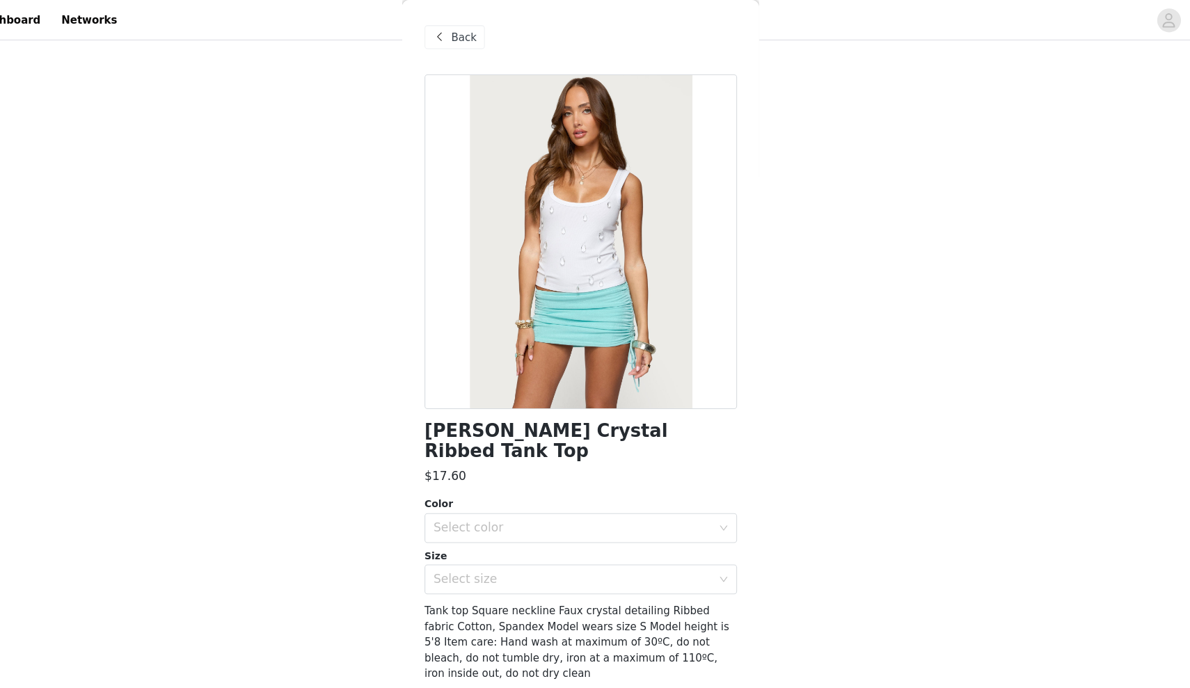
click at [527, 212] on div at bounding box center [595, 226] width 292 height 313
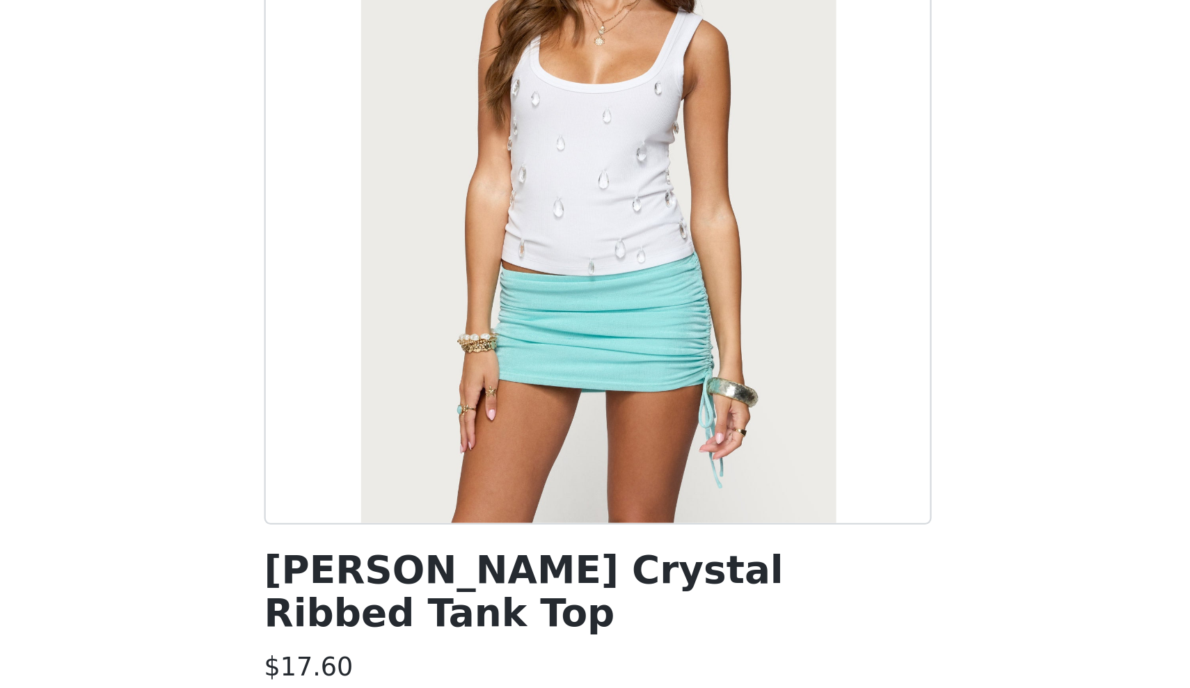
scroll to position [195, 0]
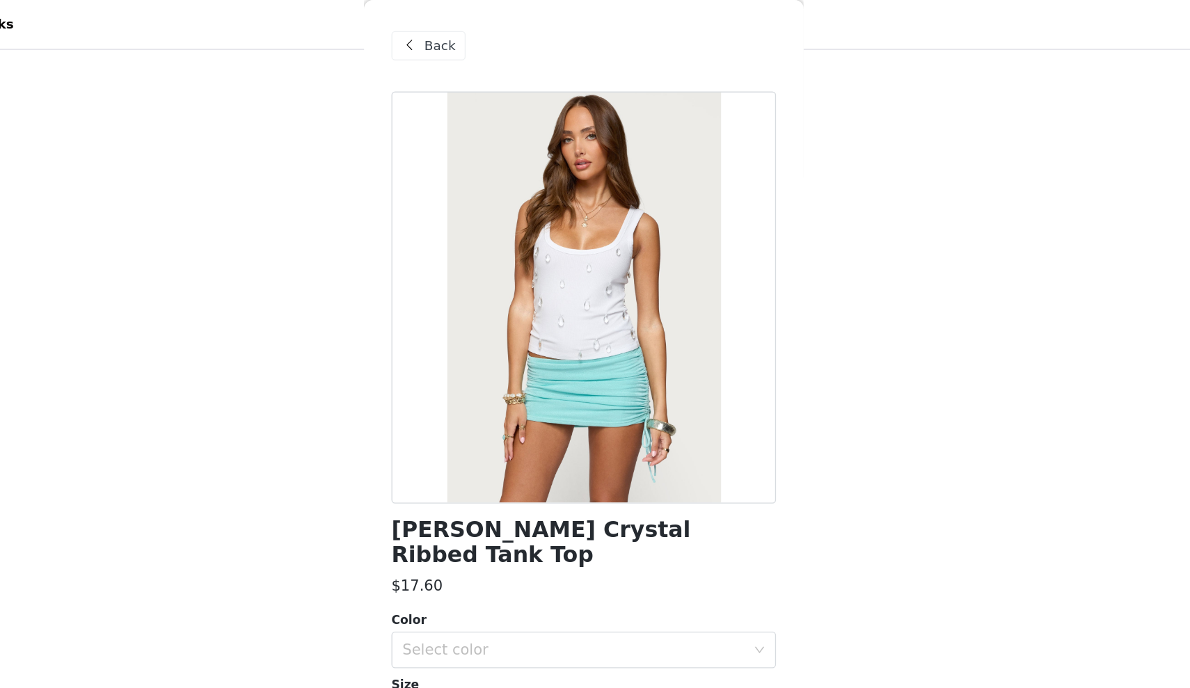
click at [474, 34] on span "Back" at bounding box center [486, 35] width 24 height 15
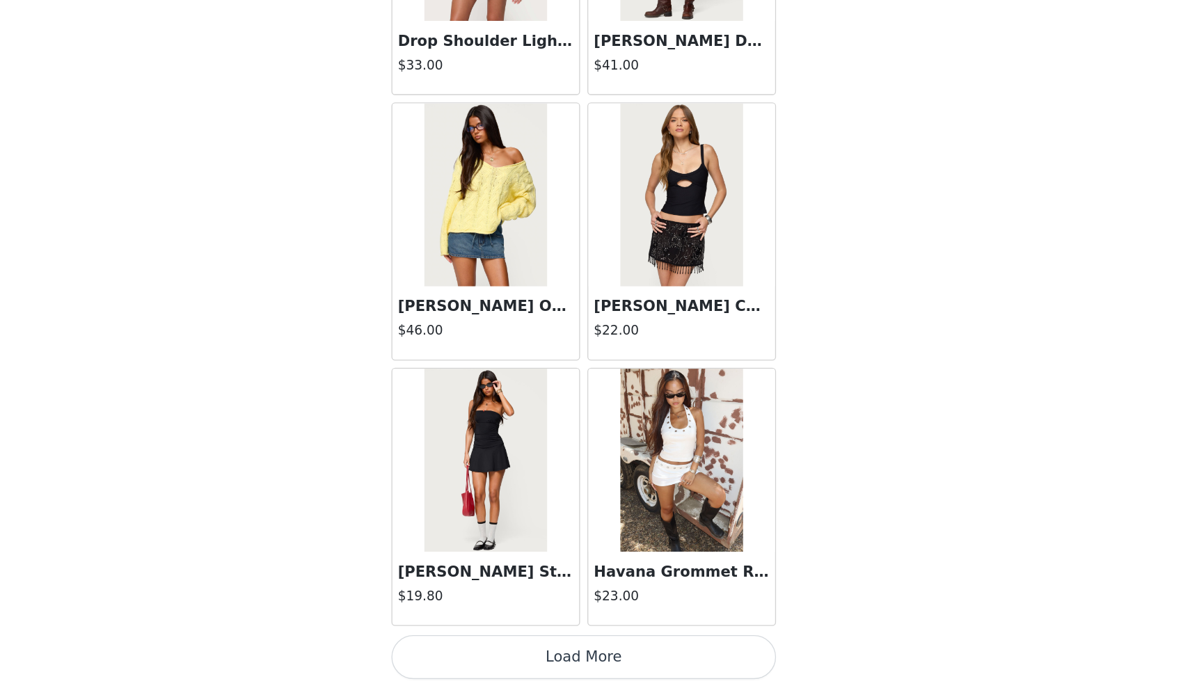
scroll to position [314, 0]
click at [449, 648] on button "Load More" at bounding box center [595, 664] width 292 height 33
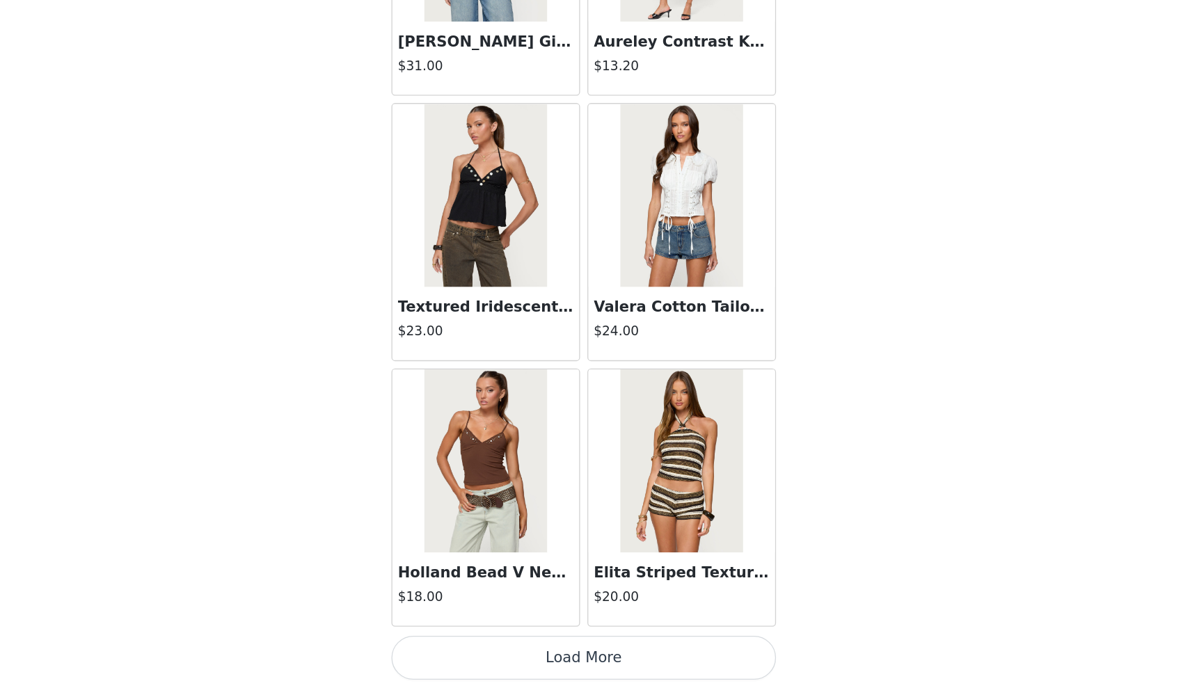
click at [449, 648] on button "Load More" at bounding box center [595, 664] width 292 height 33
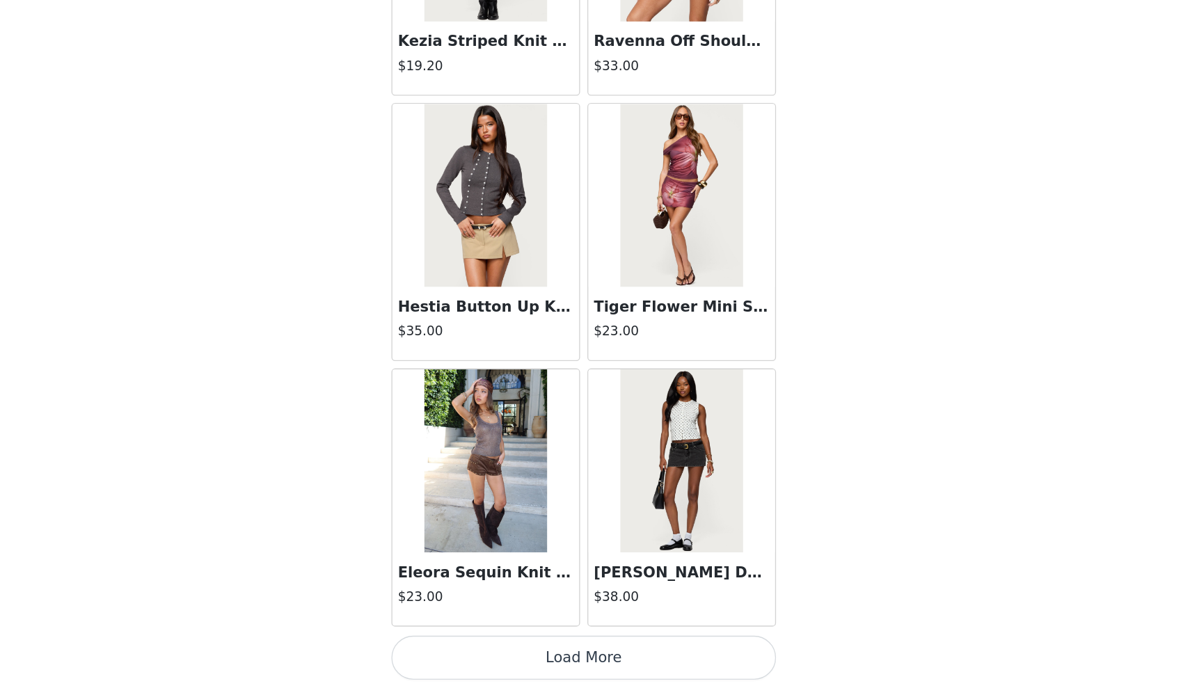
click at [449, 648] on button "Load More" at bounding box center [595, 664] width 292 height 33
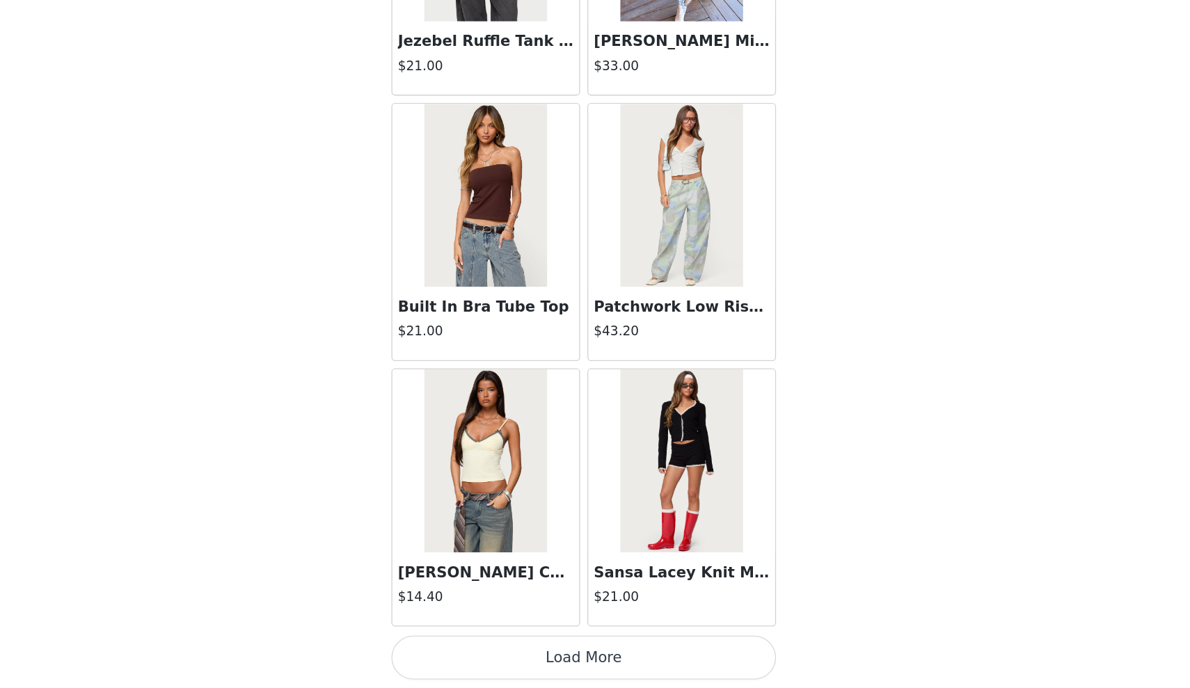
click at [449, 648] on button "Load More" at bounding box center [595, 664] width 292 height 33
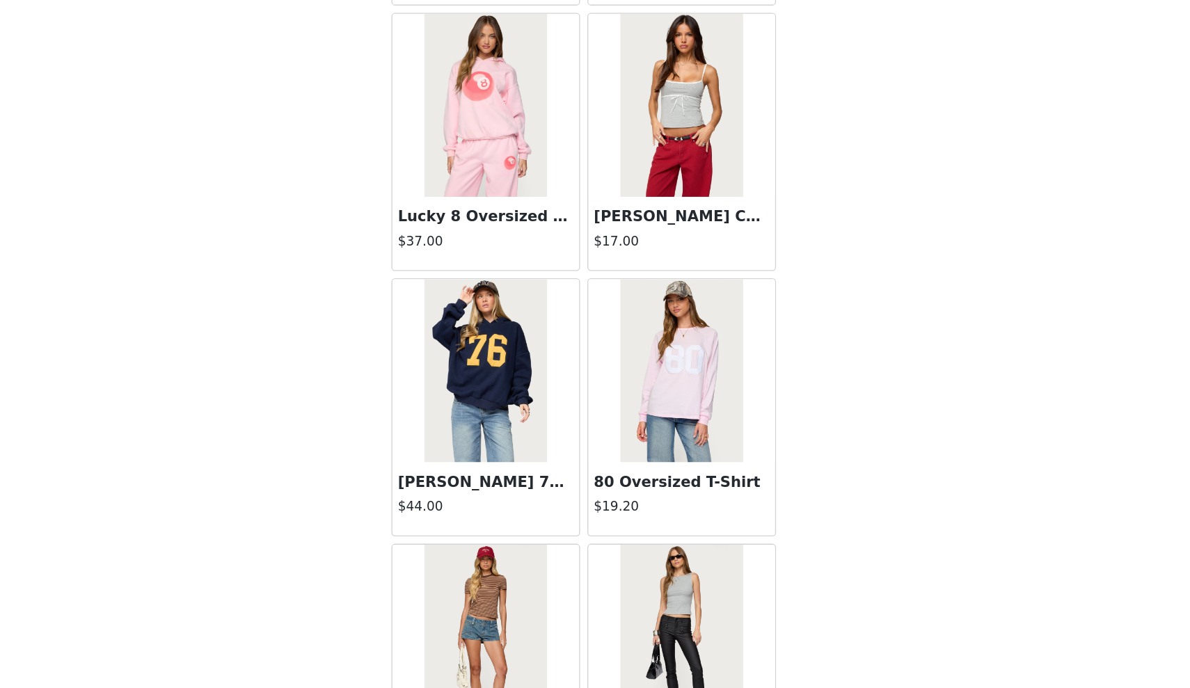
scroll to position [10791, 0]
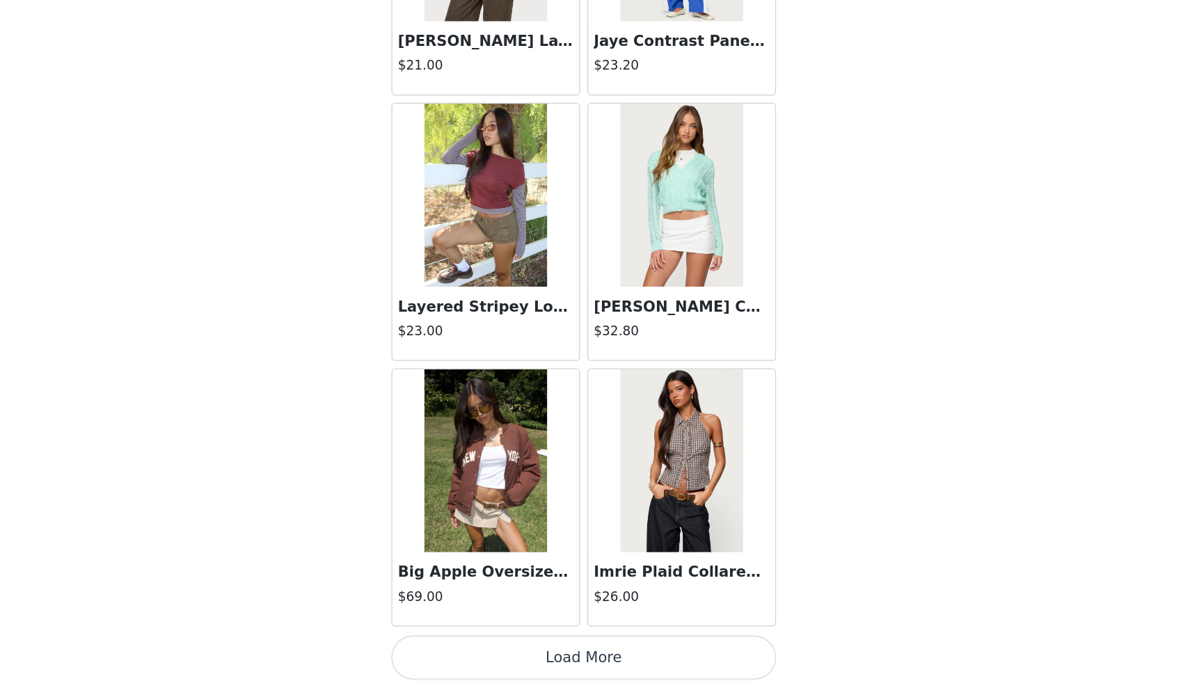
click at [449, 648] on button "Load More" at bounding box center [595, 664] width 292 height 33
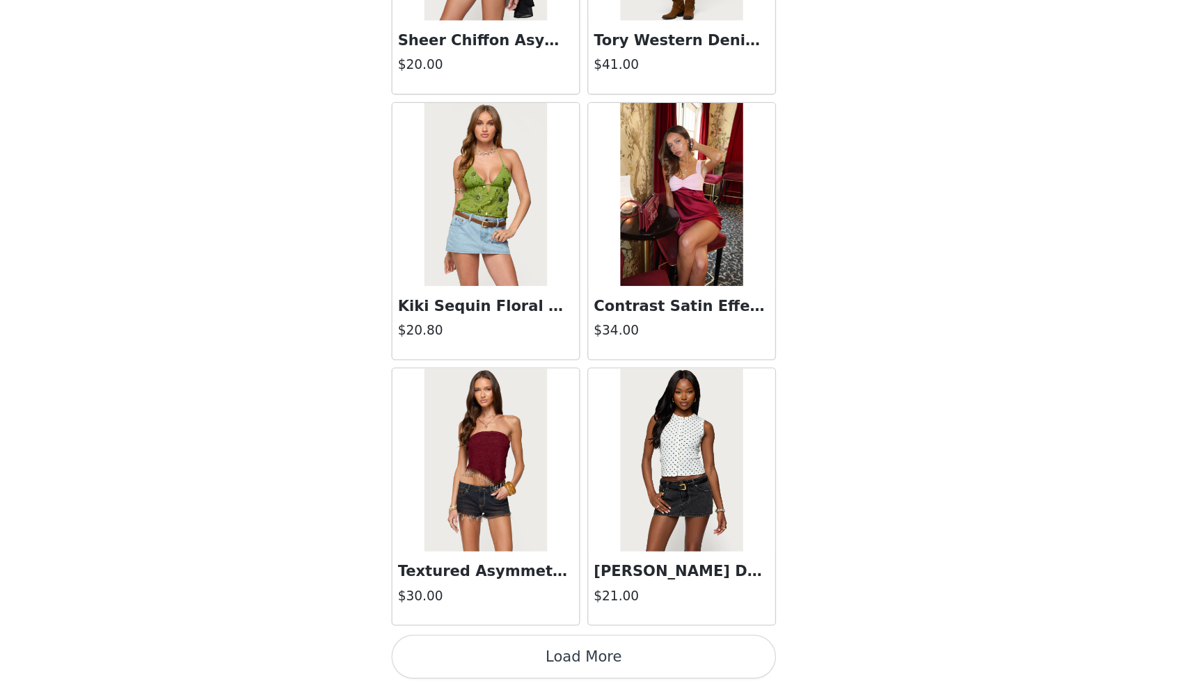
scroll to position [314, 0]
click at [449, 648] on button "Load More" at bounding box center [595, 664] width 292 height 33
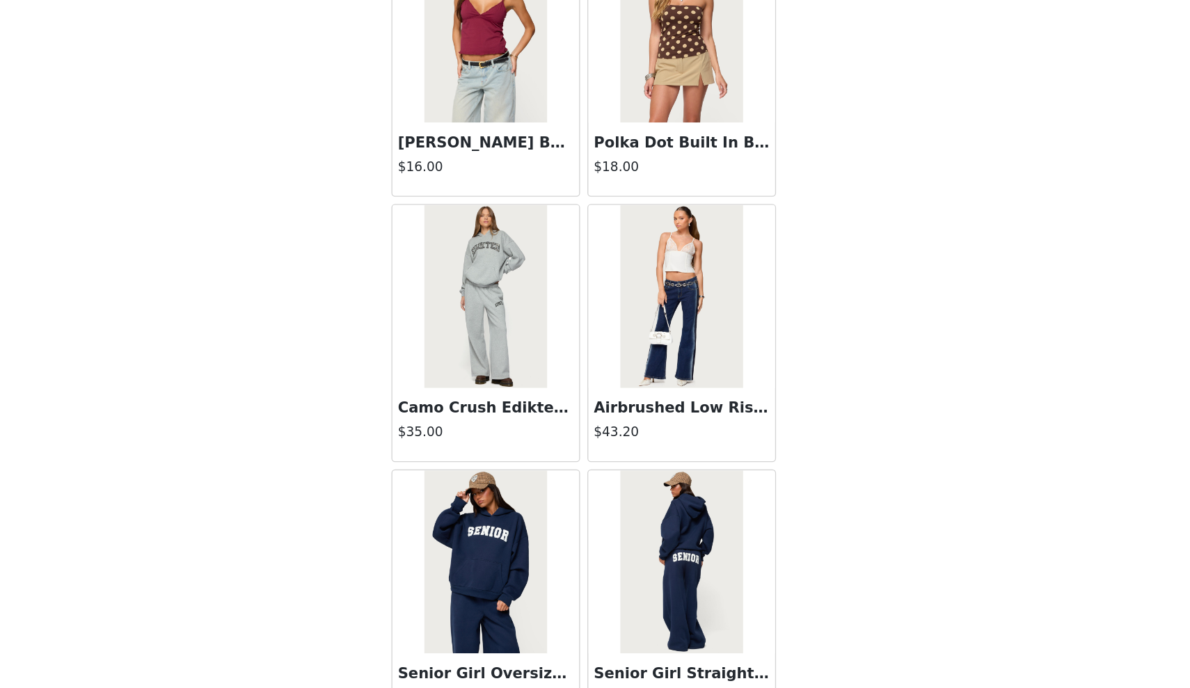
scroll to position [14682, 0]
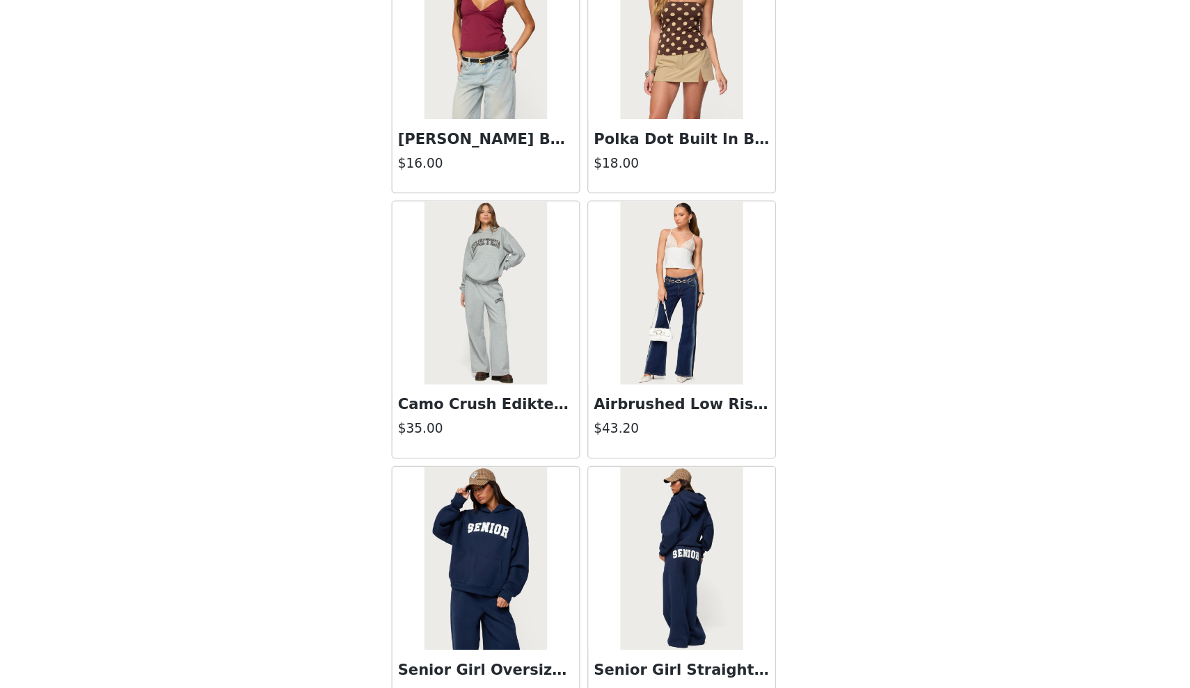
click at [474, 318] on img at bounding box center [520, 387] width 93 height 139
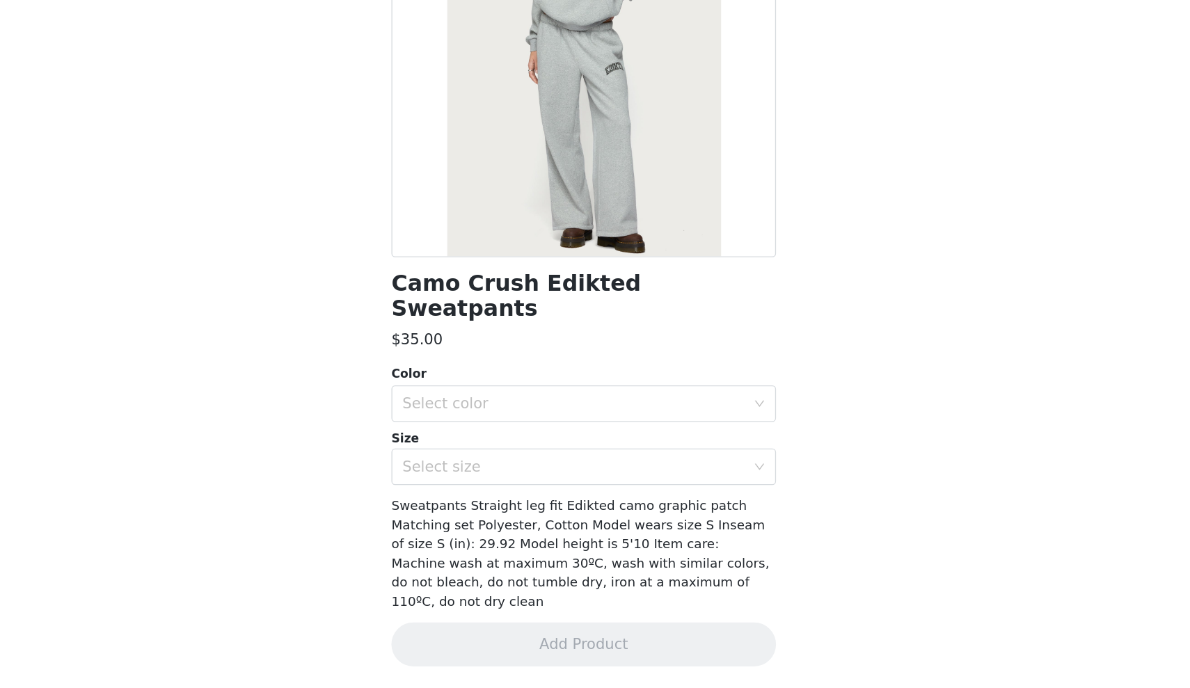
scroll to position [0, 0]
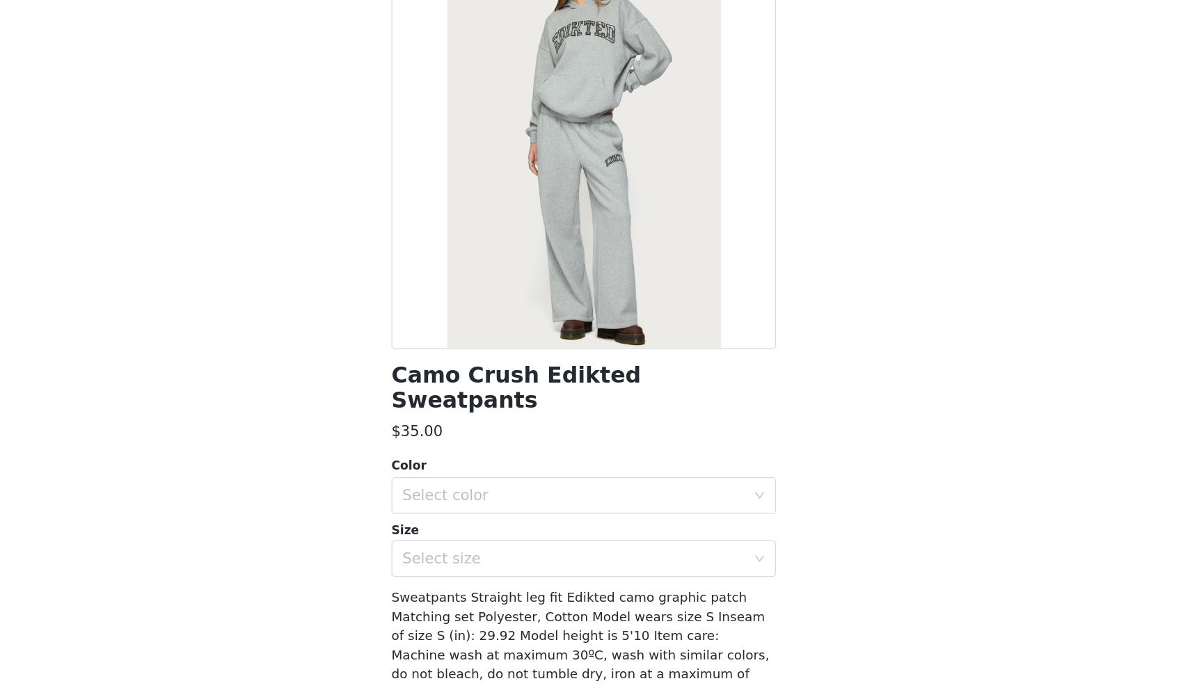
click at [449, 167] on div at bounding box center [595, 226] width 292 height 313
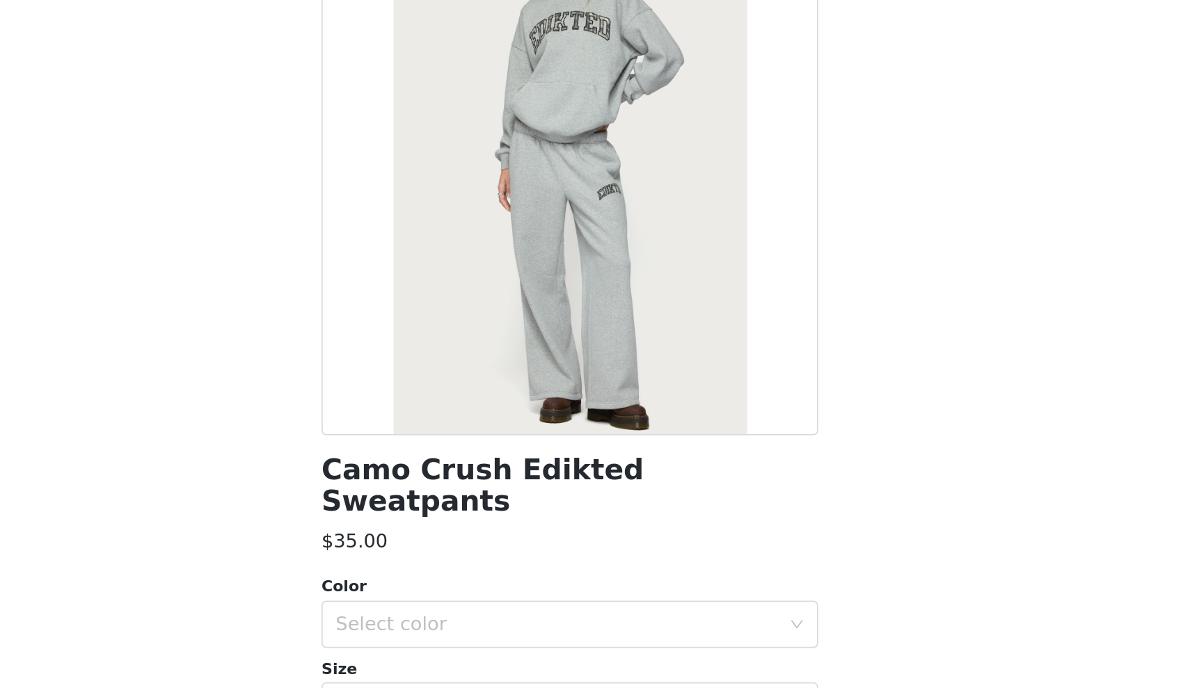
scroll to position [314, 0]
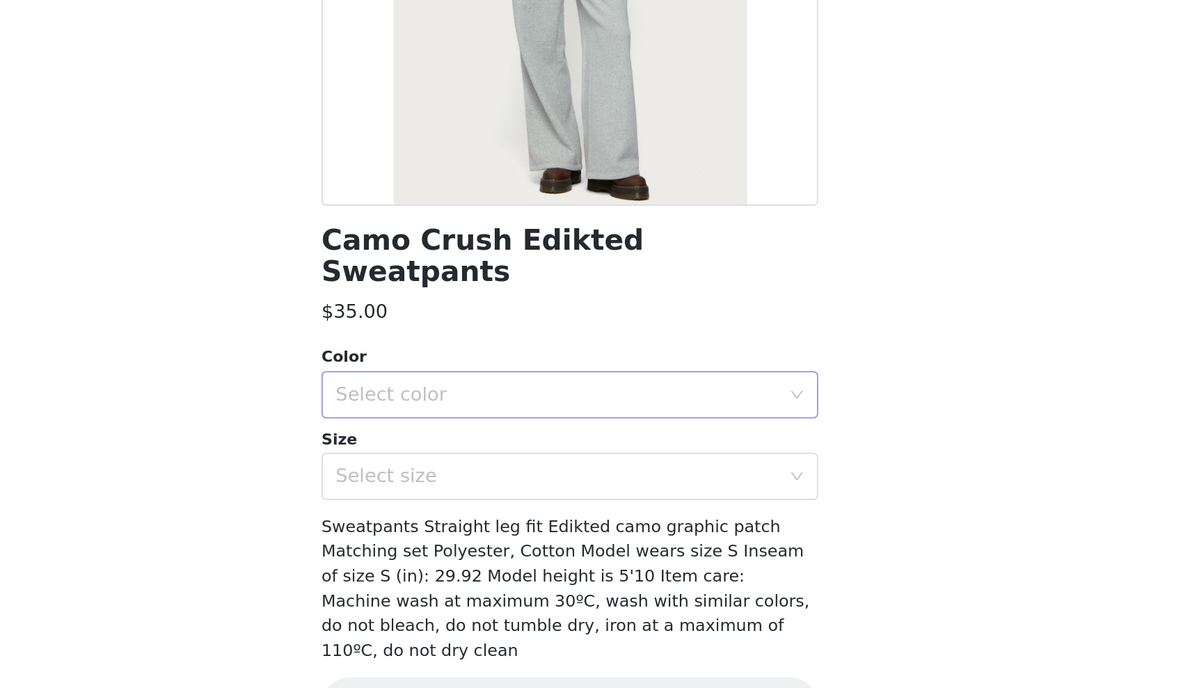
click at [457, 487] on div "Select color" at bounding box center [587, 494] width 260 height 14
click at [449, 494] on li "DARK GRAY MELANGE" at bounding box center [595, 505] width 292 height 22
click at [457, 535] on div "Select size" at bounding box center [587, 542] width 260 height 14
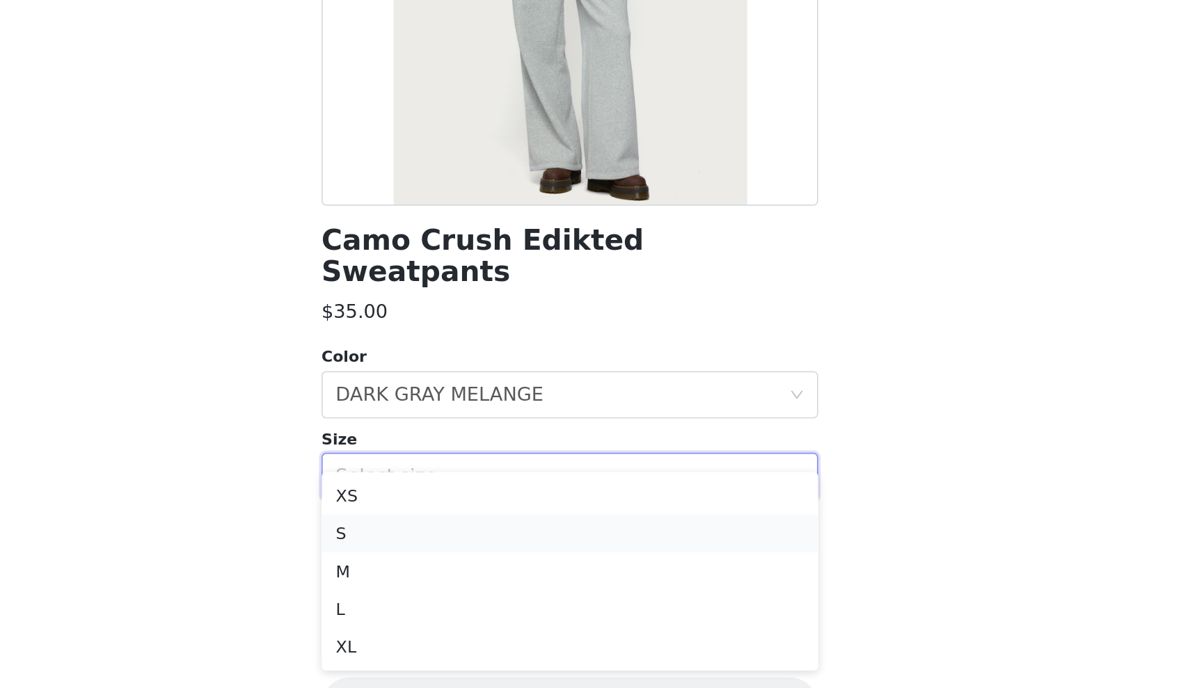
click at [449, 564] on li "S" at bounding box center [595, 575] width 292 height 22
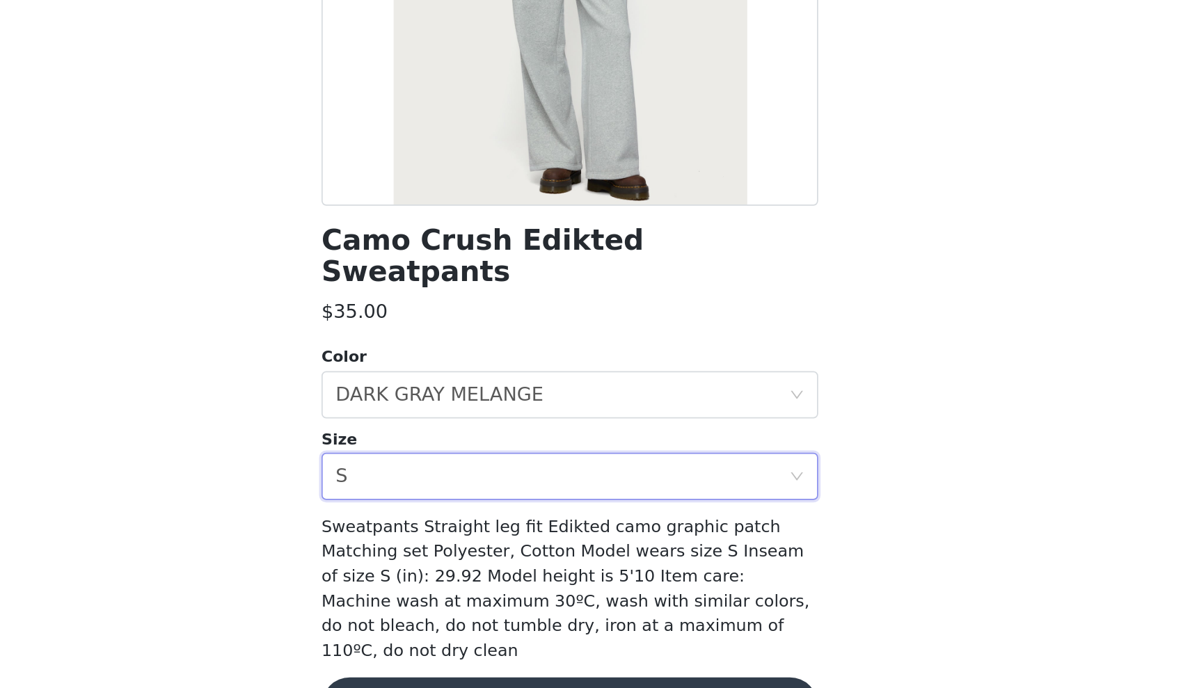
click at [449, 660] on button "Add Product" at bounding box center [595, 676] width 292 height 33
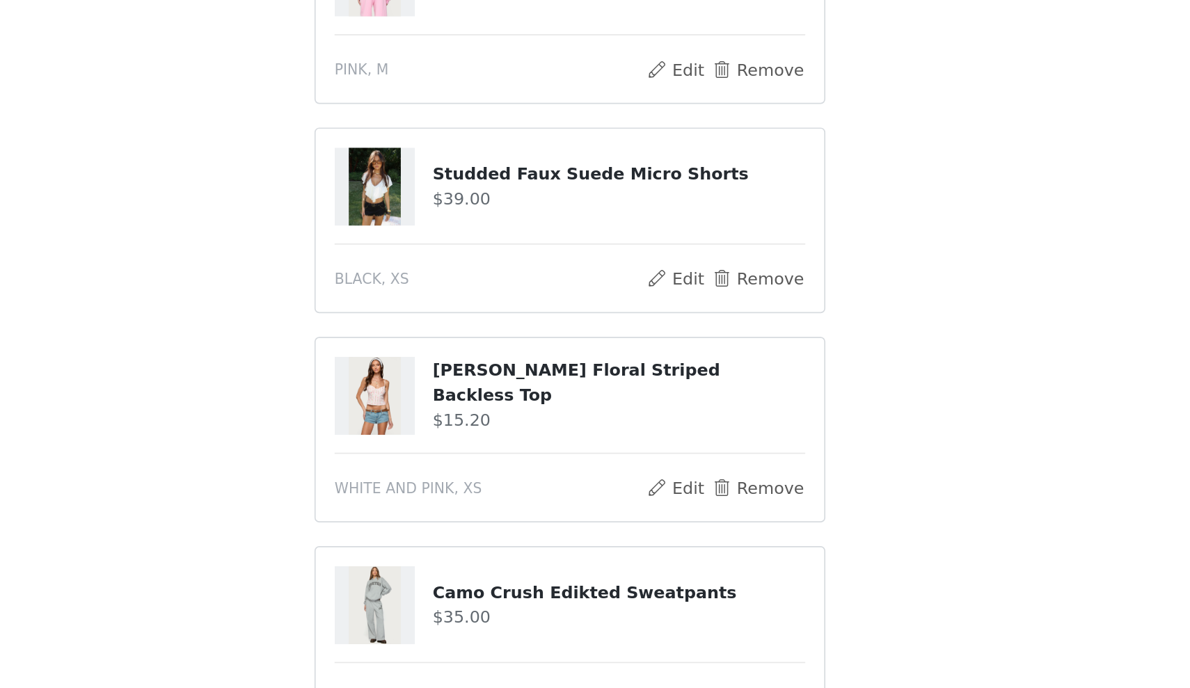
scroll to position [203, 0]
click at [678, 562] on button "Remove" at bounding box center [706, 570] width 56 height 17
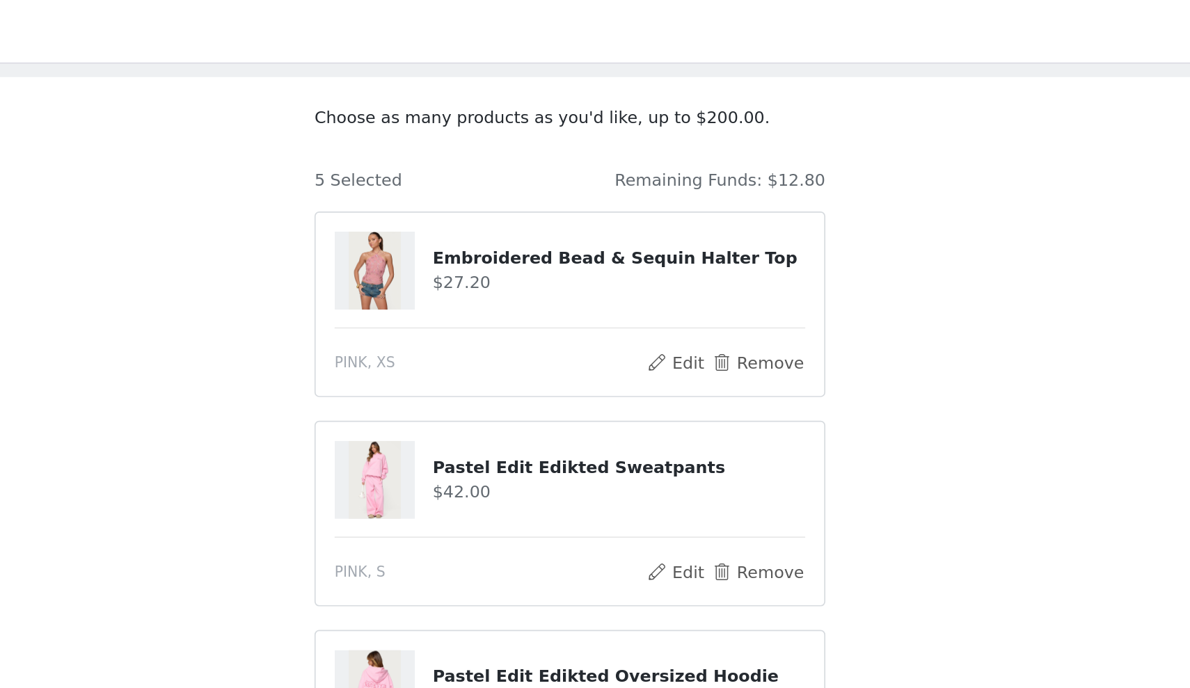
scroll to position [33, 0]
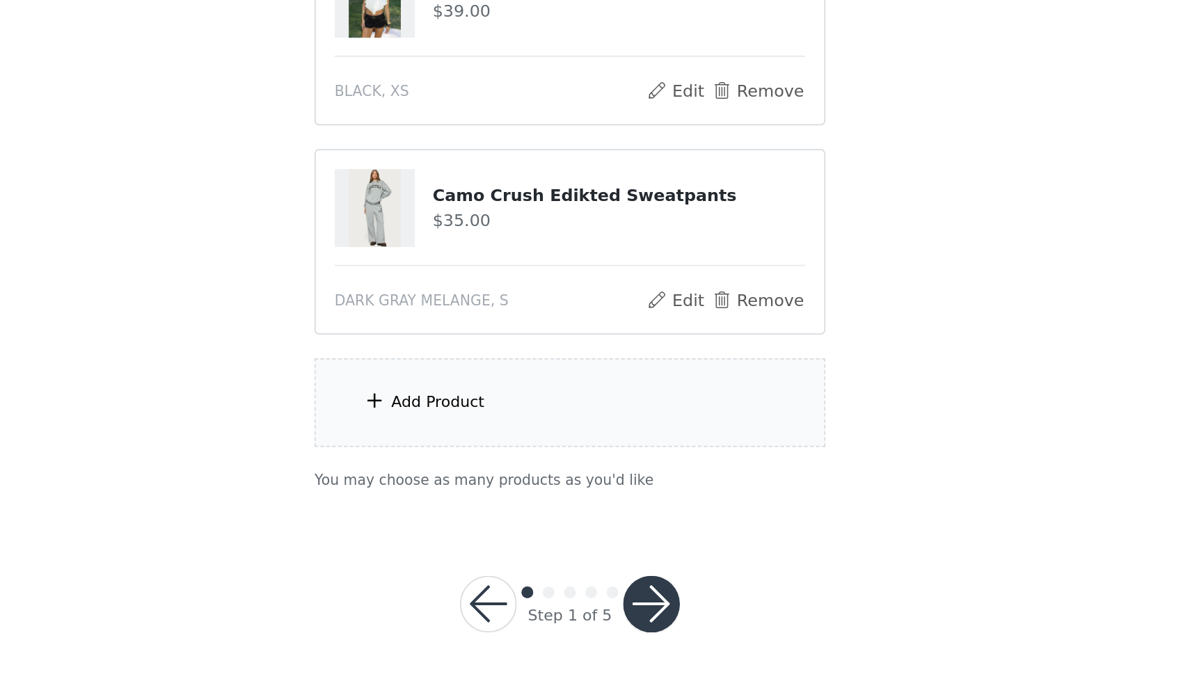
click at [445, 494] on div "Add Product" at bounding box center [595, 520] width 301 height 52
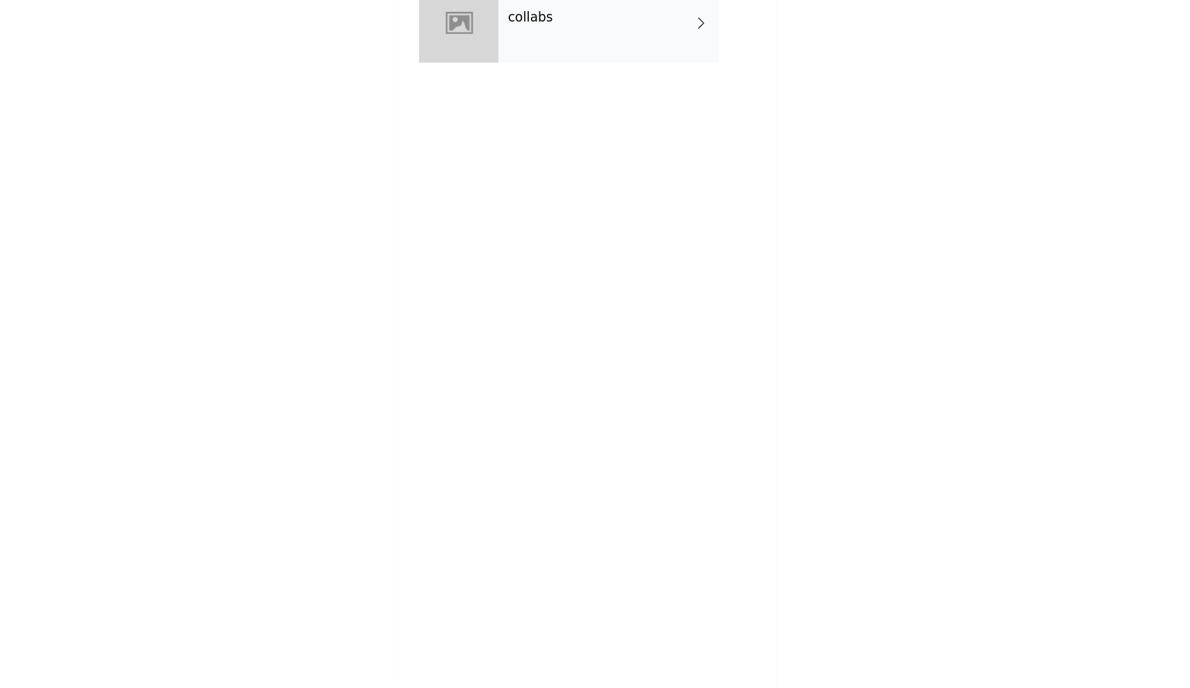
click at [537, 70] on div "collabs" at bounding box center [614, 105] width 193 height 70
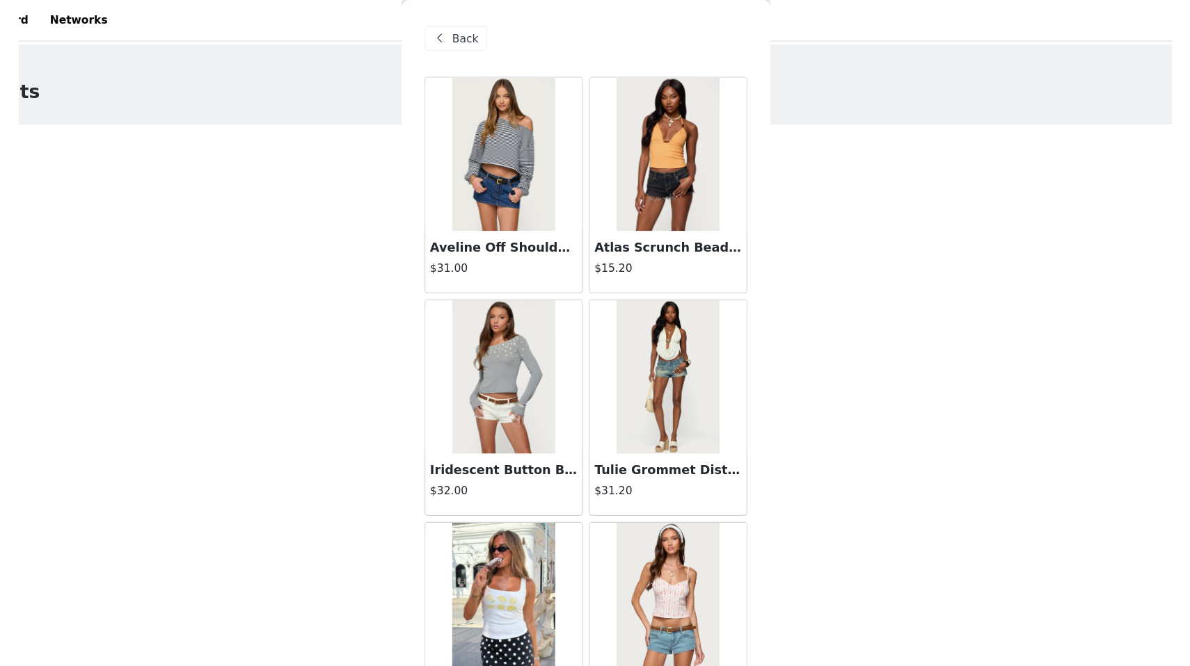
scroll to position [0, 0]
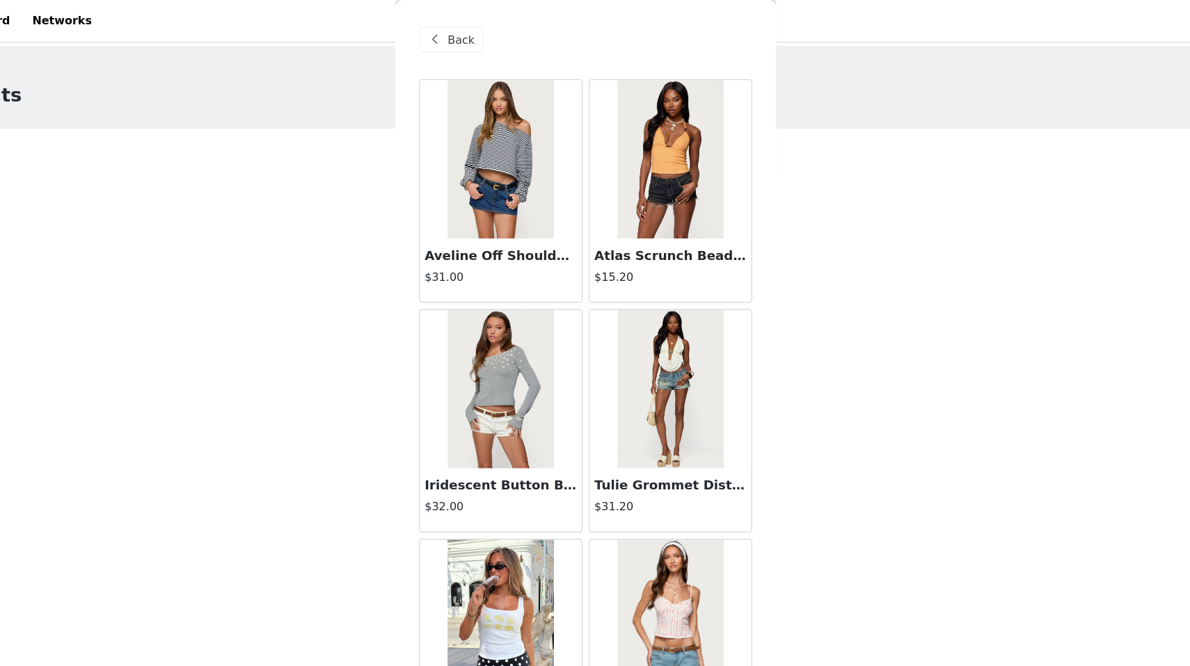
click at [697, 182] on div "STEP 1 OF 5 Products Choose as many products as you'd like, up to $200.00. 5 Se…" at bounding box center [595, 471] width 1190 height 862
click at [474, 35] on span "Back" at bounding box center [486, 35] width 24 height 15
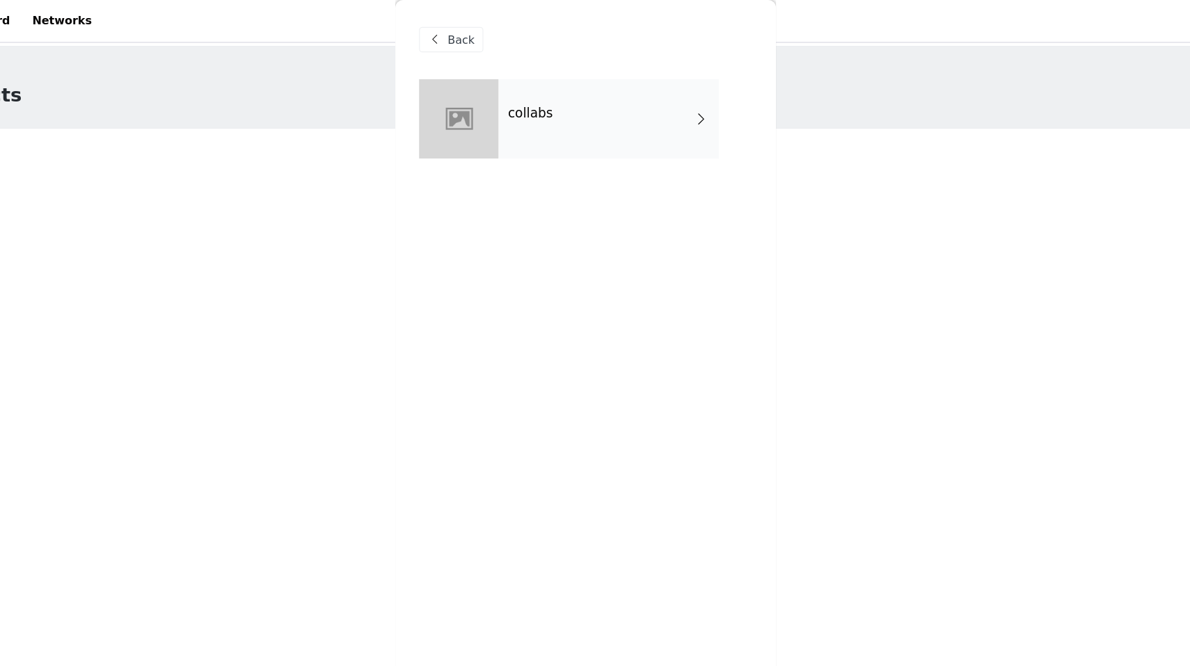
click at [474, 31] on span "Back" at bounding box center [486, 35] width 24 height 15
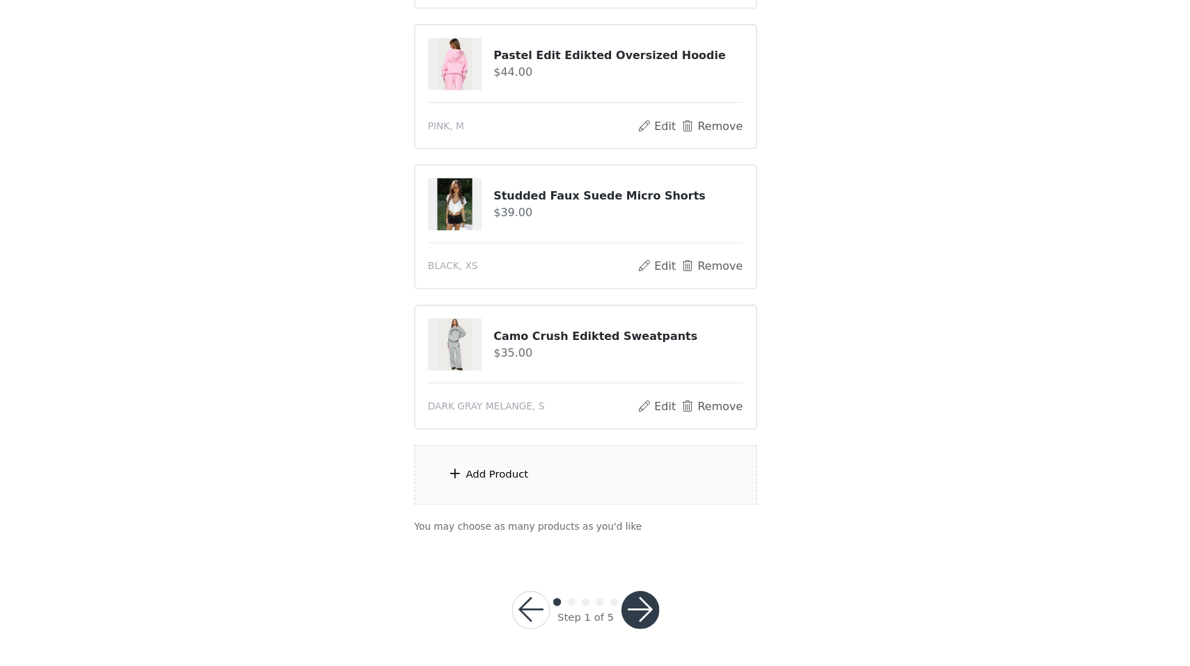
scroll to position [335, 0]
click at [626, 600] on button "button" at bounding box center [642, 616] width 33 height 33
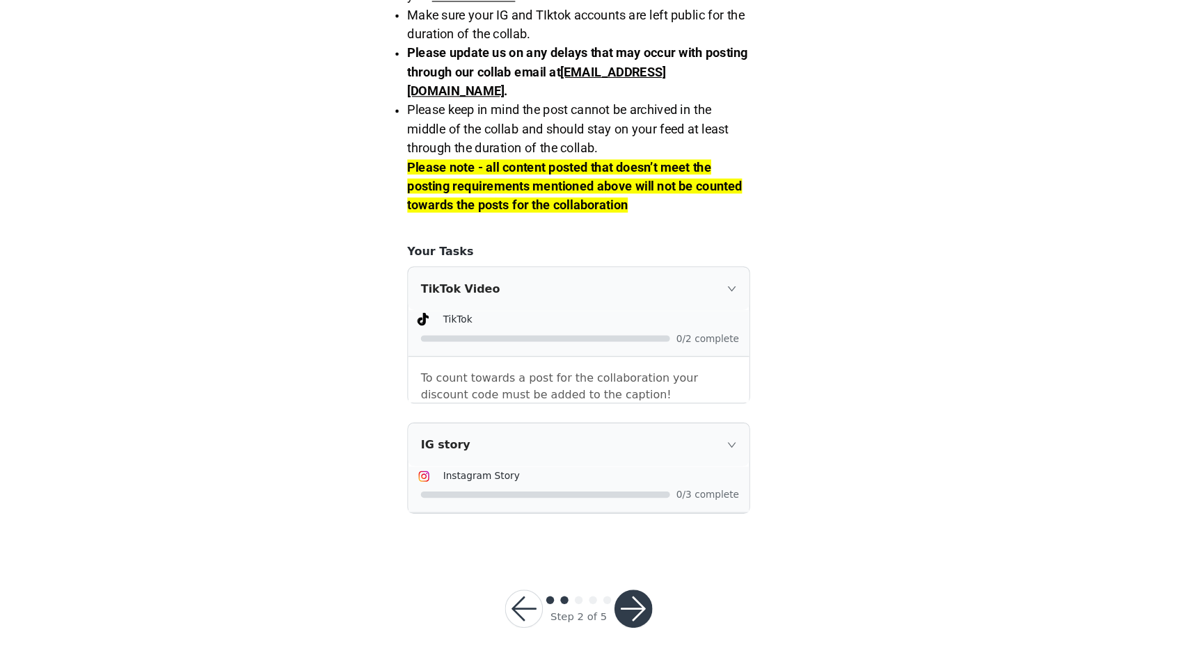
scroll to position [1167, 0]
click at [626, 600] on button "button" at bounding box center [642, 616] width 33 height 33
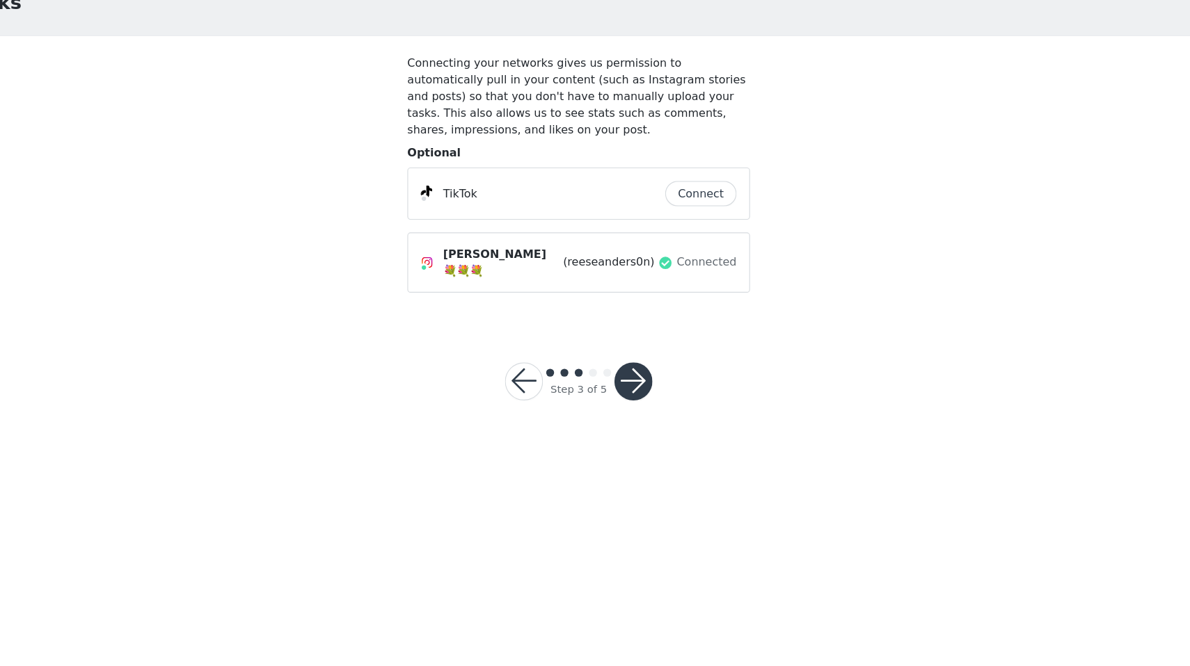
click at [671, 240] on button "Connect" at bounding box center [702, 251] width 63 height 22
click at [626, 399] on button "button" at bounding box center [642, 415] width 33 height 33
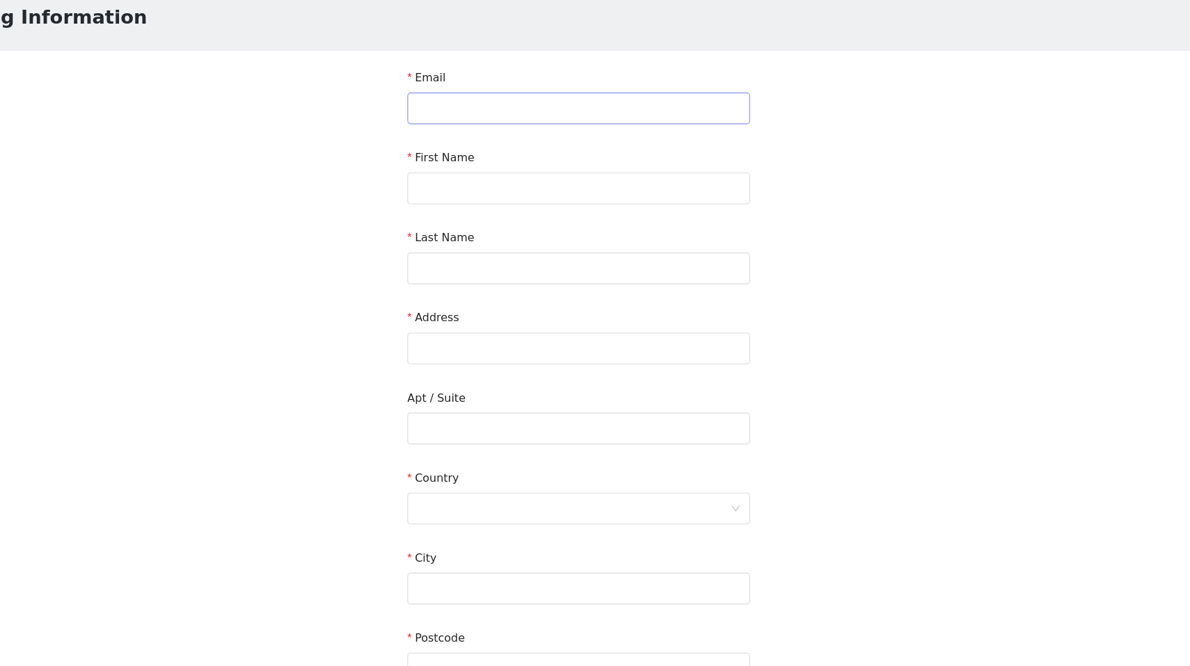
scroll to position [56, 0]
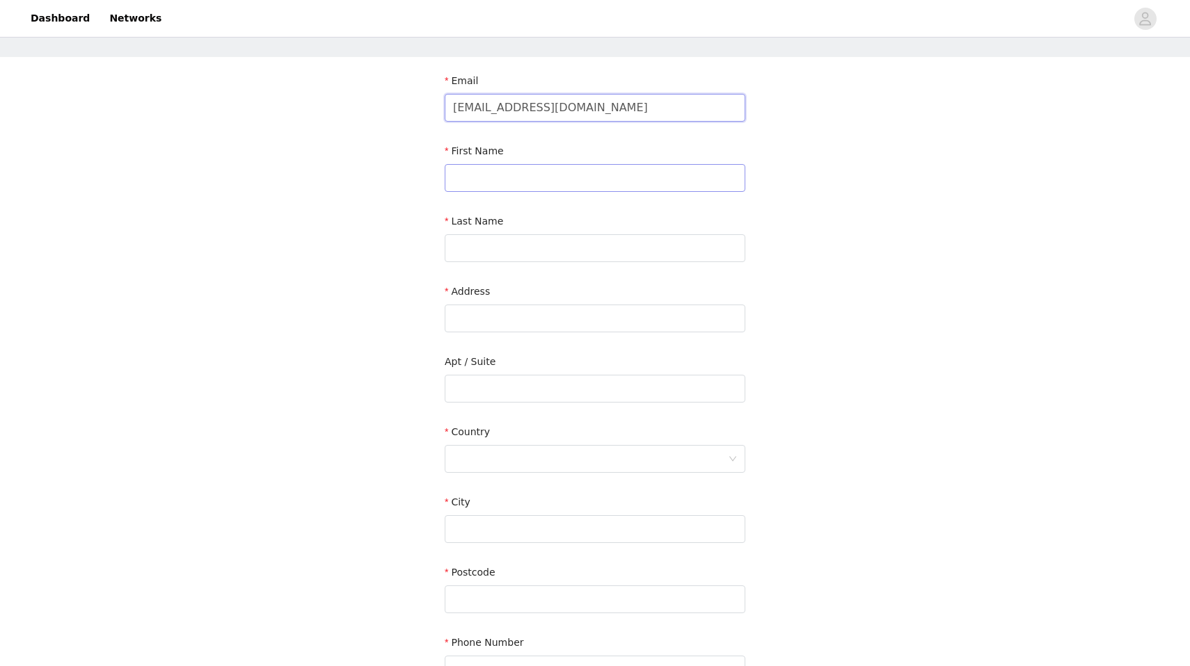
type input "[EMAIL_ADDRESS][DOMAIN_NAME]"
type input "[PERSON_NAME]"
type input "[GEOGRAPHIC_DATA]"
click at [535, 461] on div at bounding box center [590, 459] width 275 height 26
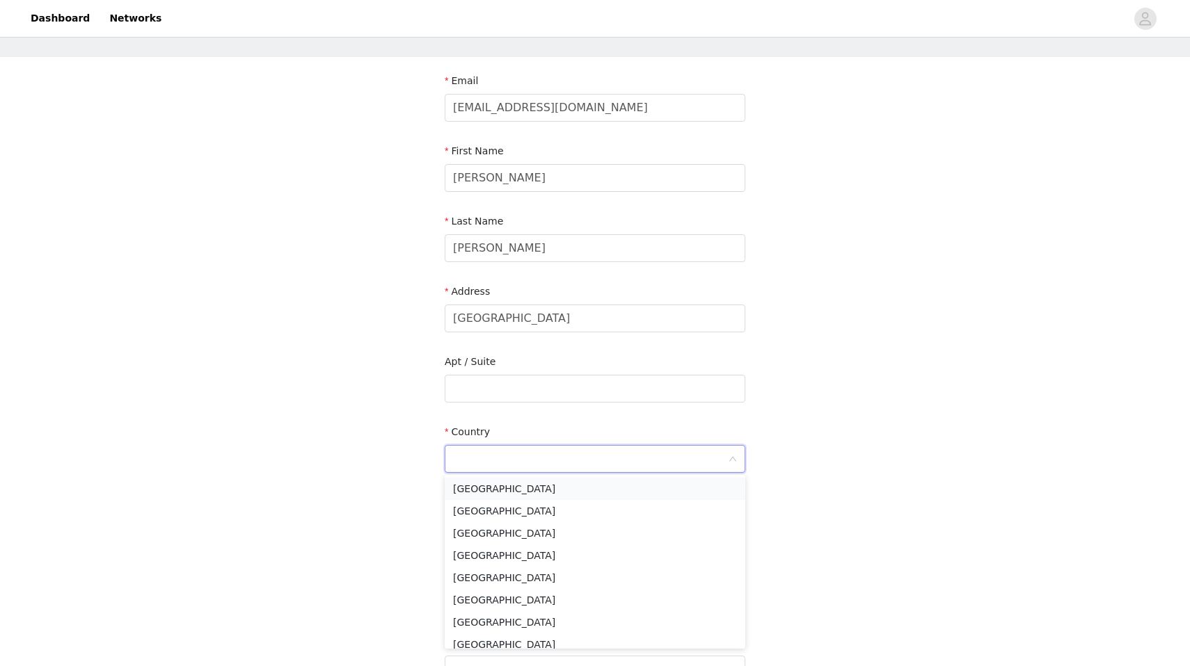
click at [532, 488] on li "[GEOGRAPHIC_DATA]" at bounding box center [595, 489] width 301 height 22
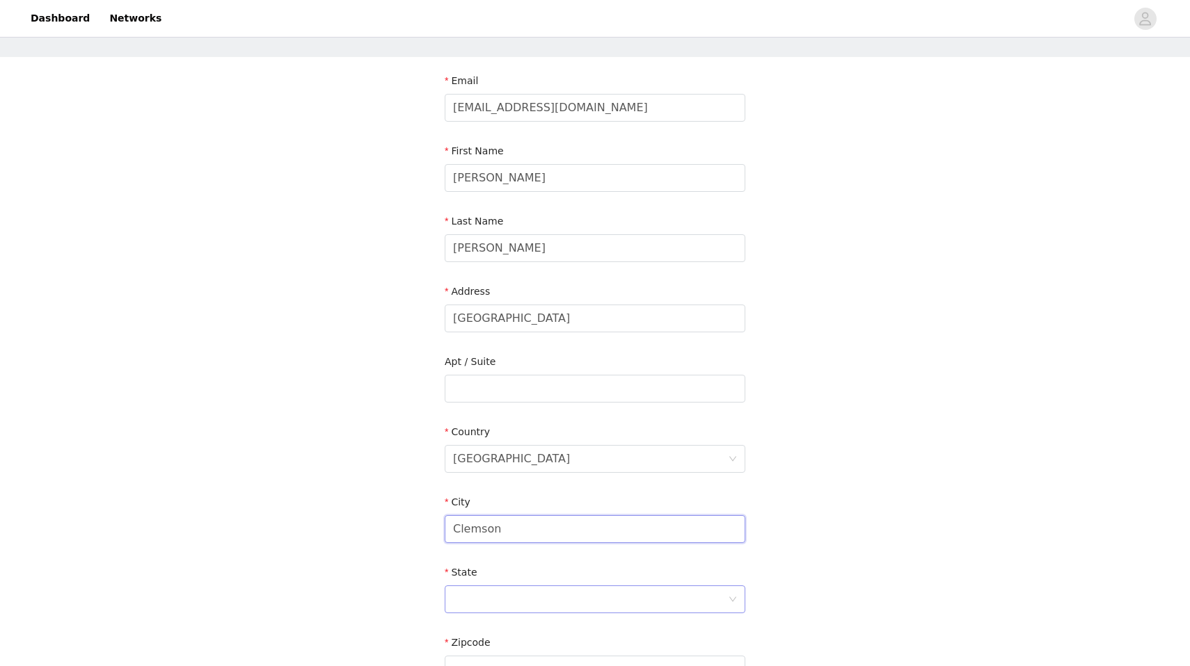
type input "Clemson"
click at [521, 602] on div at bounding box center [590, 599] width 275 height 26
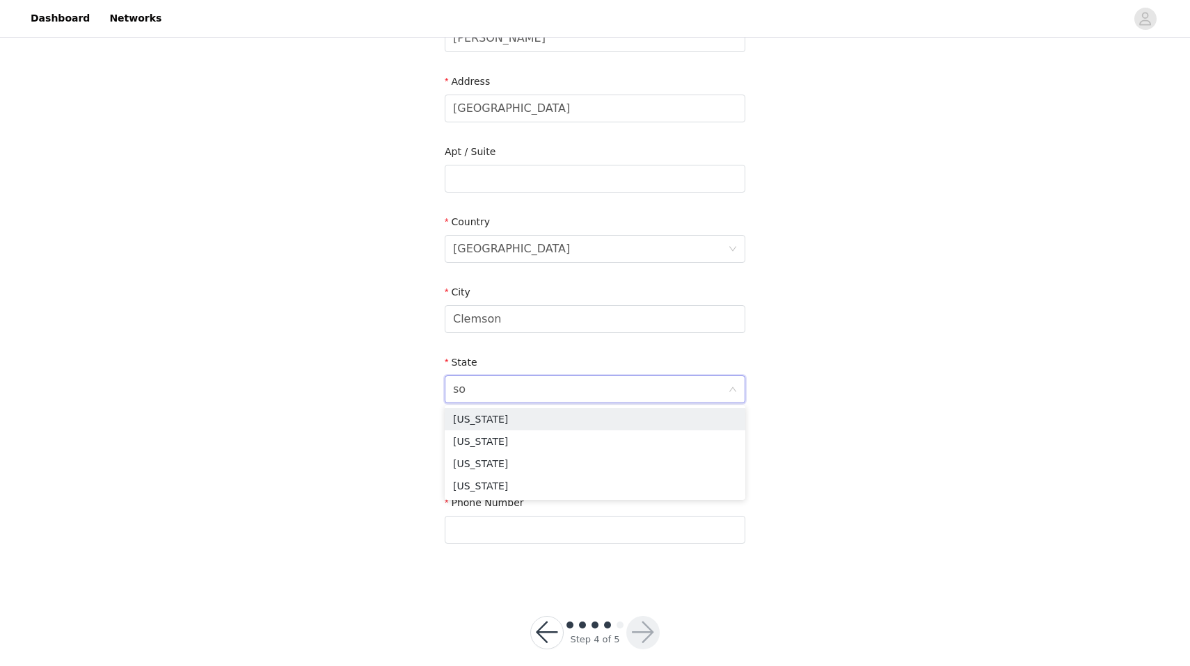
scroll to position [0, 0]
type input "sou"
click at [527, 440] on li "[US_STATE]" at bounding box center [595, 442] width 301 height 22
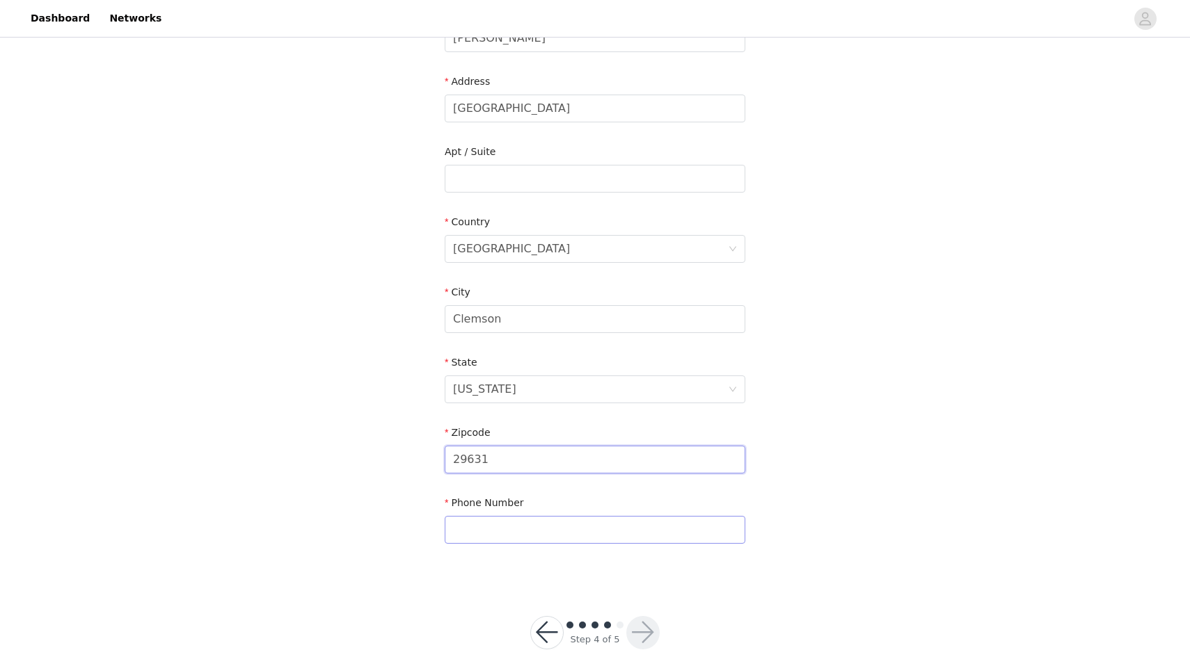
type input "29631"
type input "8"
type input "[PHONE_NUMBER]"
click at [660, 636] on div "Step 4 of 5" at bounding box center [594, 633] width 163 height 67
click at [644, 633] on button "button" at bounding box center [642, 632] width 33 height 33
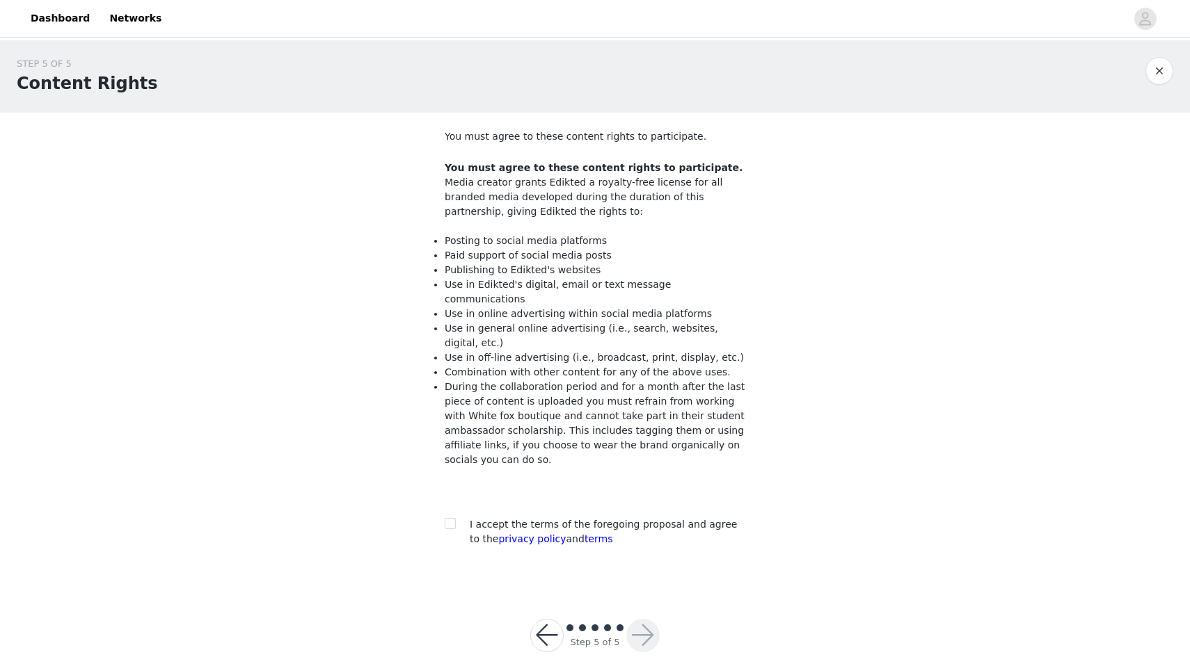
click at [598, 519] on span "I accept the terms of the foregoing proposal and agree to the privacy policy an…" at bounding box center [603, 532] width 267 height 26
click at [454, 518] on span at bounding box center [450, 523] width 11 height 11
click at [454, 518] on input "checkbox" at bounding box center [450, 523] width 10 height 10
checkbox input "true"
click at [644, 619] on button "button" at bounding box center [642, 635] width 33 height 33
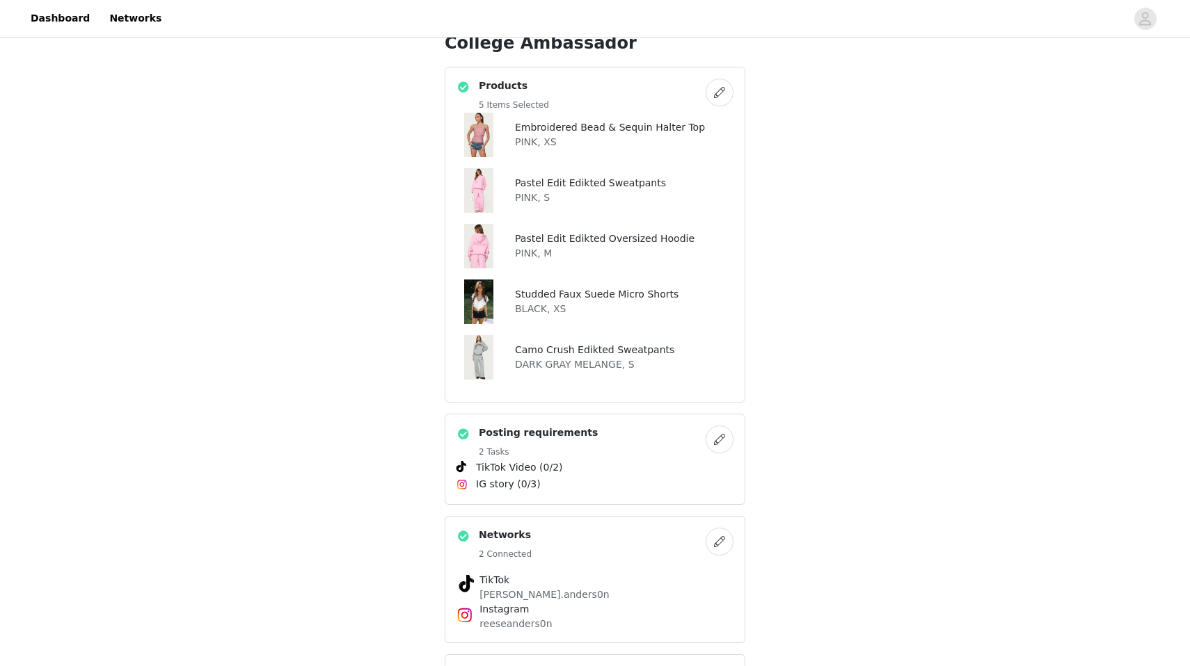
scroll to position [525, 0]
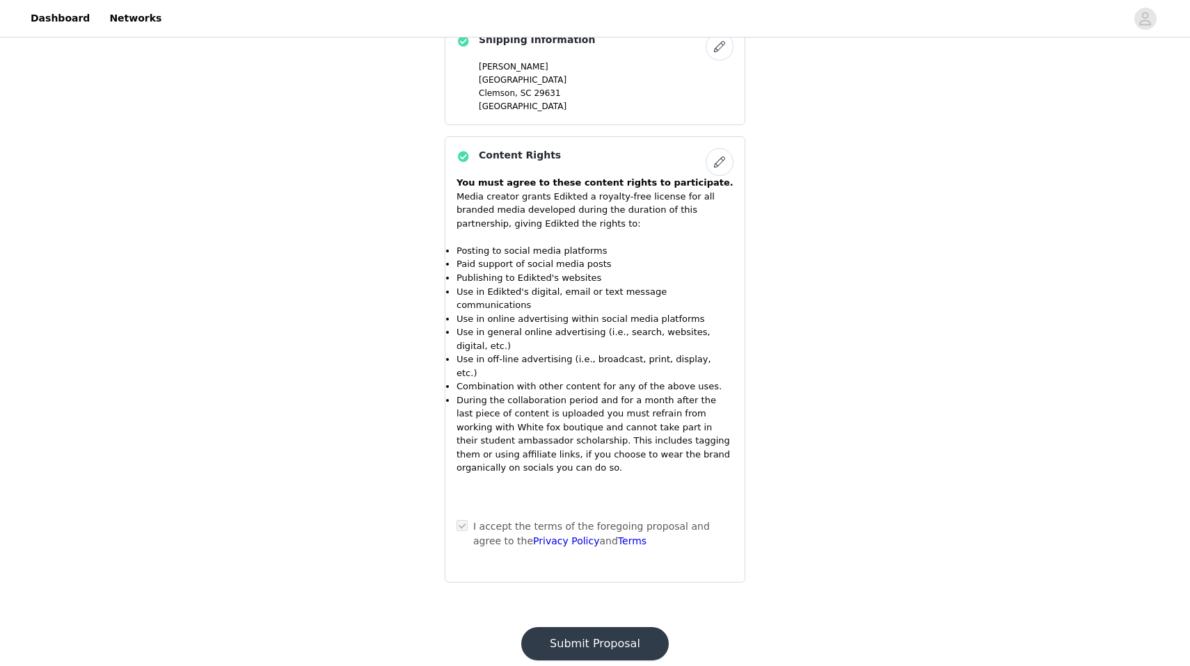
click at [617, 628] on button "Submit Proposal" at bounding box center [594, 644] width 147 height 33
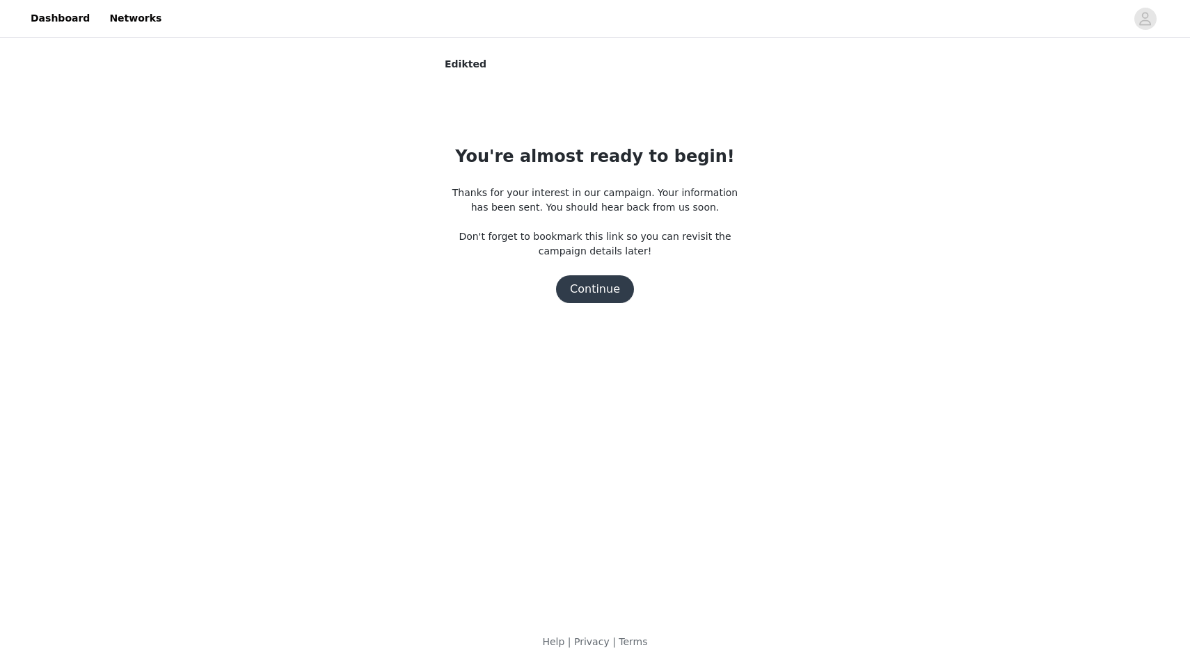
scroll to position [0, 0]
click at [614, 294] on button "Continue" at bounding box center [595, 290] width 78 height 28
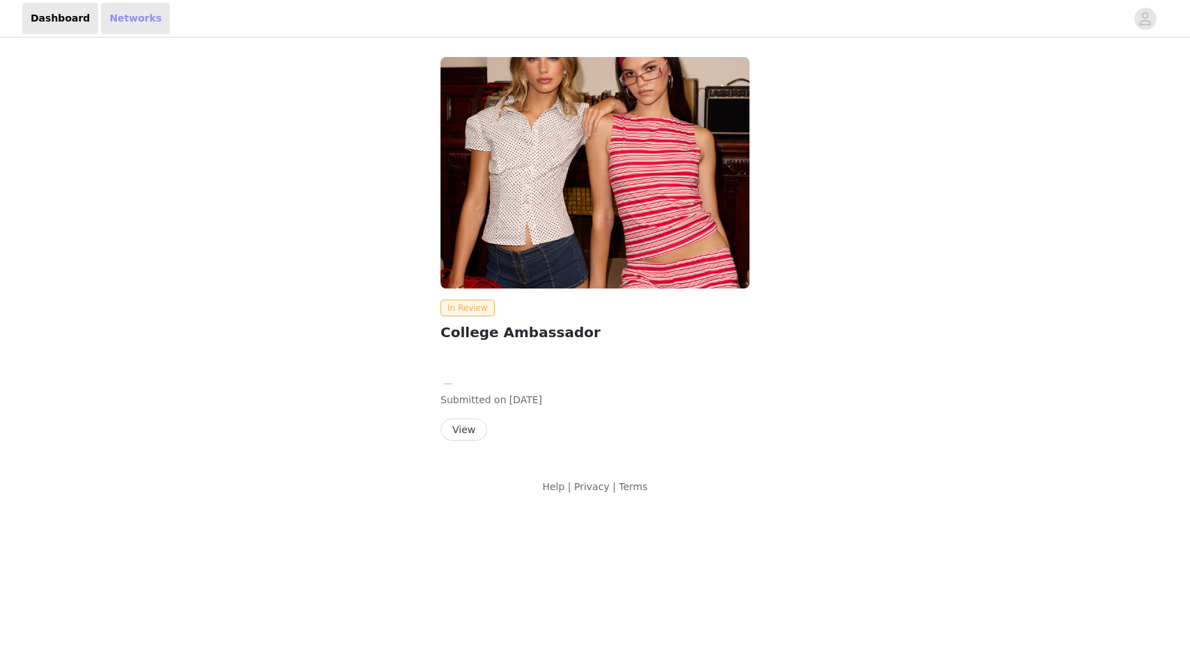
click at [122, 15] on link "Networks" at bounding box center [135, 18] width 69 height 31
